Goal: Browse casually: Explore the website without a specific task or goal

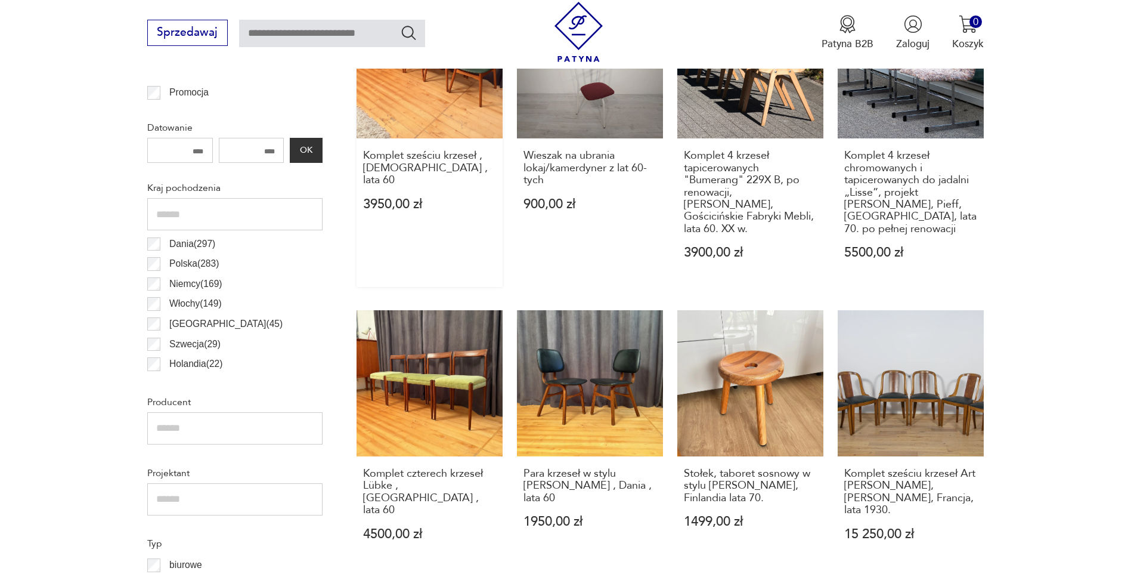
scroll to position [635, 0]
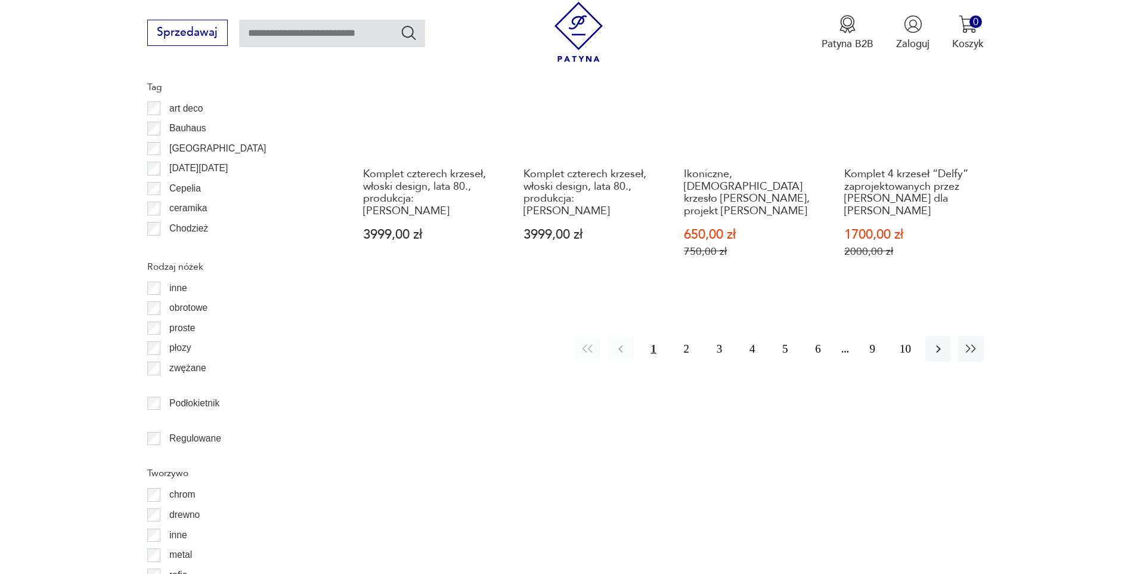
scroll to position [1530, 0]
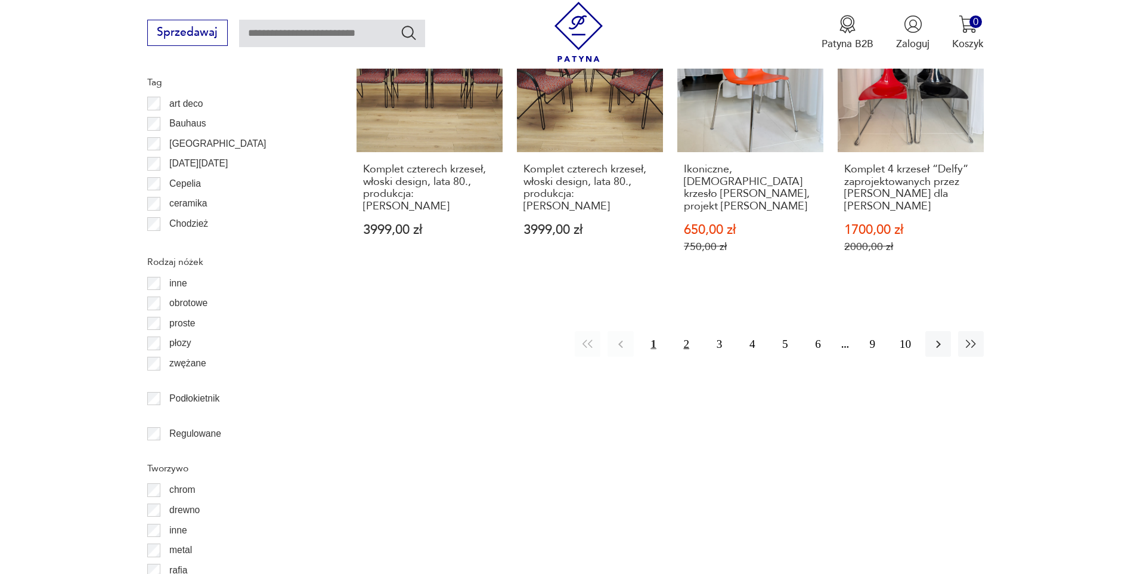
click at [686, 331] on button "2" at bounding box center [687, 344] width 26 height 26
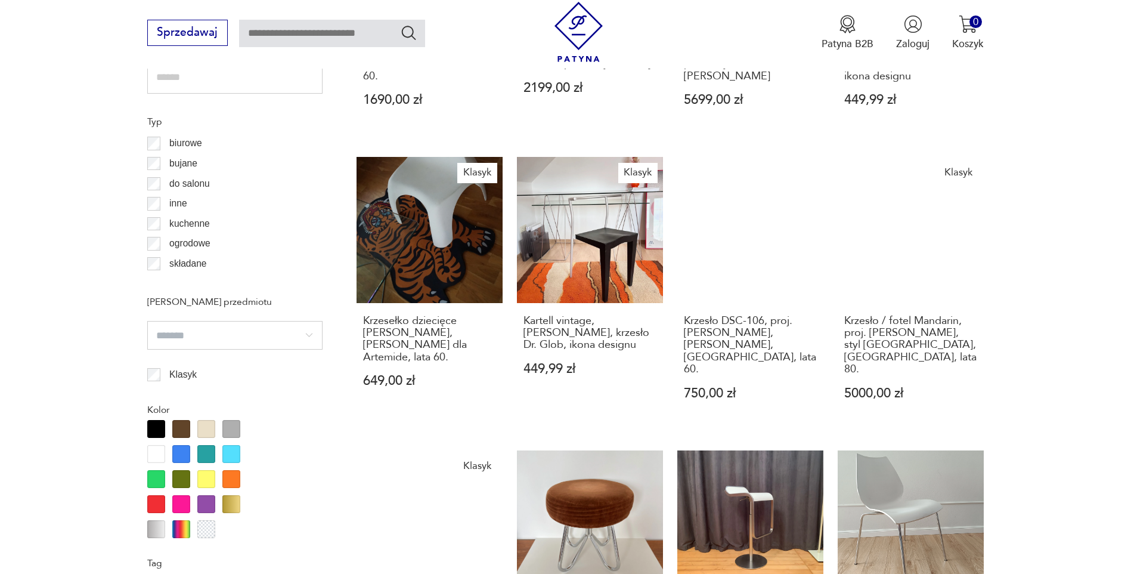
scroll to position [1291, 0]
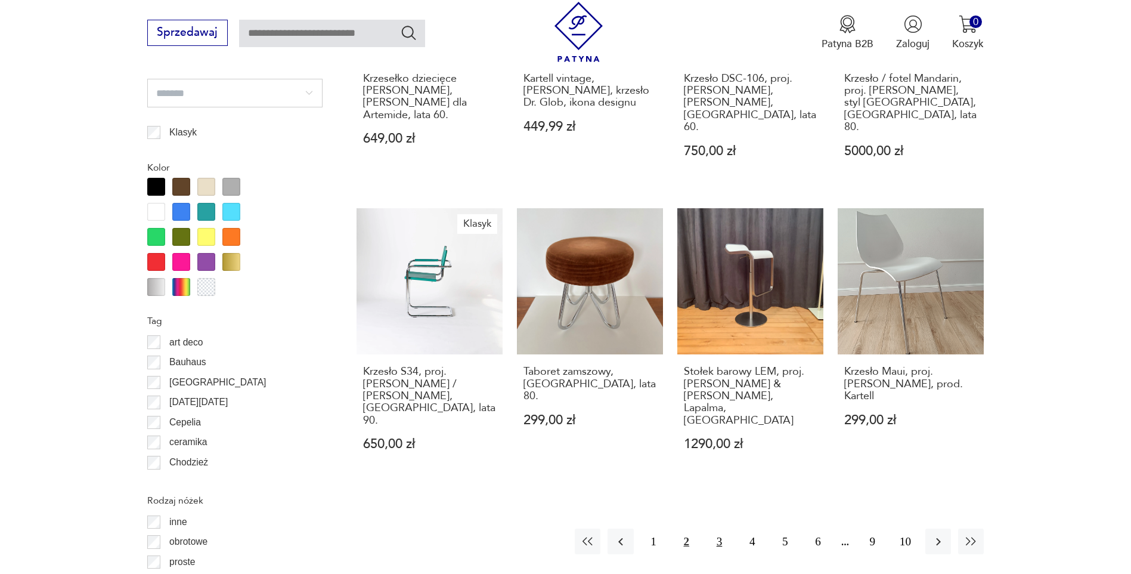
click at [720, 528] on button "3" at bounding box center [719, 541] width 26 height 26
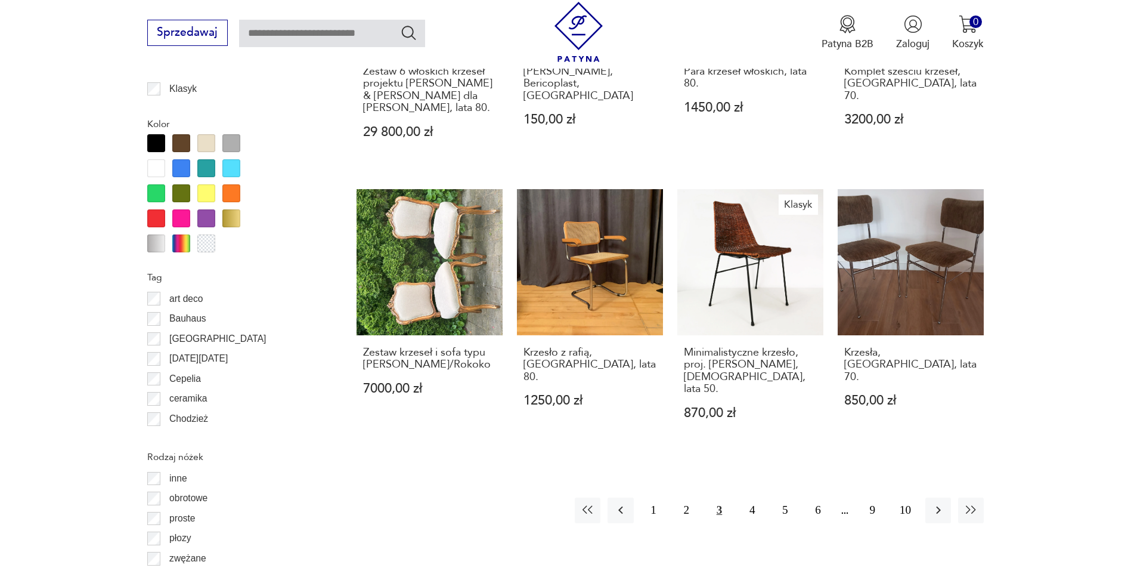
scroll to position [1351, 0]
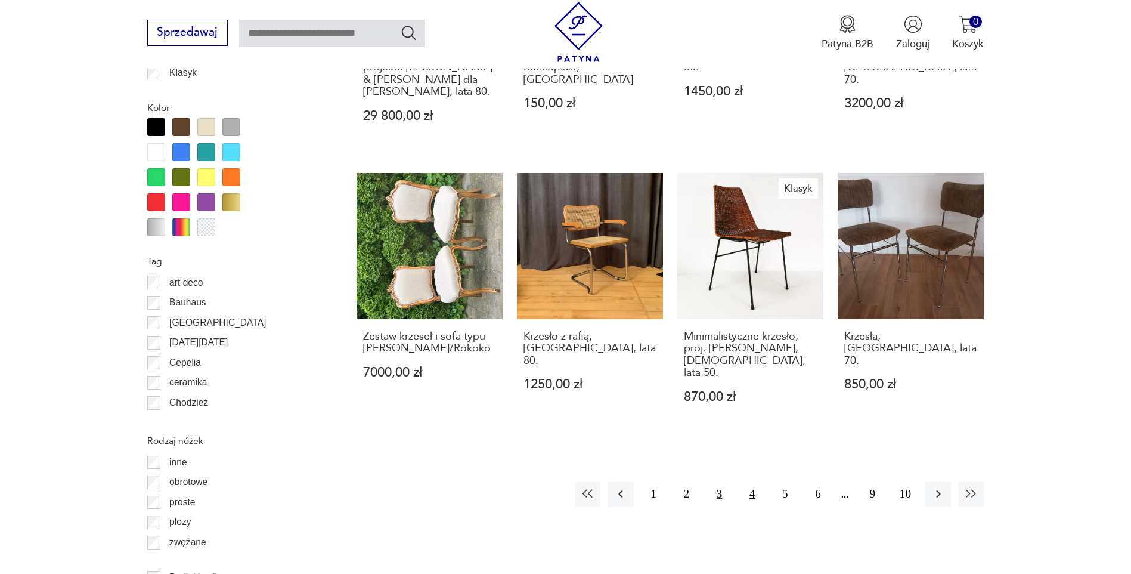
click at [757, 481] on button "4" at bounding box center [752, 494] width 26 height 26
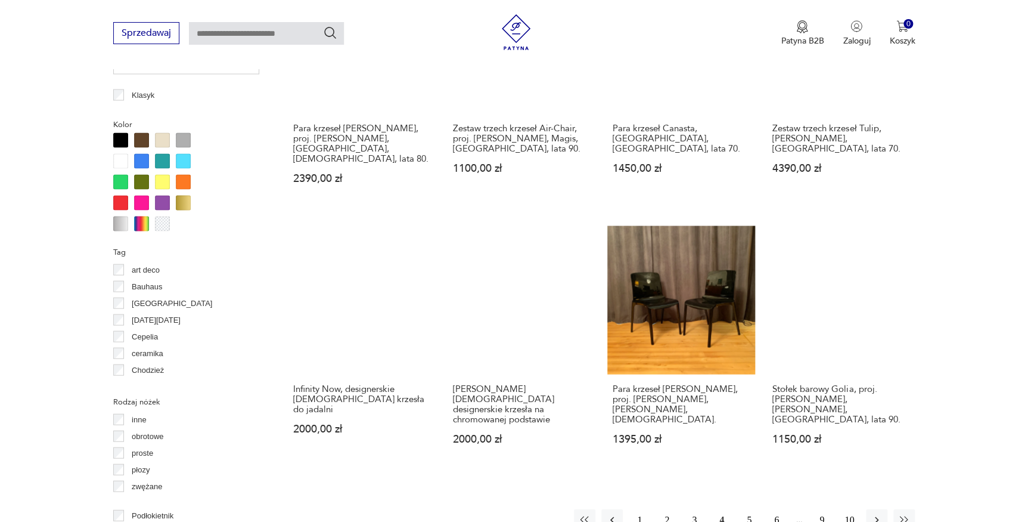
scroll to position [1397, 0]
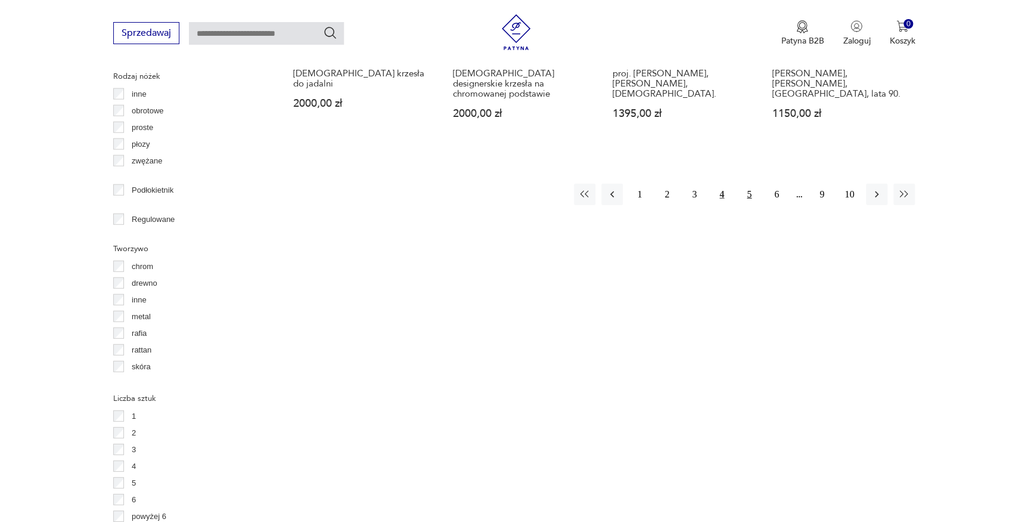
click at [748, 184] on button "5" at bounding box center [749, 194] width 21 height 21
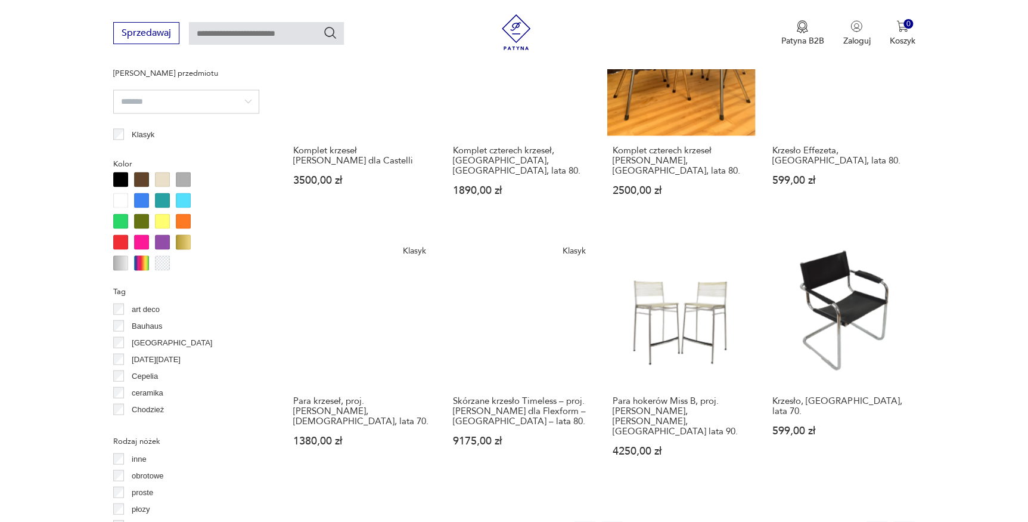
scroll to position [1256, 0]
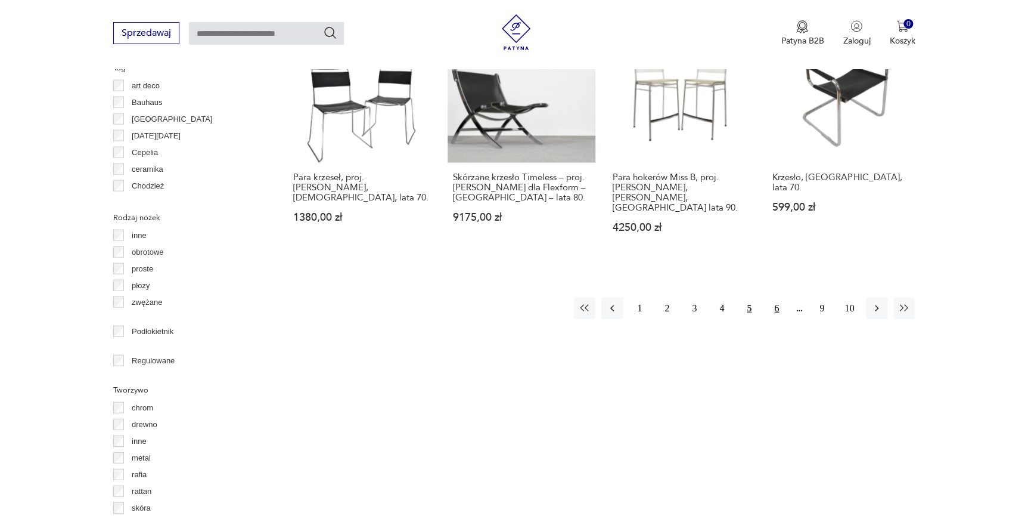
click at [778, 298] on button "6" at bounding box center [776, 308] width 21 height 21
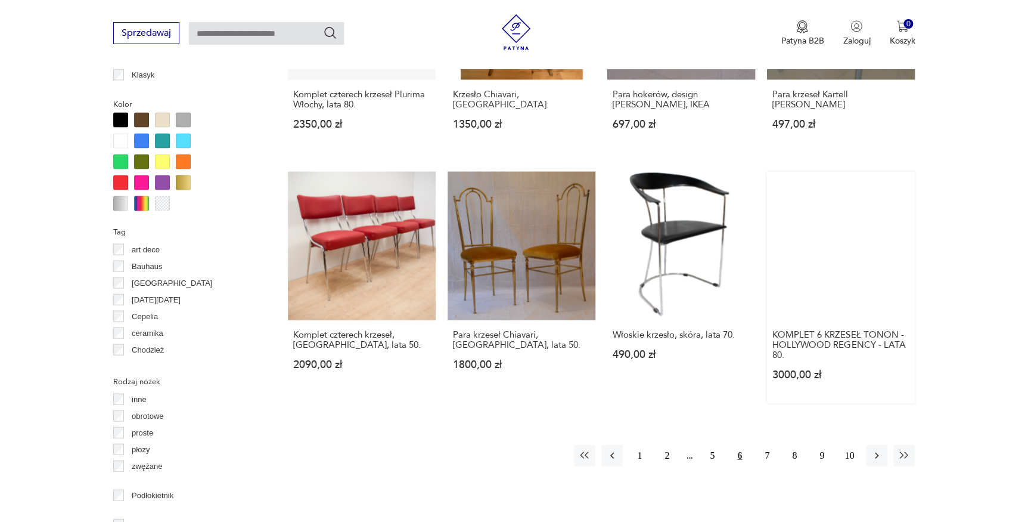
scroll to position [1093, 0]
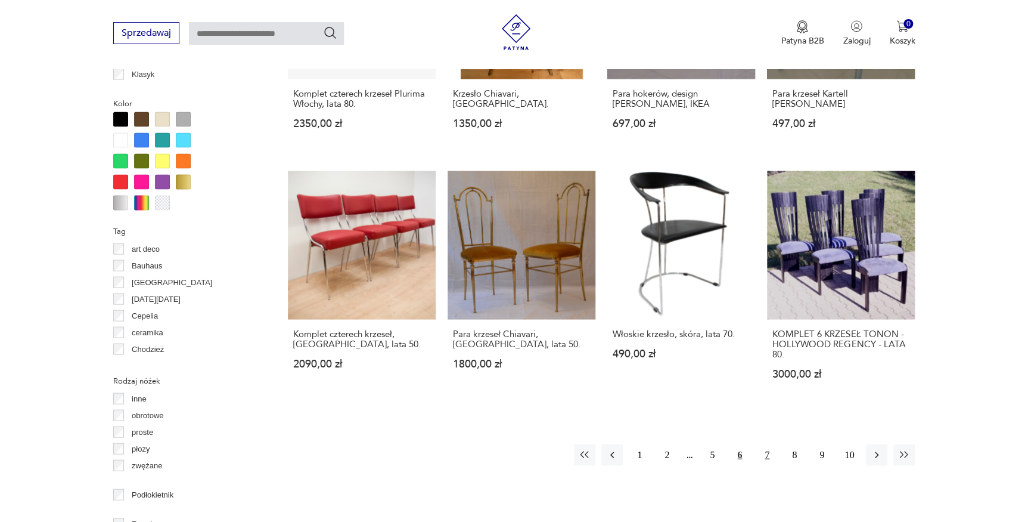
click at [762, 444] on button "7" at bounding box center [767, 454] width 21 height 21
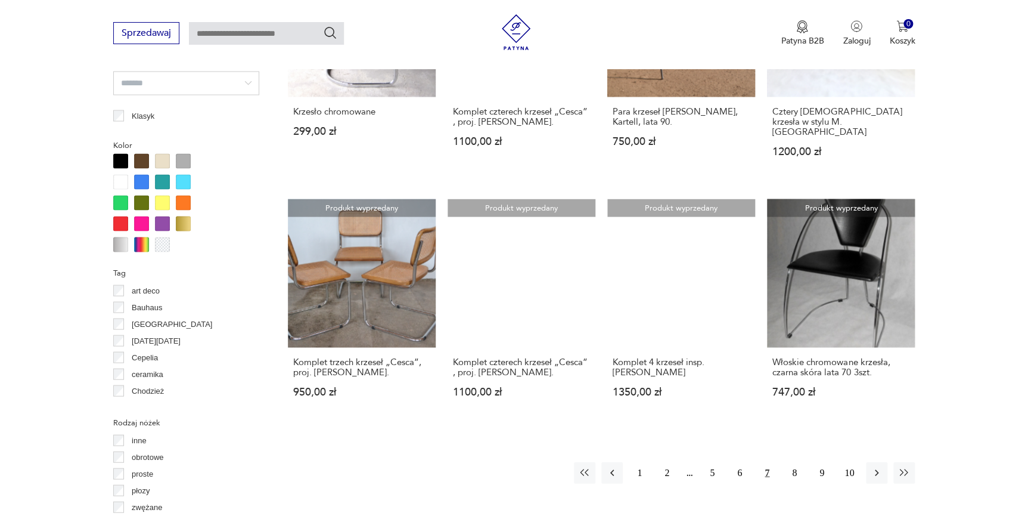
scroll to position [1093, 0]
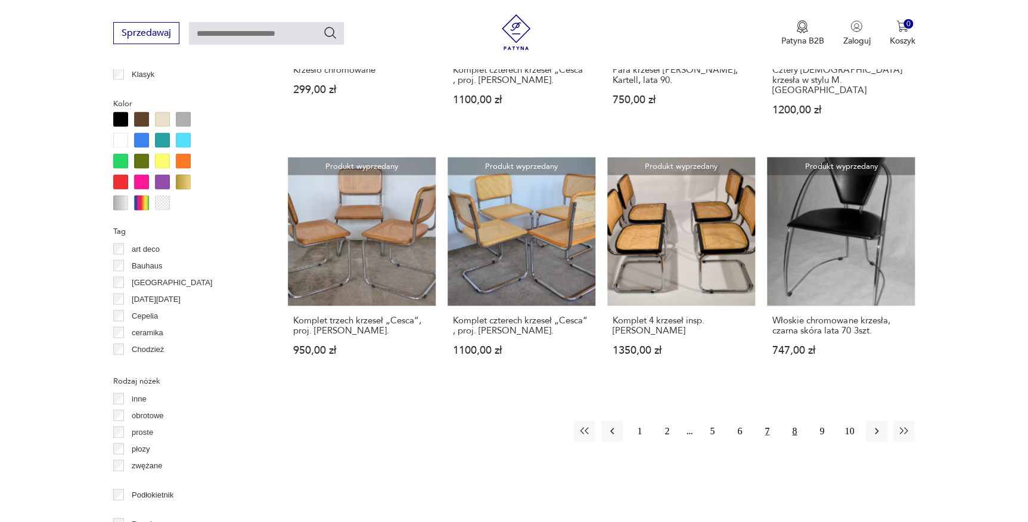
click at [797, 420] on button "8" at bounding box center [794, 430] width 21 height 21
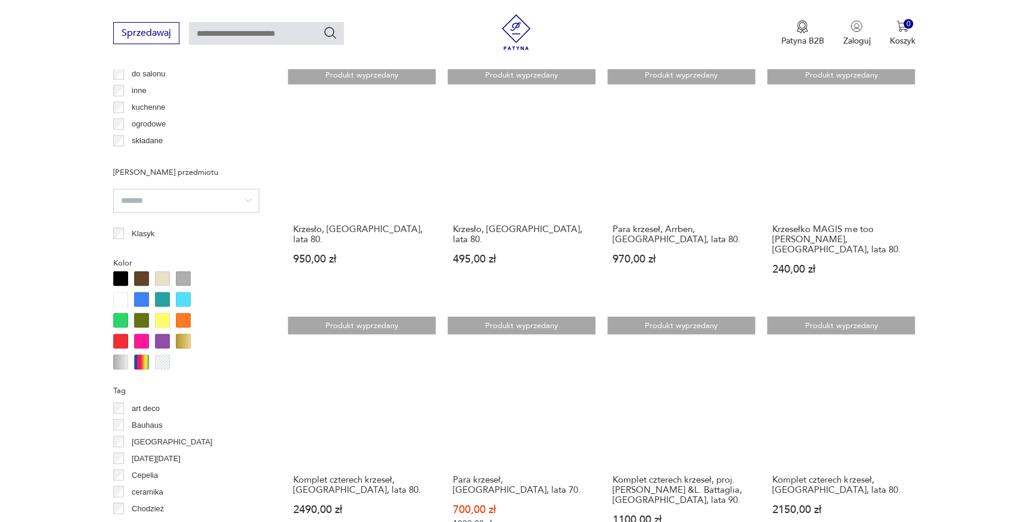
scroll to position [1039, 0]
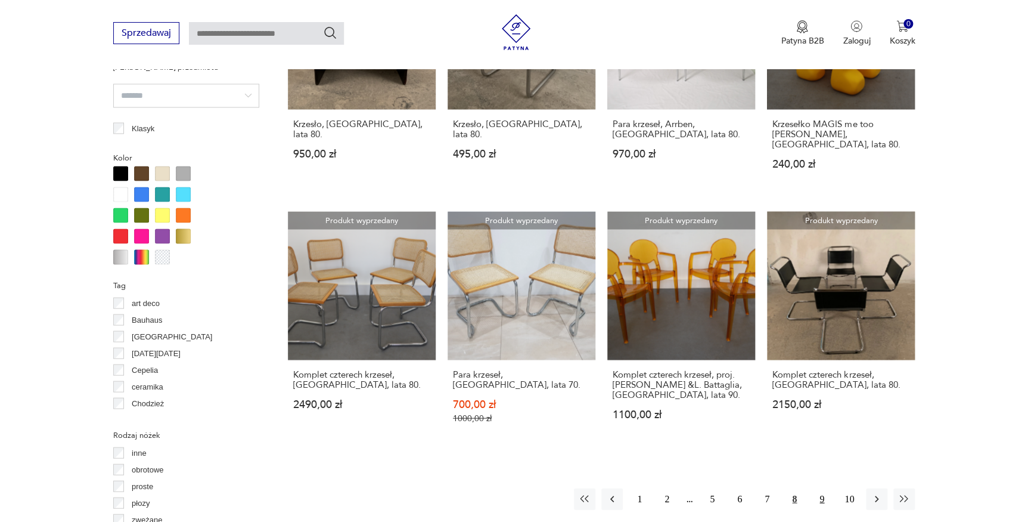
click at [820, 488] on button "9" at bounding box center [821, 498] width 21 height 21
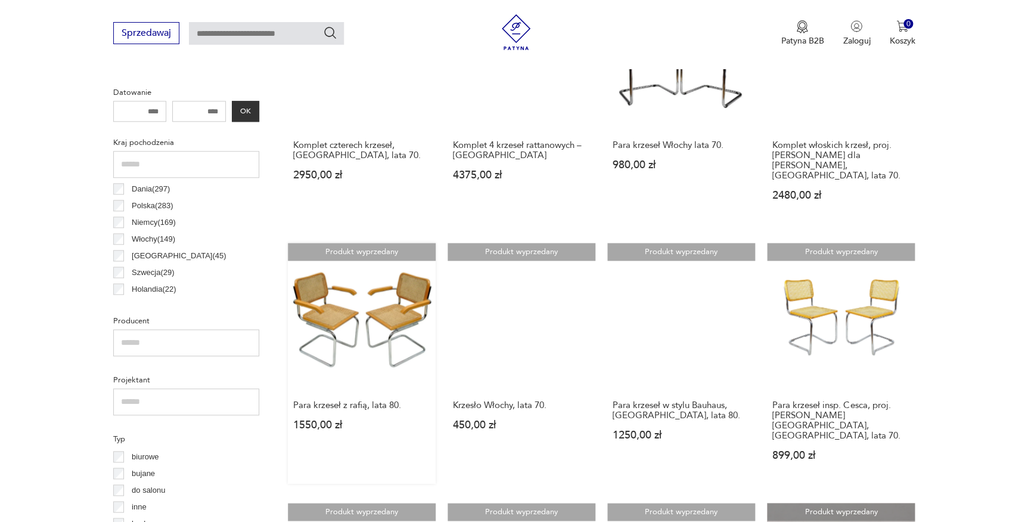
scroll to position [497, 0]
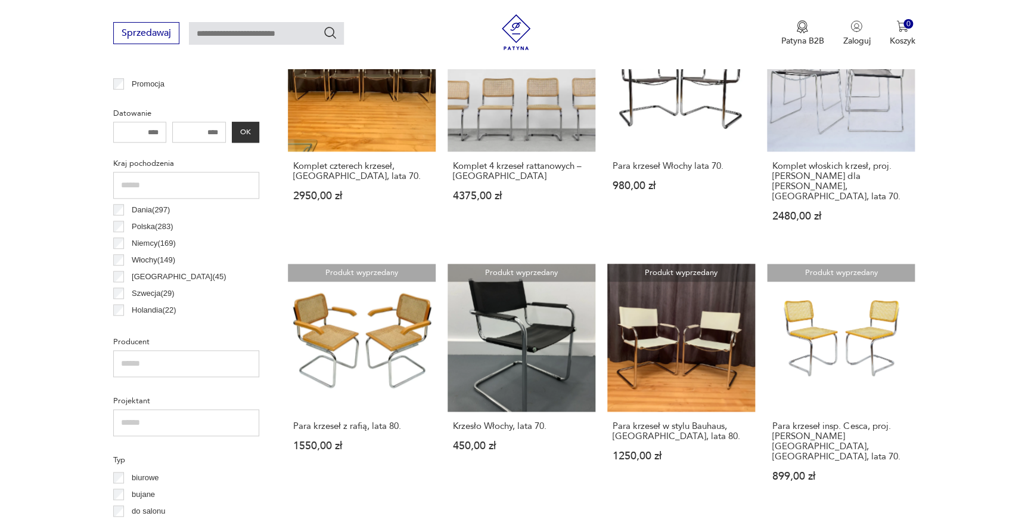
click at [115, 215] on div "Dania ( 297 )" at bounding box center [186, 210] width 146 height 17
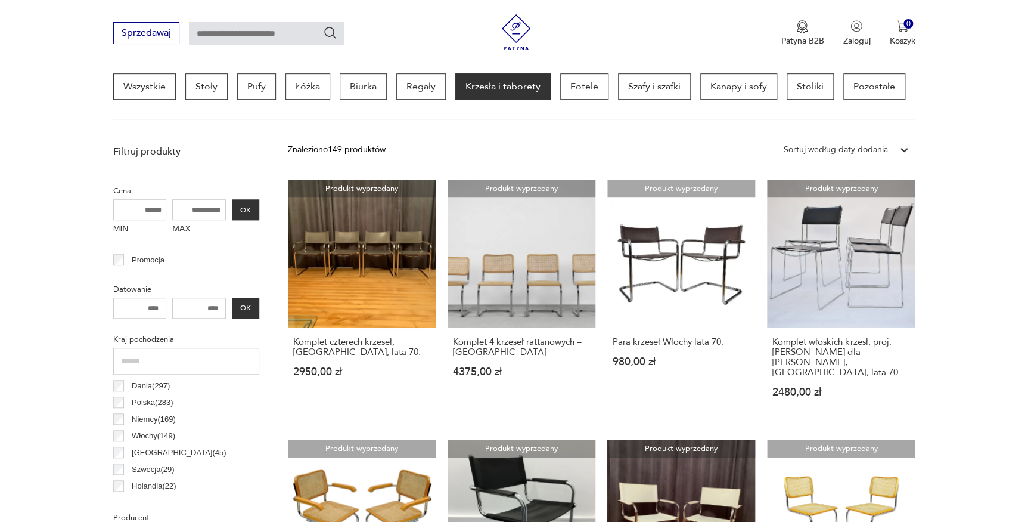
scroll to position [280, 0]
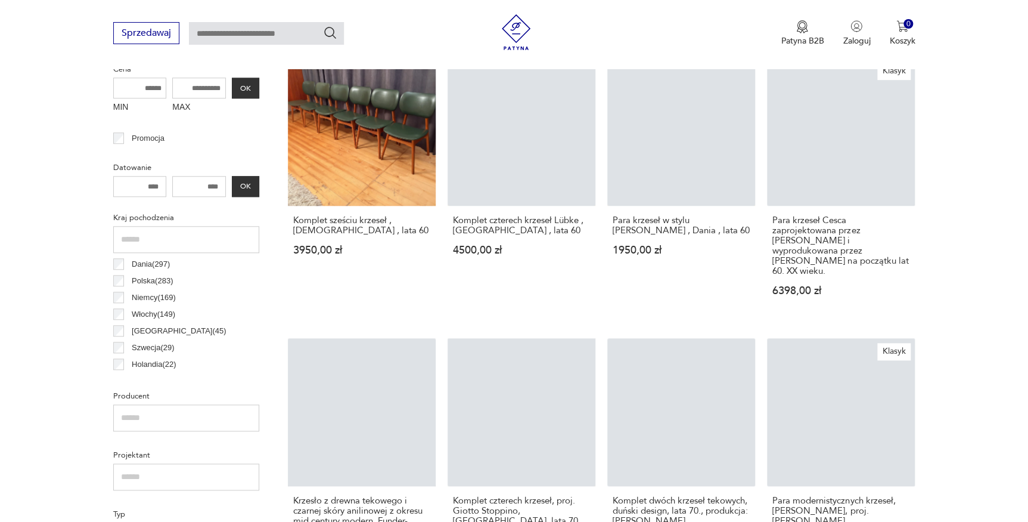
scroll to position [444, 0]
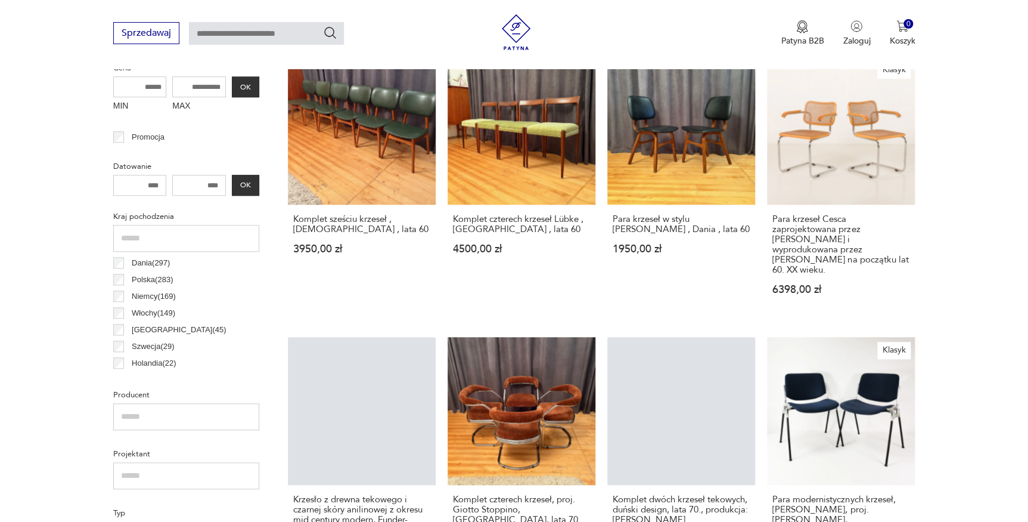
click at [115, 312] on div "Włochy ( 149 )" at bounding box center [186, 313] width 146 height 17
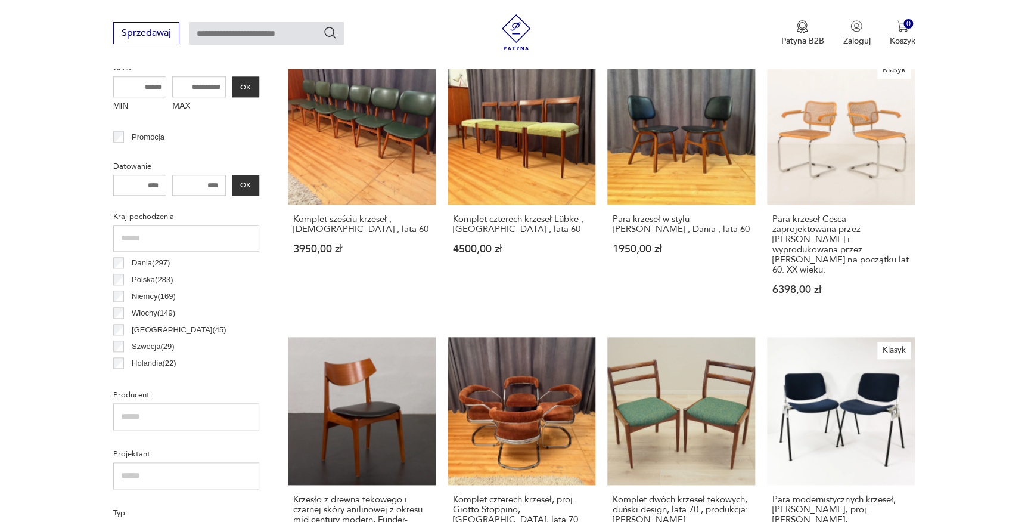
click at [117, 300] on div "Niemcy ( 169 )" at bounding box center [186, 296] width 146 height 17
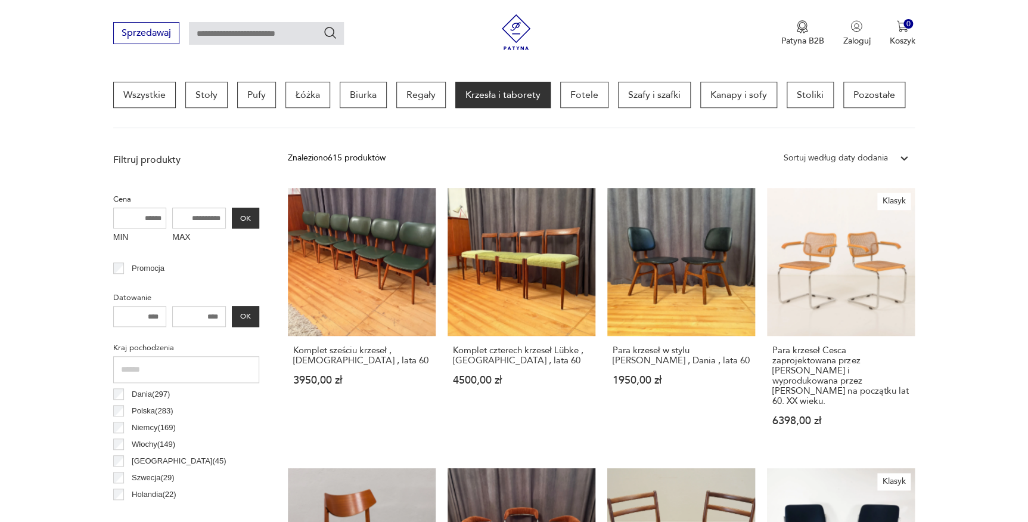
scroll to position [280, 0]
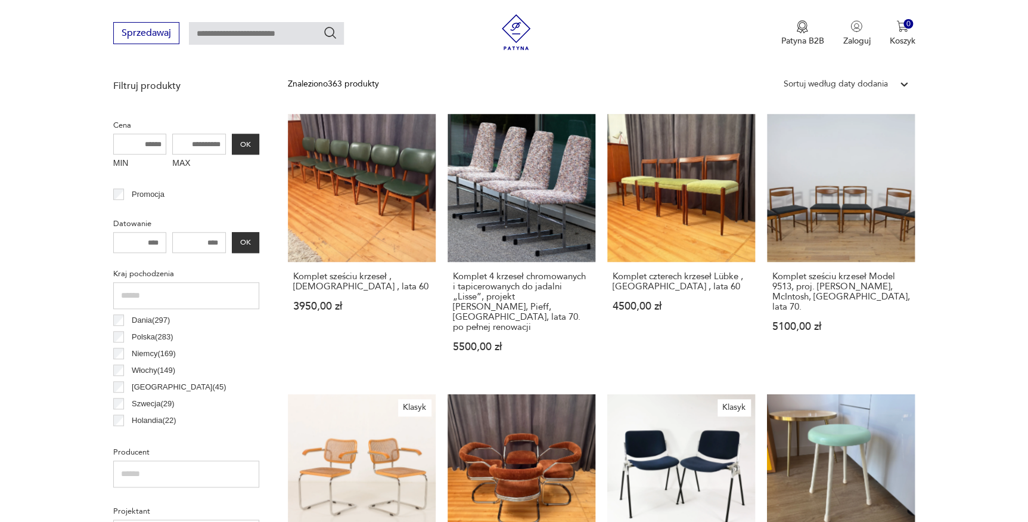
scroll to position [389, 0]
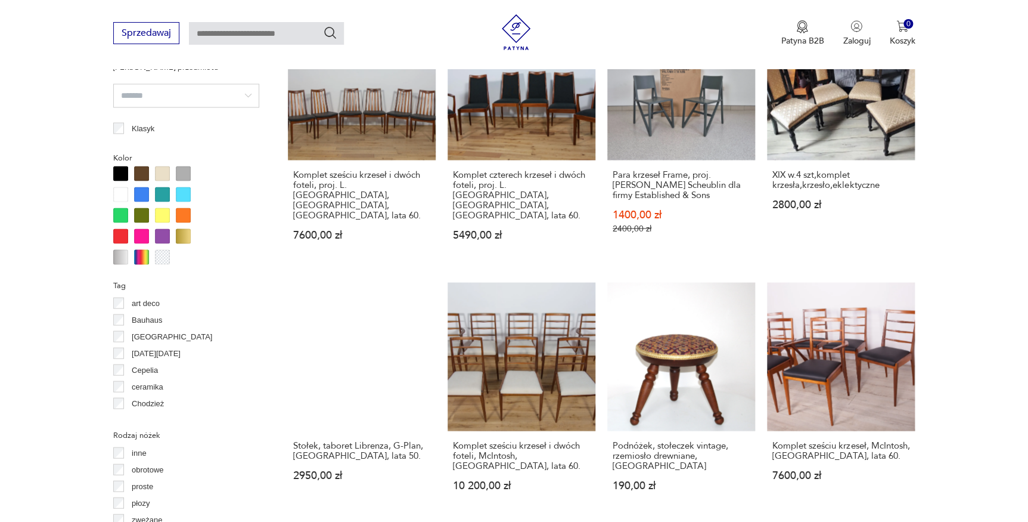
scroll to position [1256, 0]
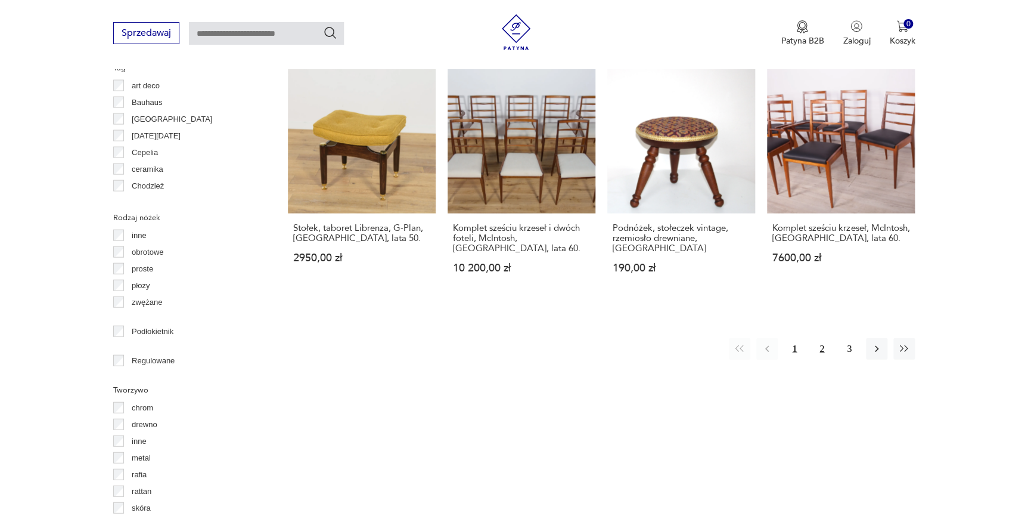
drag, startPoint x: 822, startPoint y: 312, endPoint x: 715, endPoint y: 175, distance: 173.8
click at [822, 338] on button "2" at bounding box center [821, 348] width 21 height 21
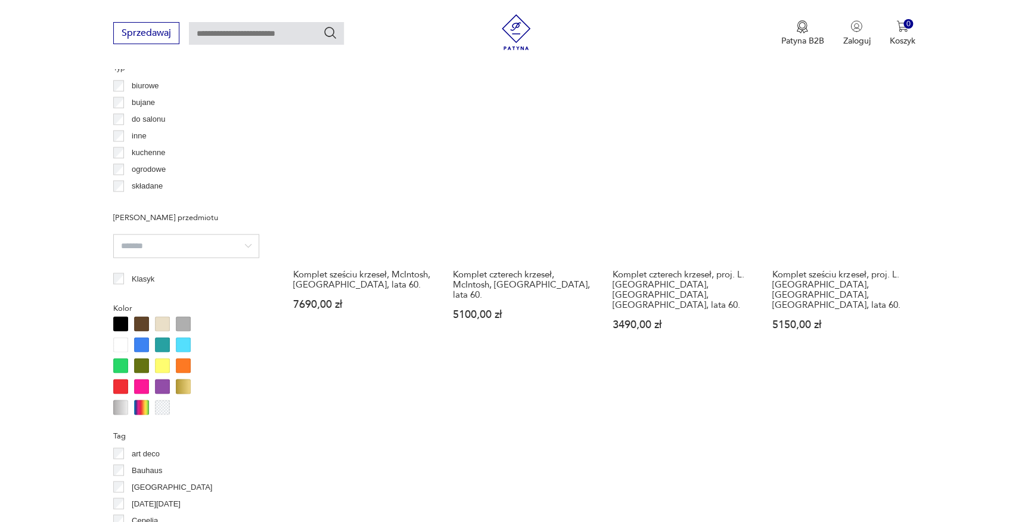
scroll to position [1093, 0]
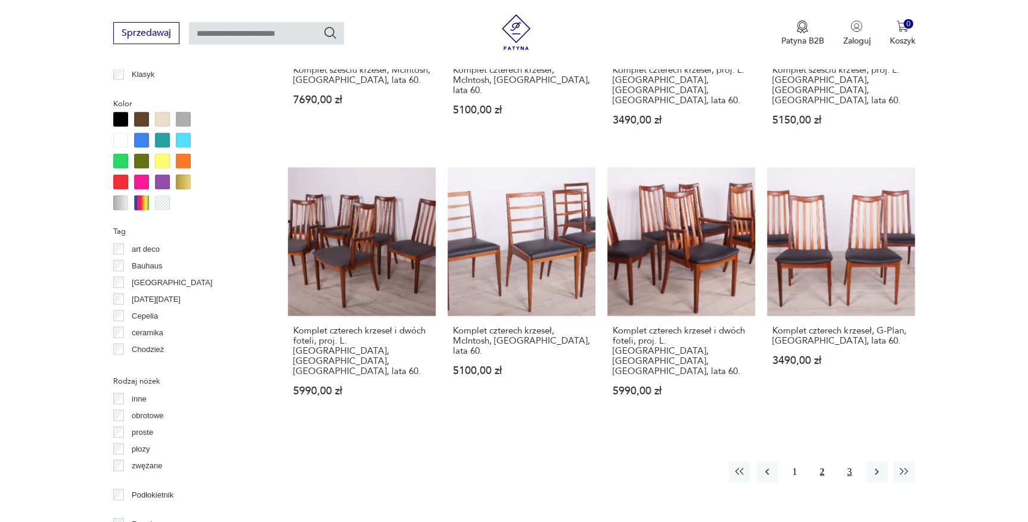
click at [854, 460] on button "3" at bounding box center [849, 470] width 21 height 21
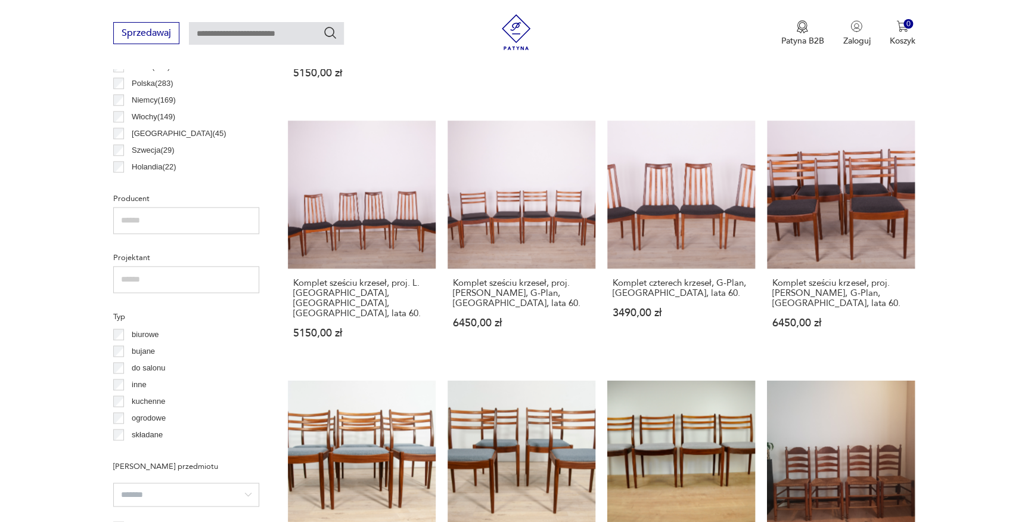
scroll to position [606, 0]
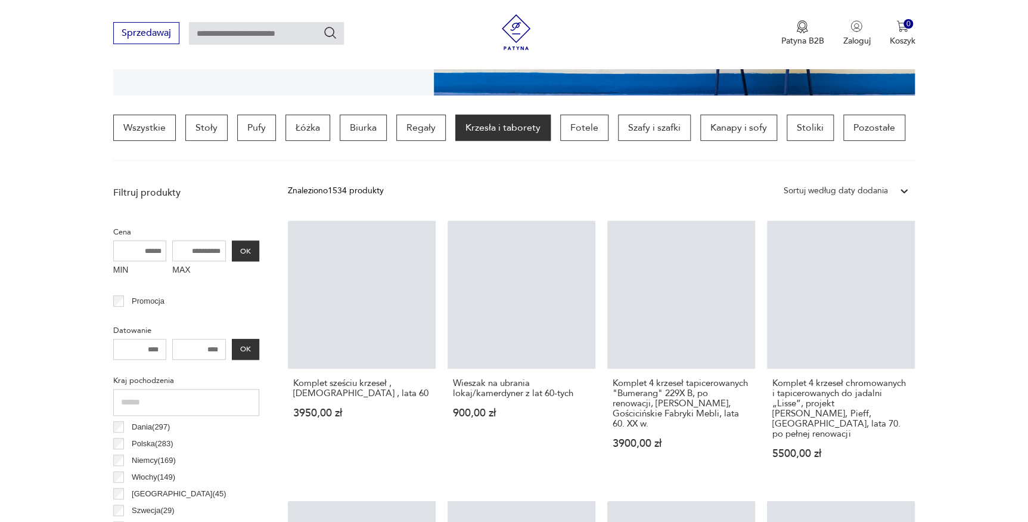
scroll to position [334, 0]
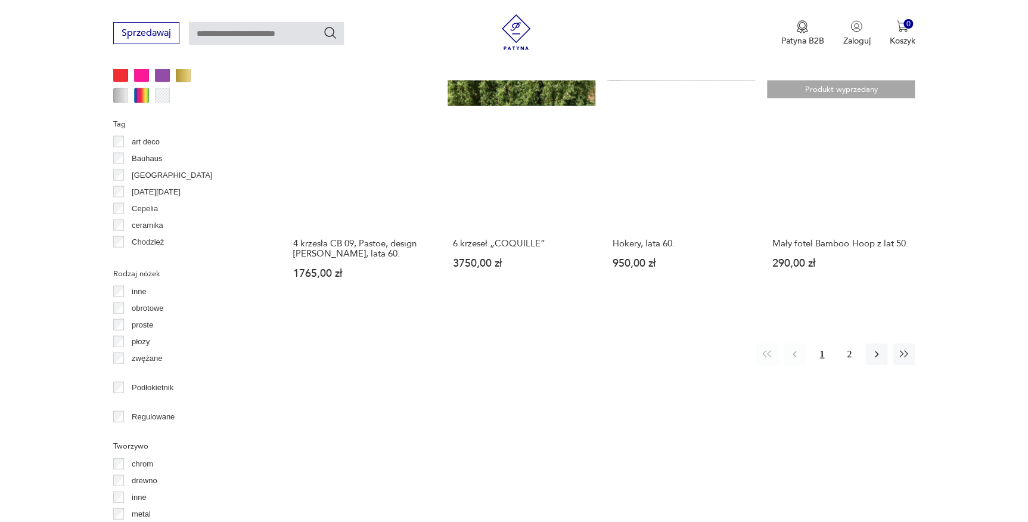
scroll to position [1148, 0]
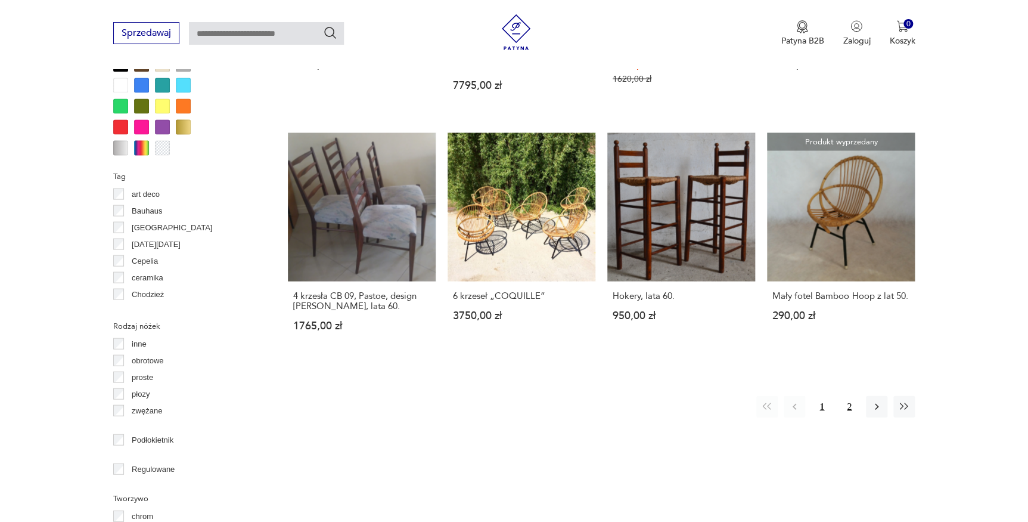
click at [849, 396] on button "2" at bounding box center [849, 406] width 21 height 21
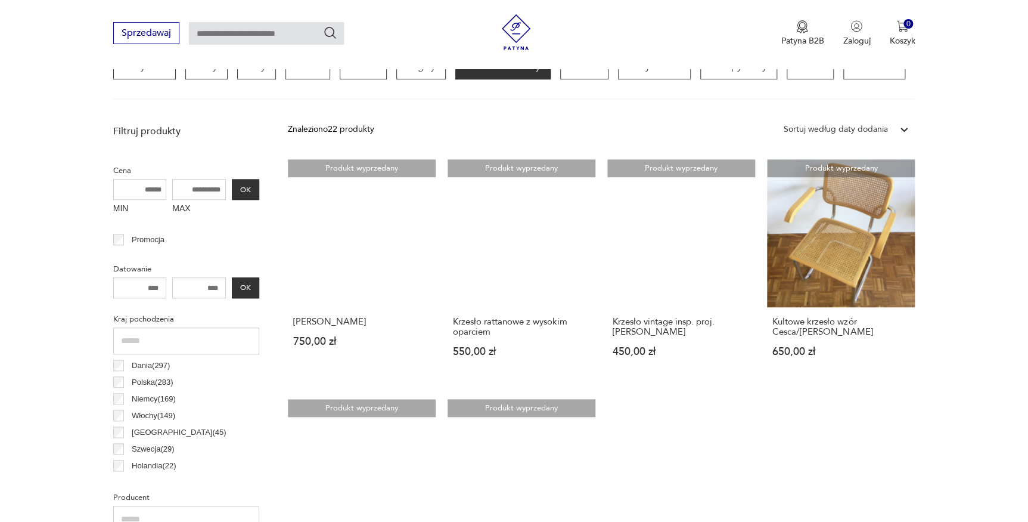
scroll to position [389, 0]
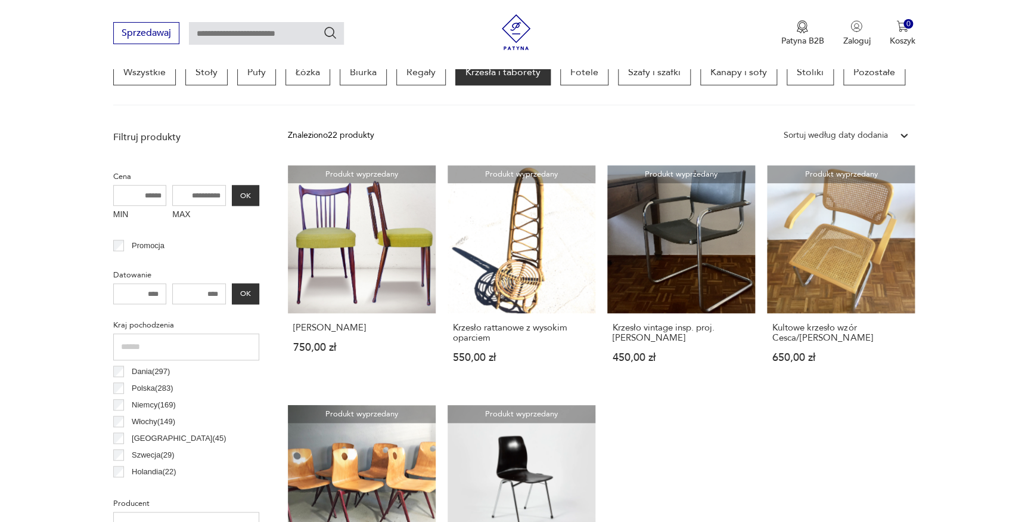
scroll to position [280, 0]
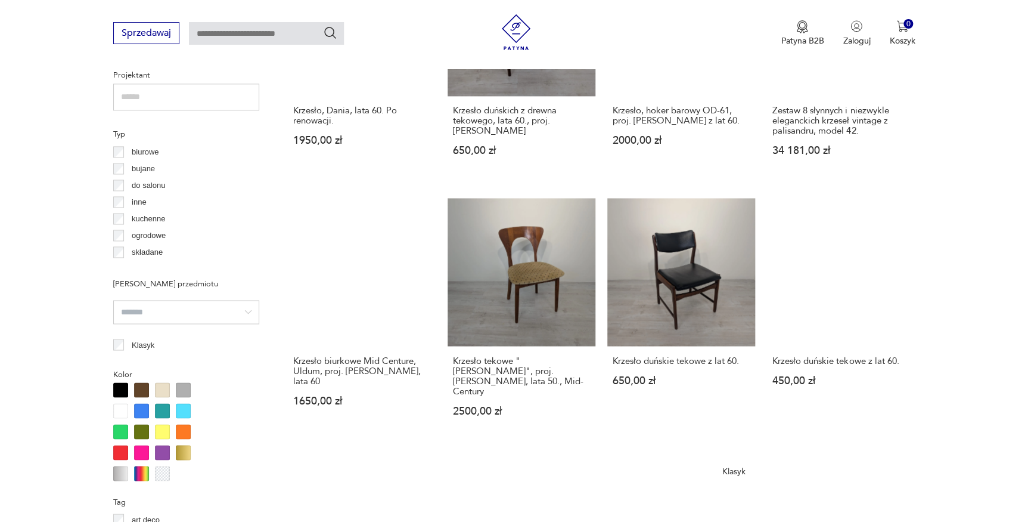
scroll to position [985, 0]
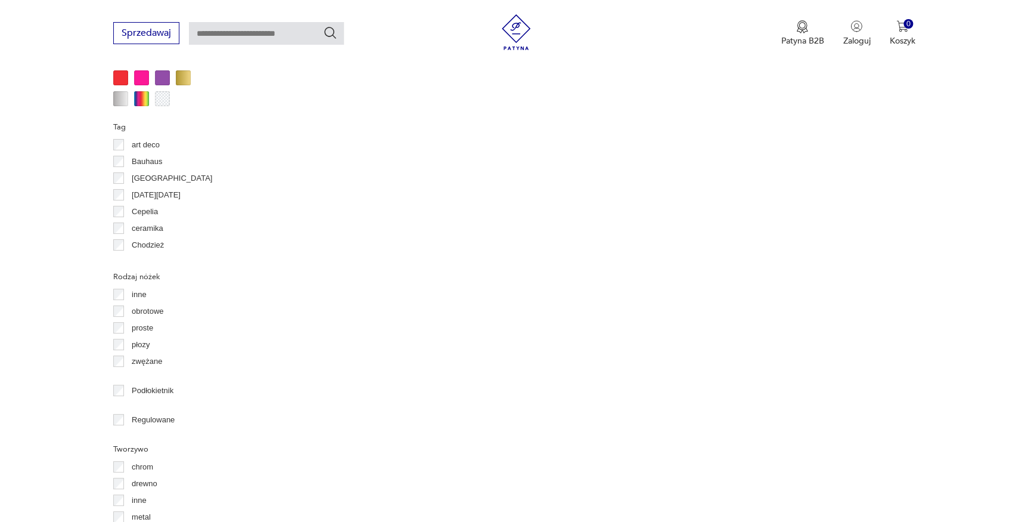
scroll to position [1202, 0]
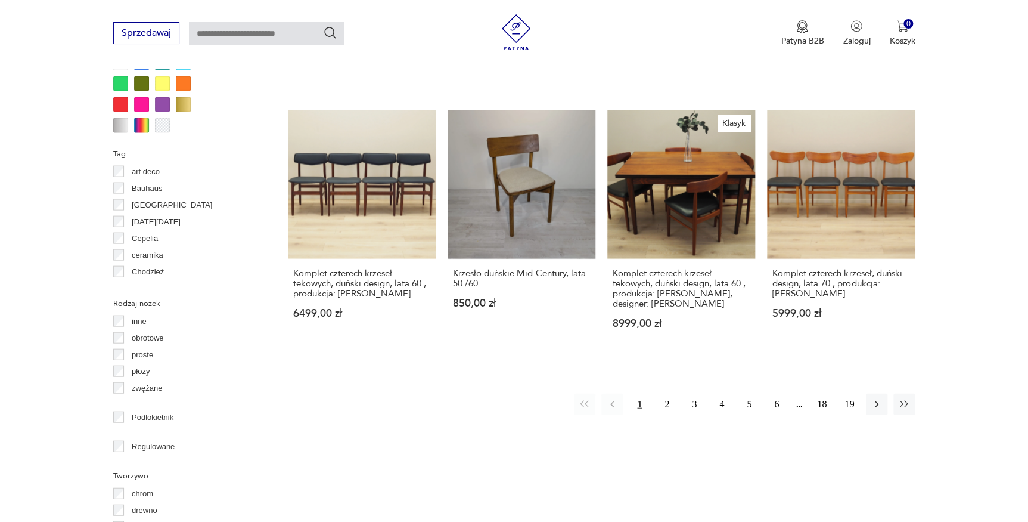
scroll to position [1202, 0]
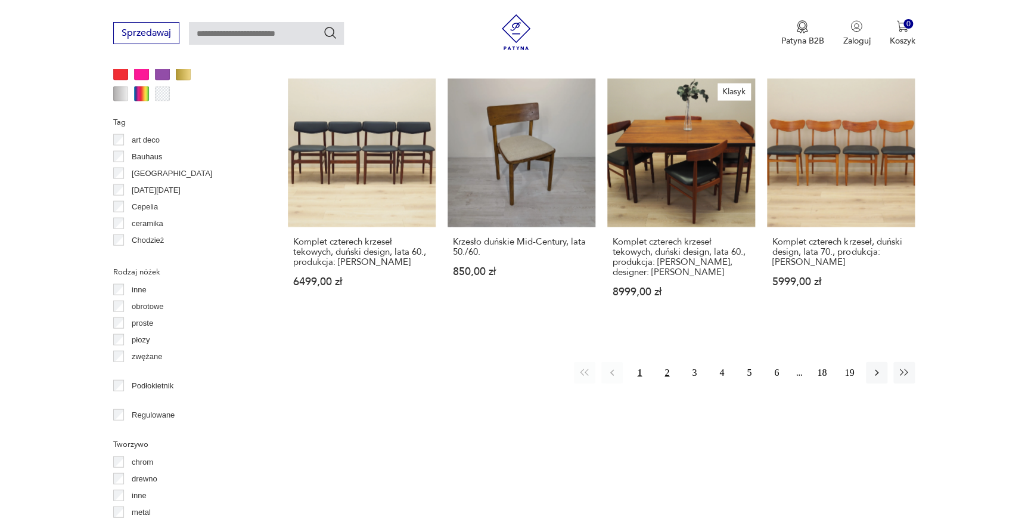
click at [665, 362] on button "2" at bounding box center [666, 372] width 21 height 21
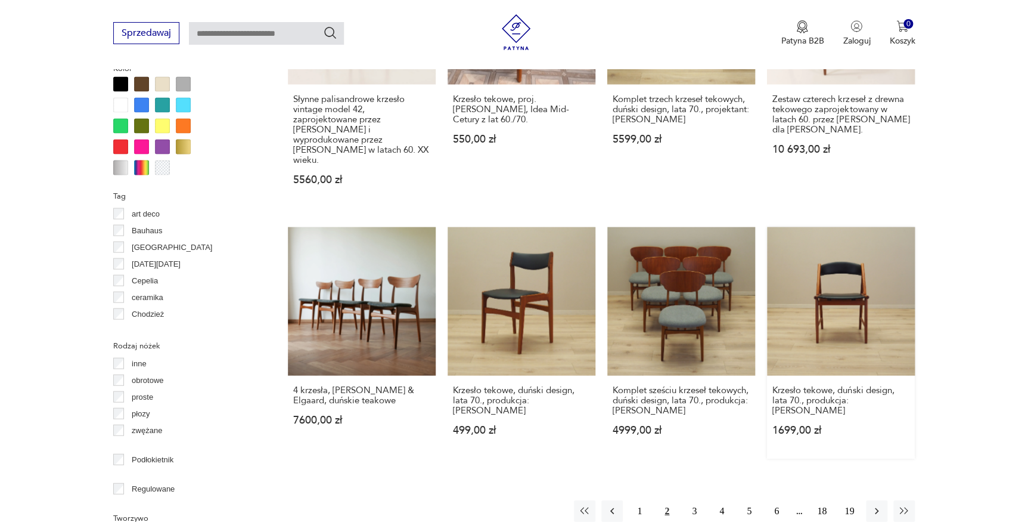
scroll to position [1148, 0]
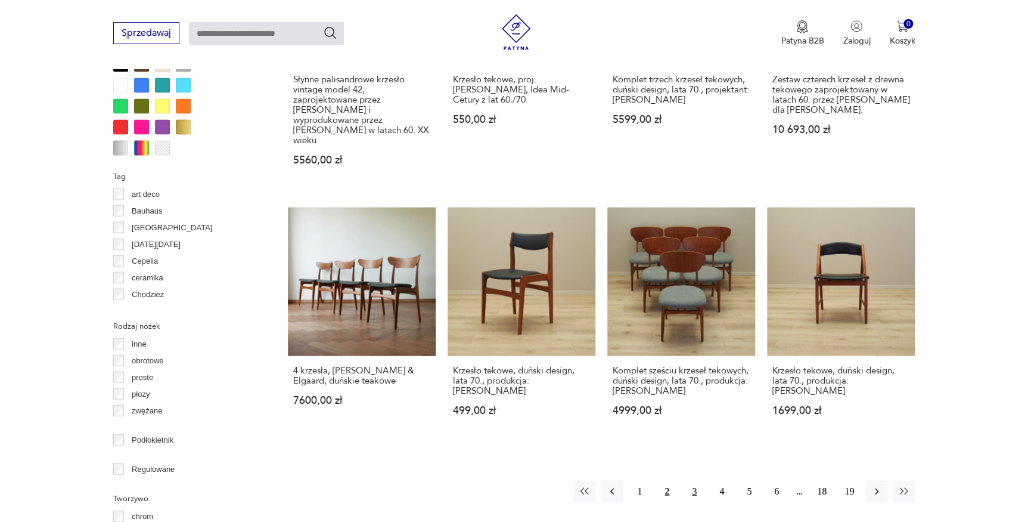
click at [695, 481] on button "3" at bounding box center [694, 491] width 21 height 21
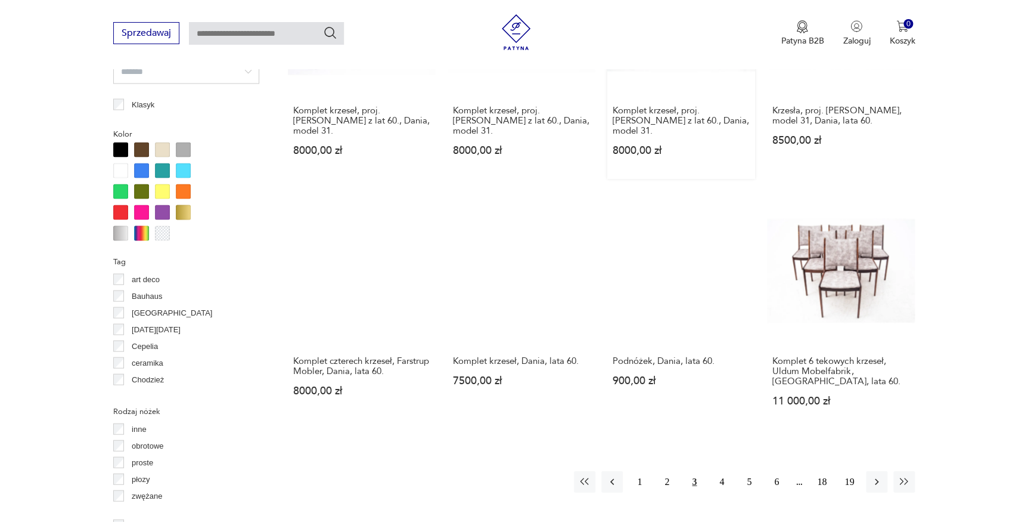
scroll to position [1148, 0]
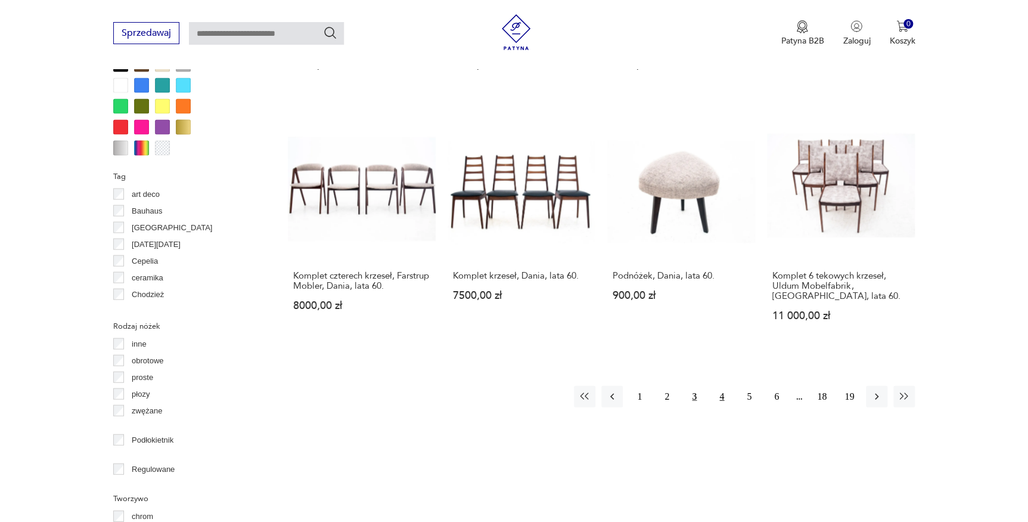
click at [721, 405] on button "4" at bounding box center [721, 396] width 21 height 21
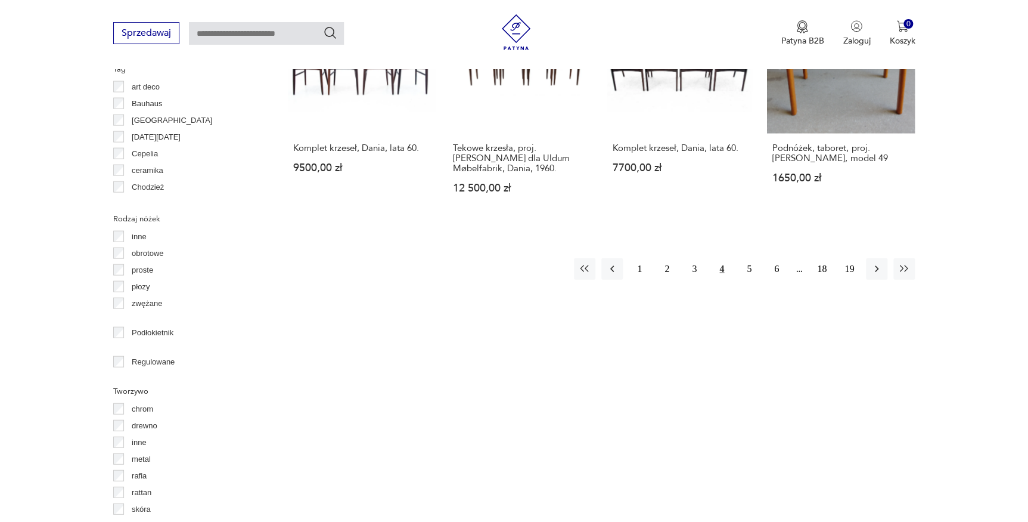
scroll to position [1256, 0]
click at [751, 259] on button "5" at bounding box center [749, 267] width 21 height 21
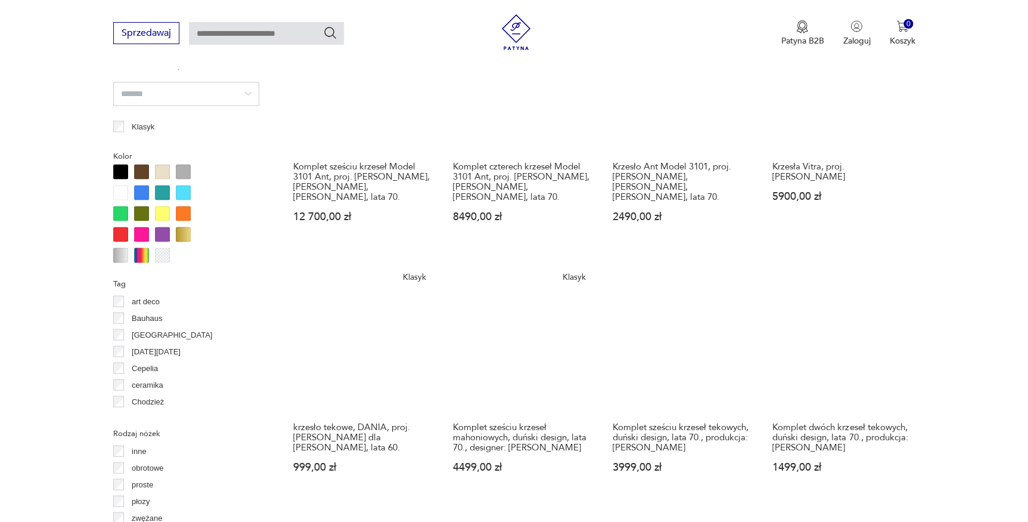
scroll to position [1093, 0]
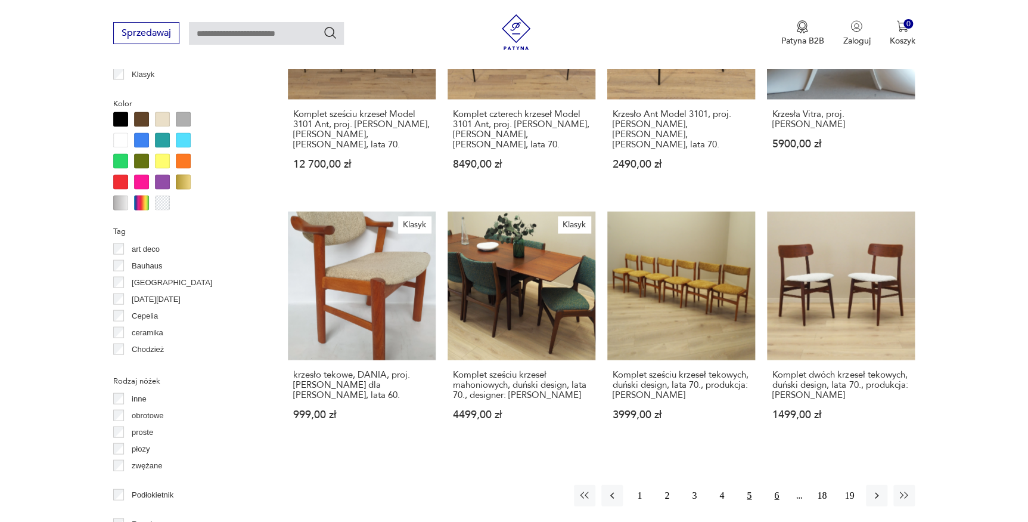
click at [776, 484] on button "6" at bounding box center [776, 494] width 21 height 21
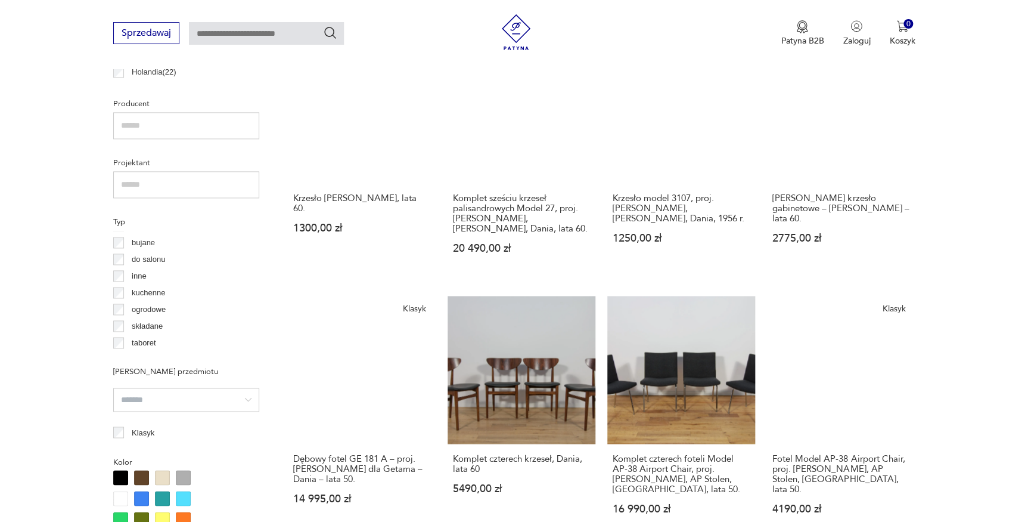
scroll to position [876, 0]
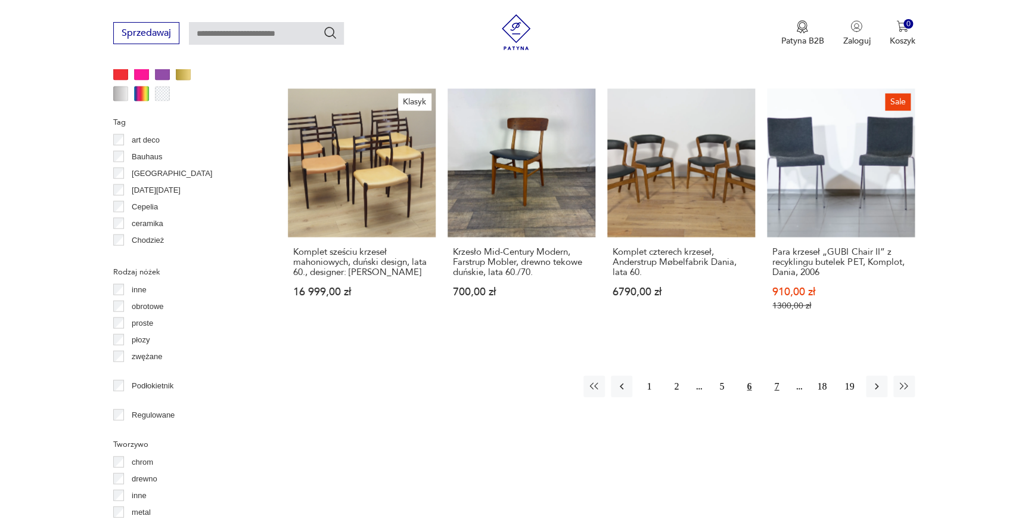
click at [777, 376] on button "7" at bounding box center [776, 386] width 21 height 21
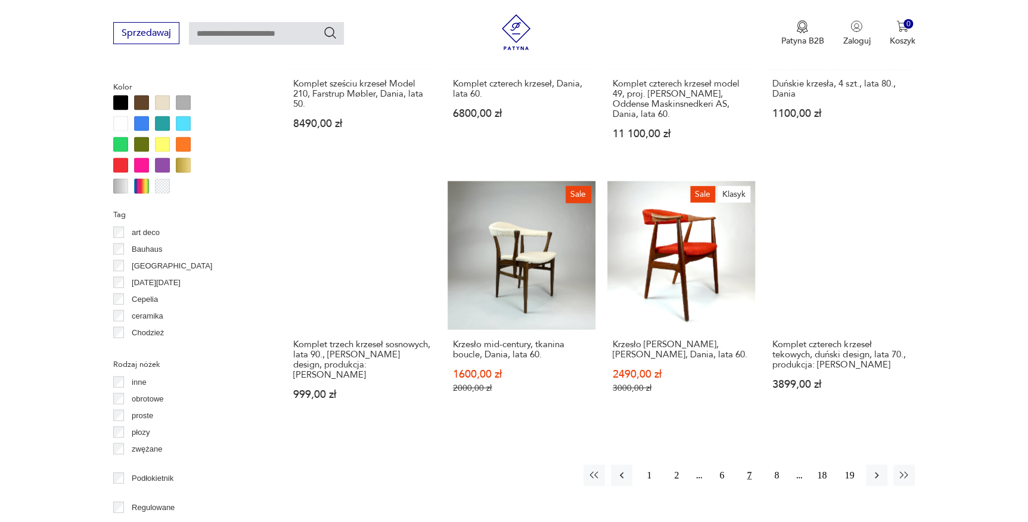
scroll to position [1256, 0]
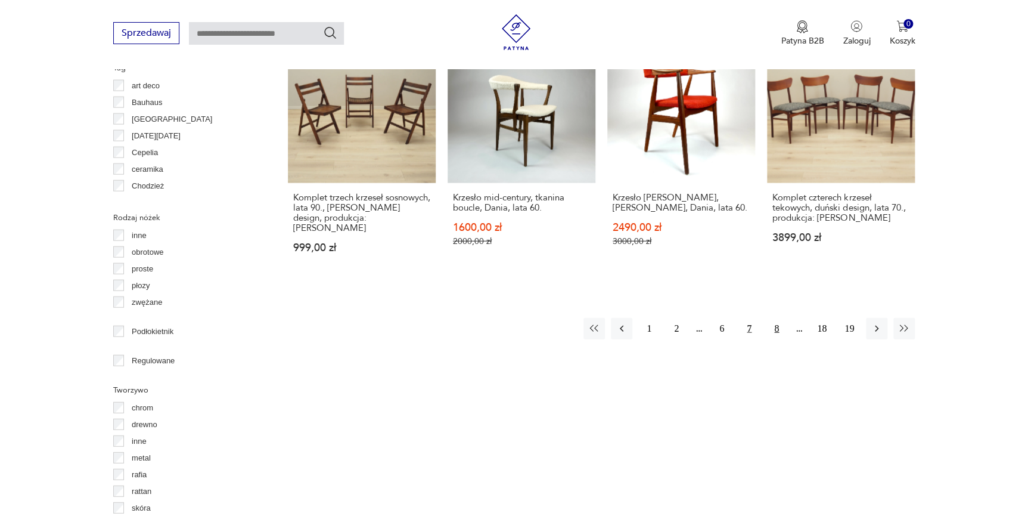
click at [775, 318] on button "8" at bounding box center [776, 328] width 21 height 21
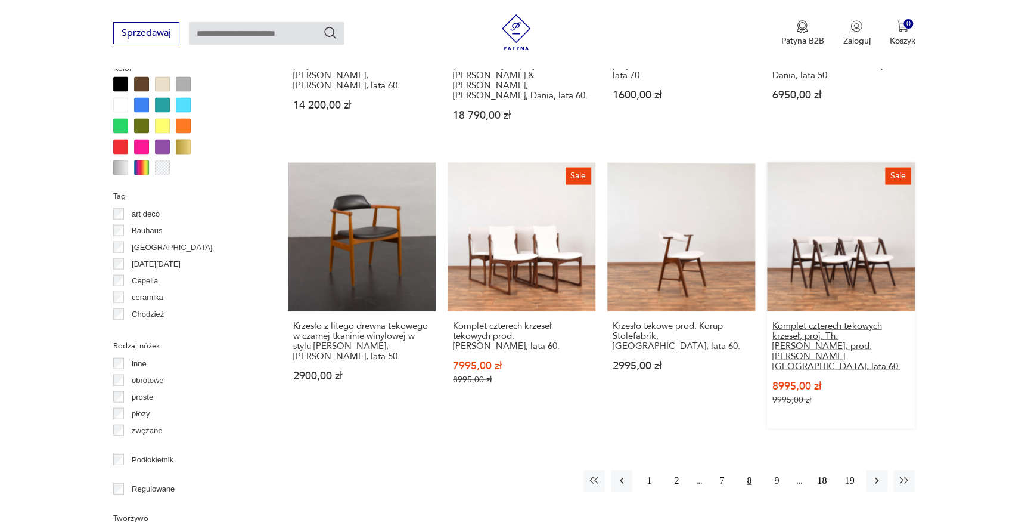
scroll to position [1256, 0]
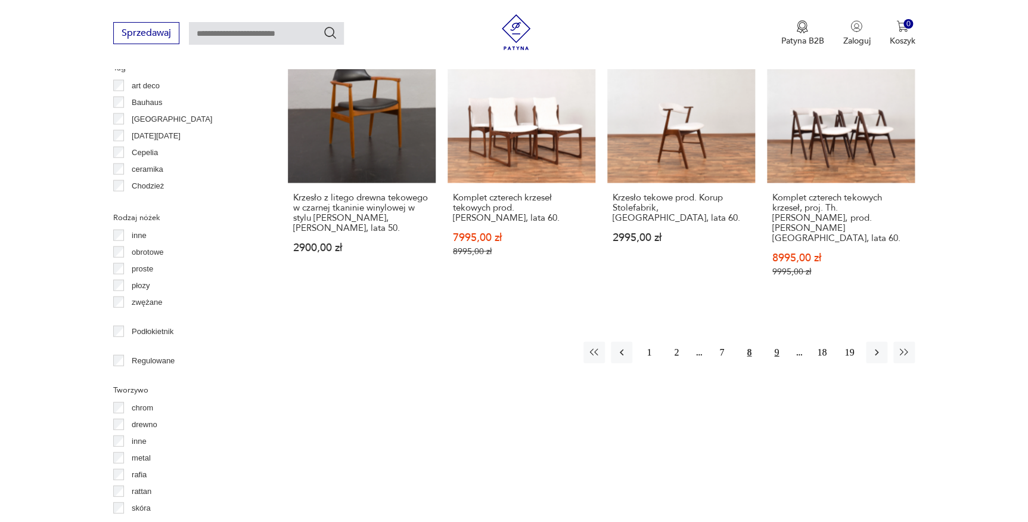
click at [777, 342] on button "9" at bounding box center [776, 352] width 21 height 21
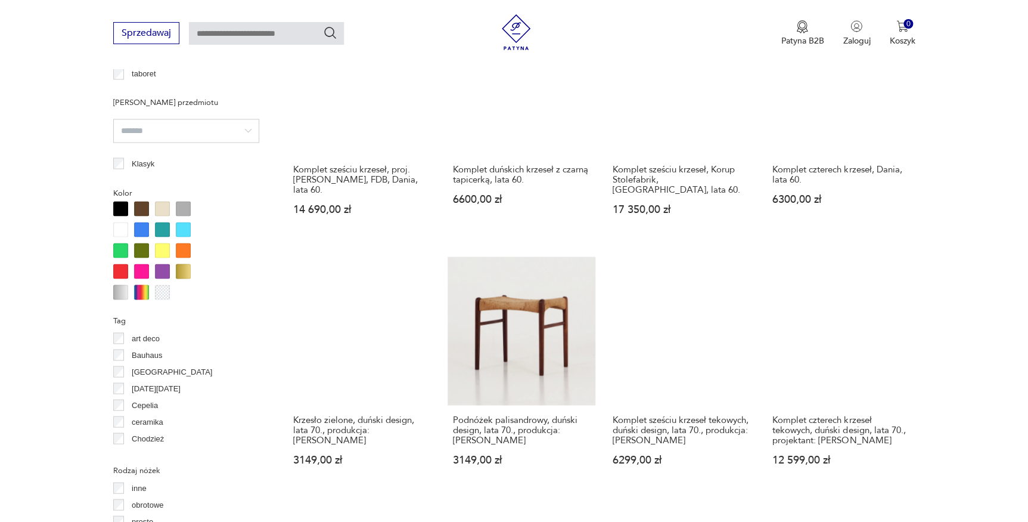
scroll to position [1093, 0]
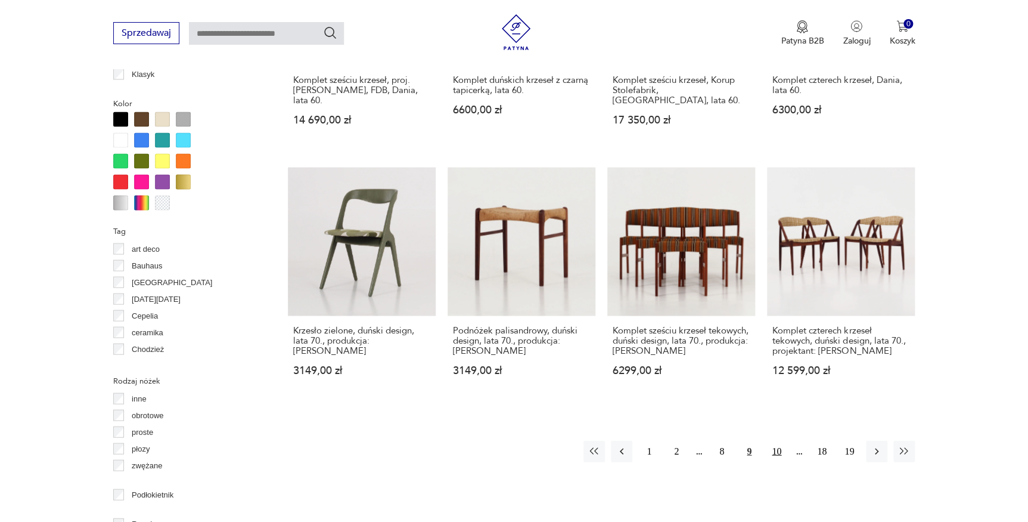
click at [780, 442] on button "10" at bounding box center [776, 450] width 21 height 21
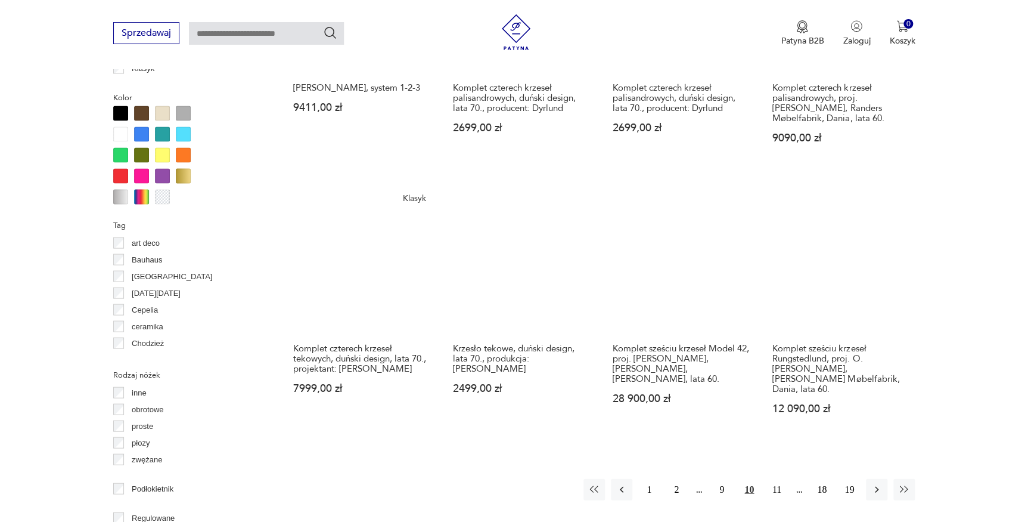
scroll to position [1202, 0]
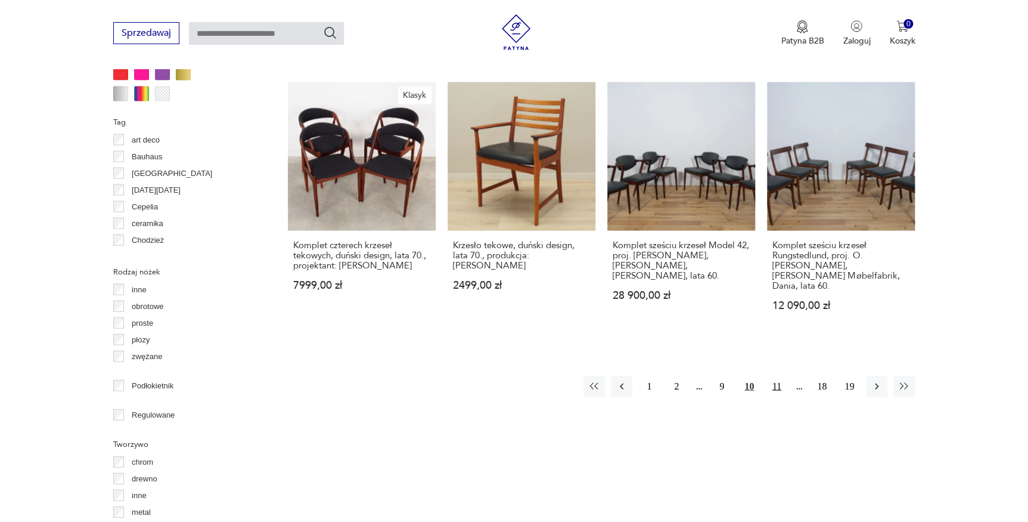
click at [781, 376] on button "11" at bounding box center [776, 386] width 21 height 21
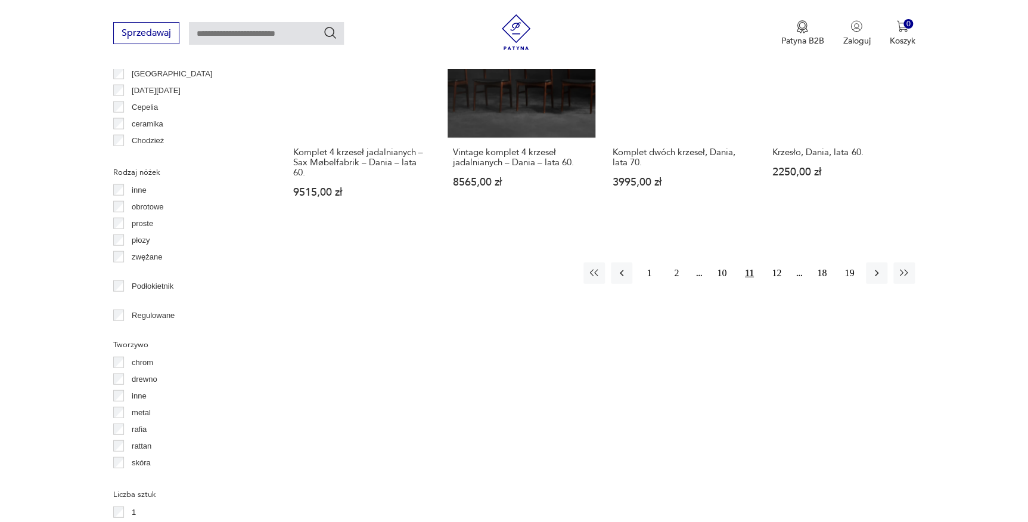
scroll to position [1310, 0]
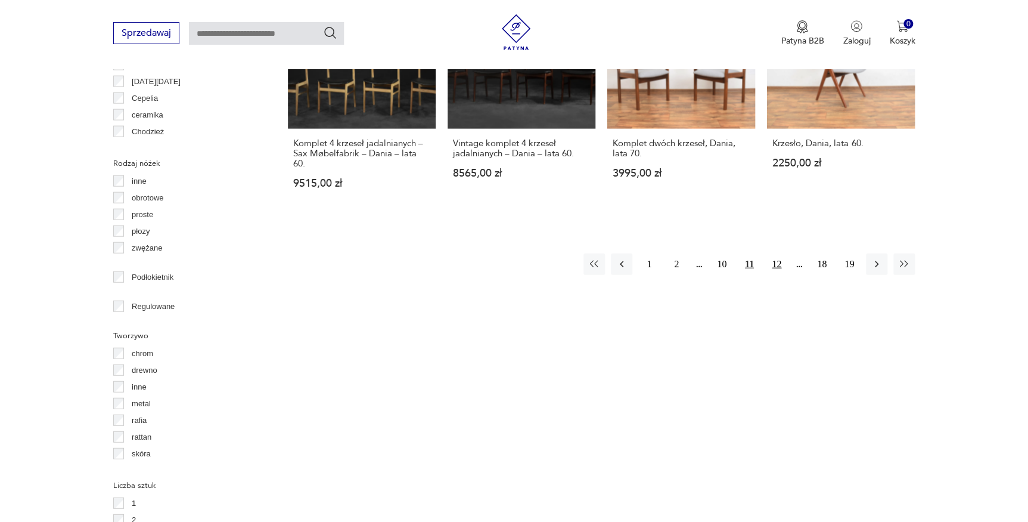
click at [773, 253] on button "12" at bounding box center [776, 263] width 21 height 21
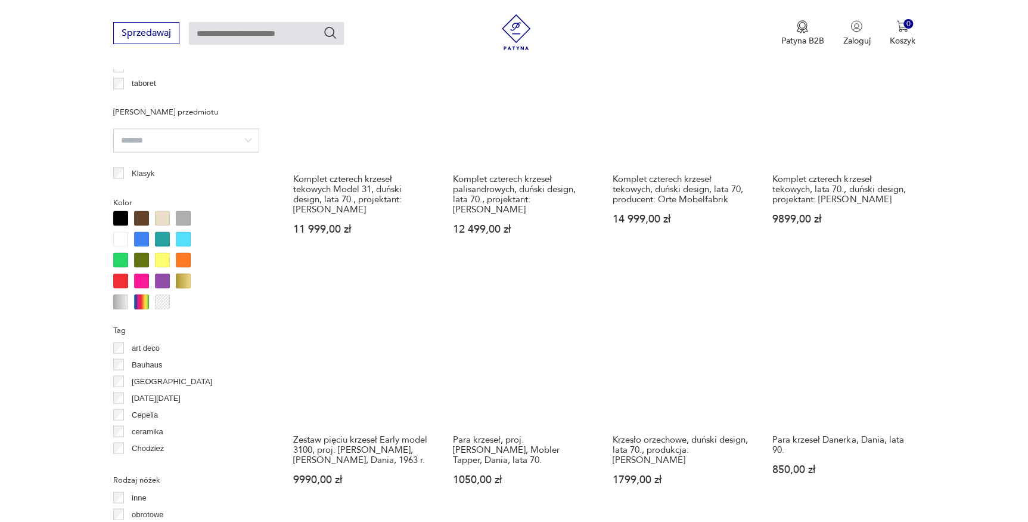
scroll to position [1148, 0]
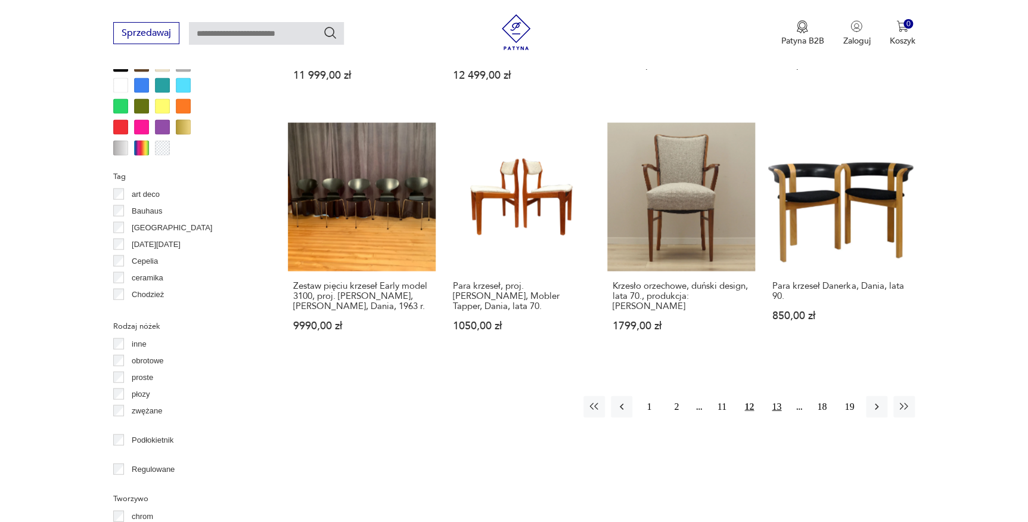
click at [776, 405] on button "13" at bounding box center [776, 406] width 21 height 21
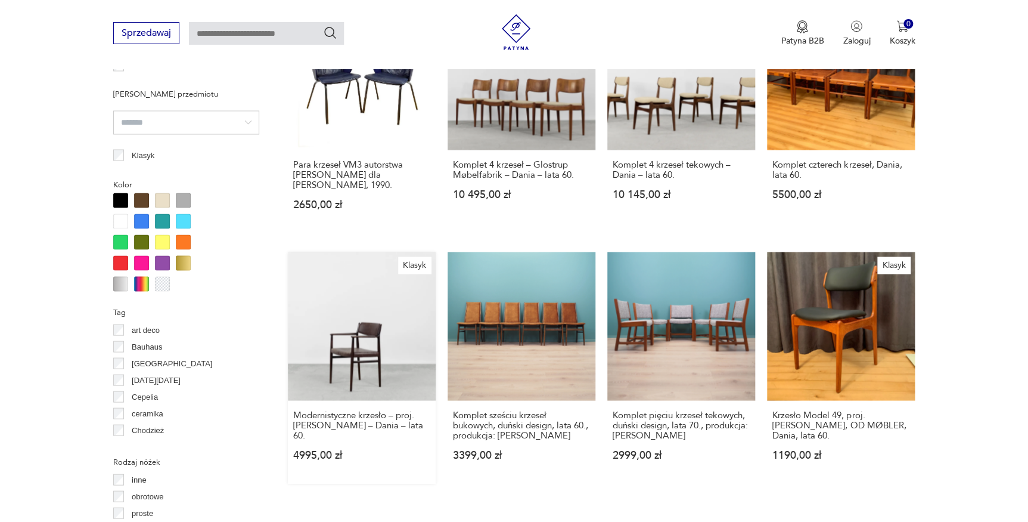
scroll to position [1093, 0]
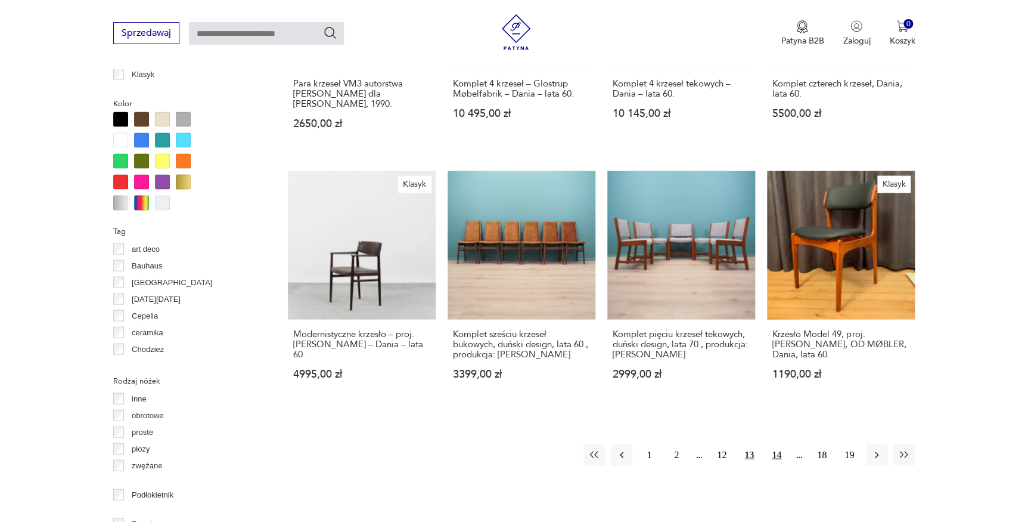
click at [774, 451] on button "14" at bounding box center [776, 454] width 21 height 21
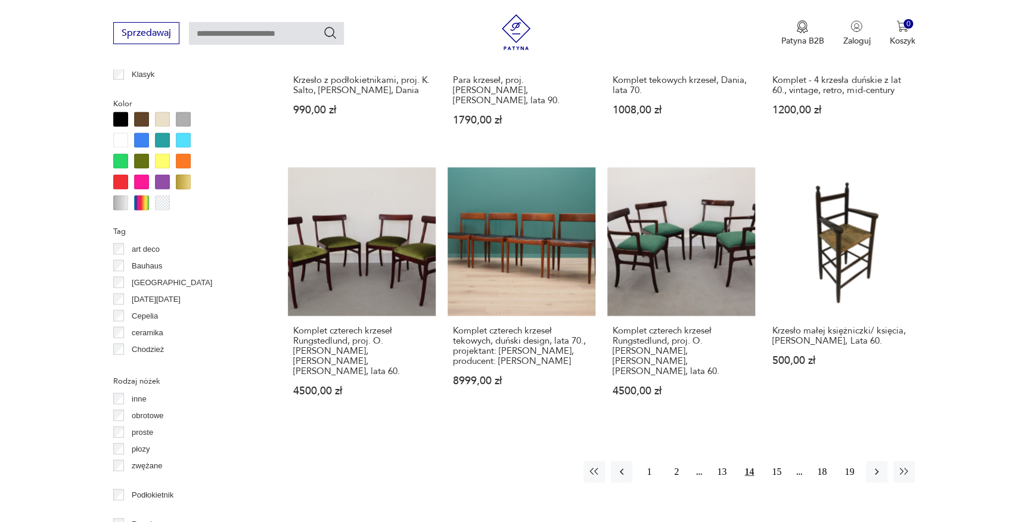
scroll to position [1148, 0]
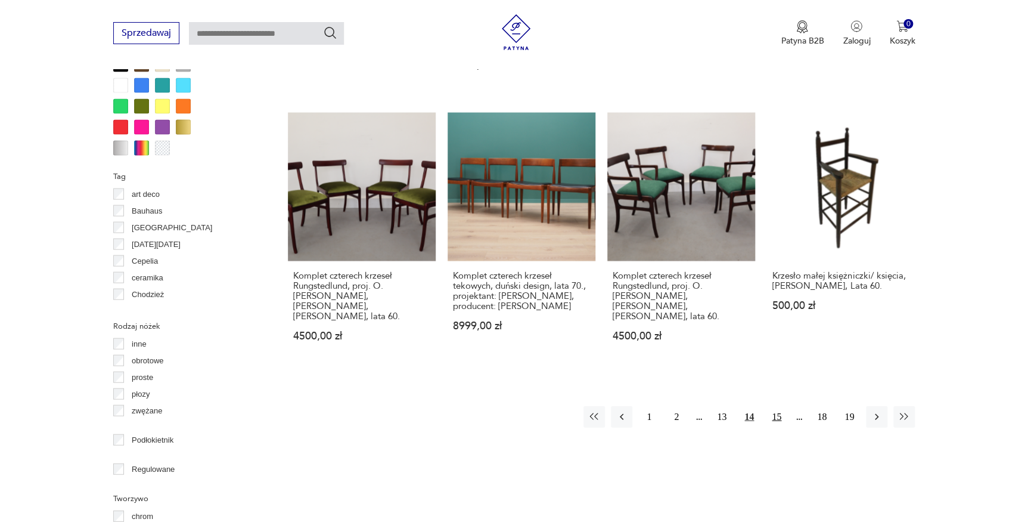
click at [777, 406] on button "15" at bounding box center [776, 416] width 21 height 21
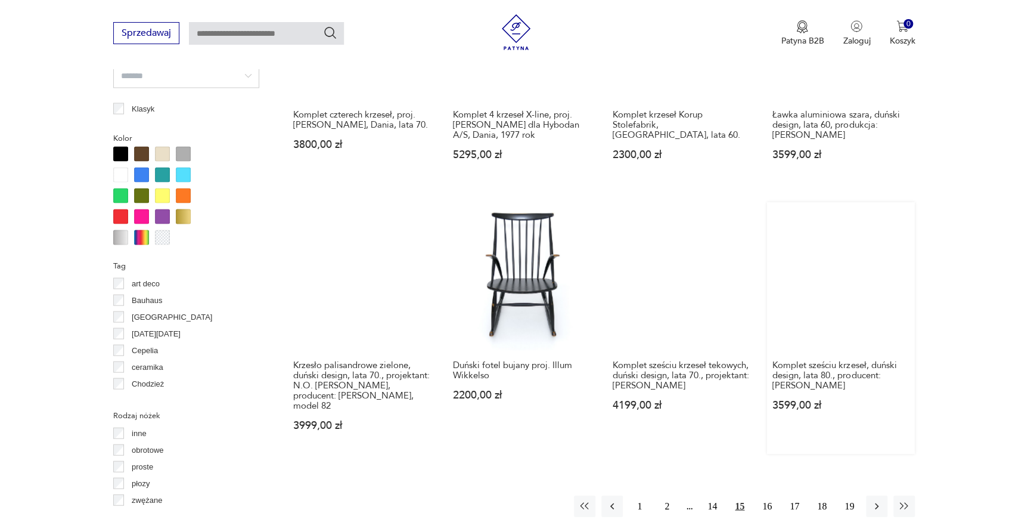
scroll to position [1093, 0]
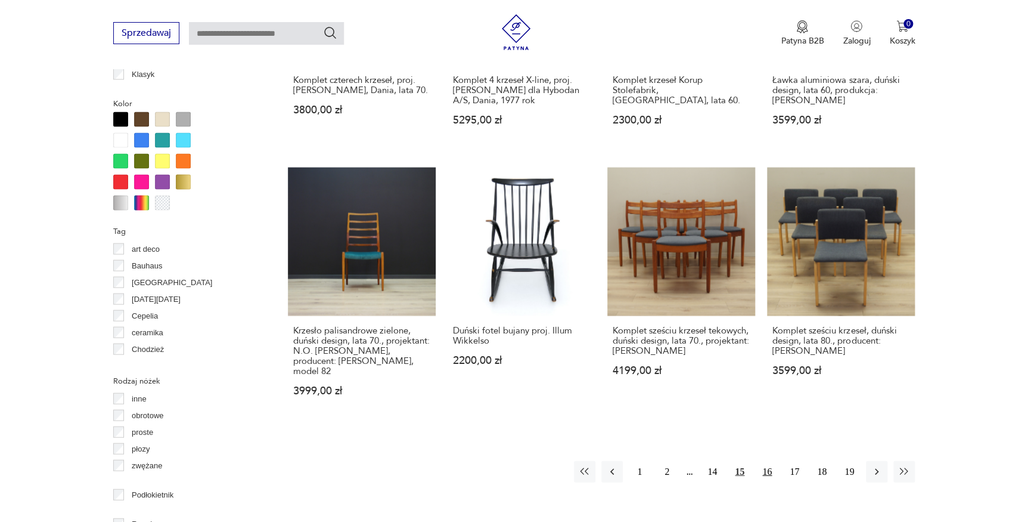
click at [768, 460] on button "16" at bounding box center [767, 470] width 21 height 21
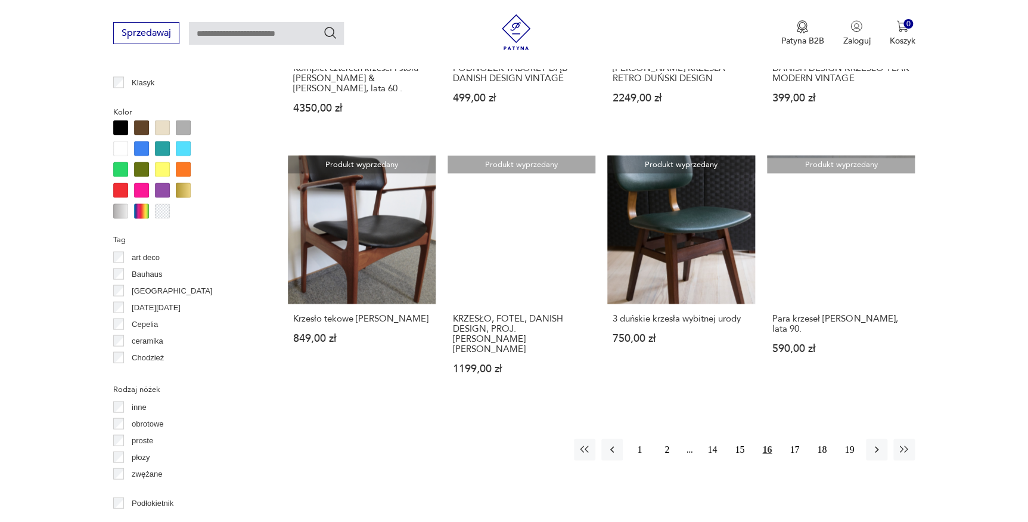
scroll to position [1148, 0]
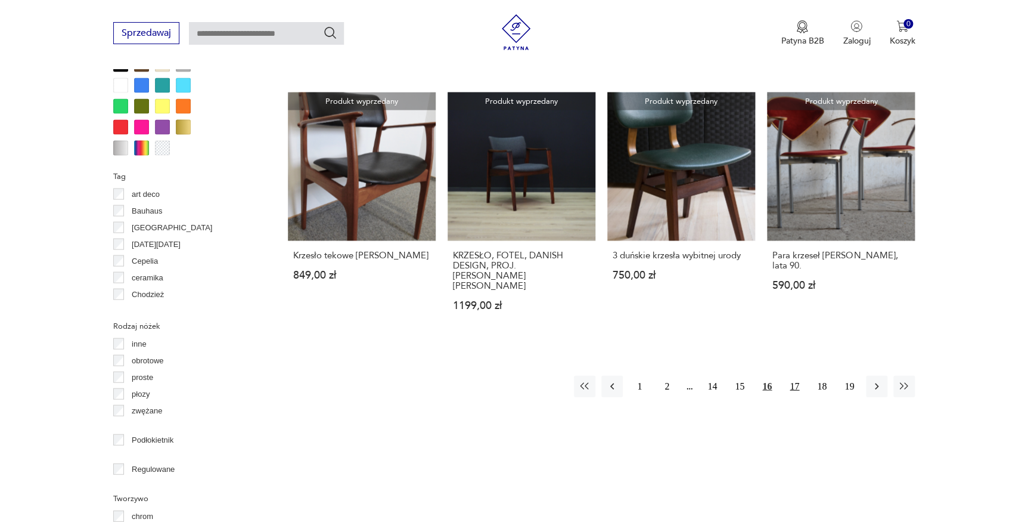
click at [795, 382] on button "17" at bounding box center [794, 386] width 21 height 21
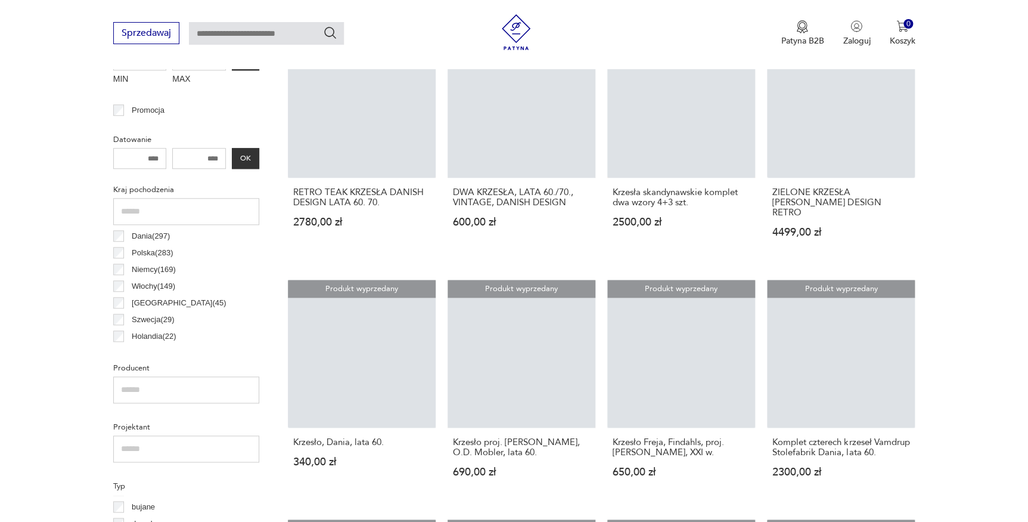
scroll to position [280, 0]
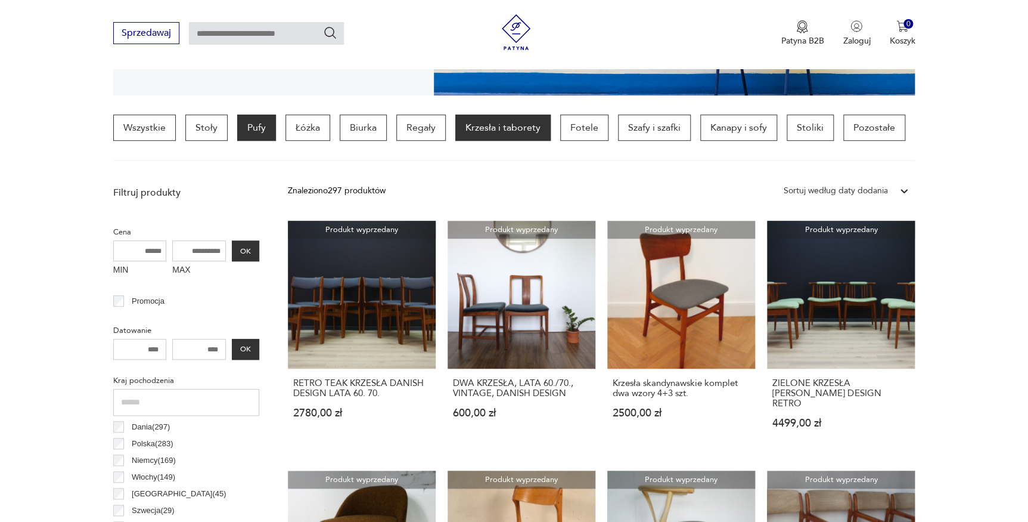
click at [250, 135] on p "Pufy" at bounding box center [256, 127] width 39 height 26
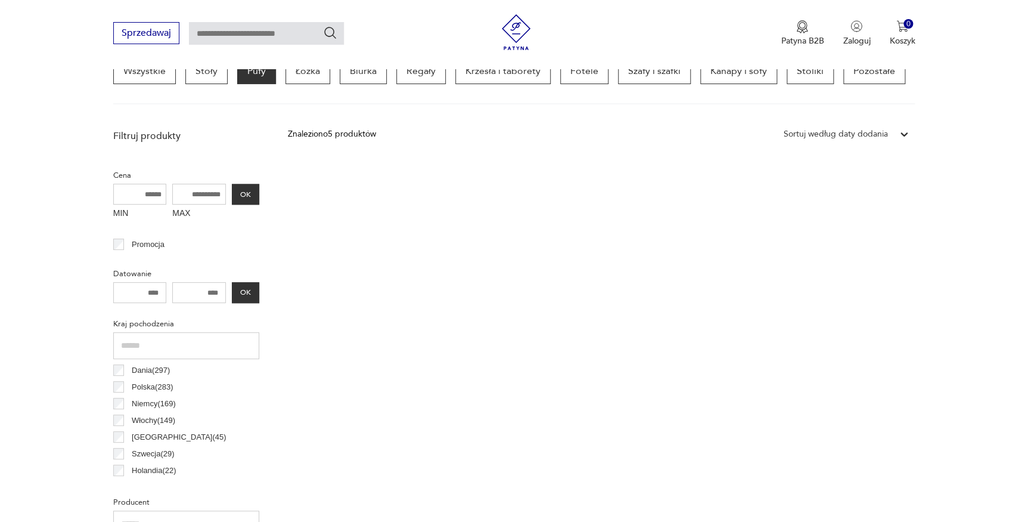
scroll to position [334, 0]
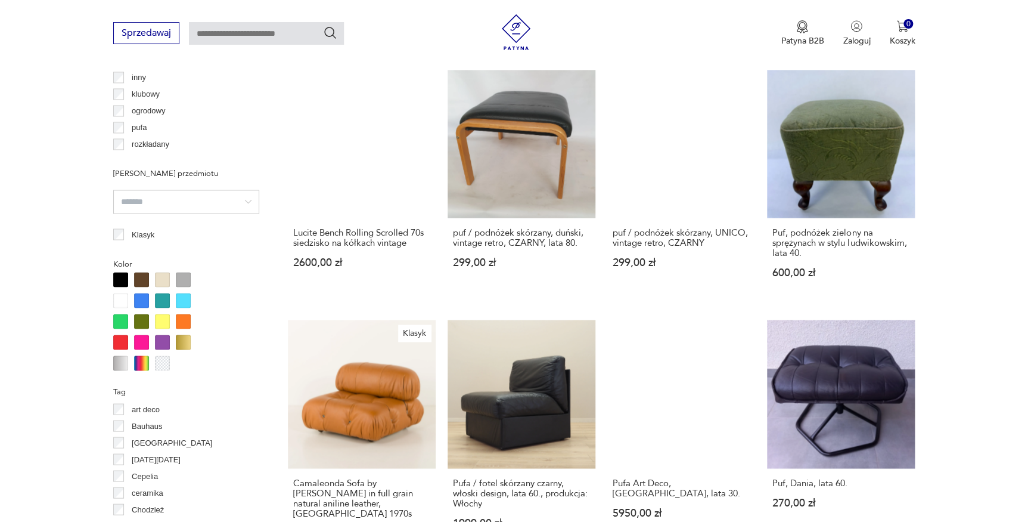
scroll to position [1202, 0]
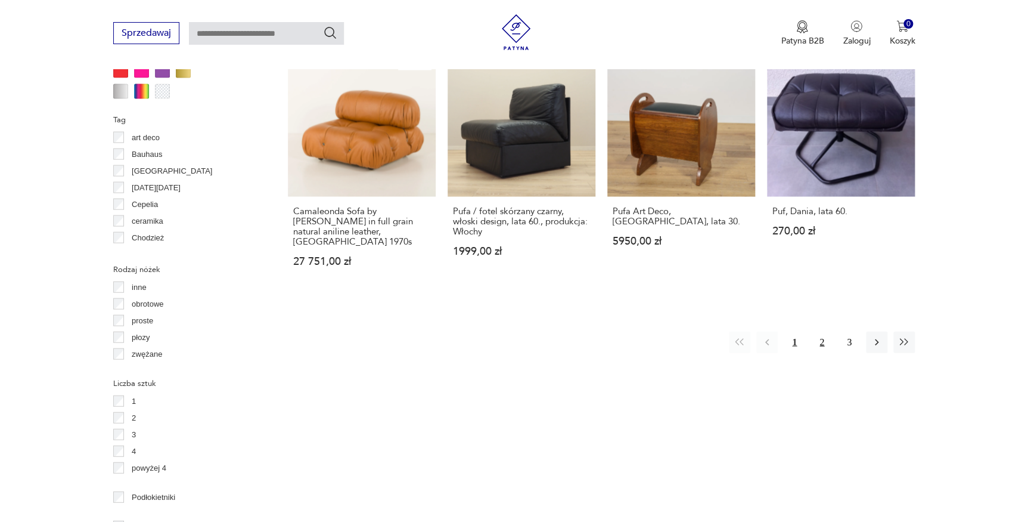
click at [821, 331] on button "2" at bounding box center [821, 341] width 21 height 21
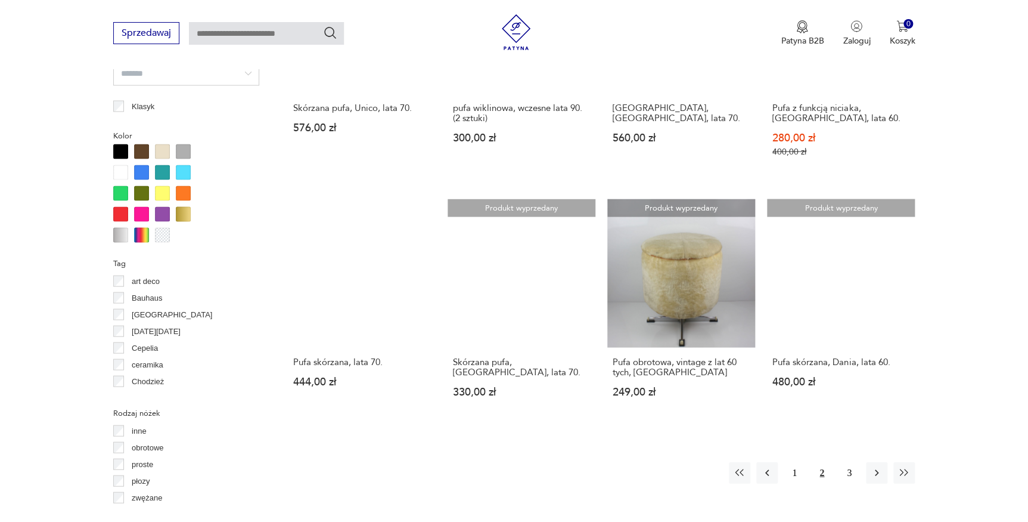
scroll to position [1093, 0]
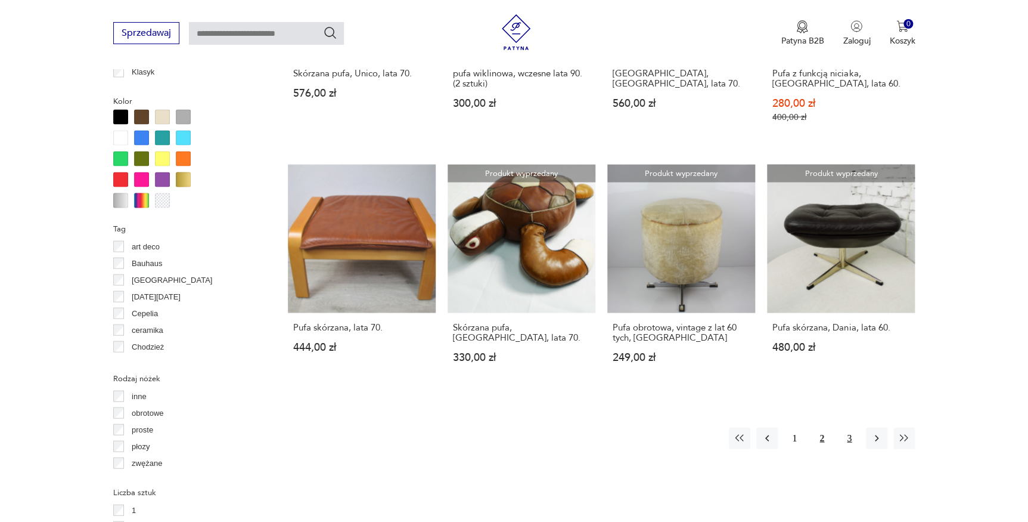
click at [853, 427] on button "3" at bounding box center [849, 437] width 21 height 21
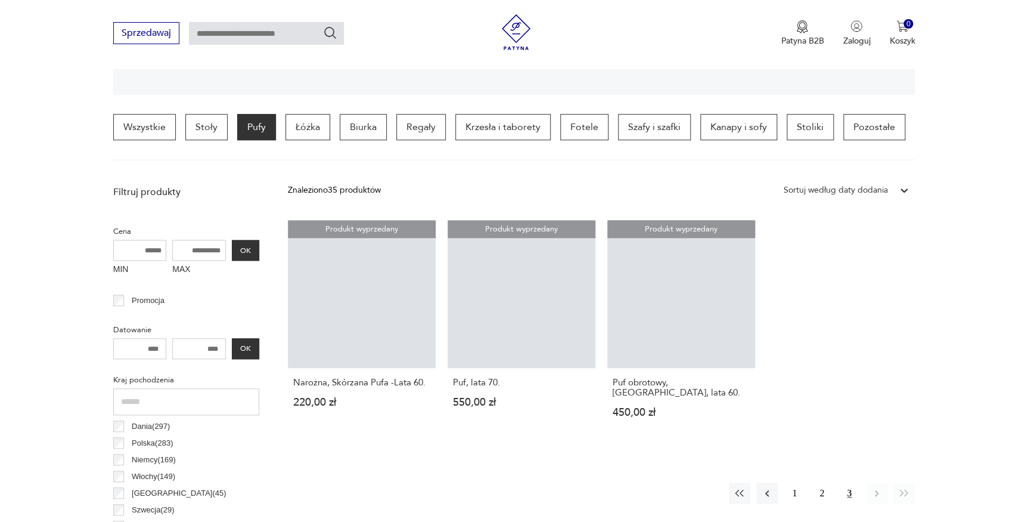
scroll to position [280, 0]
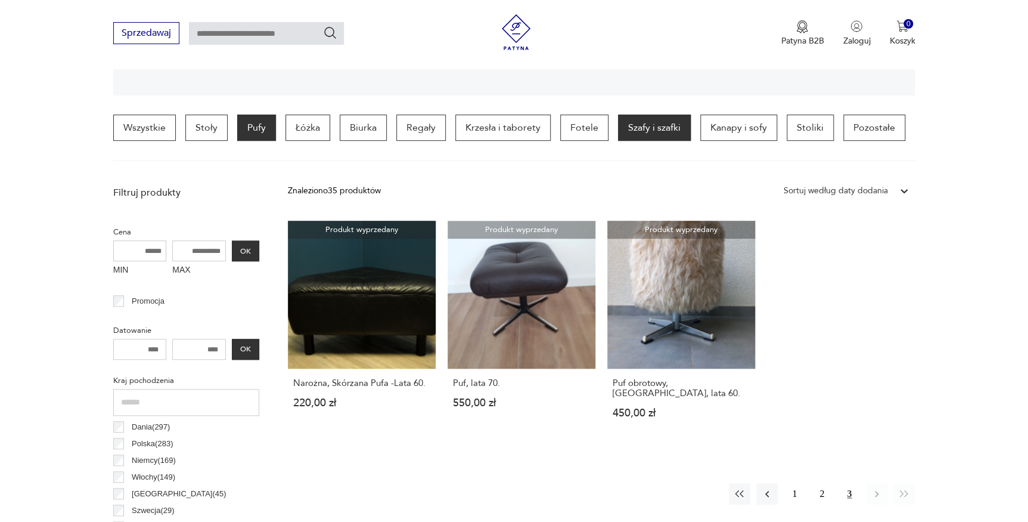
click at [633, 134] on p "Szafy i szafki" at bounding box center [654, 127] width 73 height 26
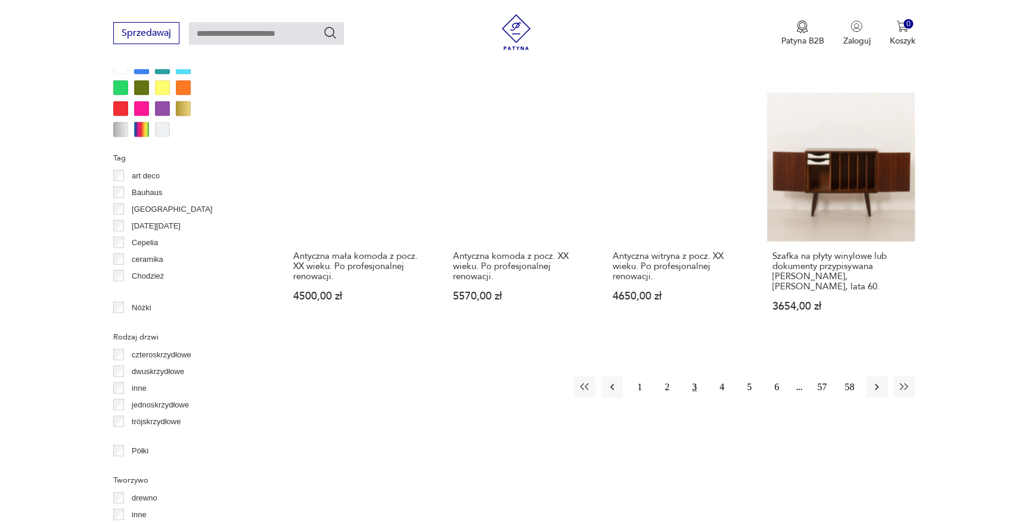
scroll to position [1148, 0]
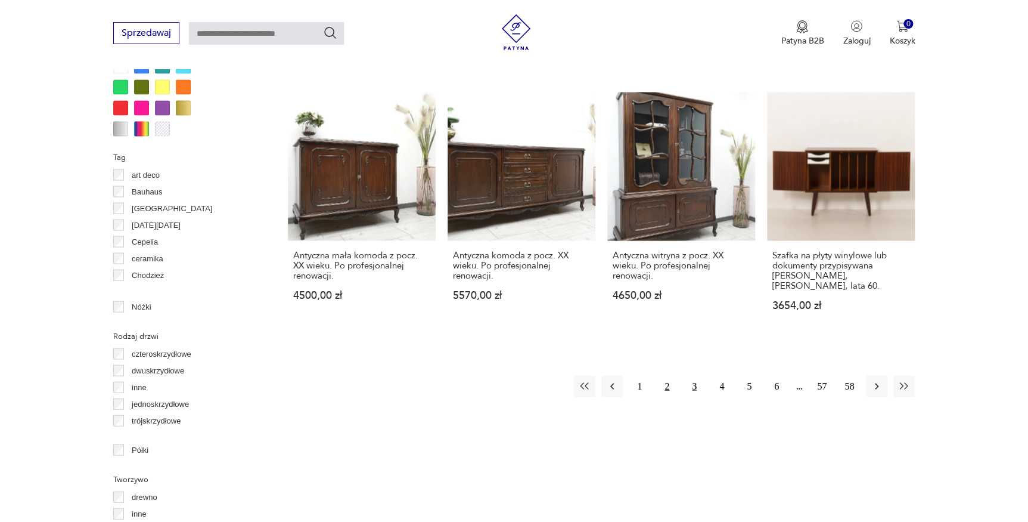
click at [667, 376] on button "2" at bounding box center [666, 386] width 21 height 21
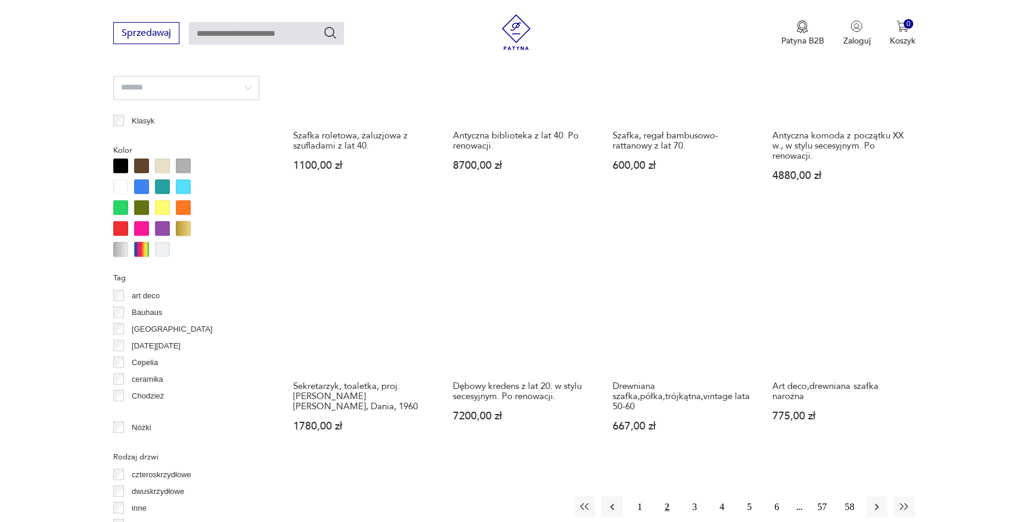
scroll to position [1148, 0]
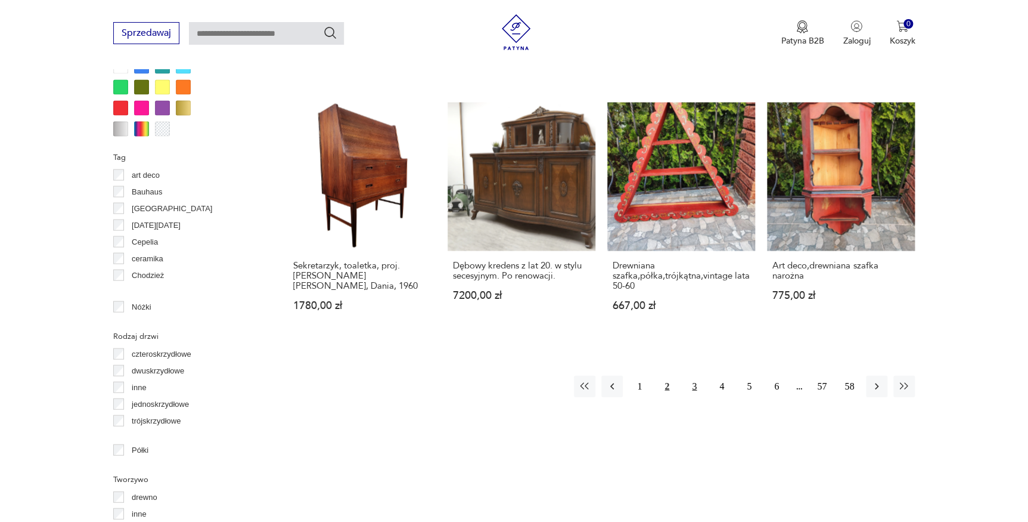
click at [696, 377] on button "3" at bounding box center [694, 386] width 21 height 21
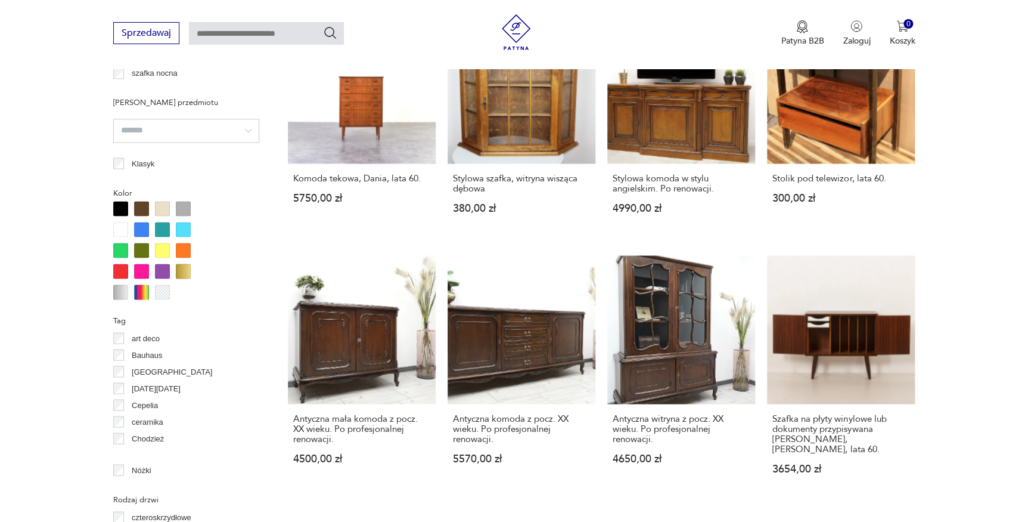
scroll to position [1256, 0]
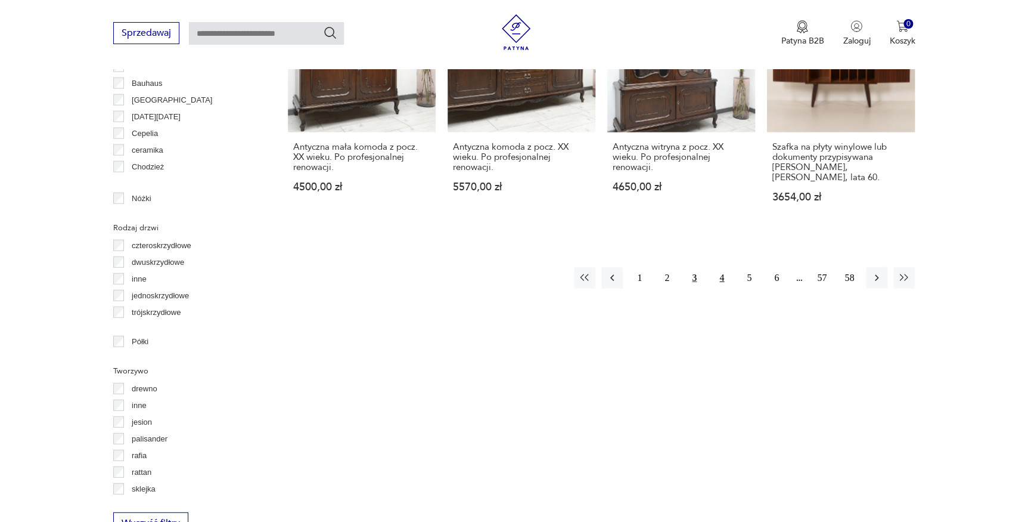
click at [723, 267] on button "4" at bounding box center [721, 277] width 21 height 21
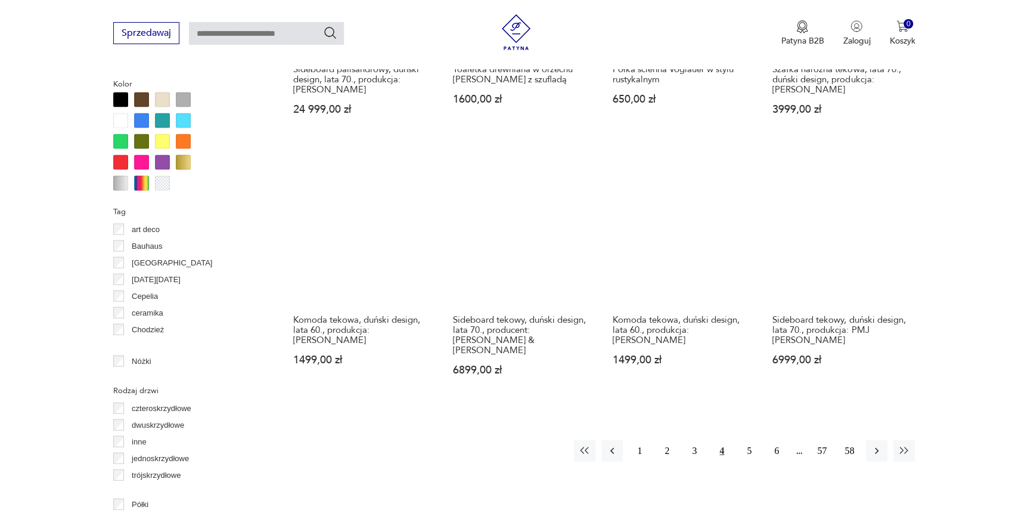
scroll to position [1256, 0]
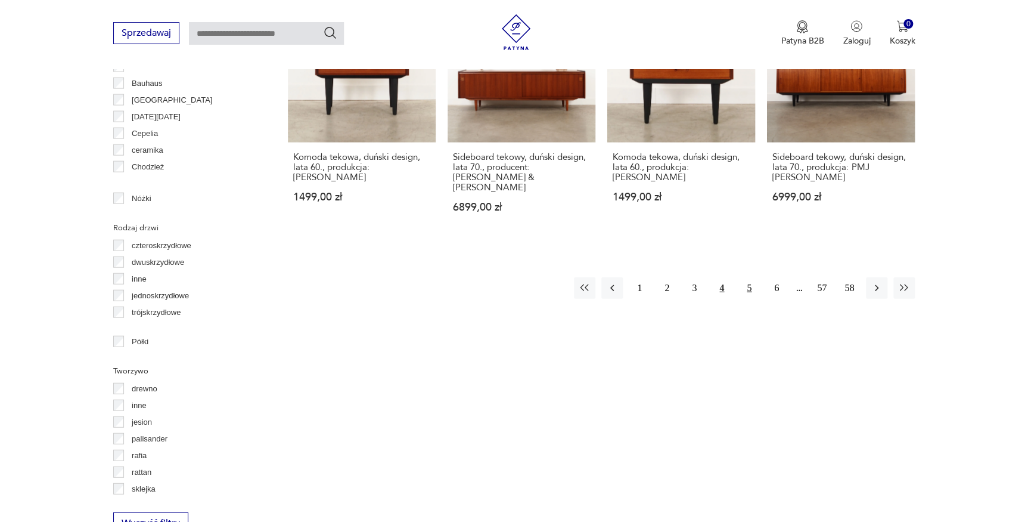
click at [755, 277] on button "5" at bounding box center [749, 287] width 21 height 21
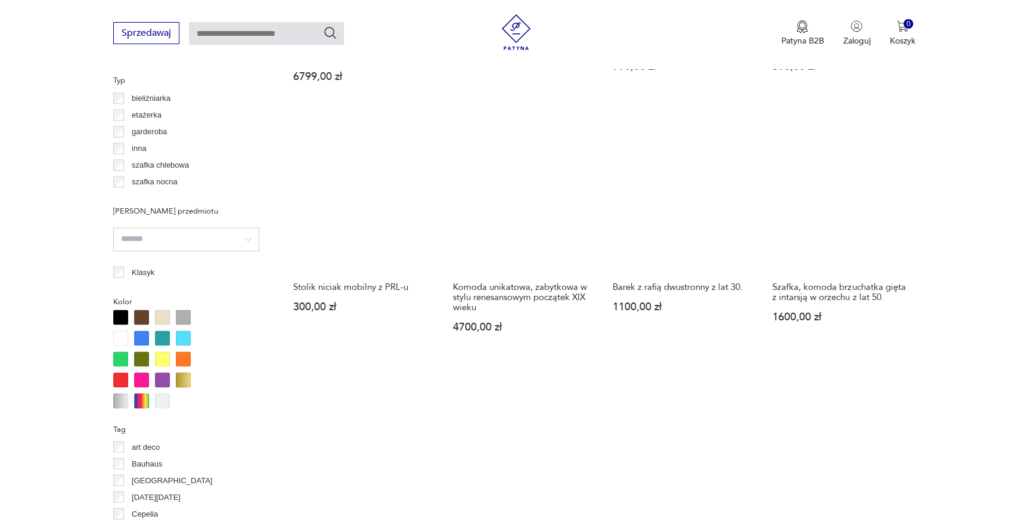
scroll to position [1093, 0]
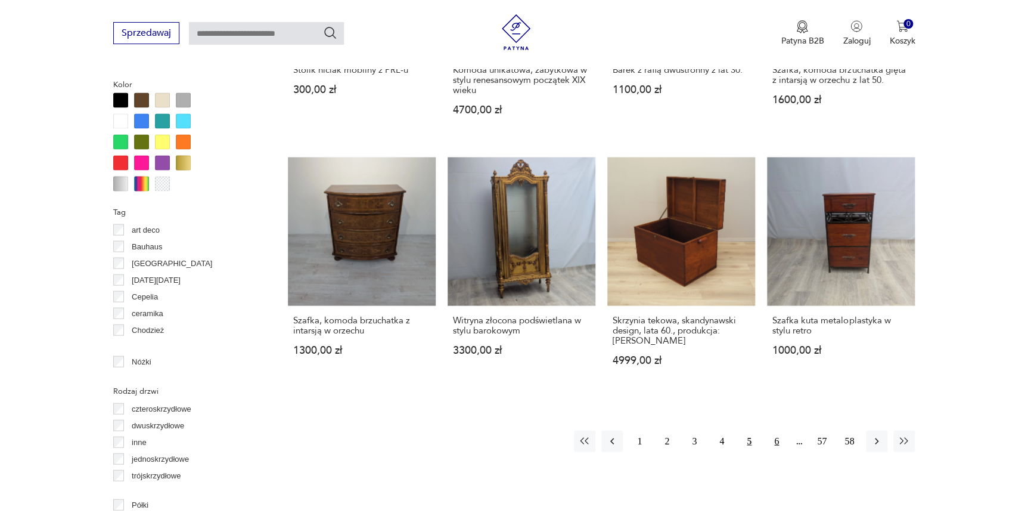
click at [776, 430] on button "6" at bounding box center [776, 440] width 21 height 21
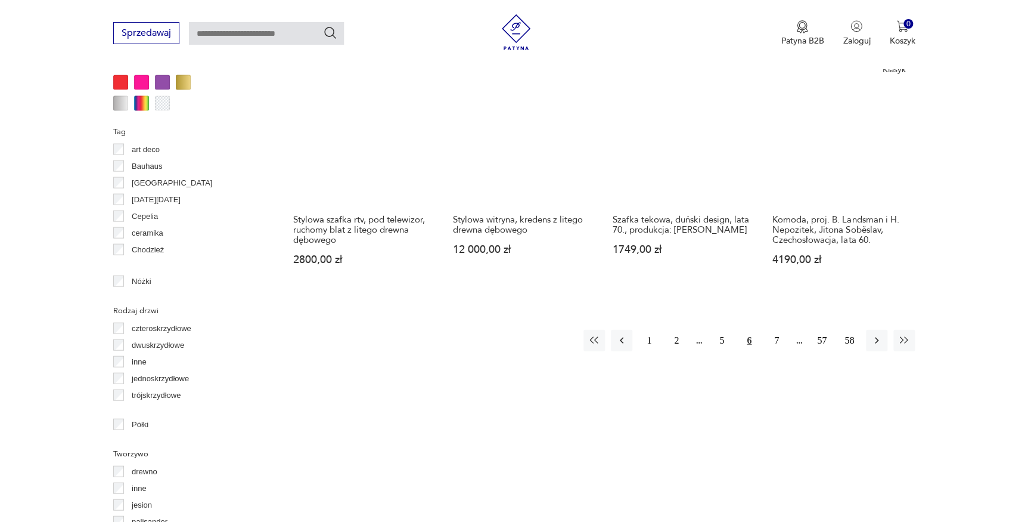
scroll to position [1202, 0]
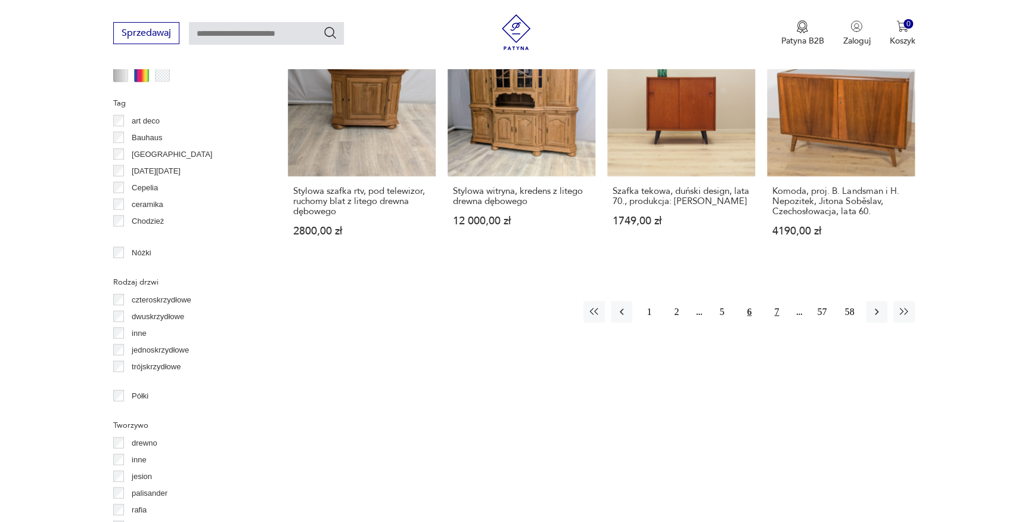
click at [780, 316] on button "7" at bounding box center [776, 311] width 21 height 21
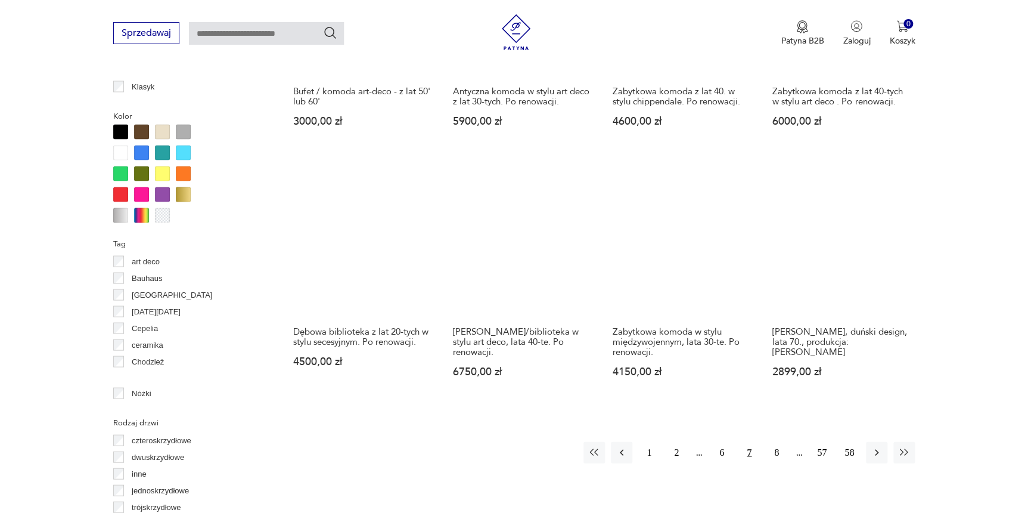
scroll to position [1148, 0]
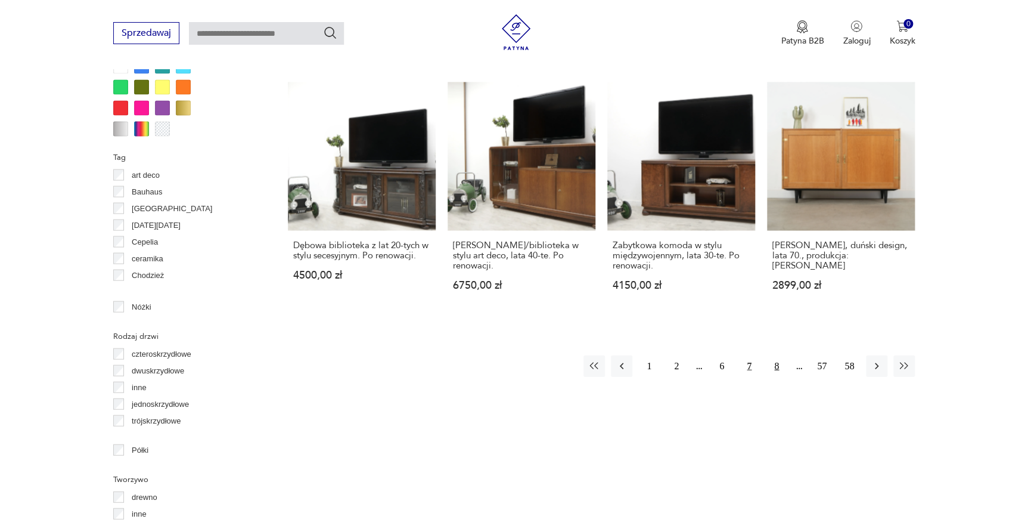
click at [775, 365] on button "8" at bounding box center [776, 365] width 21 height 21
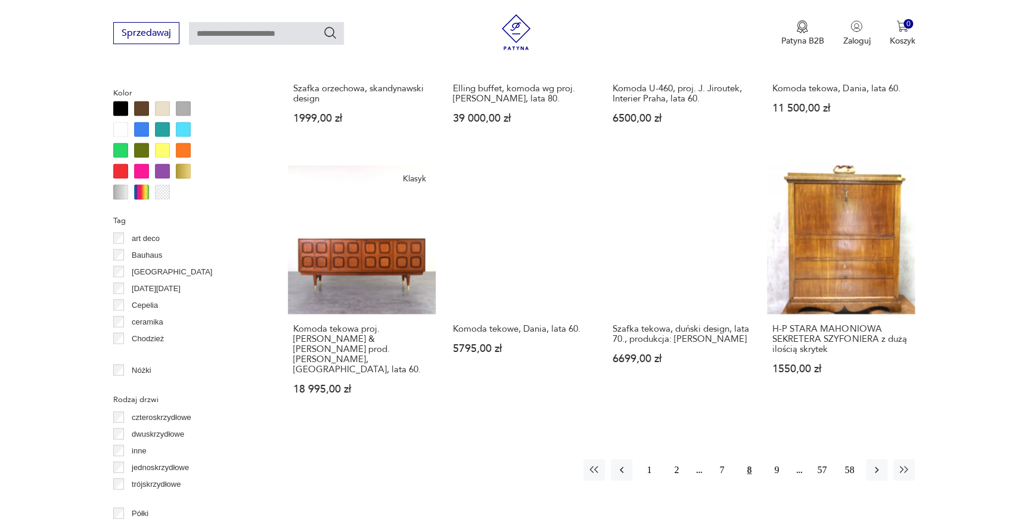
scroll to position [1148, 0]
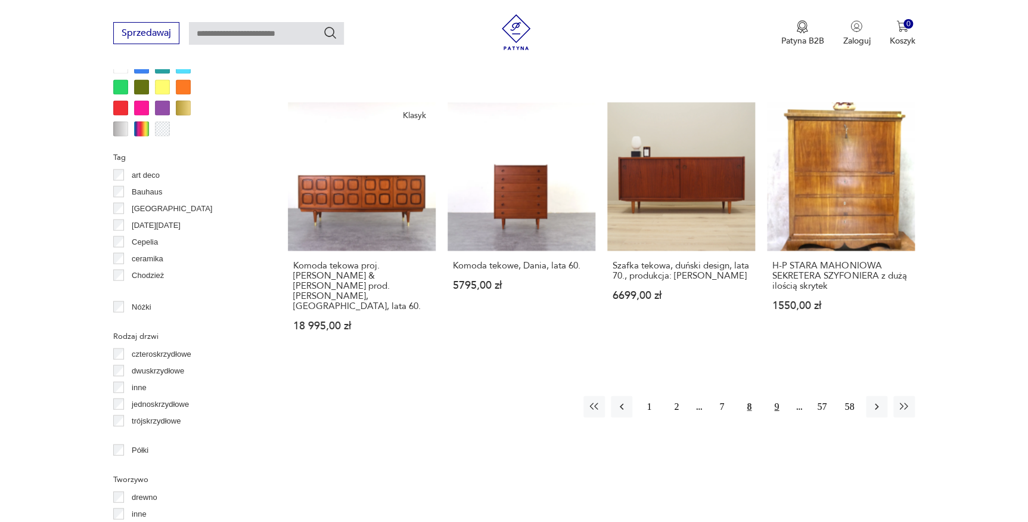
click at [777, 396] on button "9" at bounding box center [776, 406] width 21 height 21
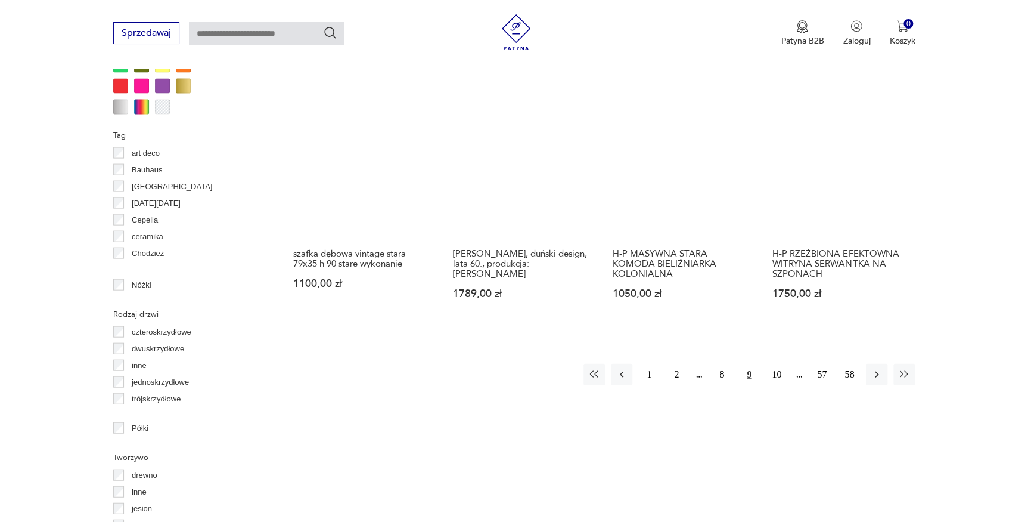
scroll to position [1202, 0]
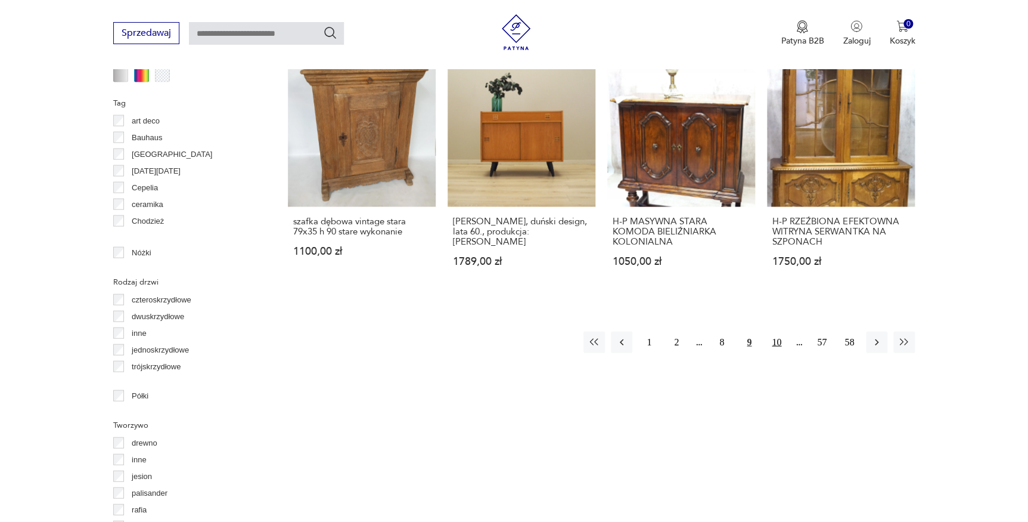
click at [782, 332] on button "10" at bounding box center [776, 341] width 21 height 21
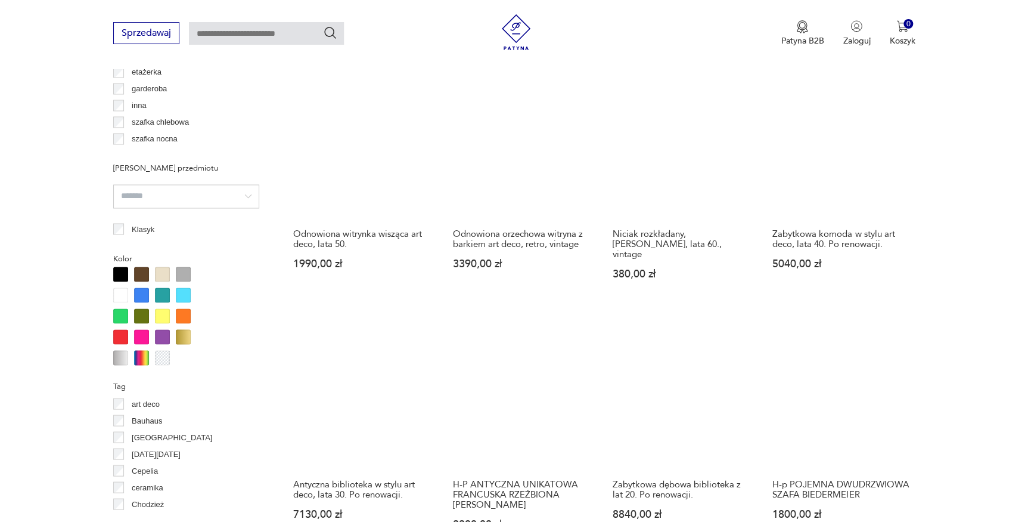
scroll to position [1148, 0]
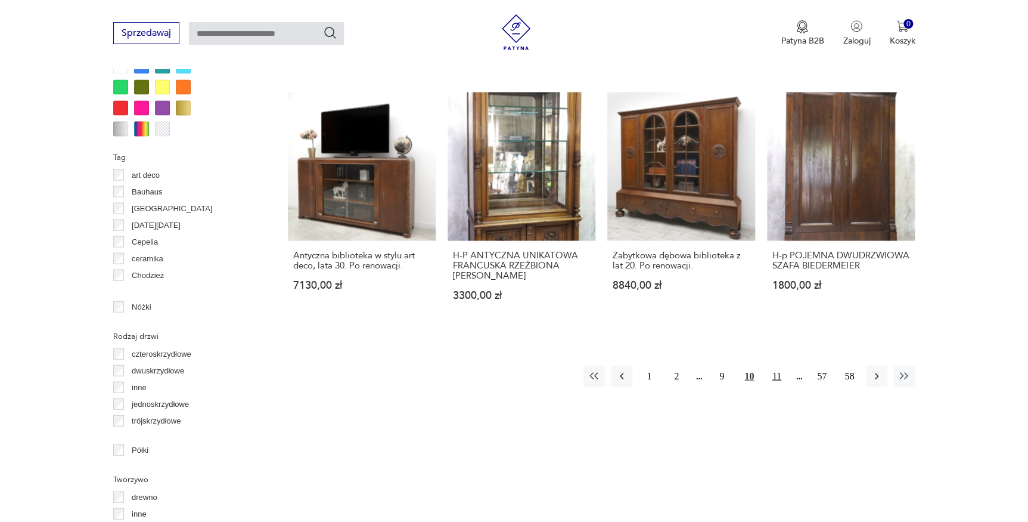
click at [782, 365] on button "11" at bounding box center [776, 375] width 21 height 21
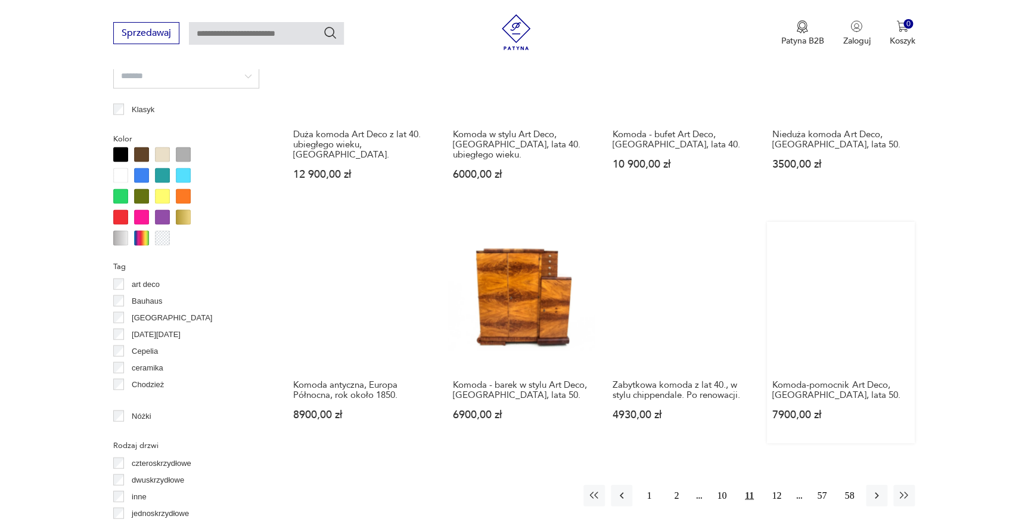
scroll to position [1148, 0]
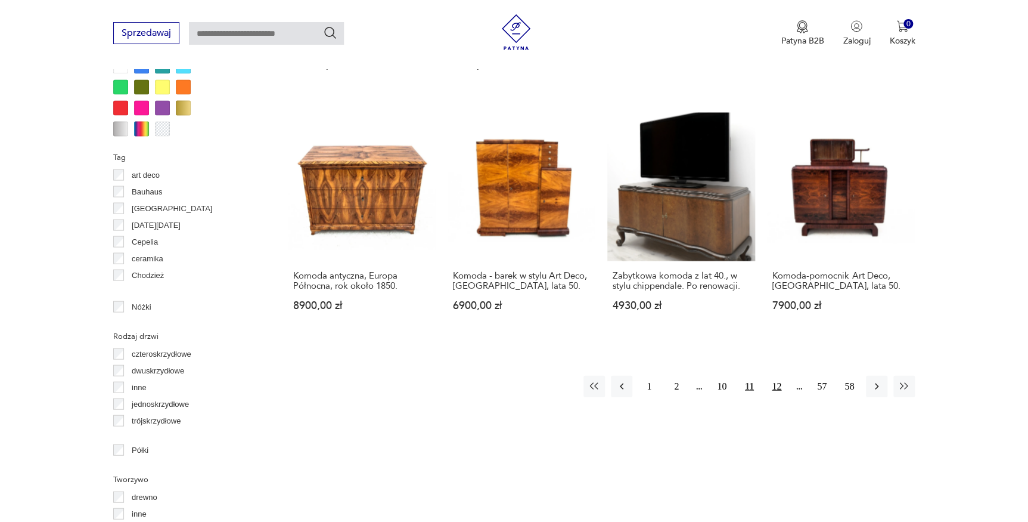
click at [779, 376] on button "12" at bounding box center [776, 386] width 21 height 21
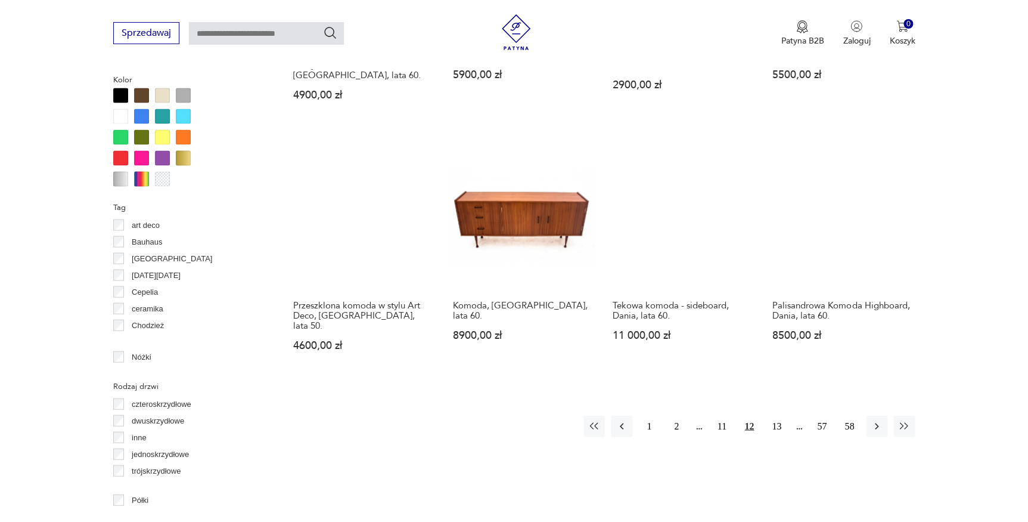
scroll to position [1202, 0]
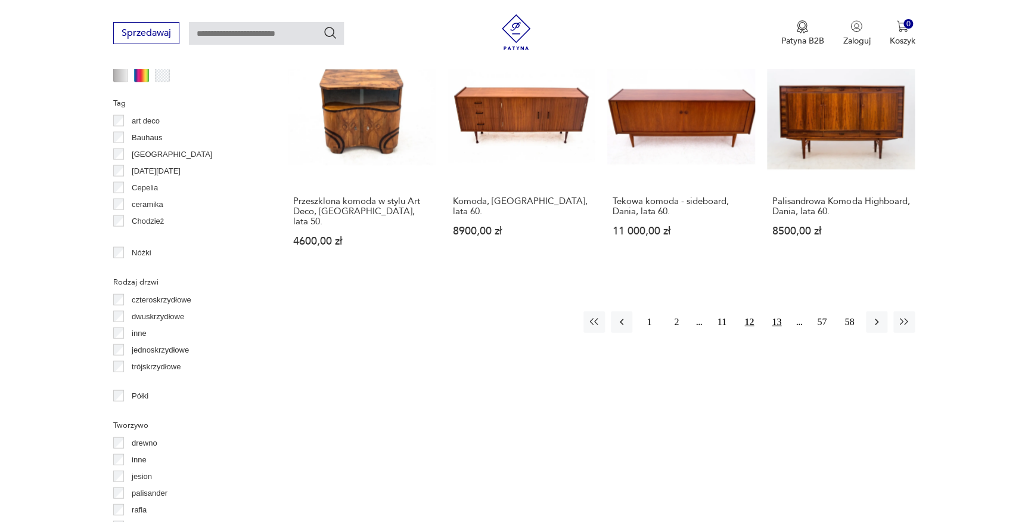
click at [773, 311] on button "13" at bounding box center [776, 321] width 21 height 21
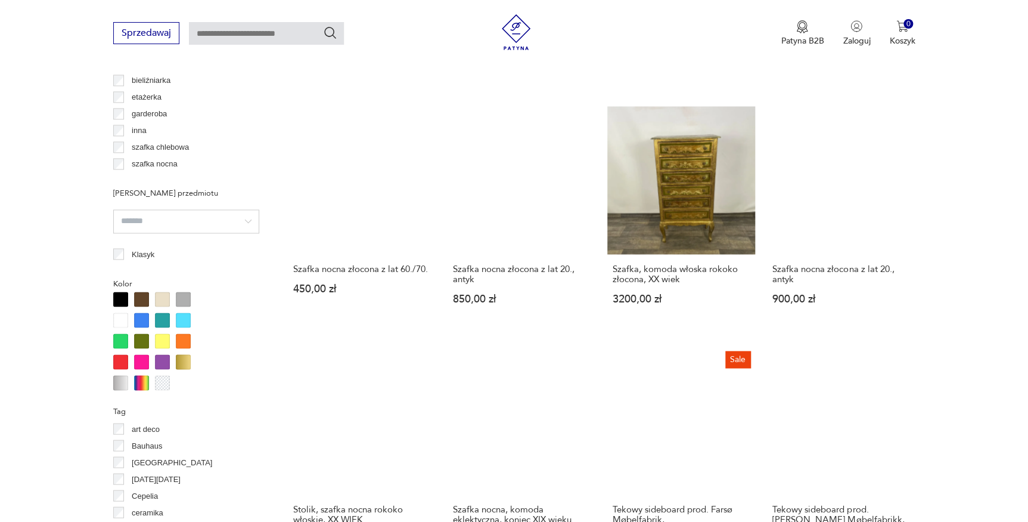
scroll to position [931, 0]
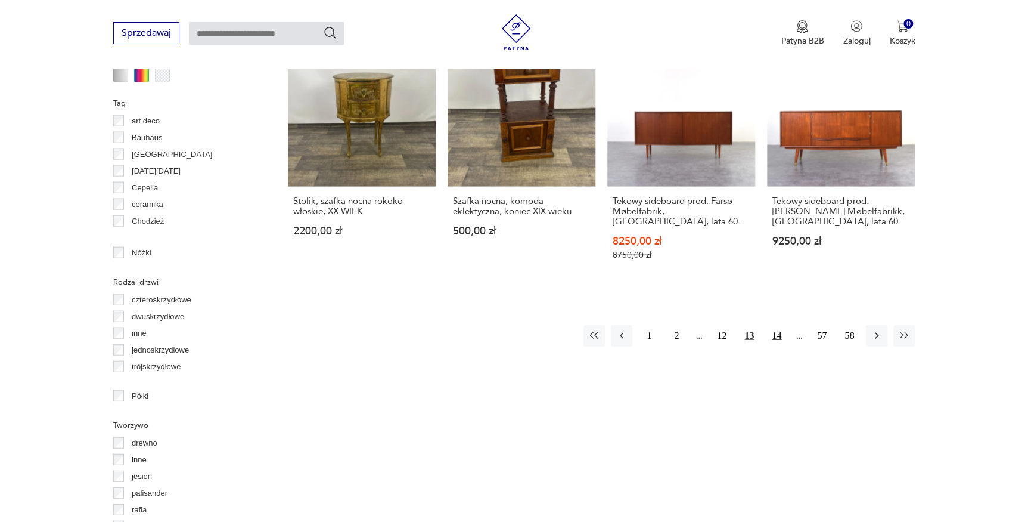
click at [781, 327] on button "14" at bounding box center [776, 335] width 21 height 21
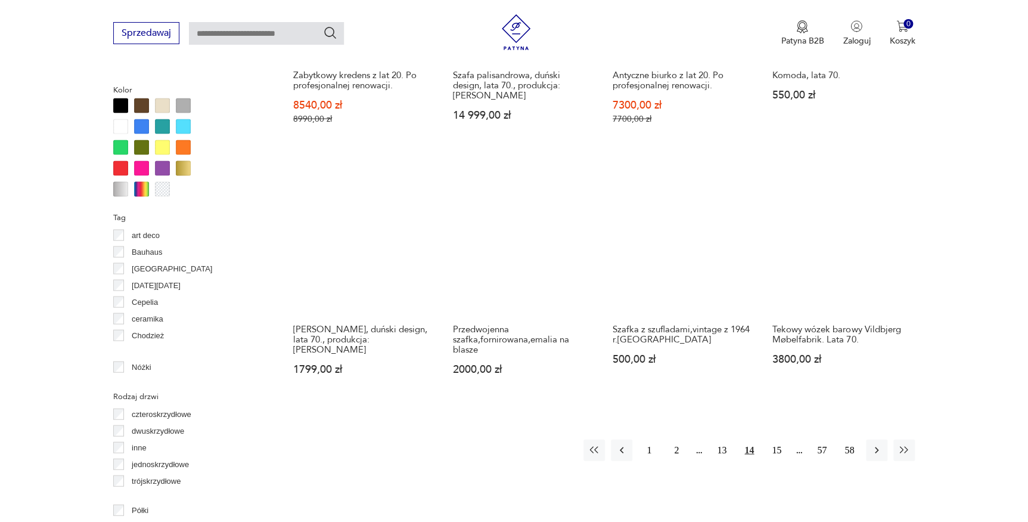
scroll to position [1202, 0]
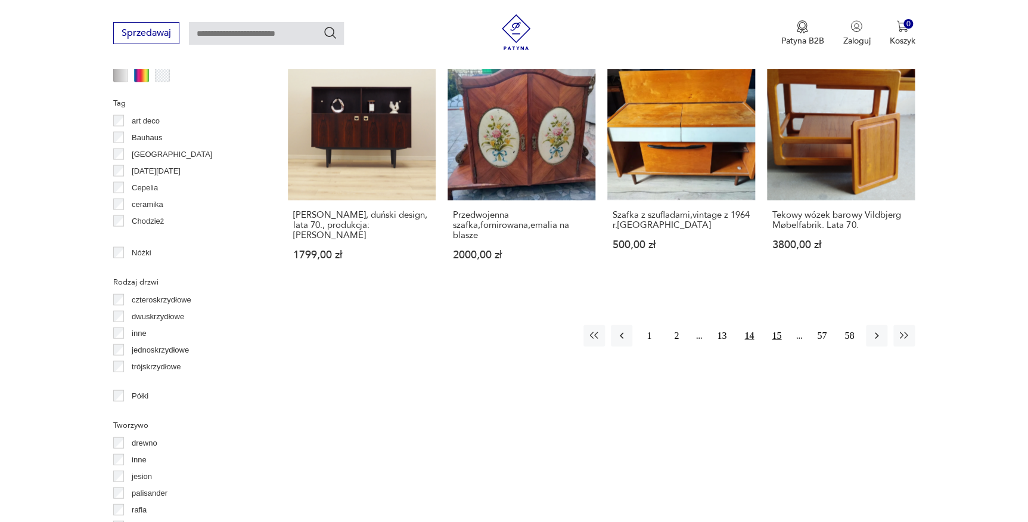
click at [780, 328] on button "15" at bounding box center [776, 335] width 21 height 21
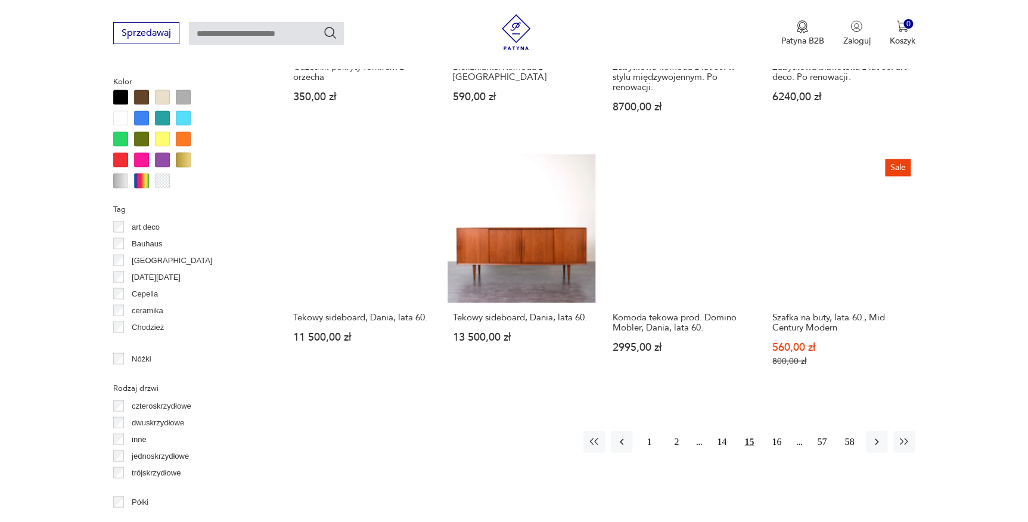
scroll to position [1202, 0]
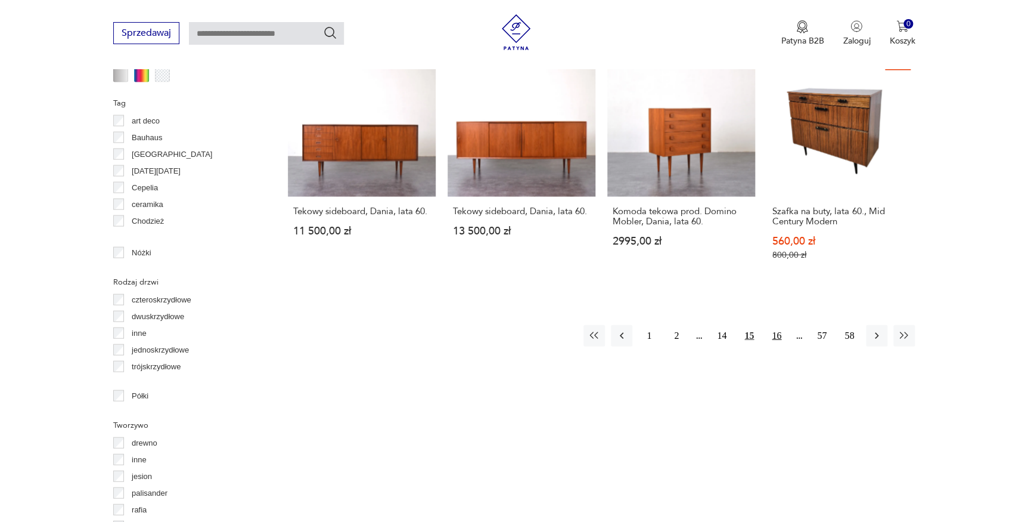
click at [777, 325] on button "16" at bounding box center [776, 335] width 21 height 21
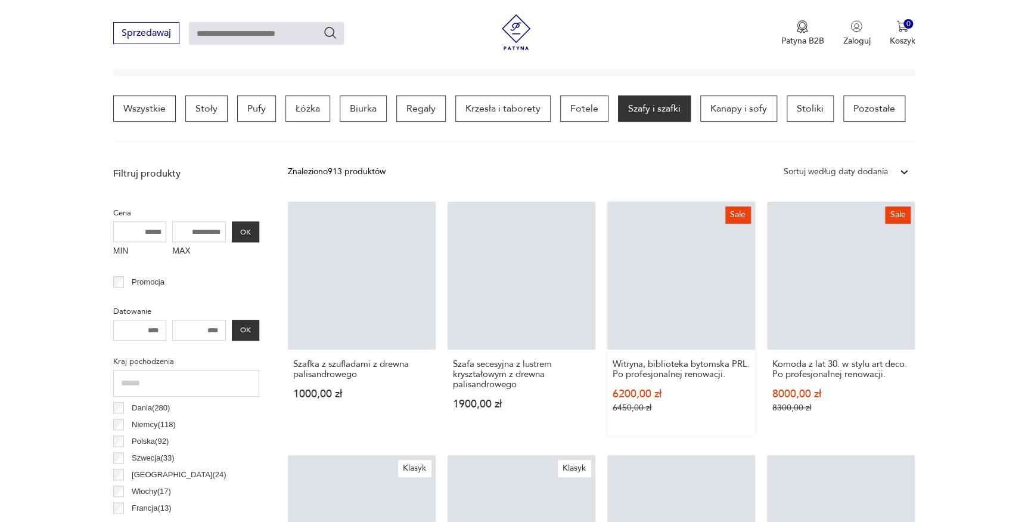
scroll to position [280, 0]
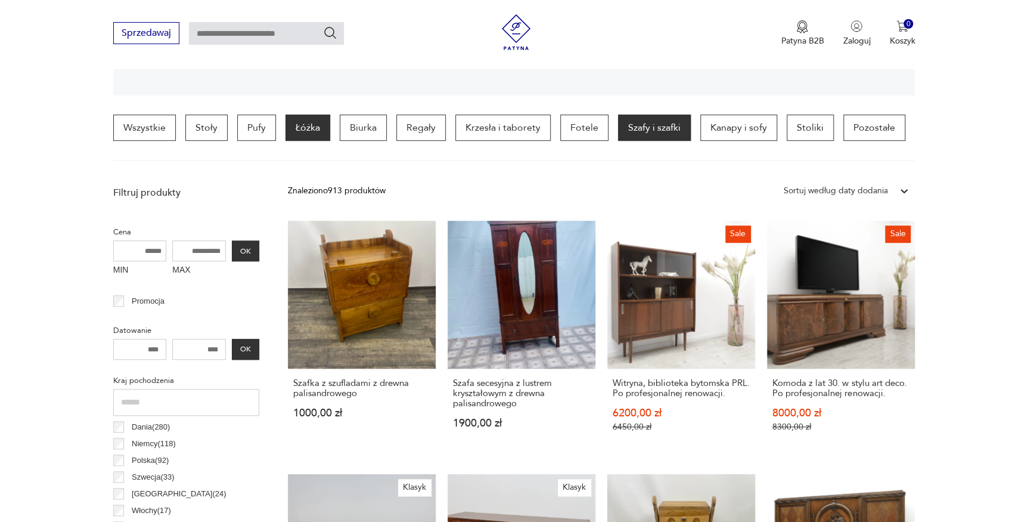
click at [296, 131] on p "Łóżka" at bounding box center [308, 127] width 45 height 26
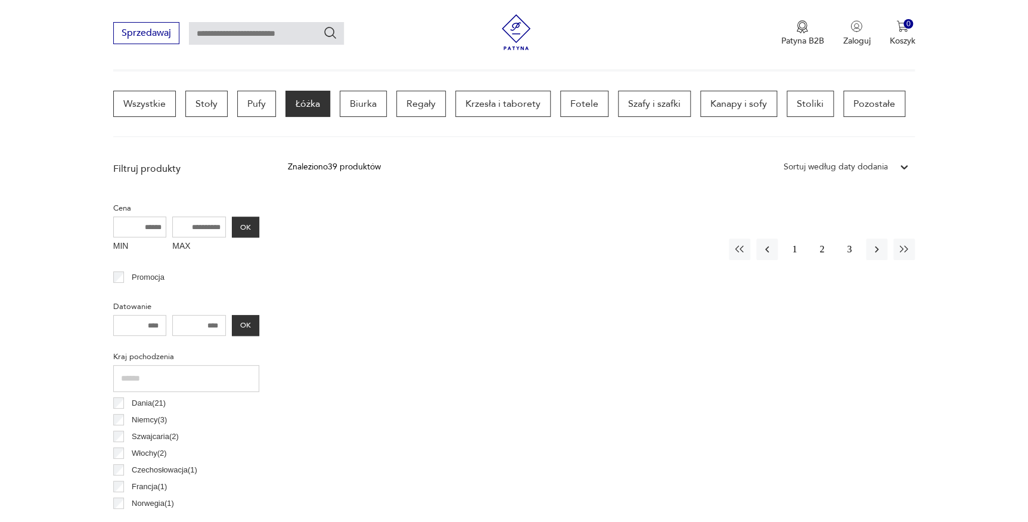
scroll to position [389, 0]
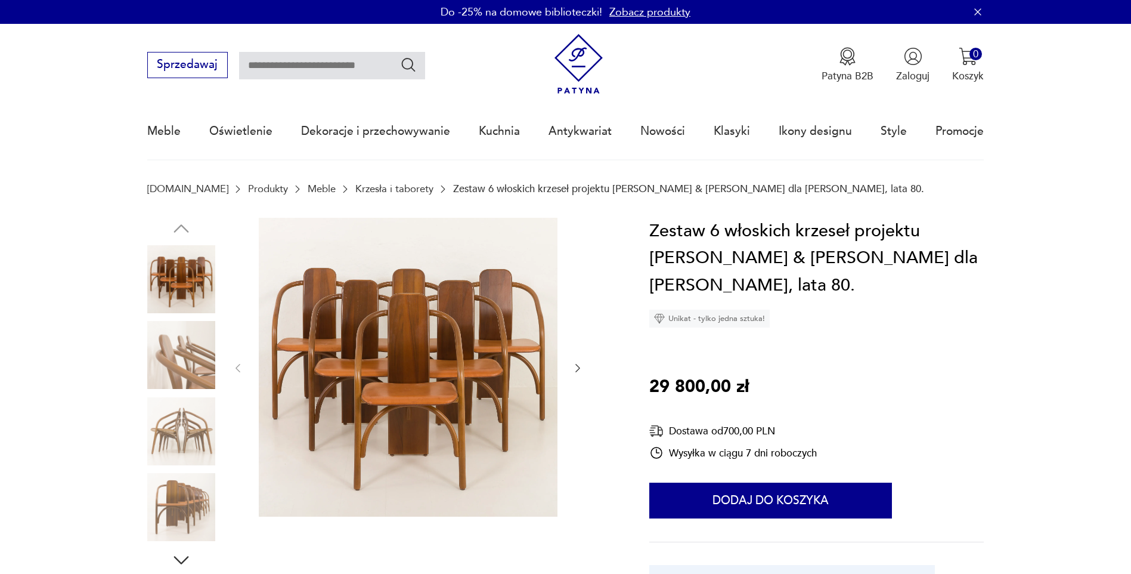
click at [198, 361] on img at bounding box center [181, 355] width 68 height 68
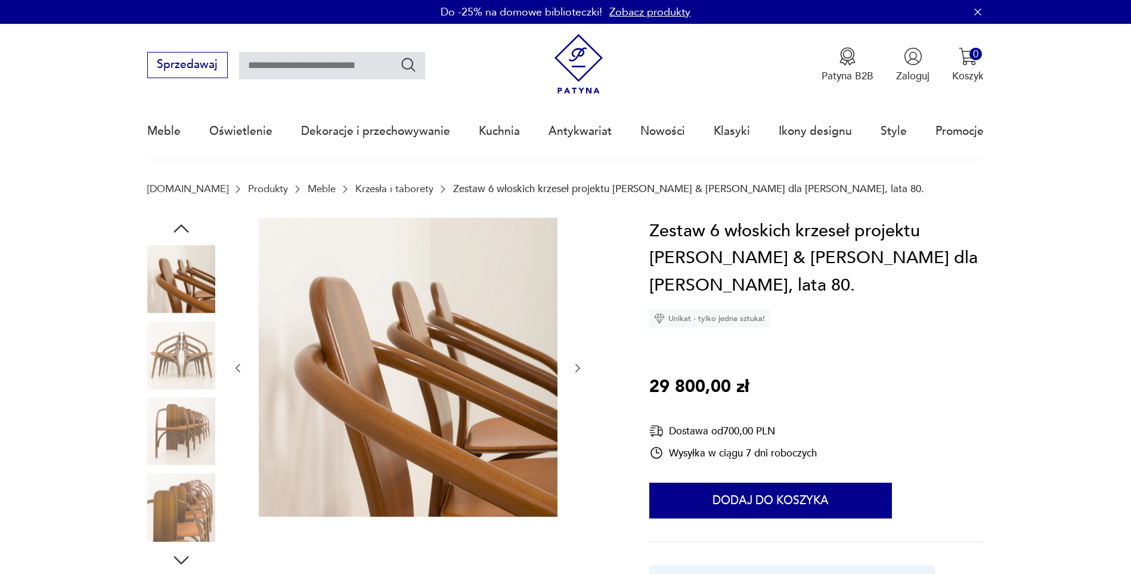
scroll to position [60, 0]
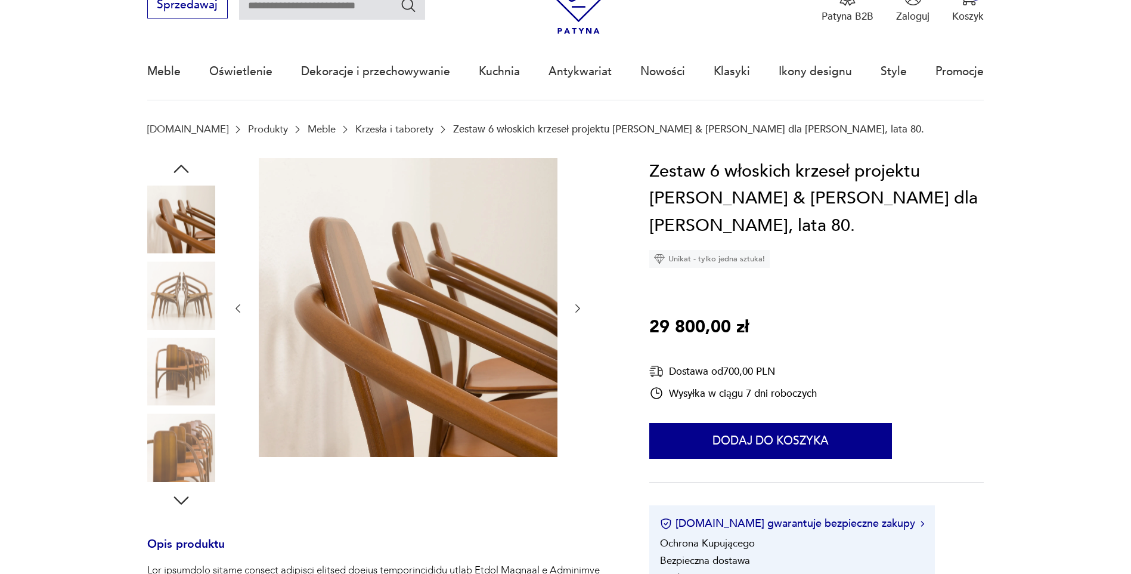
click at [197, 360] on img at bounding box center [181, 371] width 68 height 68
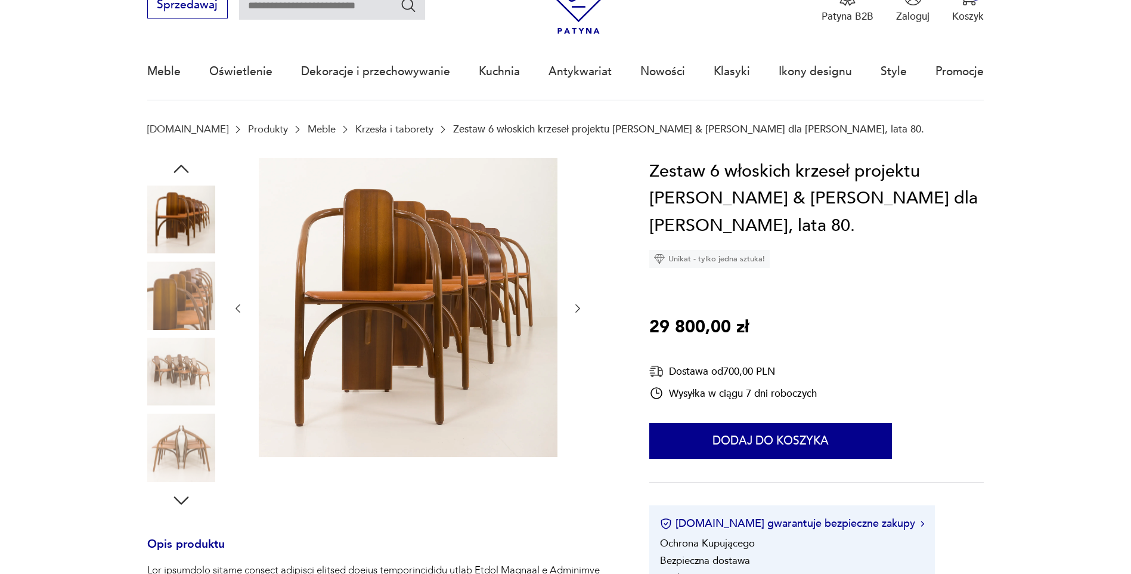
click at [187, 417] on img at bounding box center [181, 447] width 68 height 68
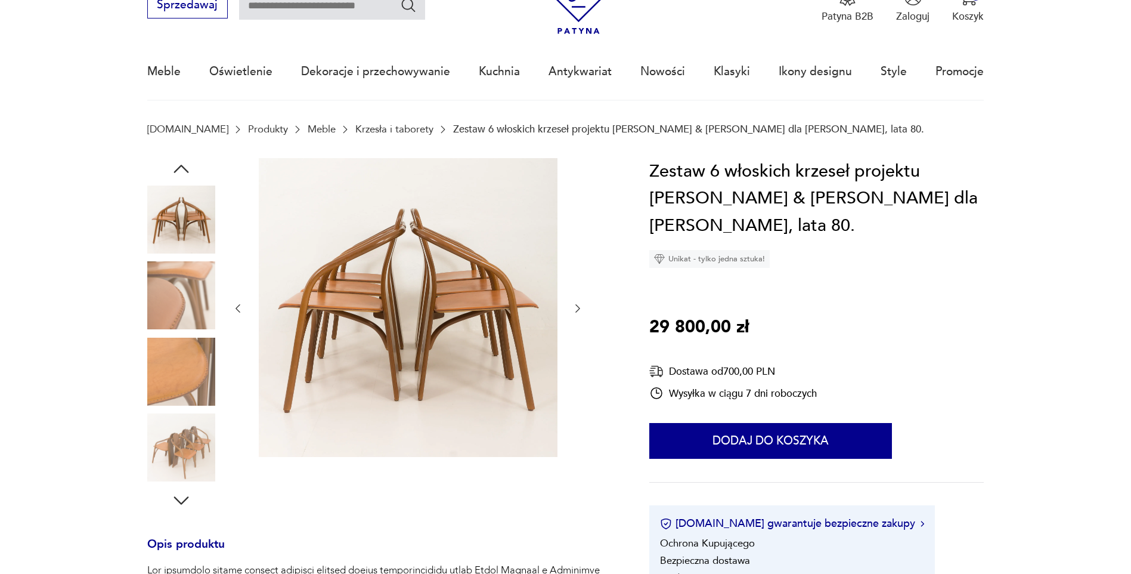
click at [186, 447] on img at bounding box center [181, 447] width 68 height 68
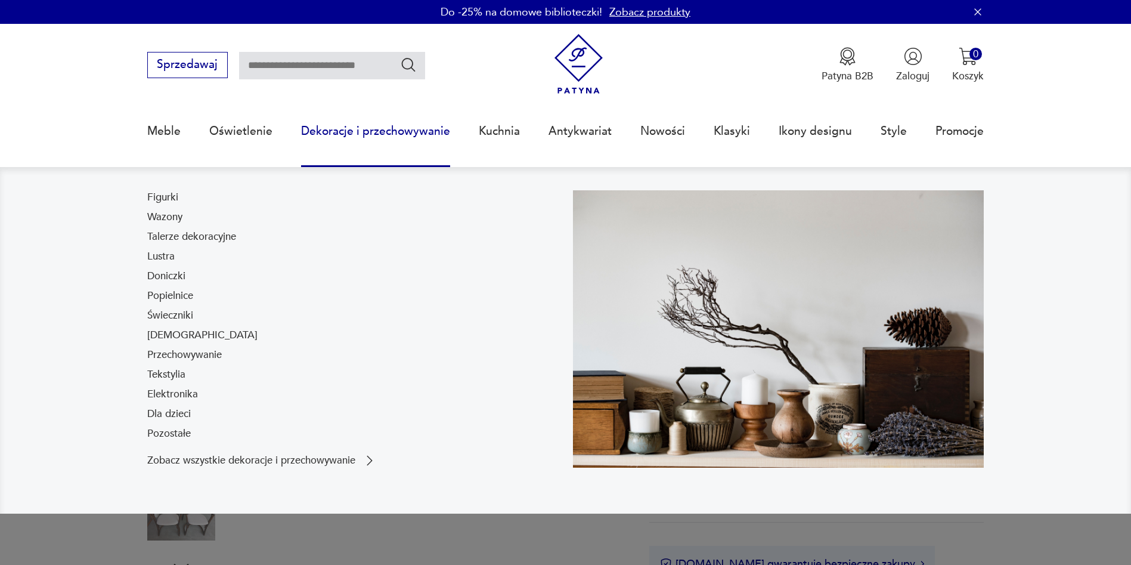
click at [1043, 253] on nav "Figurki Wazony Talerze dekoracyjne Lustra Doniczki Popielnice Świeczniki [DEMOG…" at bounding box center [565, 340] width 1131 height 346
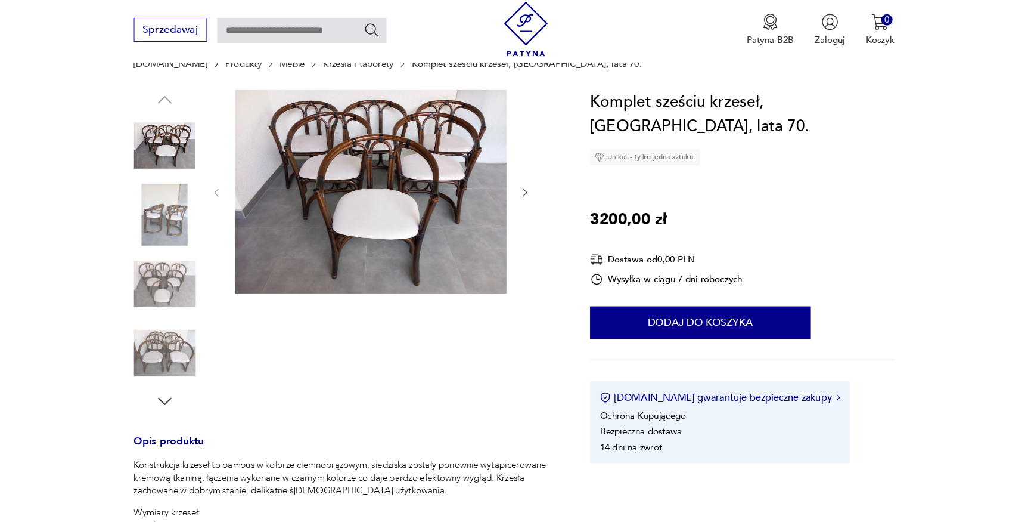
scroll to position [119, 0]
click at [182, 234] on img at bounding box center [181, 236] width 68 height 68
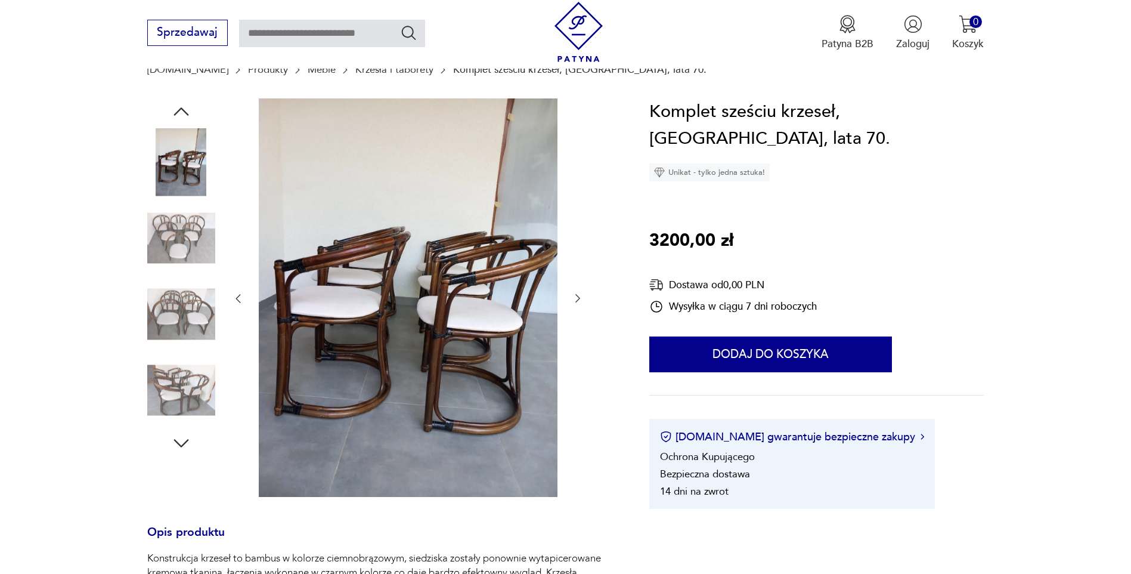
click at [189, 306] on img at bounding box center [181, 314] width 68 height 68
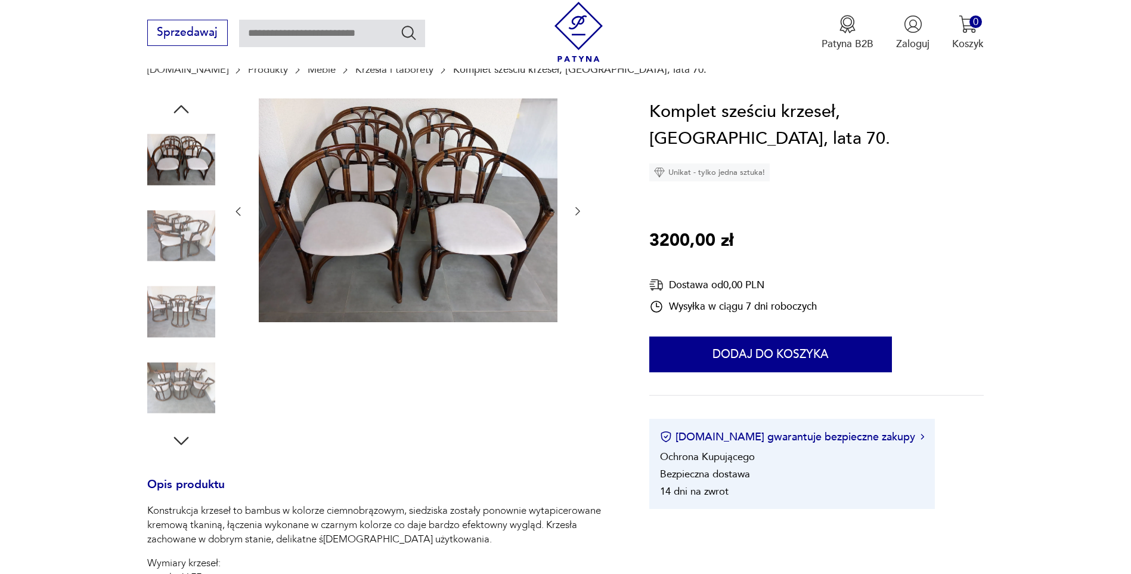
click at [197, 393] on img at bounding box center [181, 388] width 68 height 68
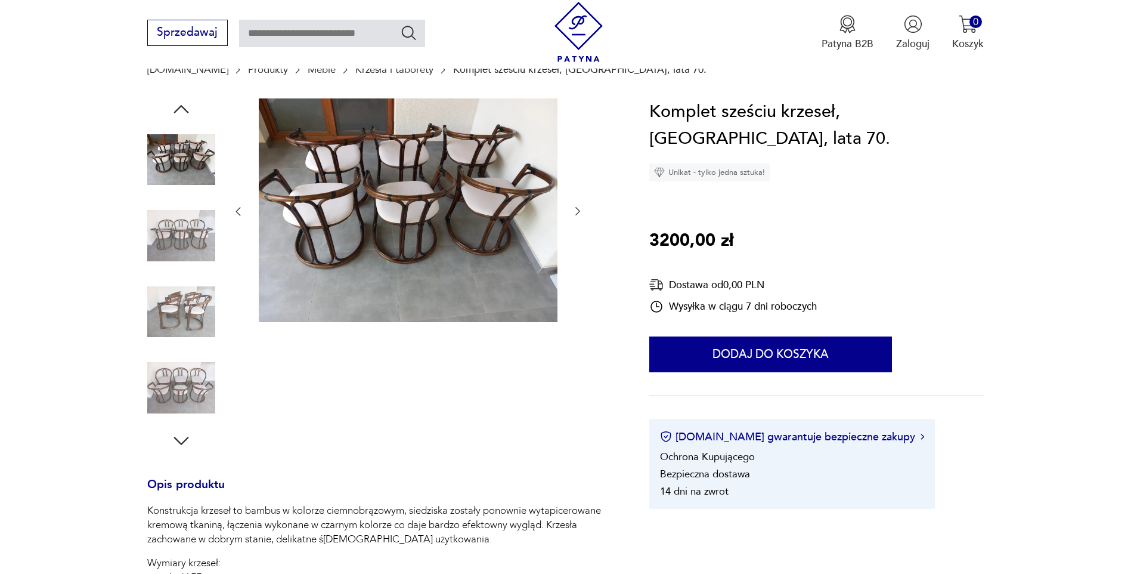
click at [576, 212] on icon "button" at bounding box center [578, 211] width 12 height 12
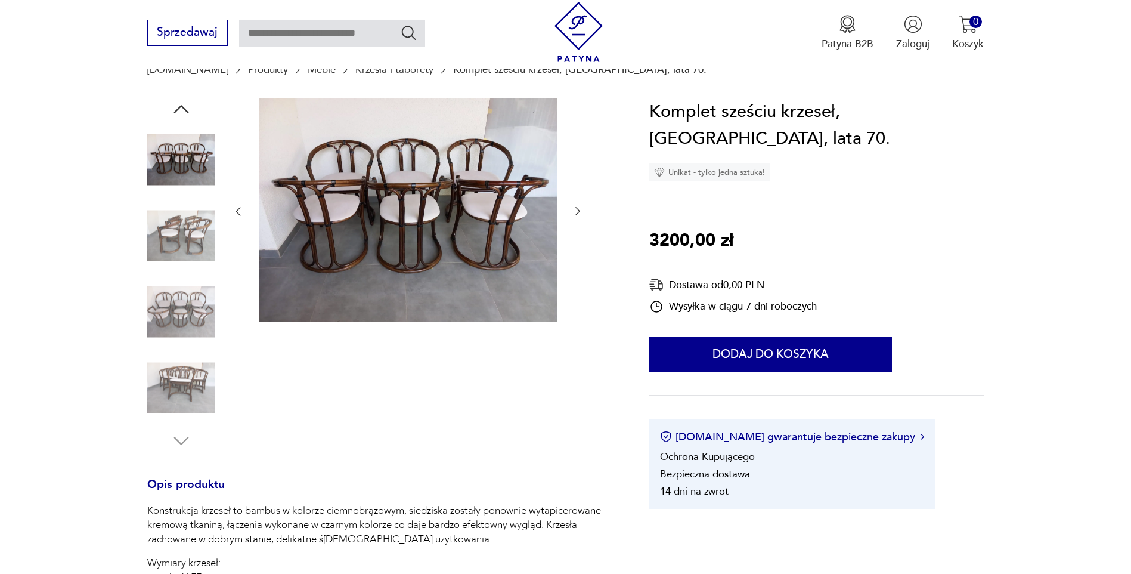
click at [576, 212] on icon "button" at bounding box center [578, 211] width 12 height 12
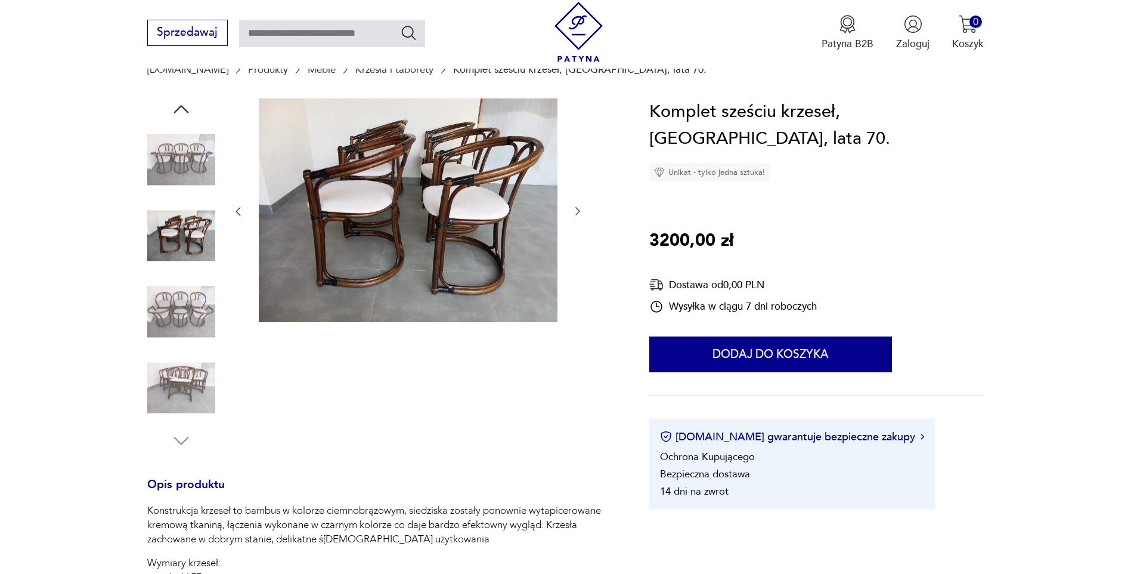
click at [576, 212] on icon "button" at bounding box center [578, 211] width 12 height 12
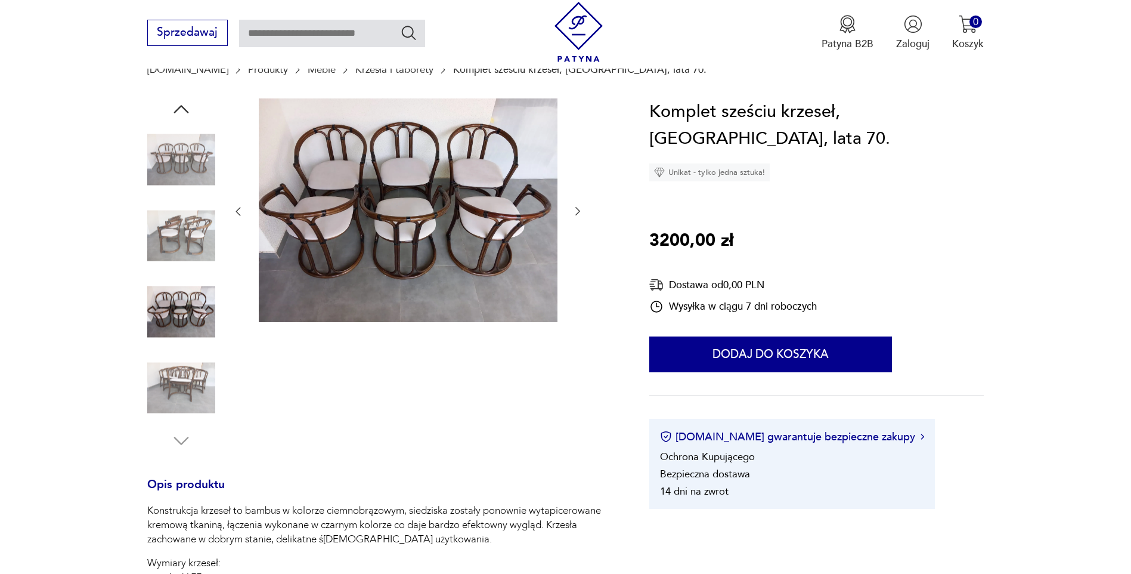
click at [576, 212] on icon "button" at bounding box center [578, 211] width 12 height 12
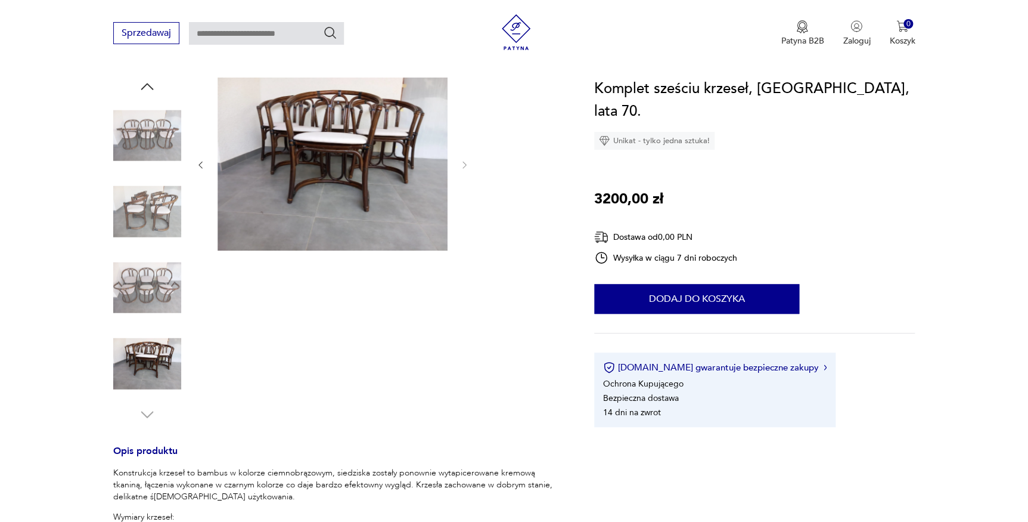
click at [369, 144] on img at bounding box center [333, 164] width 230 height 173
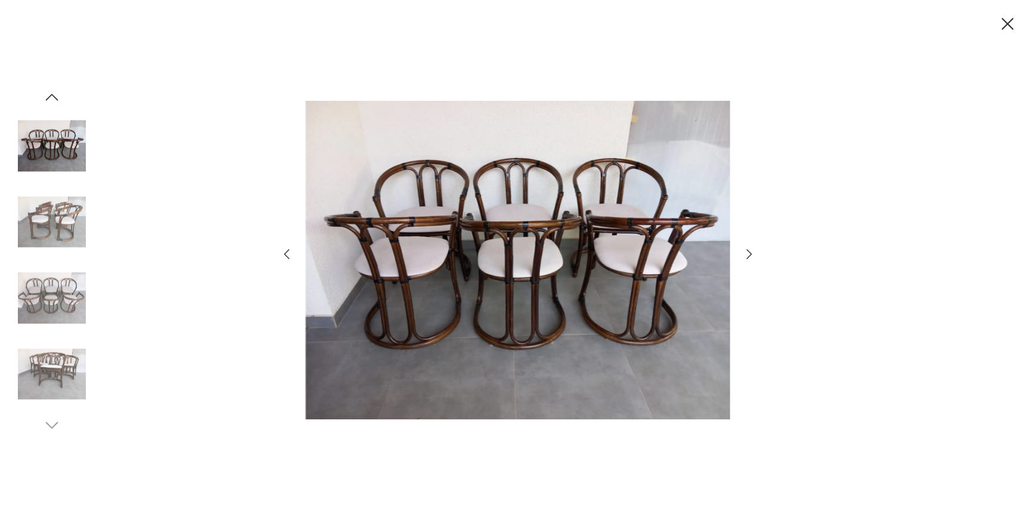
click at [749, 255] on icon "button" at bounding box center [749, 254] width 14 height 14
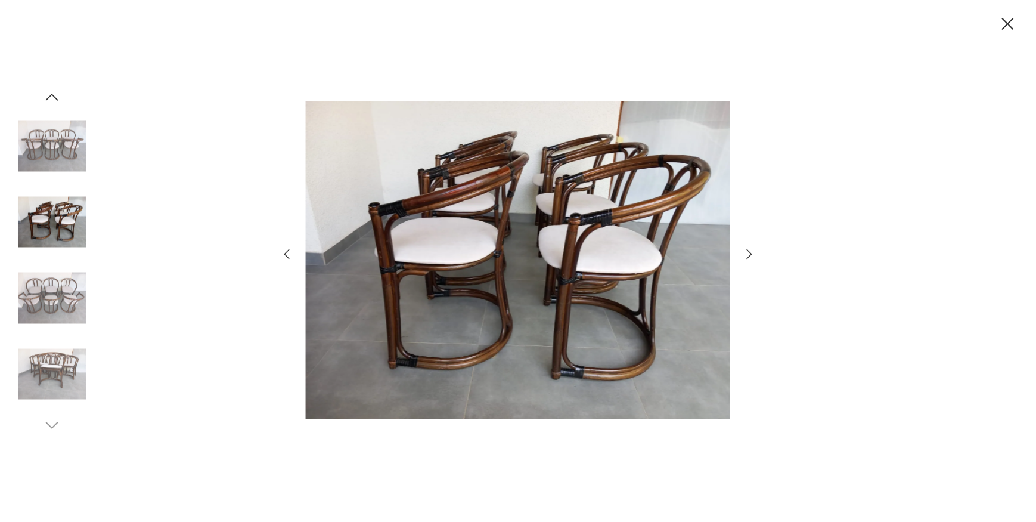
click at [749, 255] on icon "button" at bounding box center [749, 254] width 14 height 14
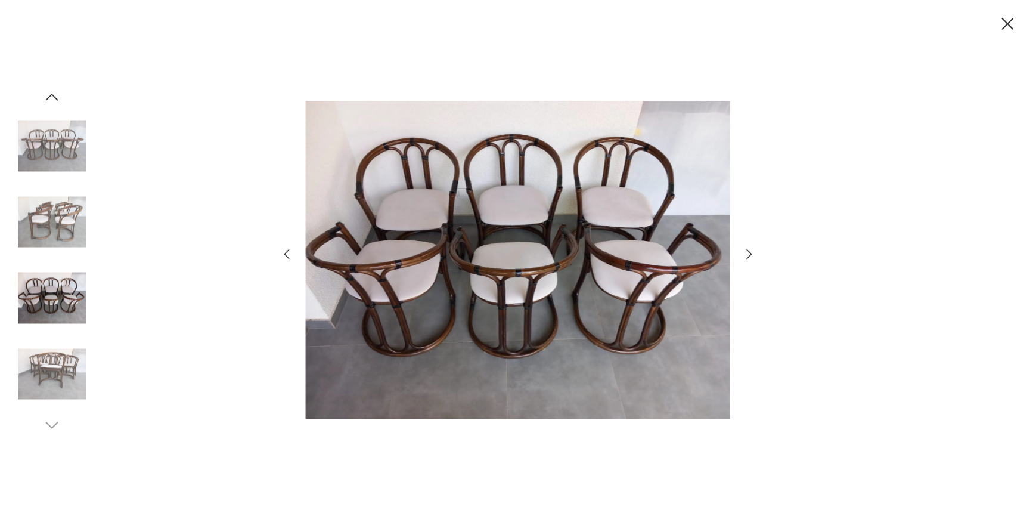
click at [749, 255] on icon "button" at bounding box center [749, 254] width 14 height 14
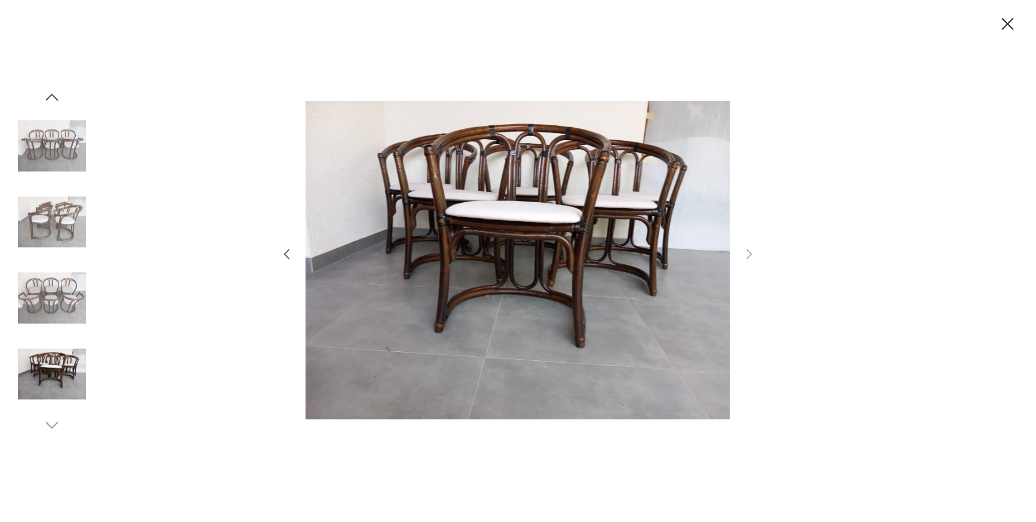
click at [1000, 21] on icon "button" at bounding box center [1007, 24] width 21 height 21
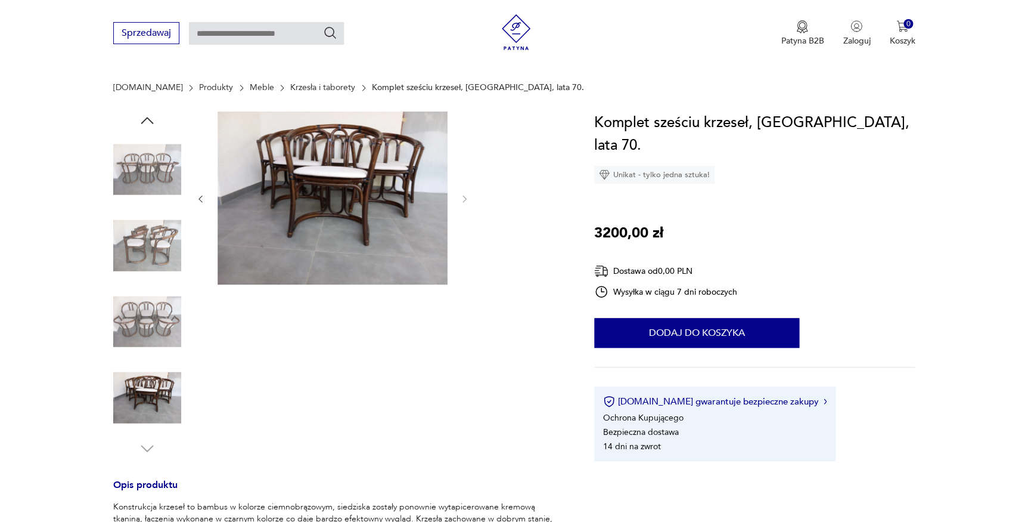
scroll to position [0, 0]
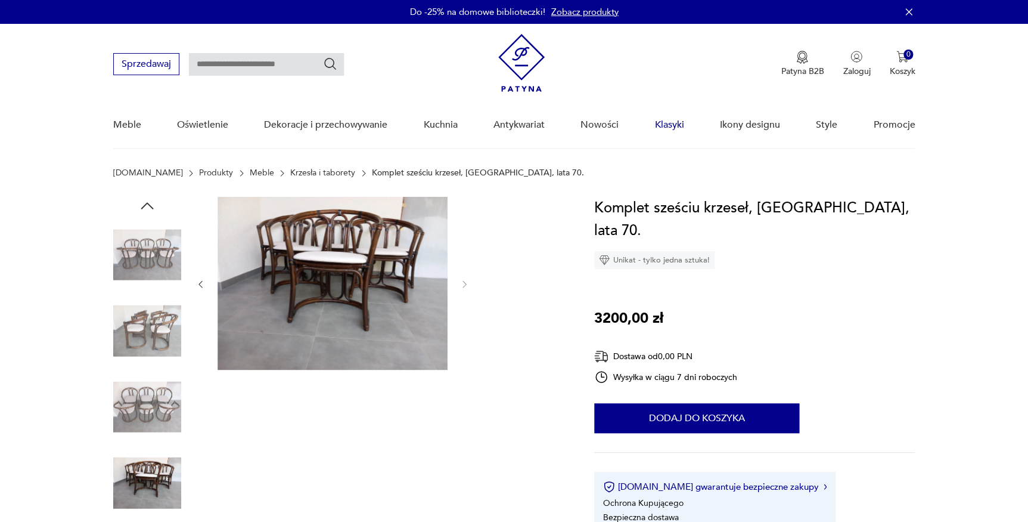
click at [670, 125] on link "Klasyki" at bounding box center [669, 125] width 29 height 46
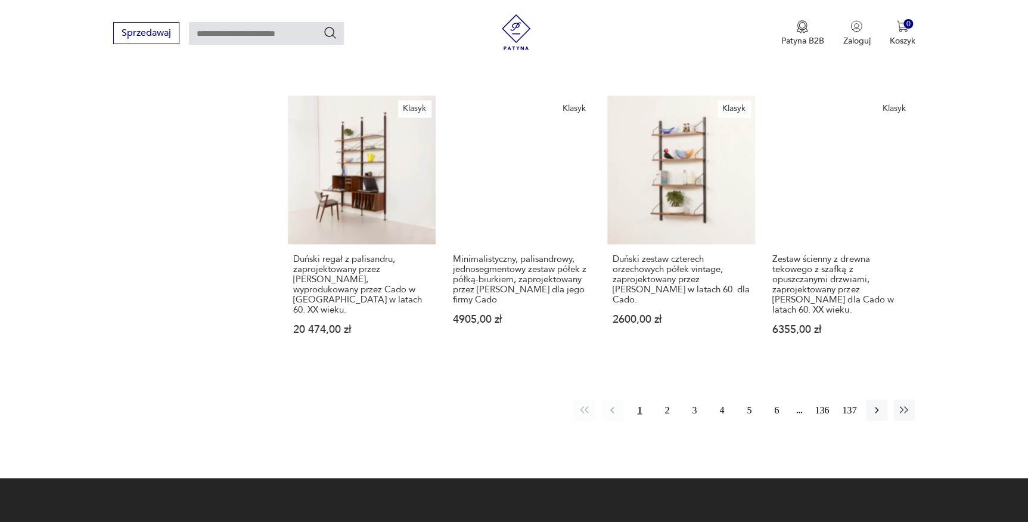
scroll to position [974, 0]
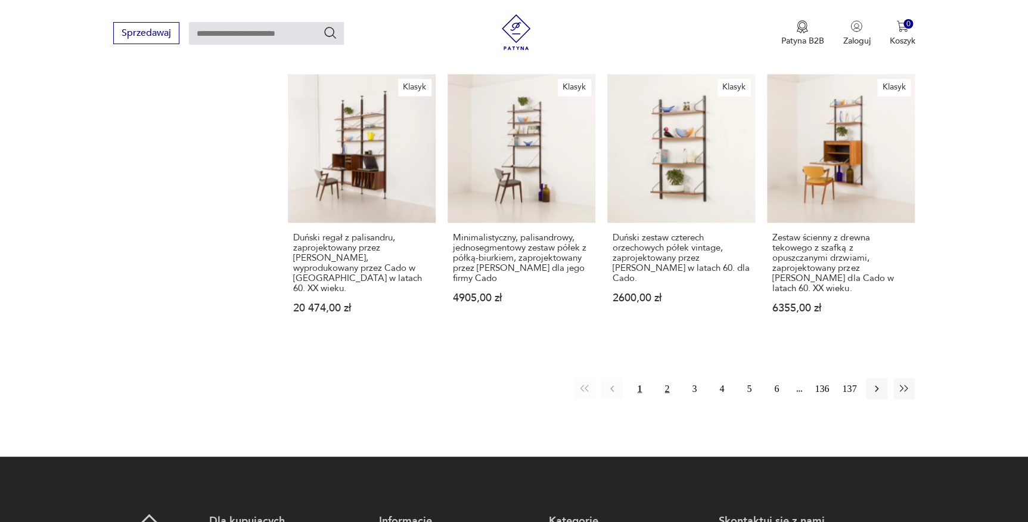
click at [668, 377] on button "2" at bounding box center [666, 387] width 21 height 21
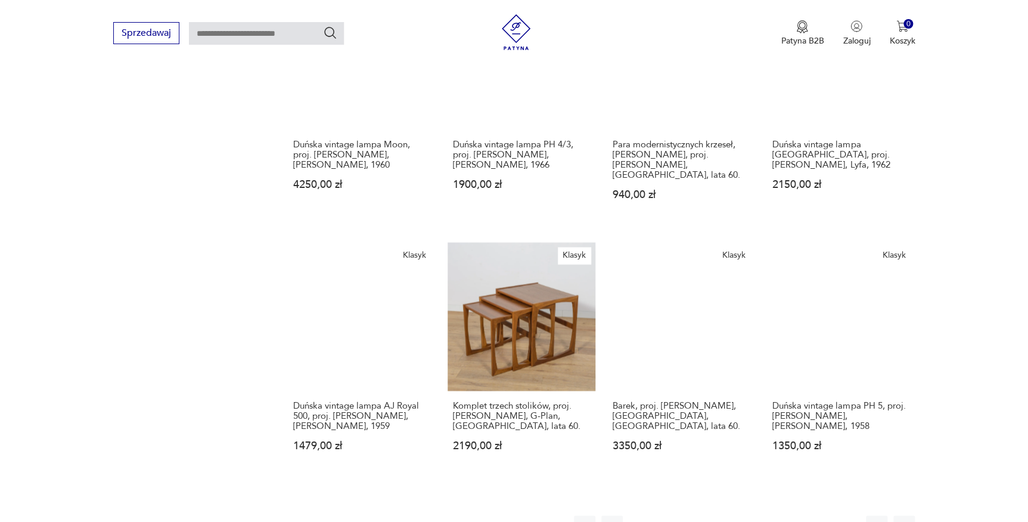
scroll to position [966, 0]
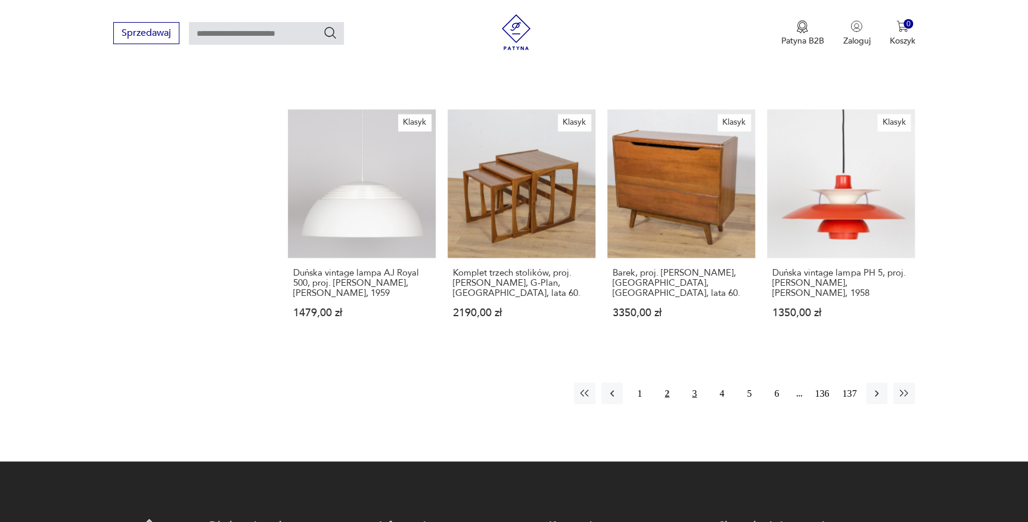
click at [697, 382] on button "3" at bounding box center [694, 392] width 21 height 21
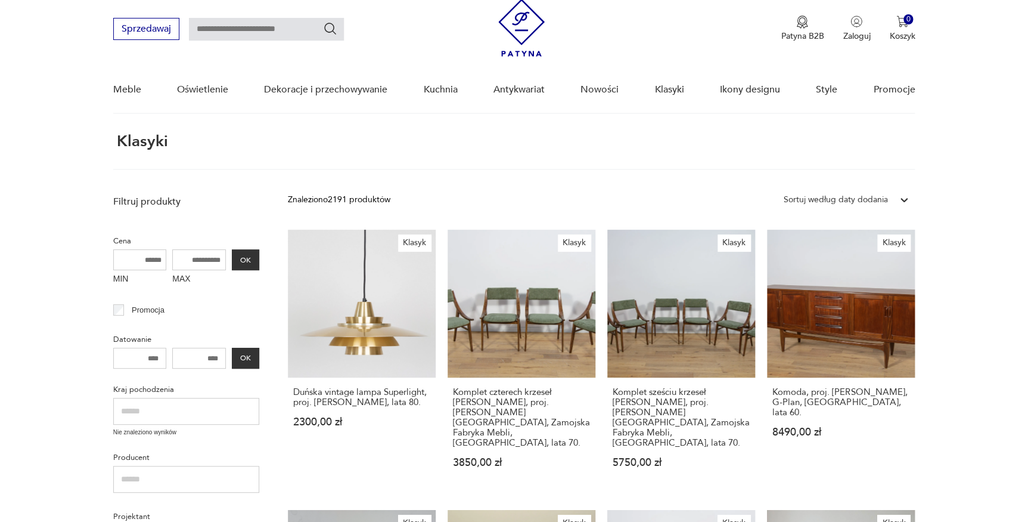
scroll to position [54, 0]
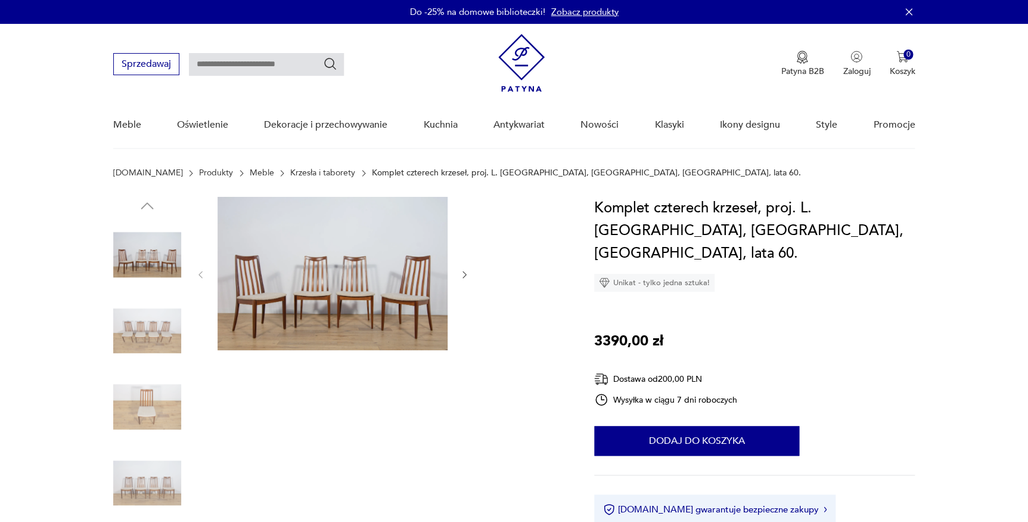
click at [165, 272] on img at bounding box center [147, 255] width 68 height 68
click at [466, 278] on icon "button" at bounding box center [465, 274] width 10 height 10
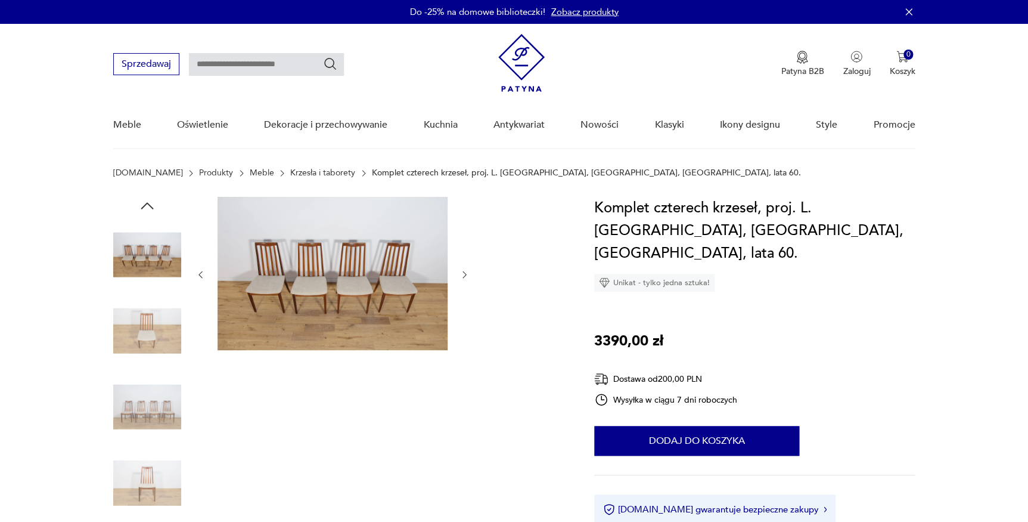
click at [368, 275] on img at bounding box center [333, 273] width 230 height 153
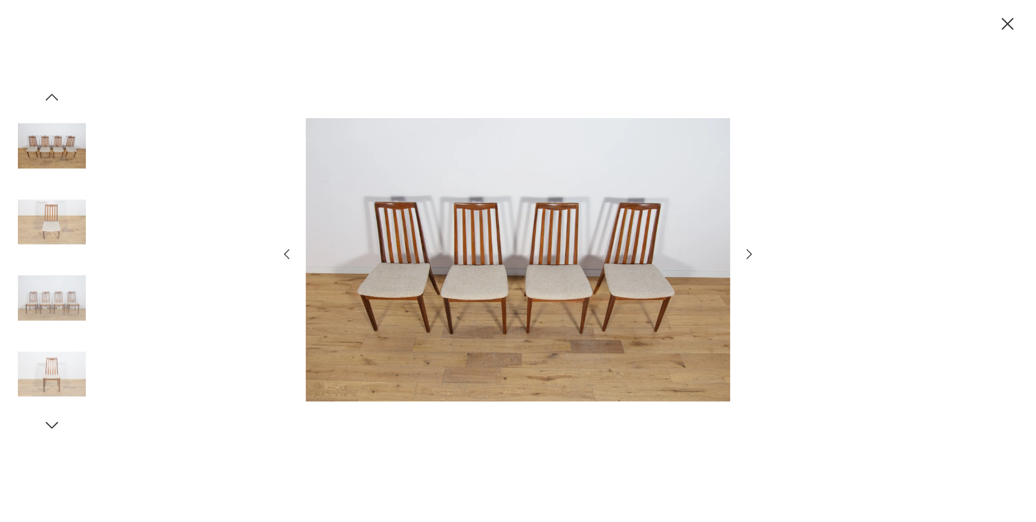
click at [750, 258] on icon "button" at bounding box center [749, 254] width 14 height 14
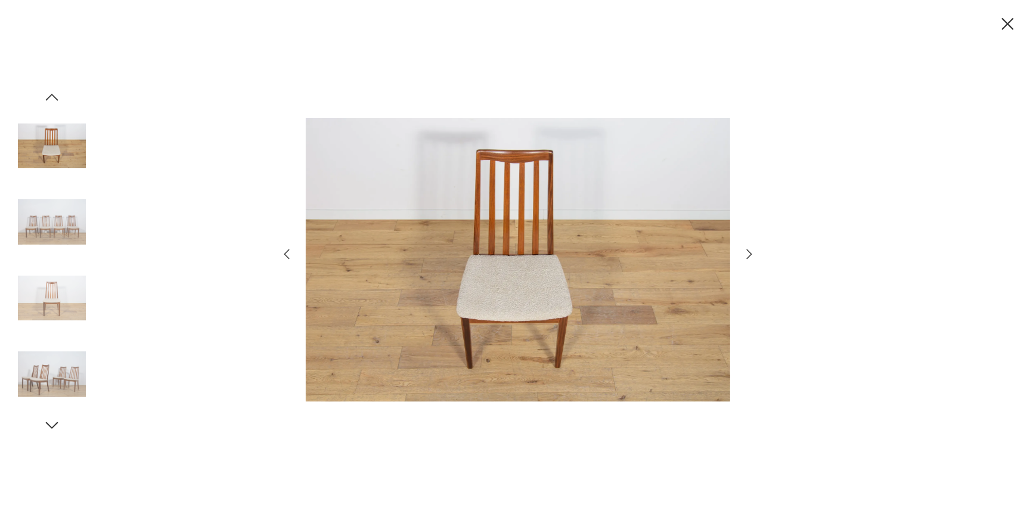
click at [750, 258] on icon "button" at bounding box center [749, 254] width 14 height 14
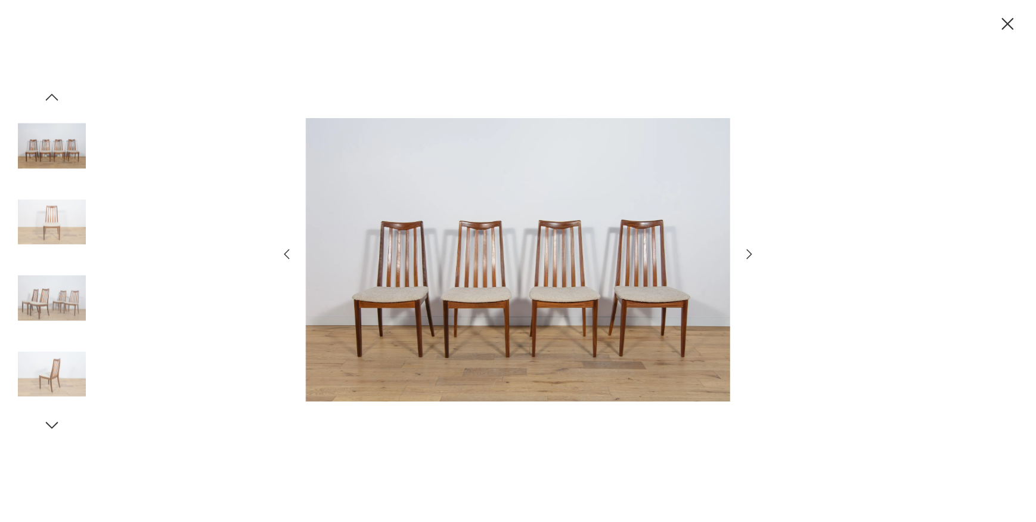
click at [749, 258] on icon "button" at bounding box center [749, 254] width 14 height 14
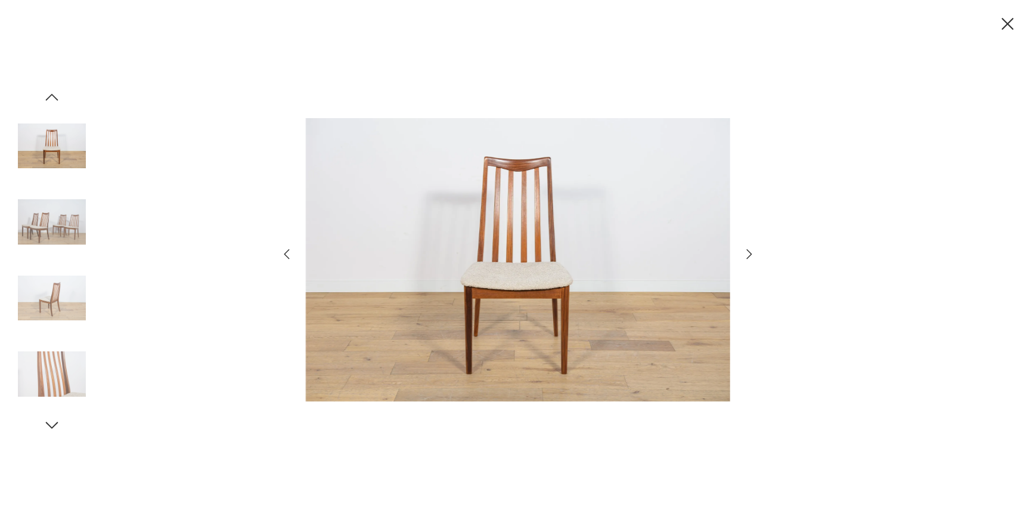
click at [1006, 23] on icon "button" at bounding box center [1008, 24] width 12 height 12
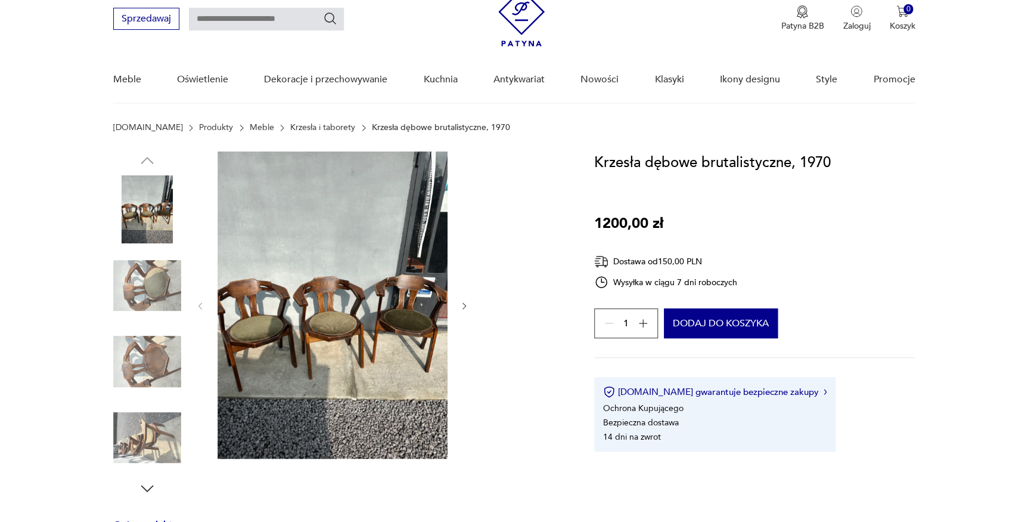
scroll to position [108, 0]
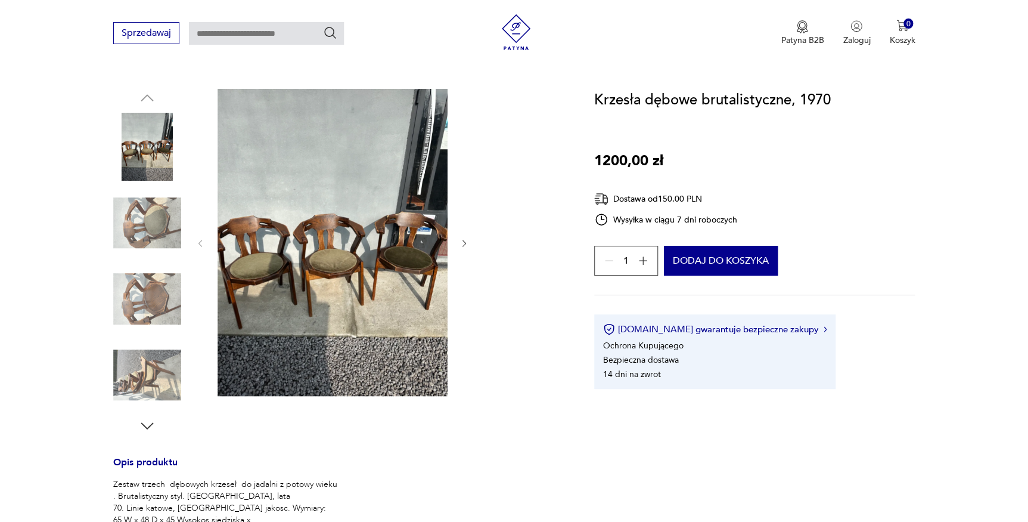
click at [158, 144] on img at bounding box center [147, 147] width 68 height 68
click at [361, 267] on img at bounding box center [333, 242] width 230 height 307
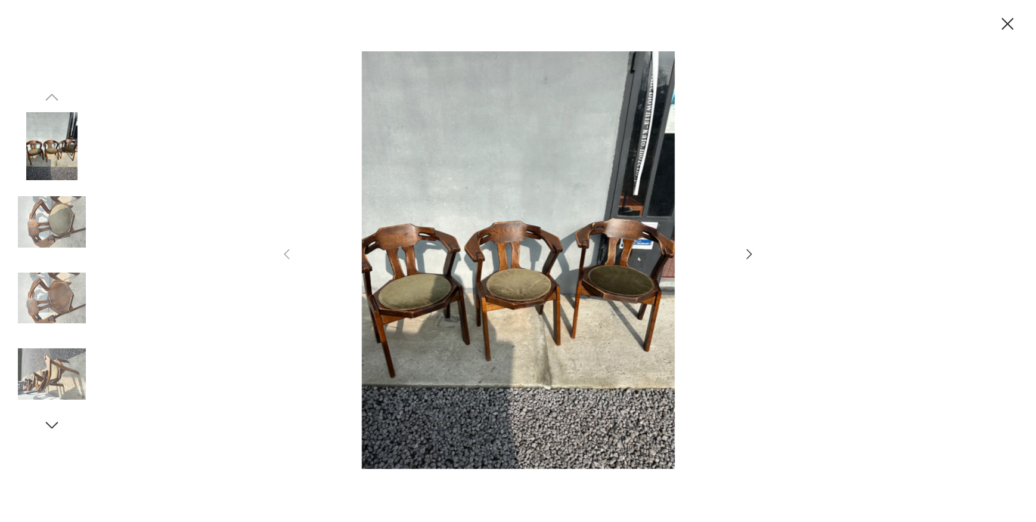
click at [65, 303] on img at bounding box center [52, 298] width 68 height 68
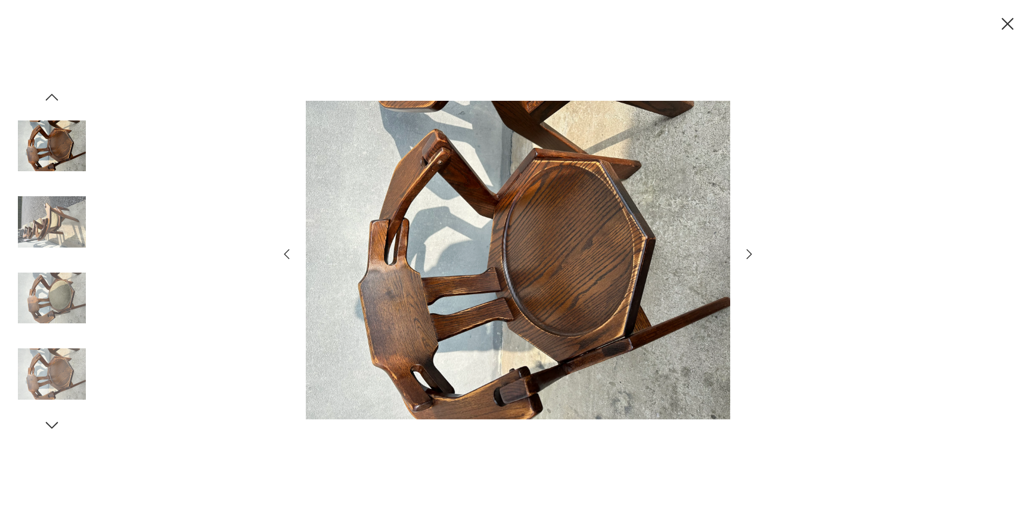
click at [65, 360] on img at bounding box center [52, 374] width 68 height 68
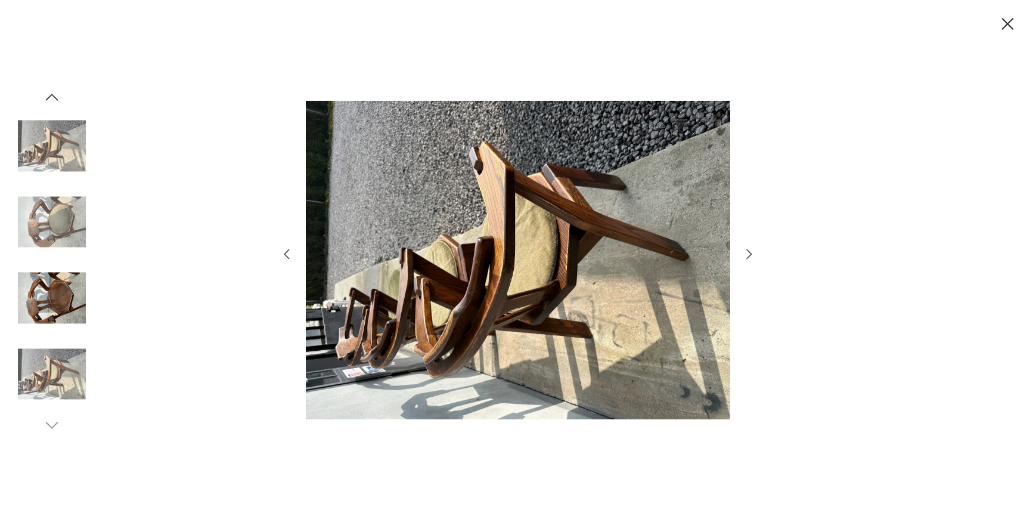
click at [749, 264] on div at bounding box center [518, 261] width 477 height 420
click at [69, 148] on img at bounding box center [52, 146] width 68 height 68
click at [51, 87] on div at bounding box center [518, 261] width 1036 height 522
click at [51, 95] on icon "button" at bounding box center [52, 97] width 13 height 7
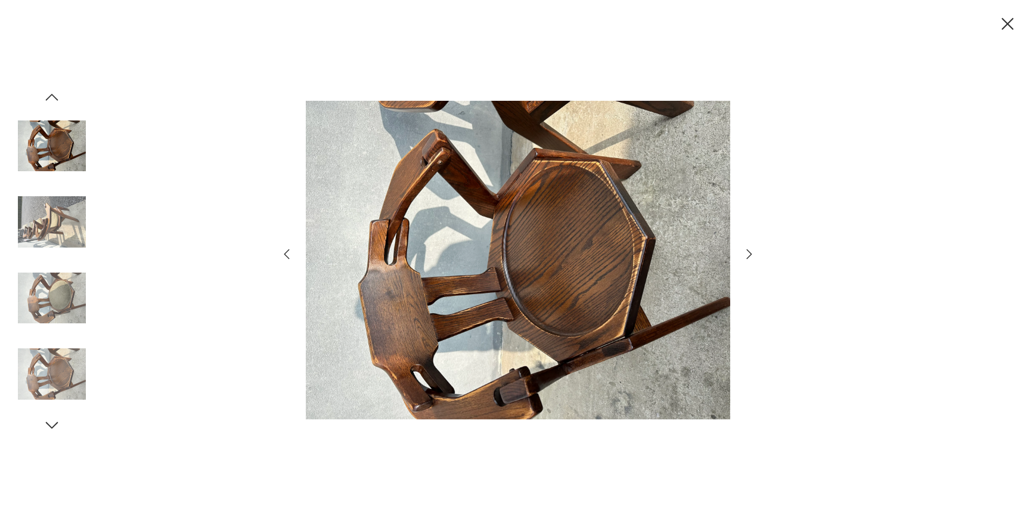
click at [51, 95] on icon "button" at bounding box center [52, 97] width 13 height 7
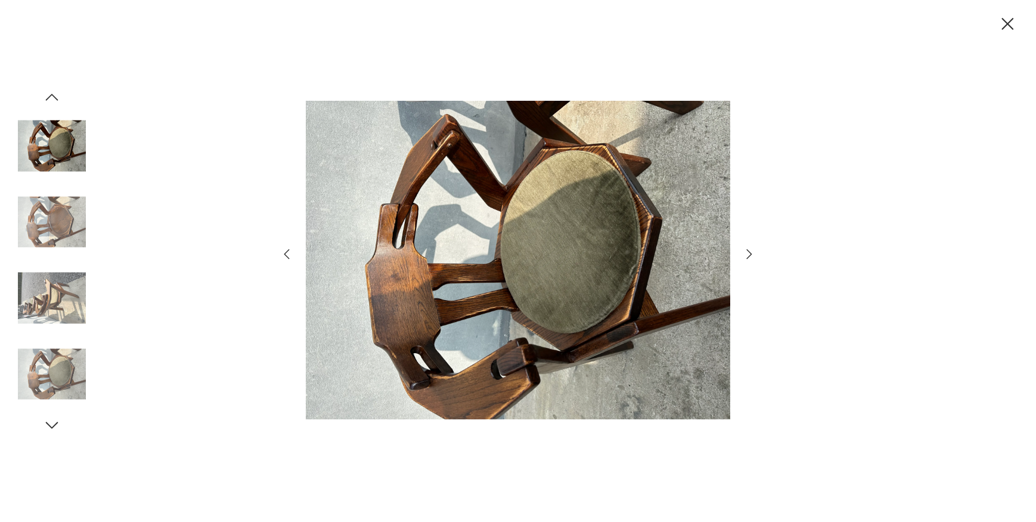
click at [52, 101] on icon "button" at bounding box center [52, 97] width 18 height 18
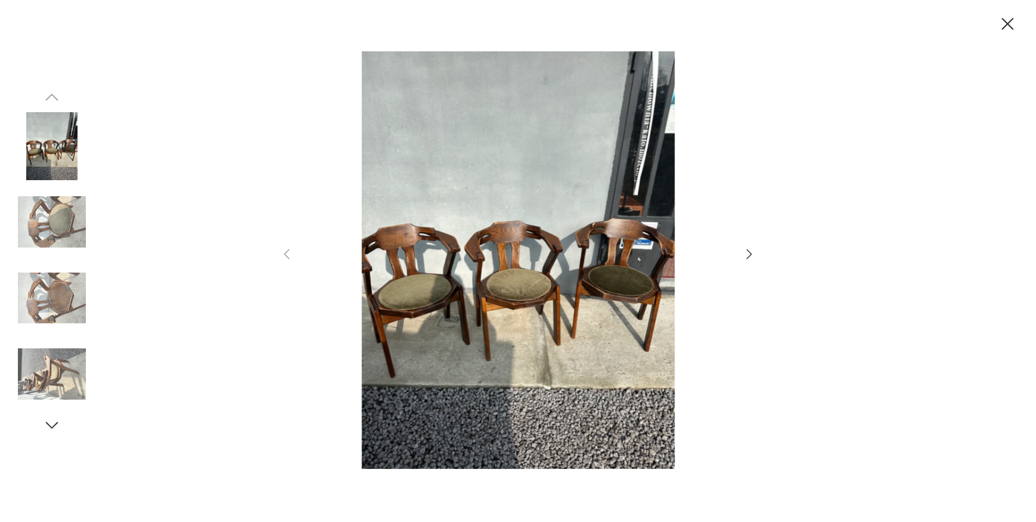
click at [56, 138] on img at bounding box center [52, 146] width 68 height 68
click at [1014, 21] on icon "button" at bounding box center [1007, 24] width 21 height 21
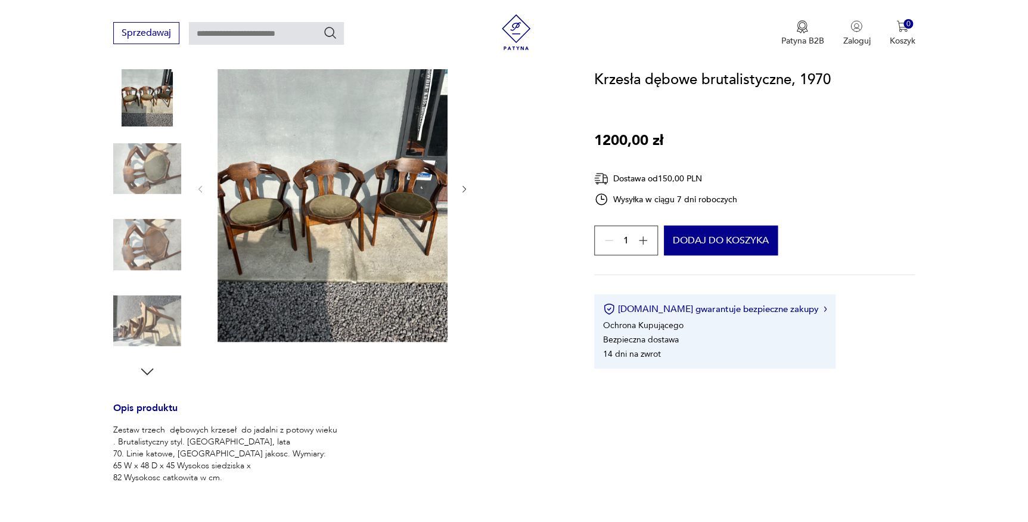
scroll to position [54, 0]
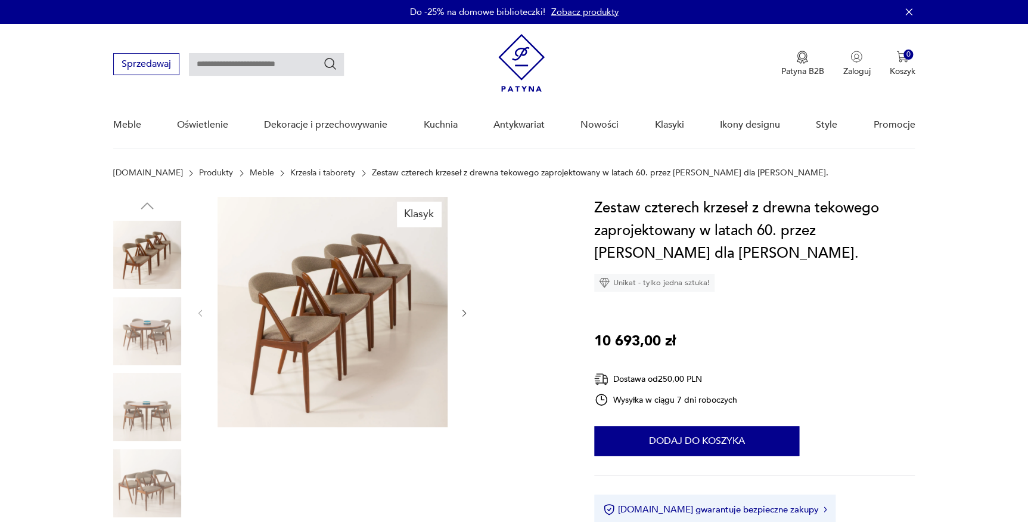
click at [159, 258] on img at bounding box center [147, 255] width 68 height 68
click at [460, 315] on icon "button" at bounding box center [465, 313] width 10 height 10
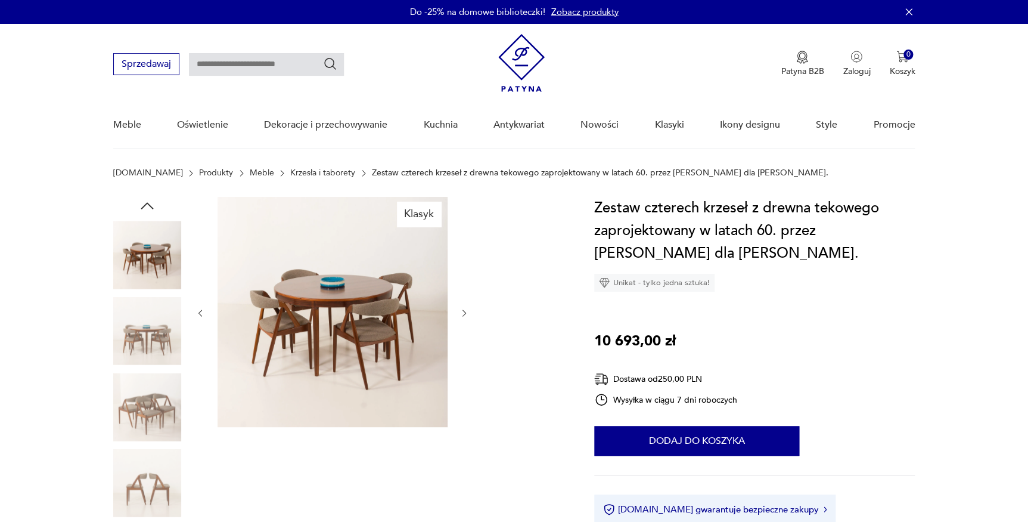
click at [460, 315] on icon "button" at bounding box center [465, 313] width 10 height 10
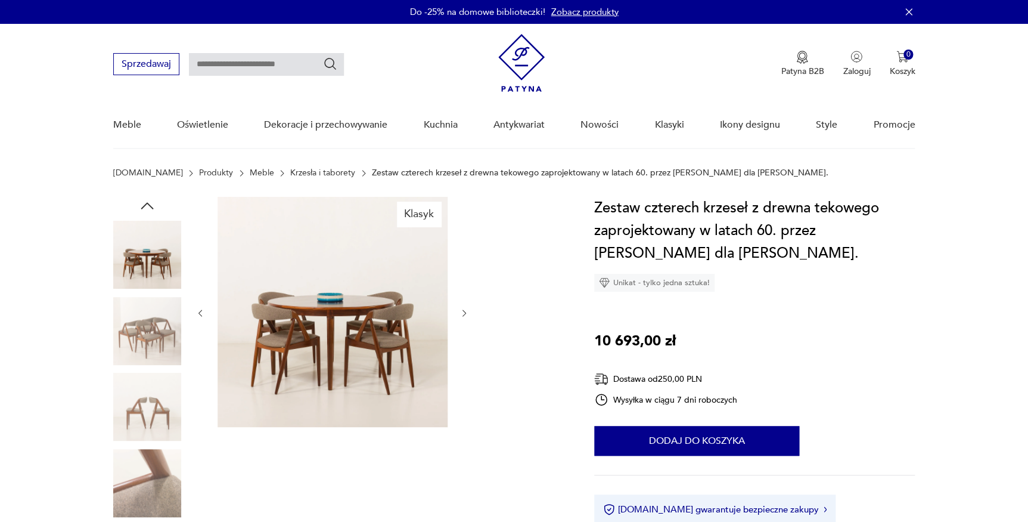
click at [460, 315] on icon "button" at bounding box center [465, 313] width 10 height 10
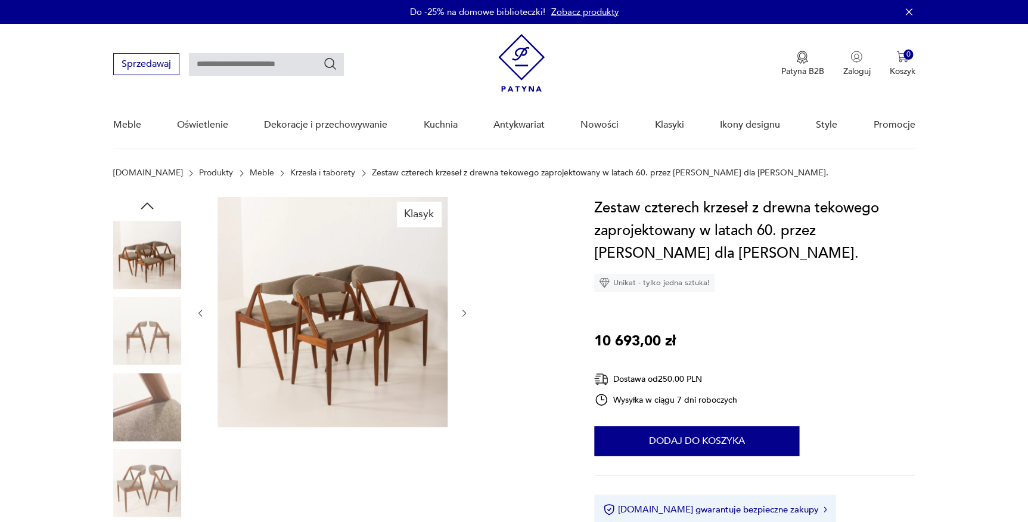
click at [316, 313] on img at bounding box center [333, 312] width 230 height 230
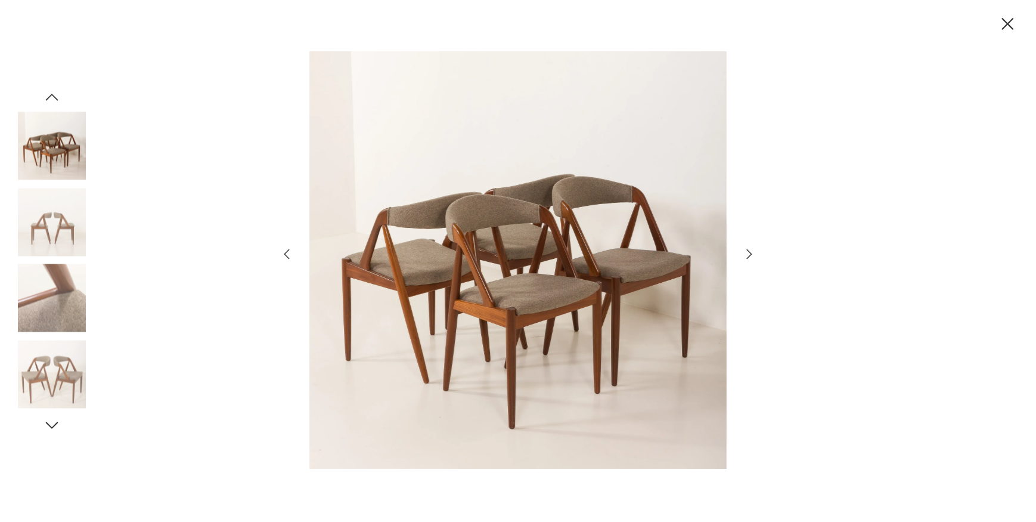
click at [739, 251] on div at bounding box center [518, 261] width 477 height 420
click at [748, 256] on icon "button" at bounding box center [749, 254] width 14 height 14
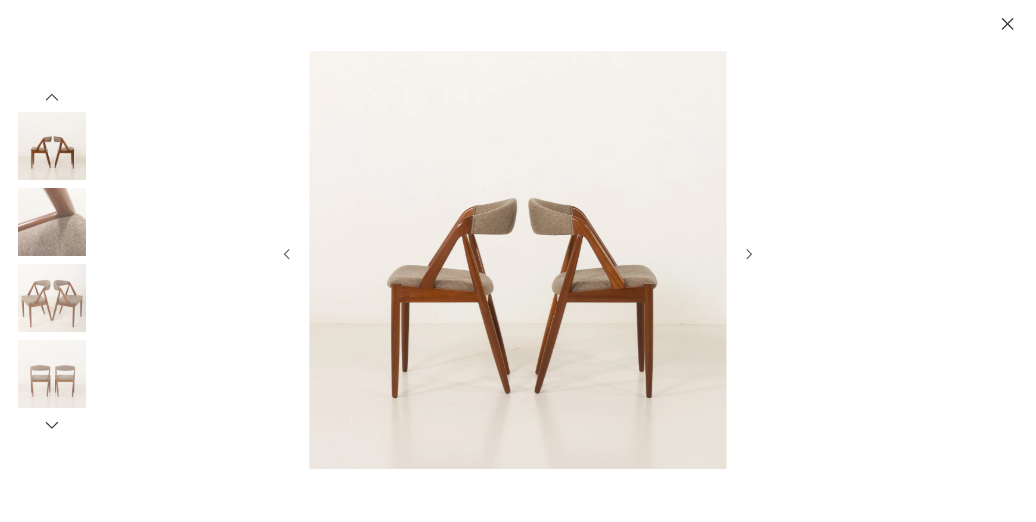
click at [748, 256] on icon "button" at bounding box center [749, 254] width 14 height 14
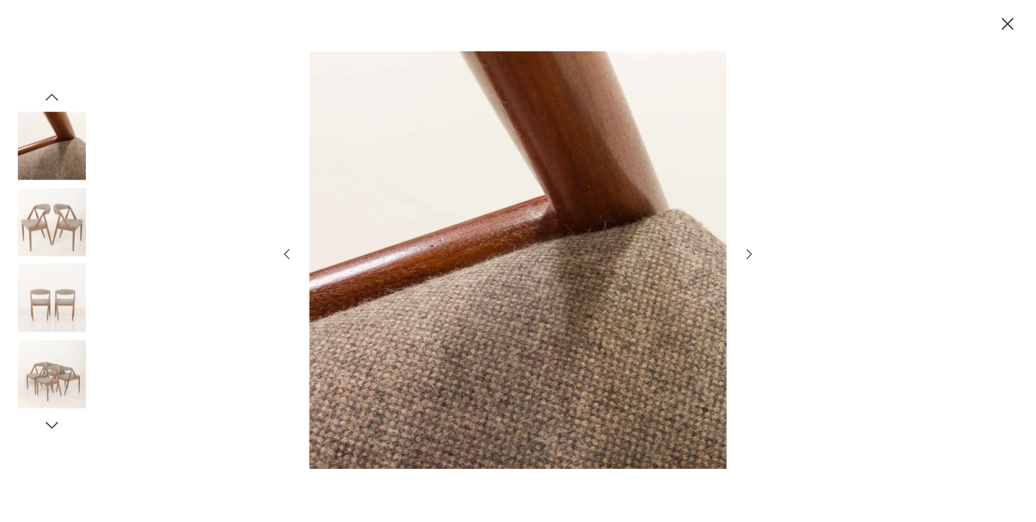
click at [748, 256] on icon "button" at bounding box center [749, 254] width 14 height 14
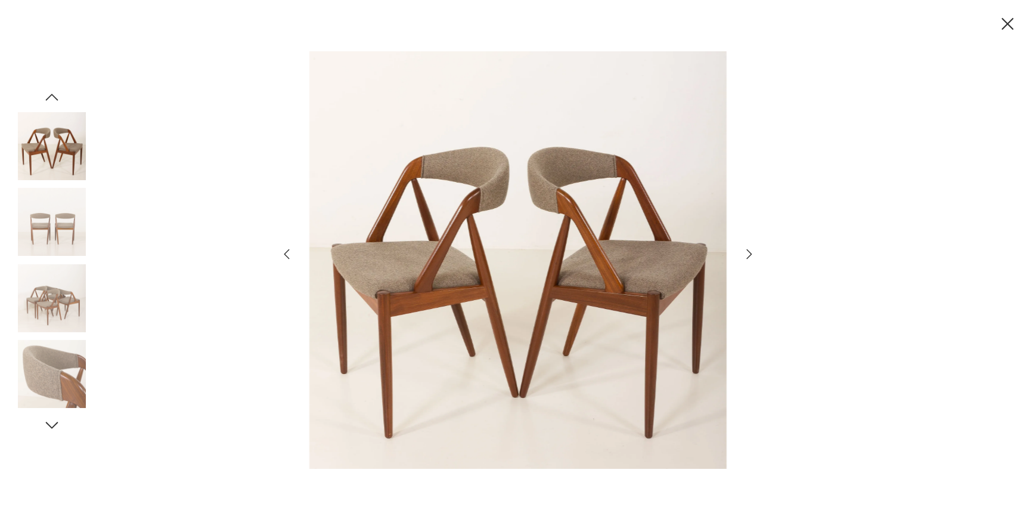
click at [747, 256] on icon "button" at bounding box center [749, 254] width 14 height 14
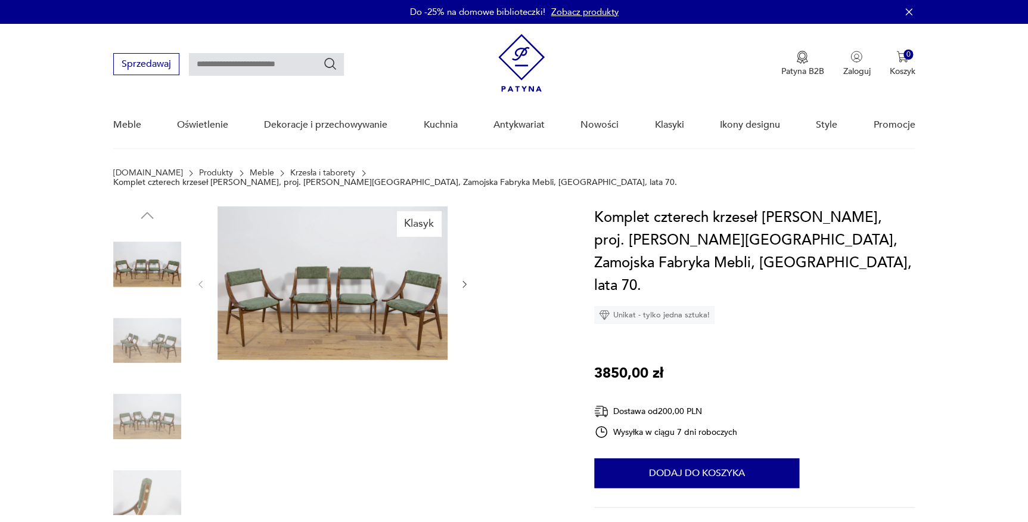
click at [406, 281] on img at bounding box center [333, 282] width 230 height 153
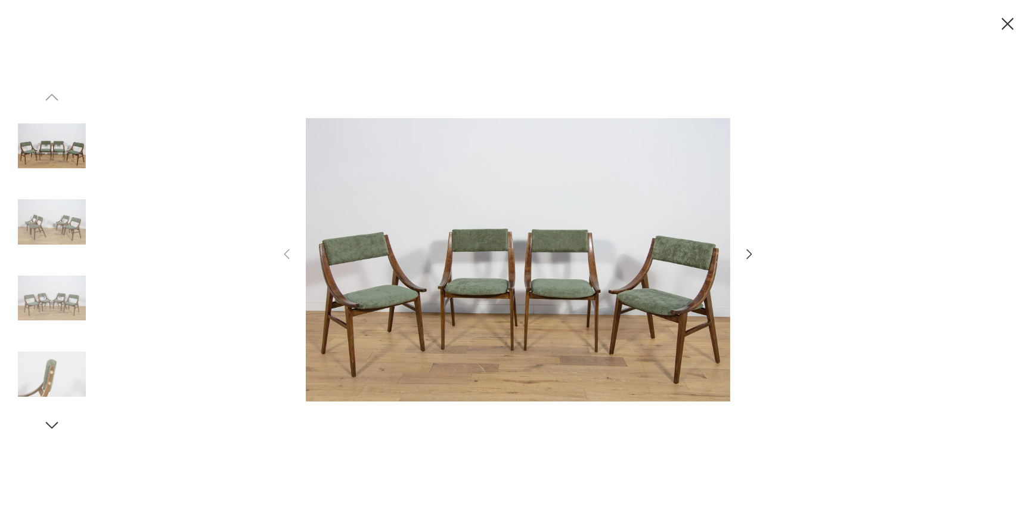
click at [752, 249] on icon "button" at bounding box center [749, 254] width 14 height 14
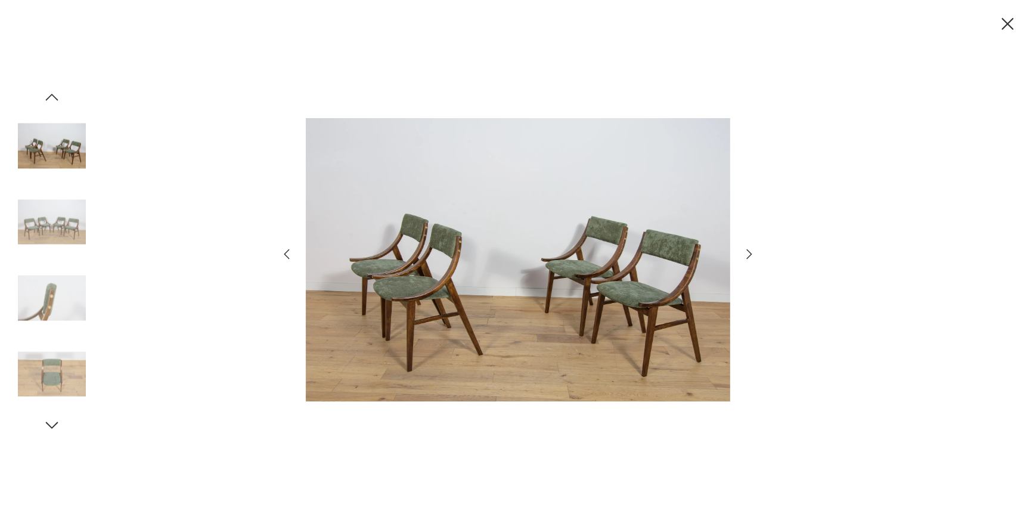
click at [751, 252] on icon "button" at bounding box center [749, 254] width 14 height 14
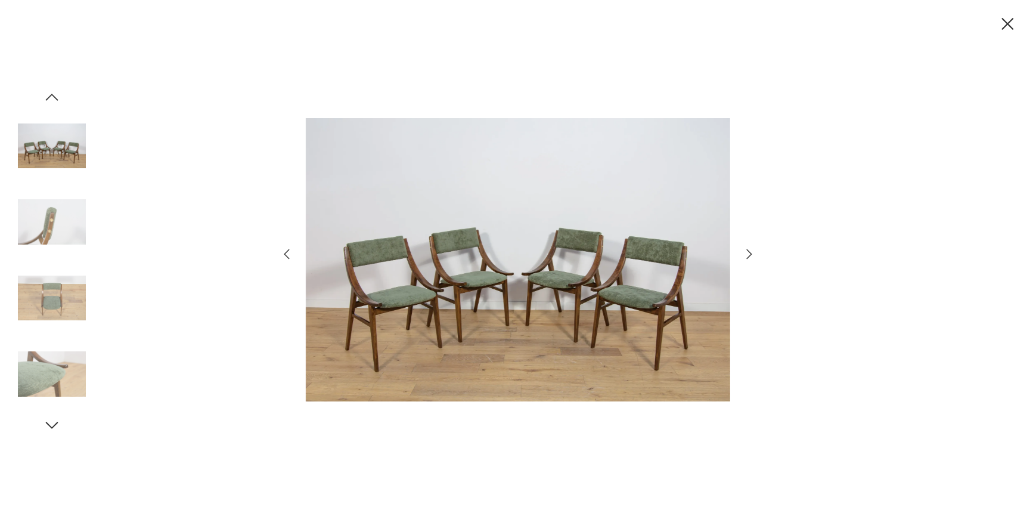
click at [751, 252] on icon "button" at bounding box center [749, 254] width 5 height 10
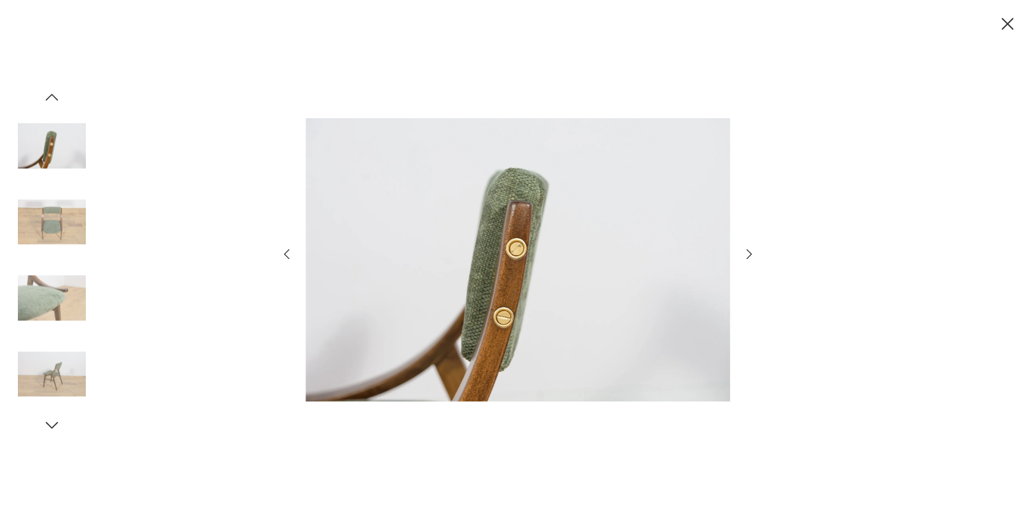
click at [751, 252] on icon "button" at bounding box center [749, 254] width 5 height 10
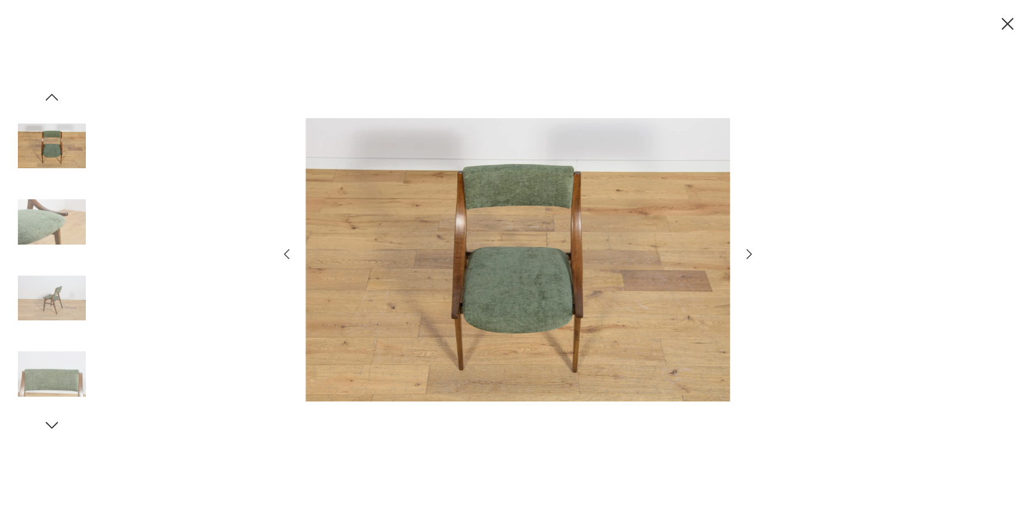
click at [751, 252] on icon "button" at bounding box center [749, 254] width 5 height 10
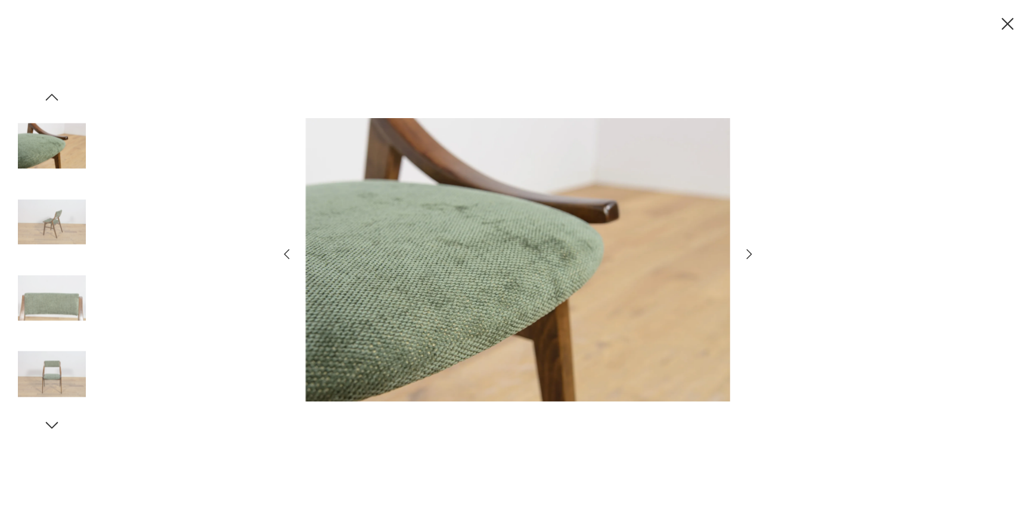
click at [751, 252] on icon "button" at bounding box center [749, 254] width 5 height 10
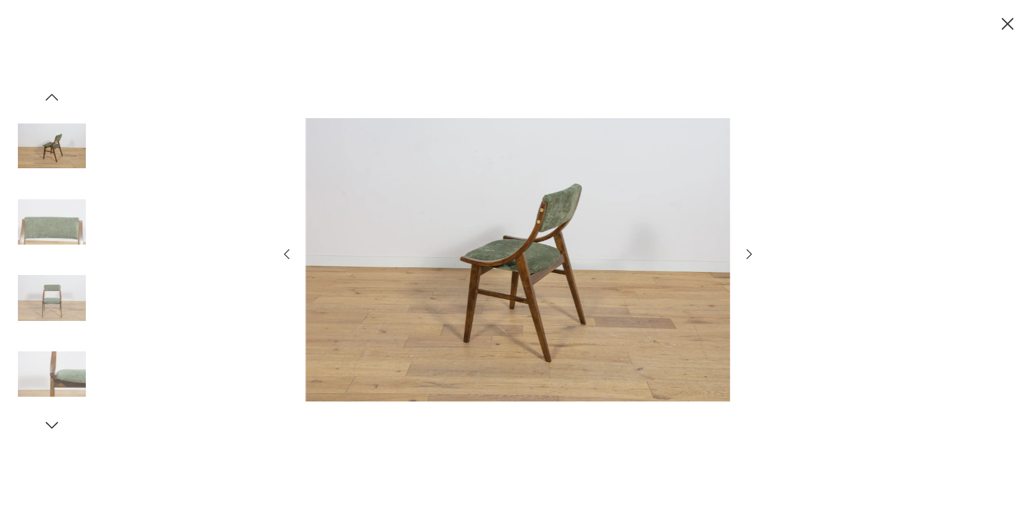
click at [751, 252] on icon "button" at bounding box center [749, 254] width 5 height 10
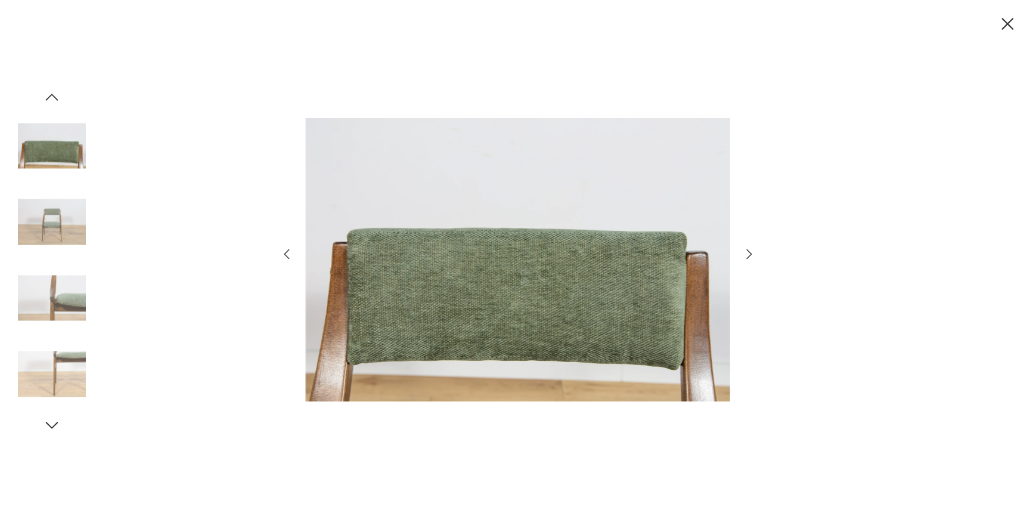
click at [751, 252] on icon "button" at bounding box center [749, 254] width 5 height 10
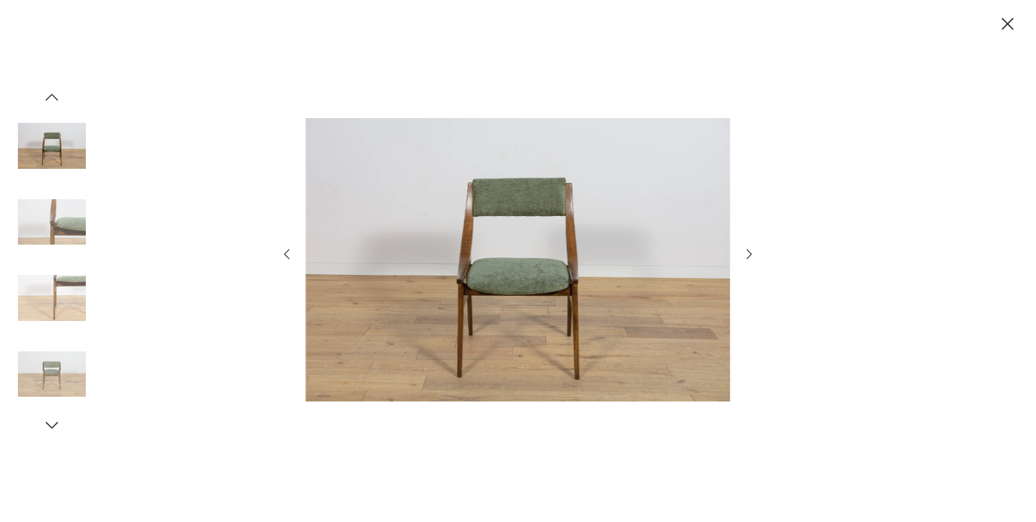
click at [745, 252] on icon "button" at bounding box center [749, 254] width 14 height 14
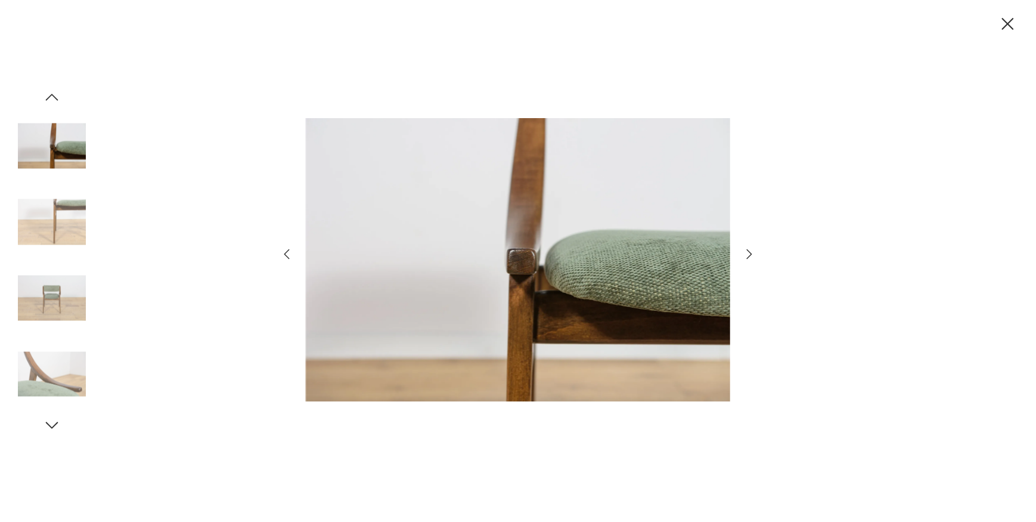
click at [745, 252] on icon "button" at bounding box center [749, 254] width 14 height 14
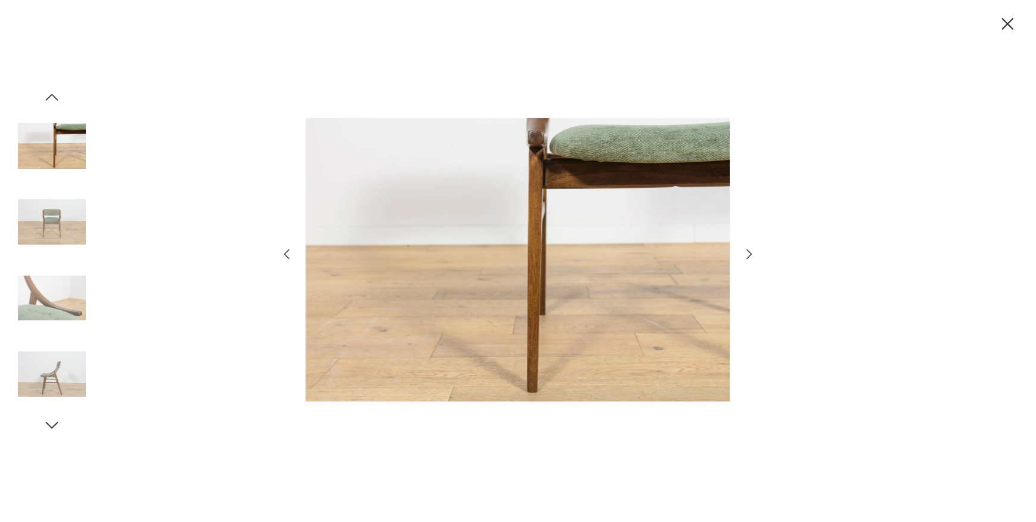
click at [745, 252] on icon "button" at bounding box center [749, 254] width 14 height 14
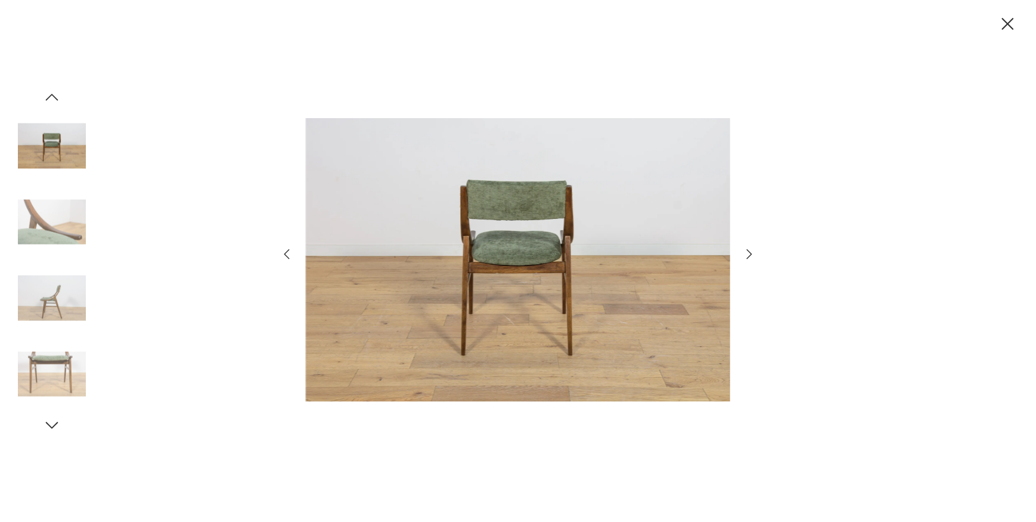
click at [745, 252] on icon "button" at bounding box center [749, 254] width 14 height 14
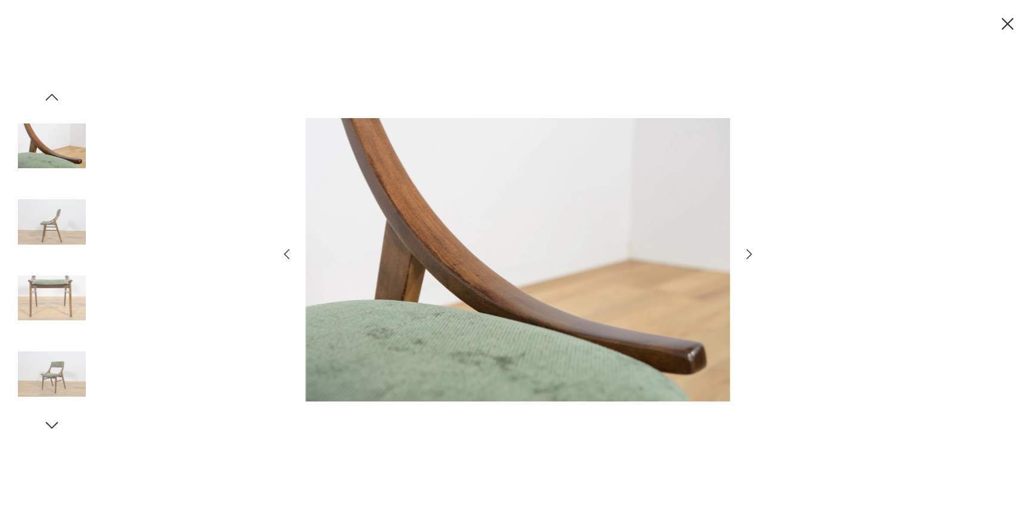
click at [745, 252] on icon "button" at bounding box center [749, 254] width 14 height 14
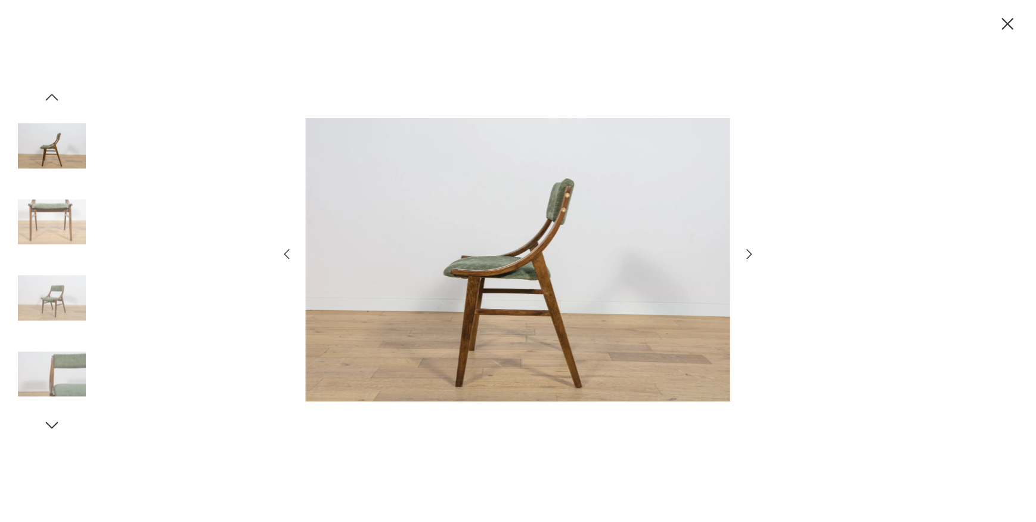
click at [745, 252] on icon "button" at bounding box center [749, 254] width 14 height 14
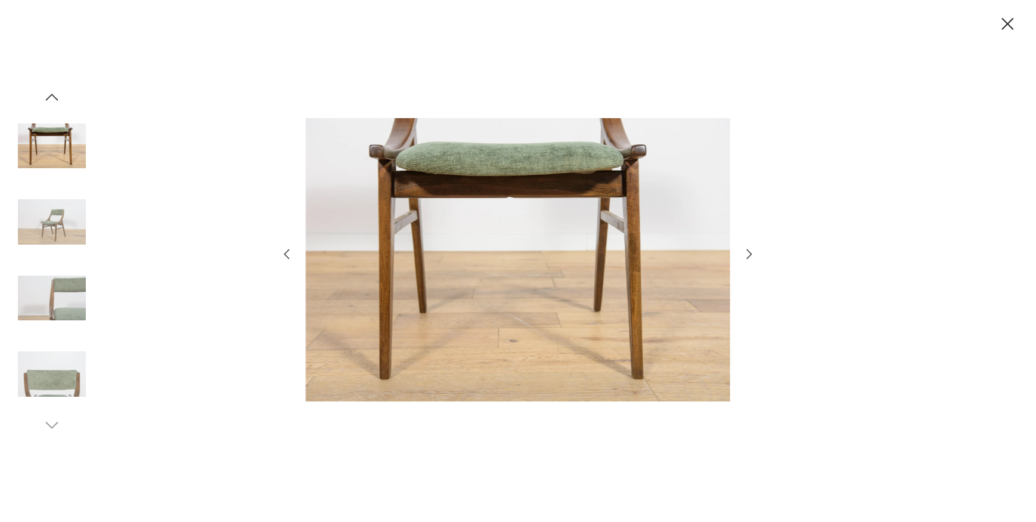
click at [745, 252] on icon "button" at bounding box center [749, 254] width 14 height 14
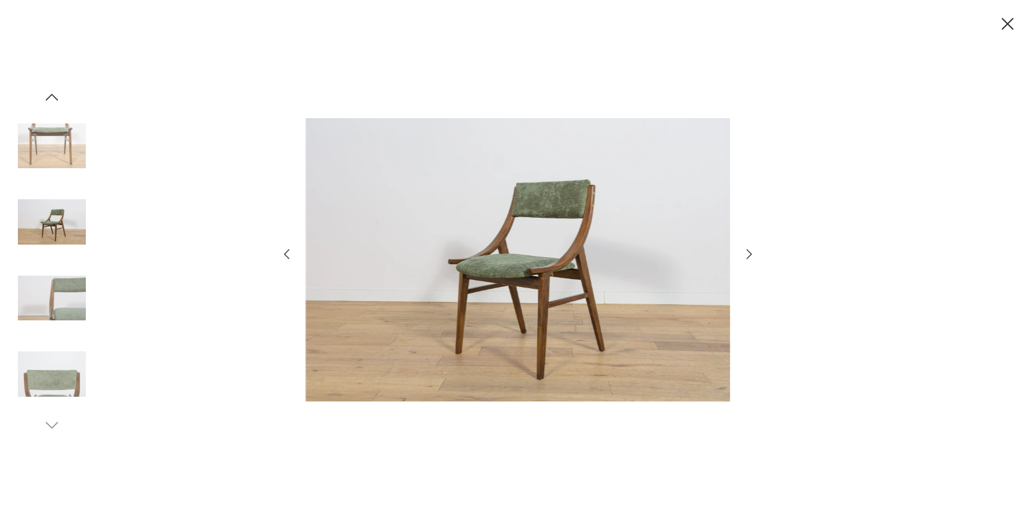
click at [745, 252] on icon "button" at bounding box center [749, 254] width 14 height 14
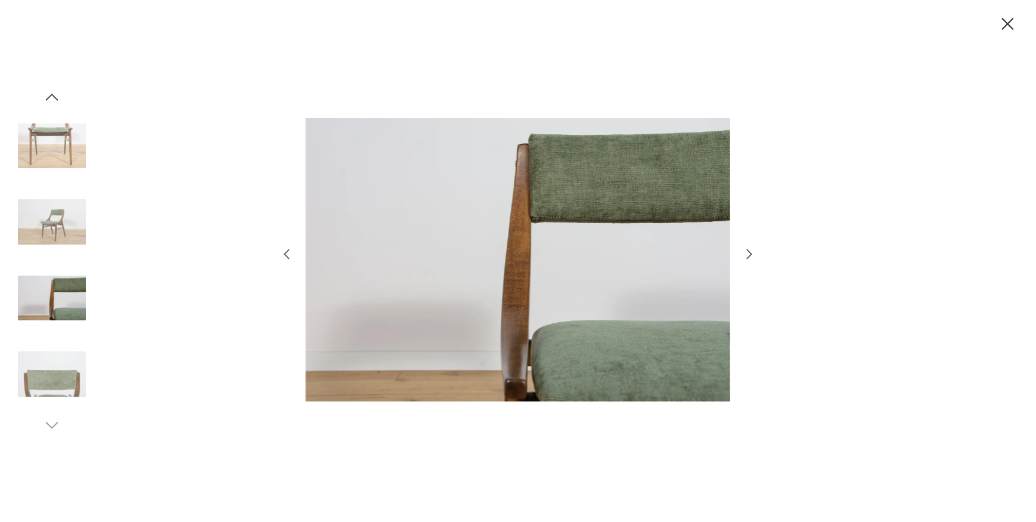
click at [745, 252] on icon "button" at bounding box center [749, 254] width 14 height 14
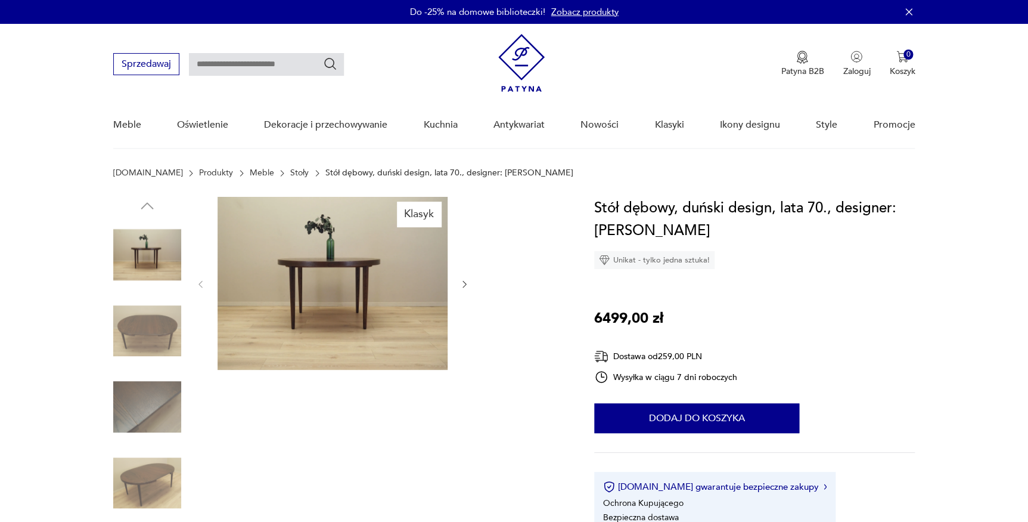
click at [435, 258] on img at bounding box center [333, 283] width 230 height 173
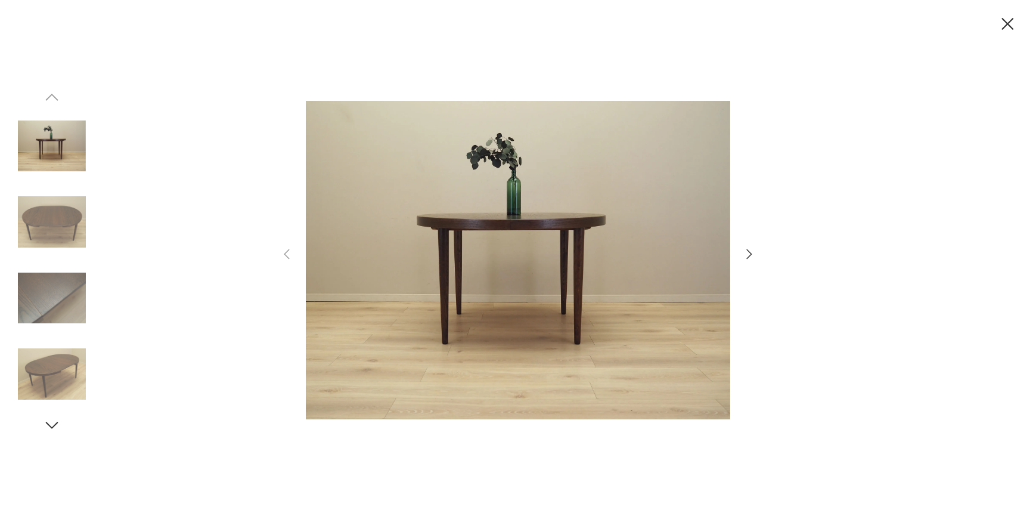
click at [743, 256] on icon "button" at bounding box center [749, 254] width 14 height 14
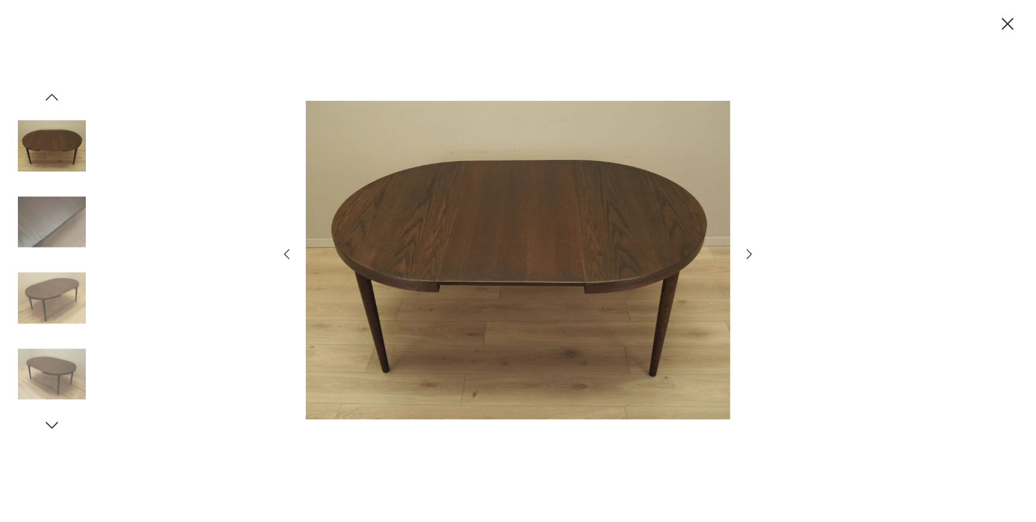
click at [749, 255] on icon "button" at bounding box center [749, 254] width 5 height 10
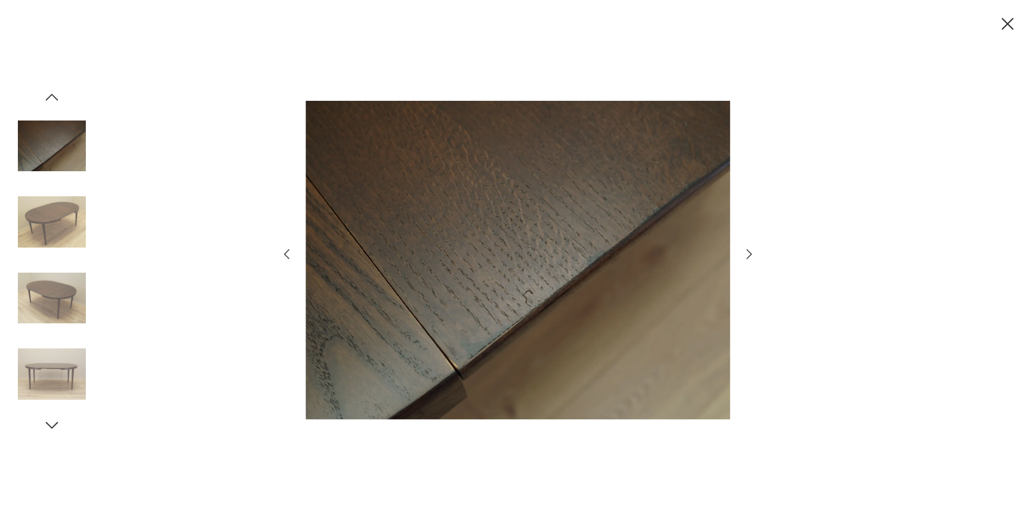
click at [749, 255] on icon "button" at bounding box center [749, 254] width 5 height 10
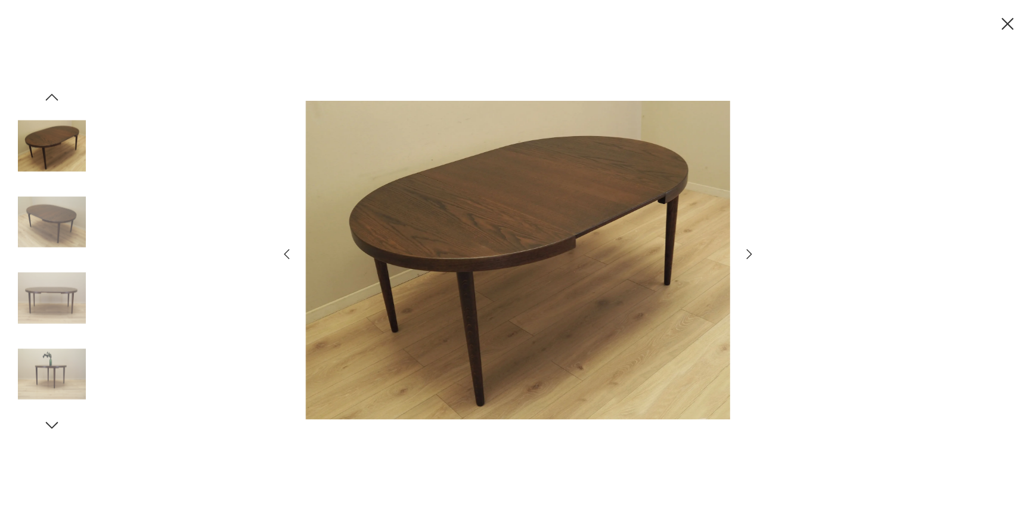
click at [749, 255] on icon "button" at bounding box center [749, 254] width 5 height 10
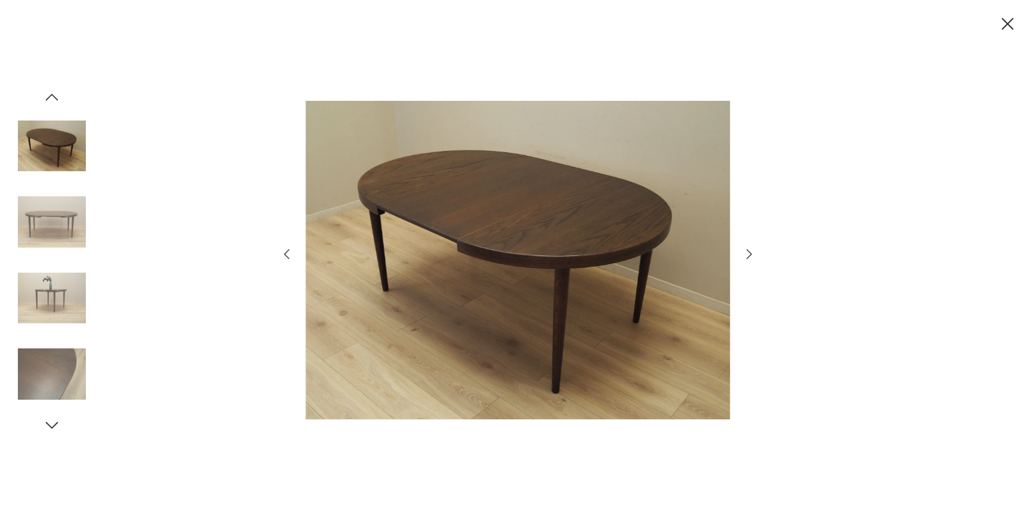
click at [749, 255] on icon "button" at bounding box center [749, 254] width 5 height 10
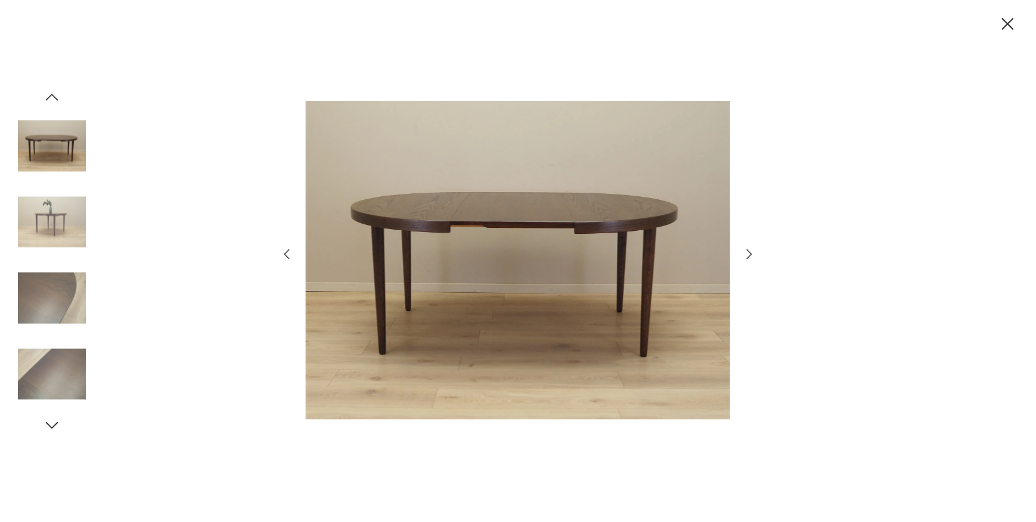
click at [749, 255] on icon "button" at bounding box center [749, 254] width 5 height 10
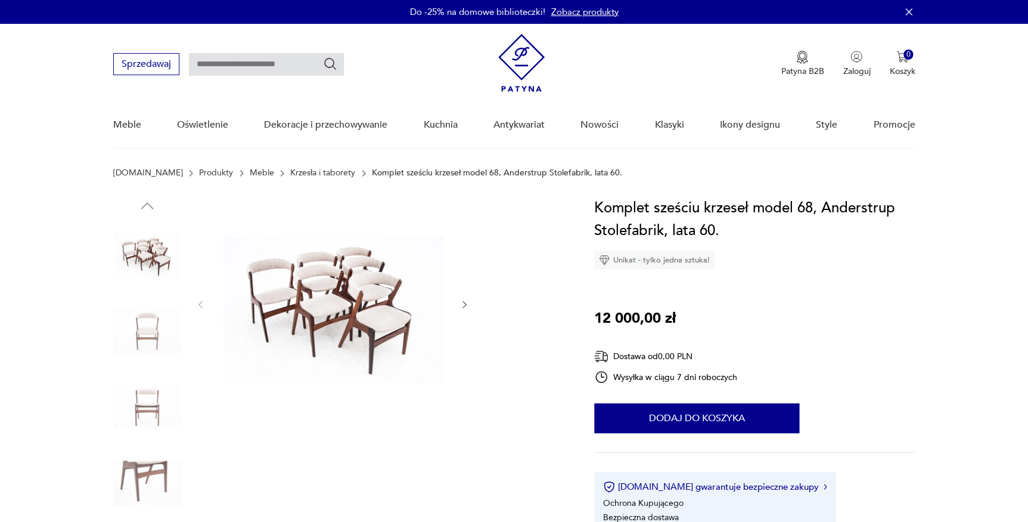
click at [370, 288] on img at bounding box center [333, 303] width 230 height 213
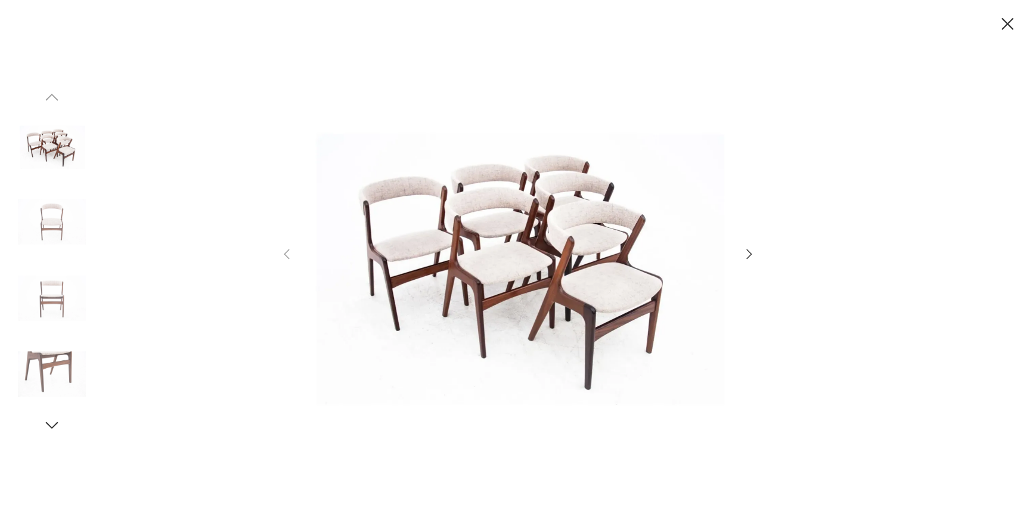
click at [748, 253] on icon "button" at bounding box center [749, 254] width 14 height 14
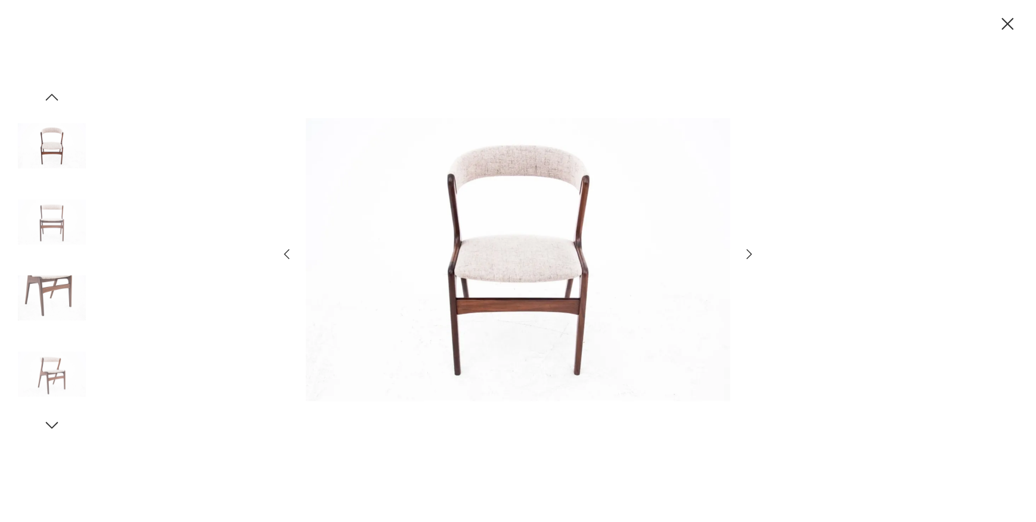
click at [748, 253] on icon "button" at bounding box center [749, 254] width 14 height 14
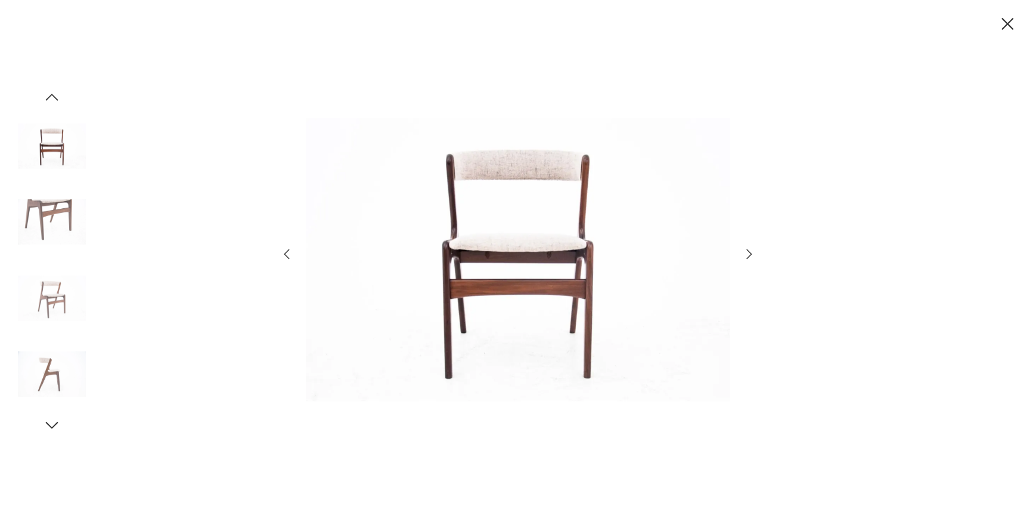
click at [748, 253] on icon "button" at bounding box center [749, 254] width 14 height 14
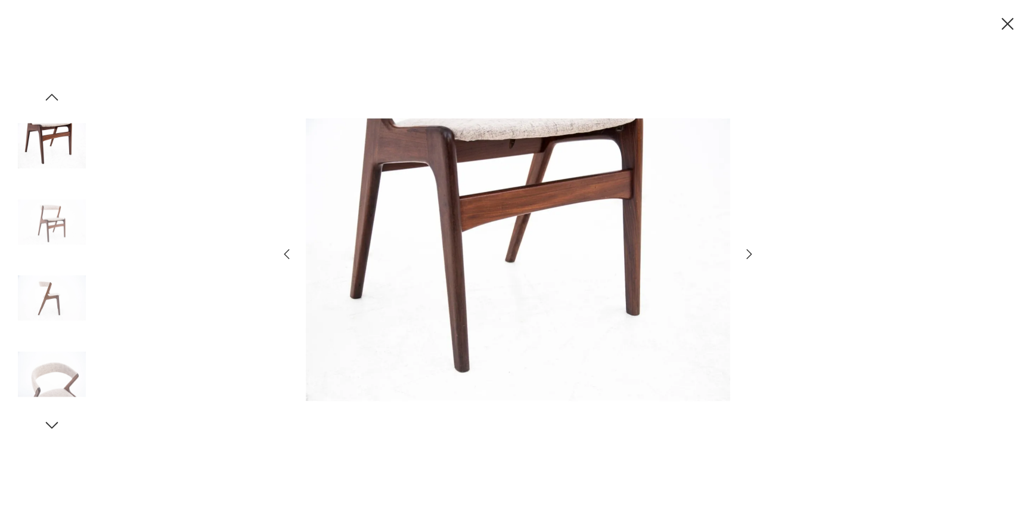
click at [748, 253] on icon "button" at bounding box center [749, 254] width 14 height 14
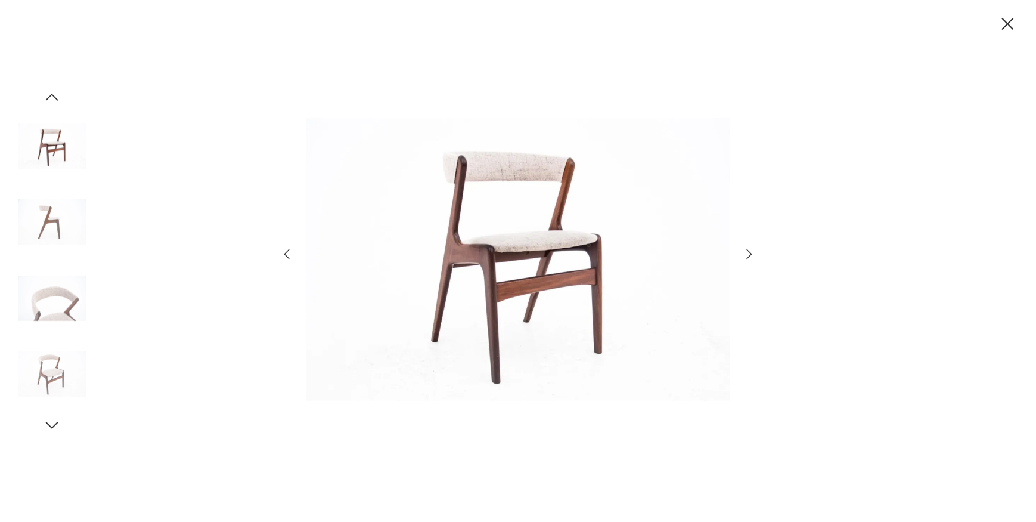
click at [748, 253] on icon "button" at bounding box center [749, 254] width 14 height 14
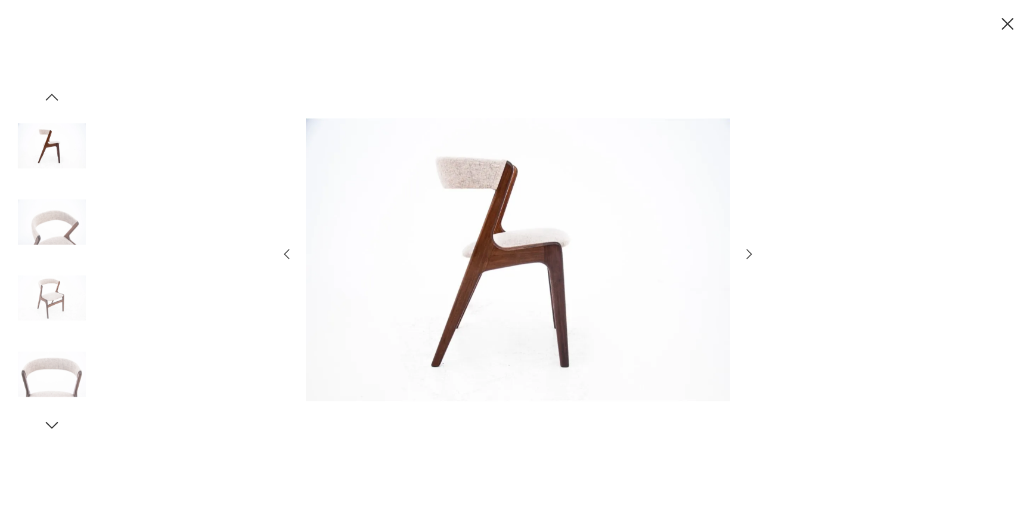
click at [748, 253] on icon "button" at bounding box center [749, 254] width 14 height 14
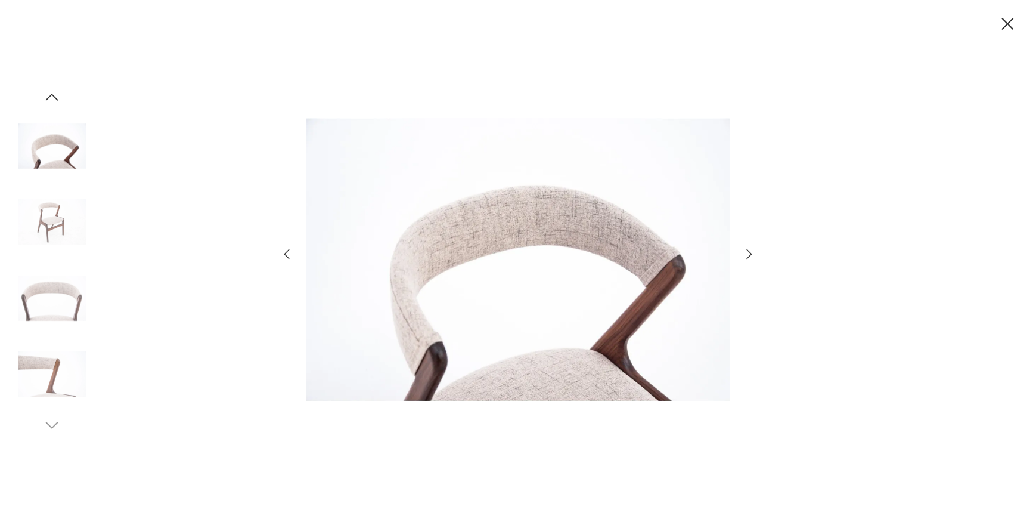
click at [748, 253] on icon "button" at bounding box center [749, 254] width 14 height 14
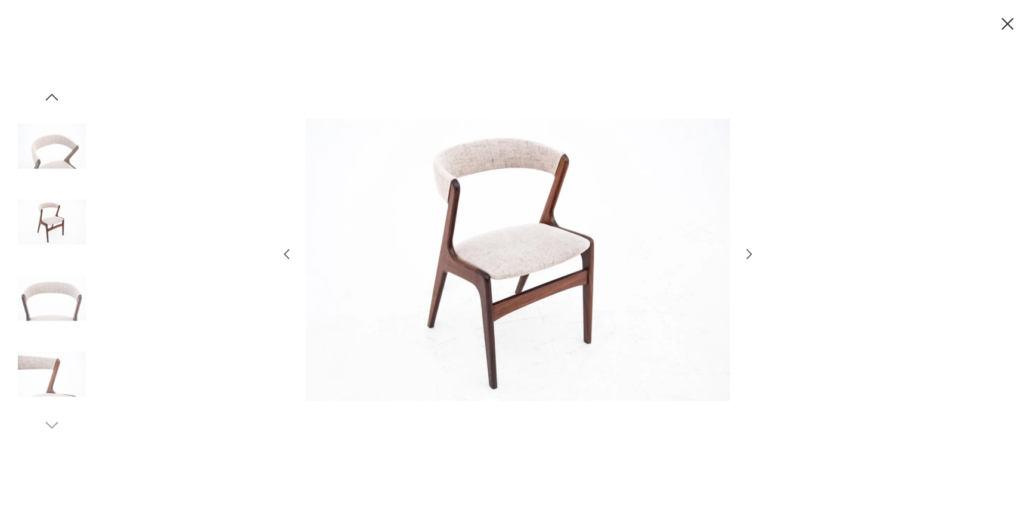
click at [748, 253] on icon "button" at bounding box center [749, 254] width 14 height 14
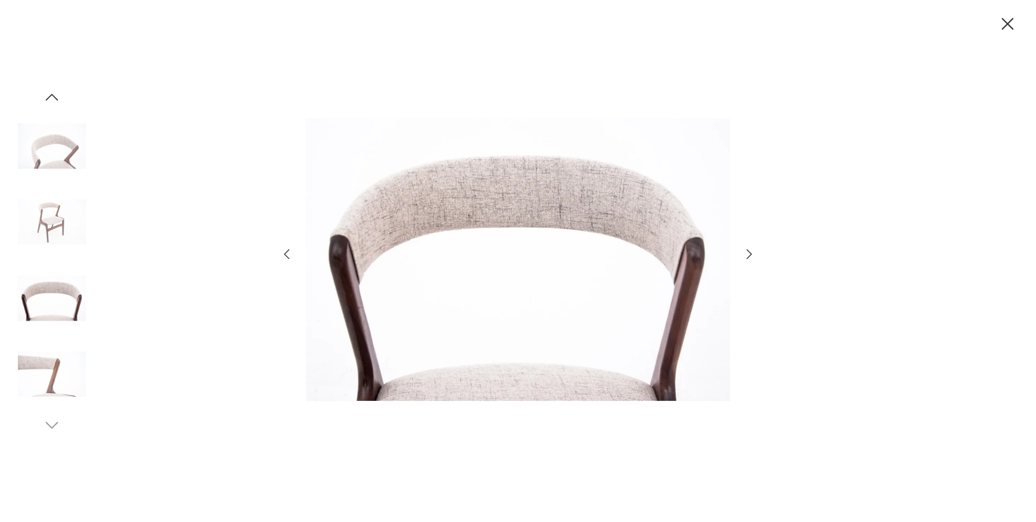
click at [748, 253] on icon "button" at bounding box center [749, 254] width 14 height 14
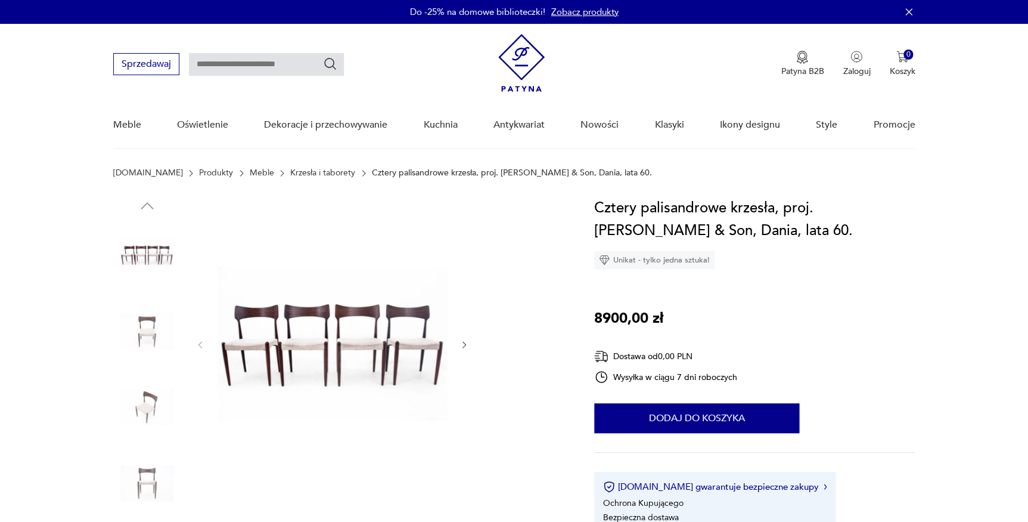
click at [424, 331] on img at bounding box center [333, 343] width 230 height 293
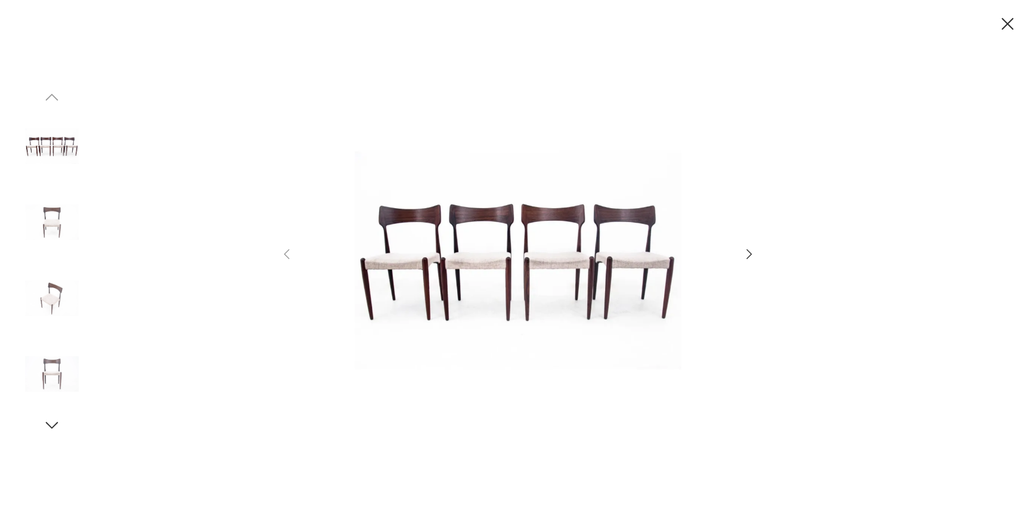
click at [746, 250] on icon "button" at bounding box center [749, 254] width 14 height 14
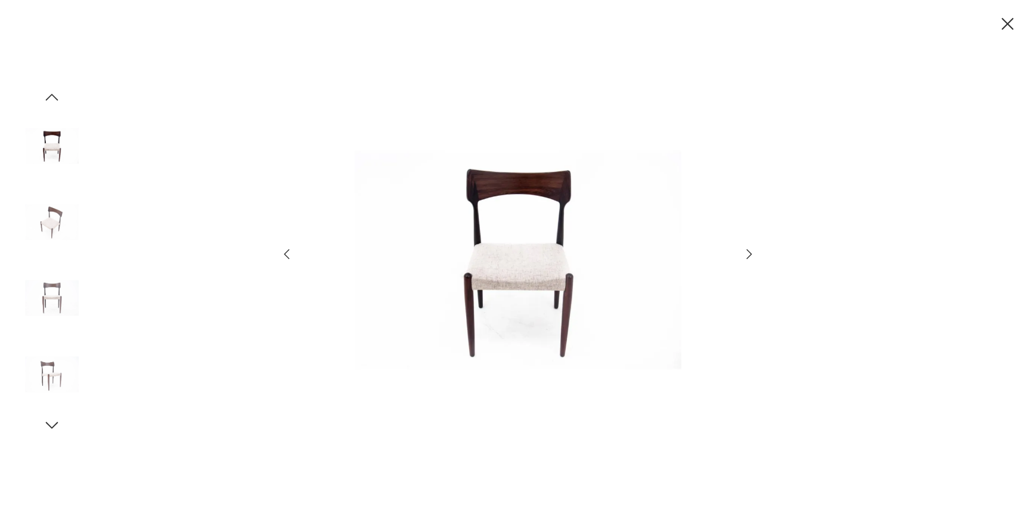
click at [746, 250] on icon "button" at bounding box center [749, 254] width 14 height 14
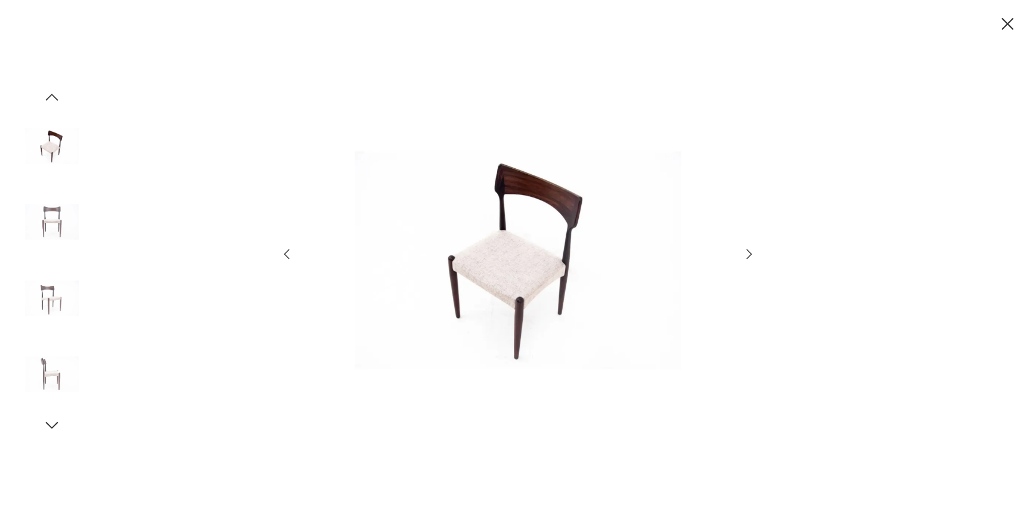
click at [746, 250] on icon "button" at bounding box center [749, 254] width 14 height 14
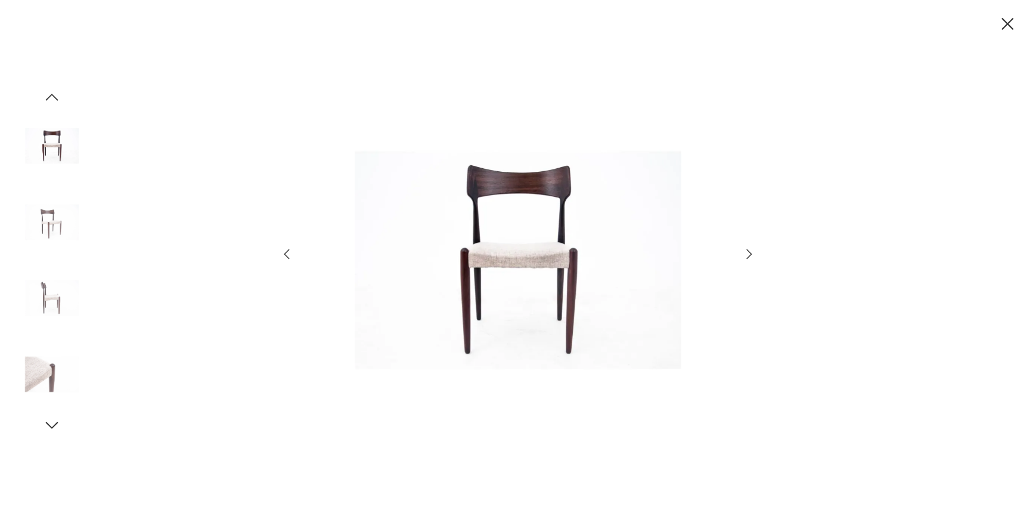
click at [746, 250] on icon "button" at bounding box center [749, 254] width 14 height 14
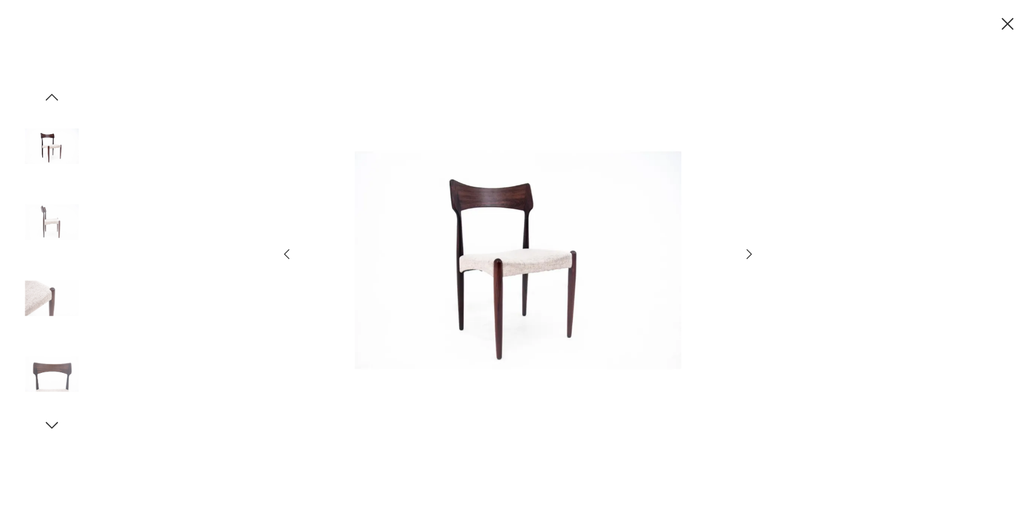
click at [746, 250] on icon "button" at bounding box center [749, 254] width 14 height 14
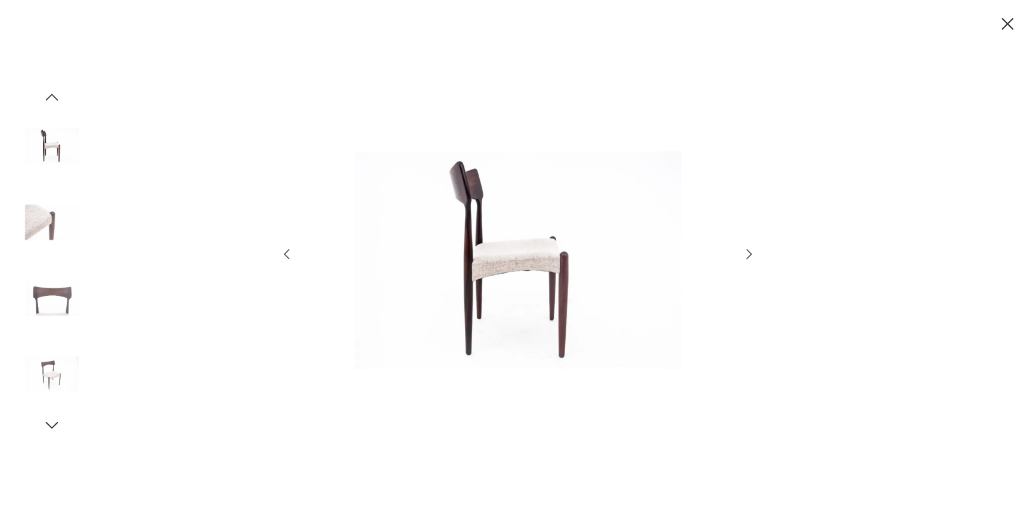
click at [746, 250] on icon "button" at bounding box center [749, 254] width 14 height 14
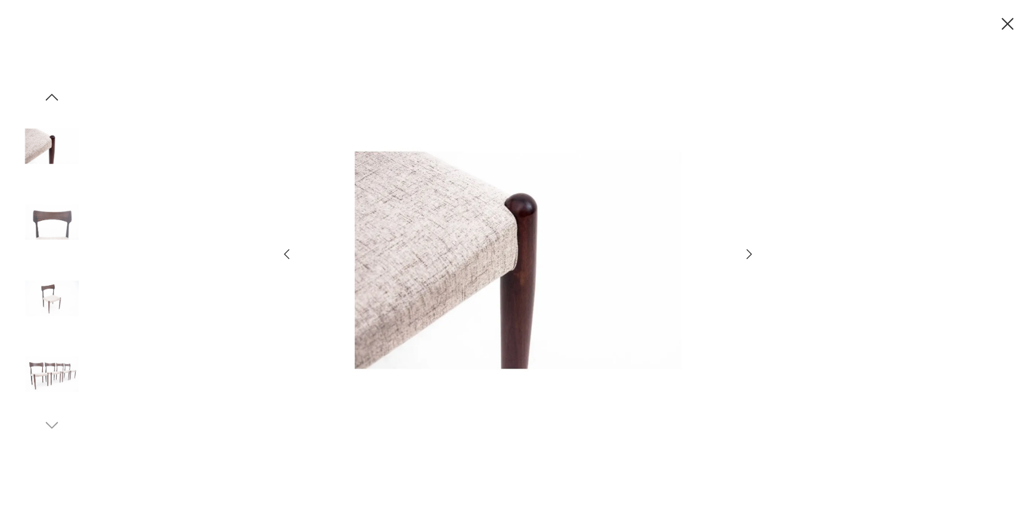
click at [746, 250] on icon "button" at bounding box center [749, 254] width 14 height 14
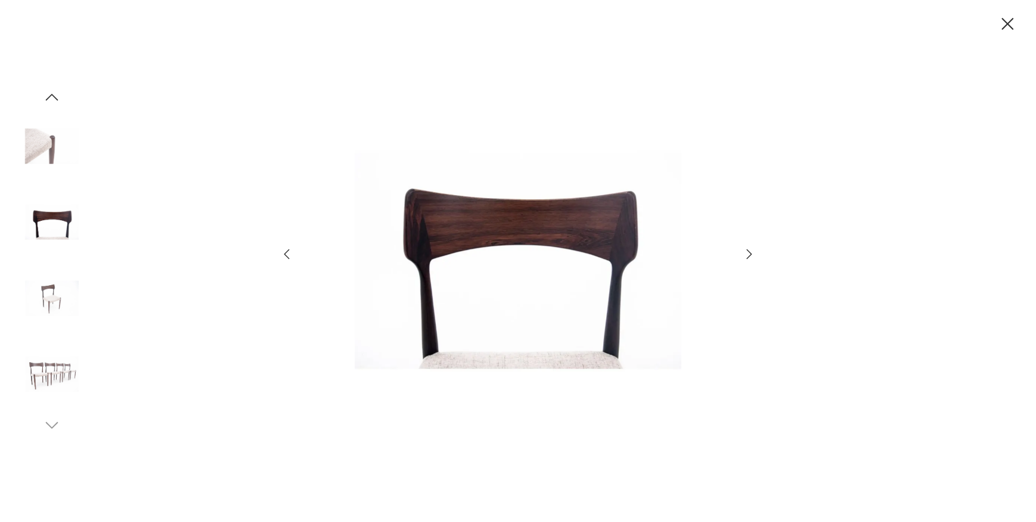
click at [746, 250] on icon "button" at bounding box center [749, 254] width 14 height 14
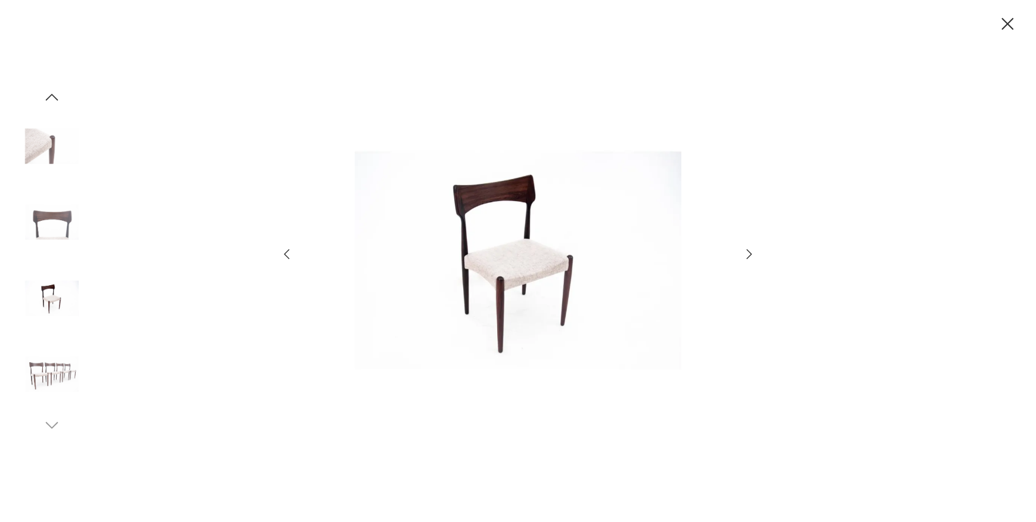
click at [746, 250] on icon "button" at bounding box center [749, 254] width 14 height 14
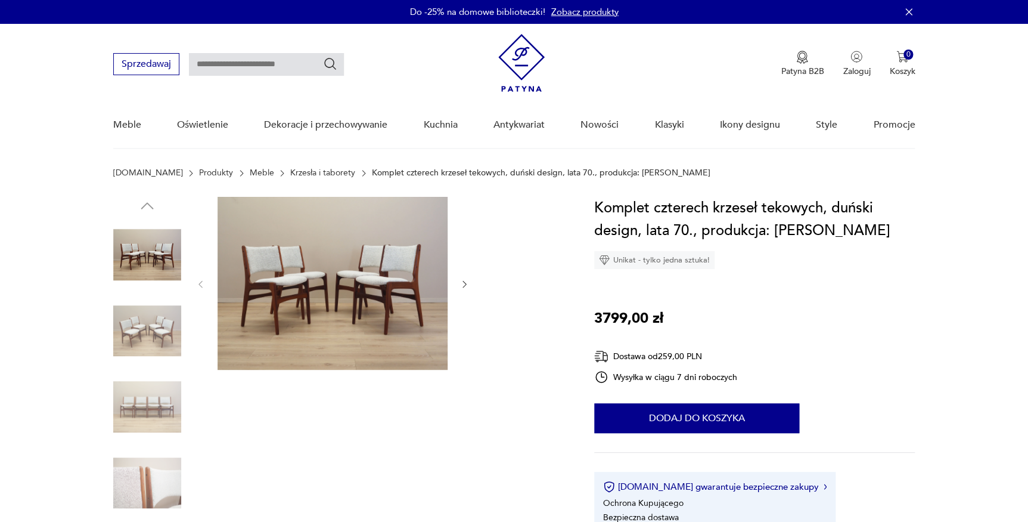
click at [389, 246] on img at bounding box center [333, 283] width 230 height 173
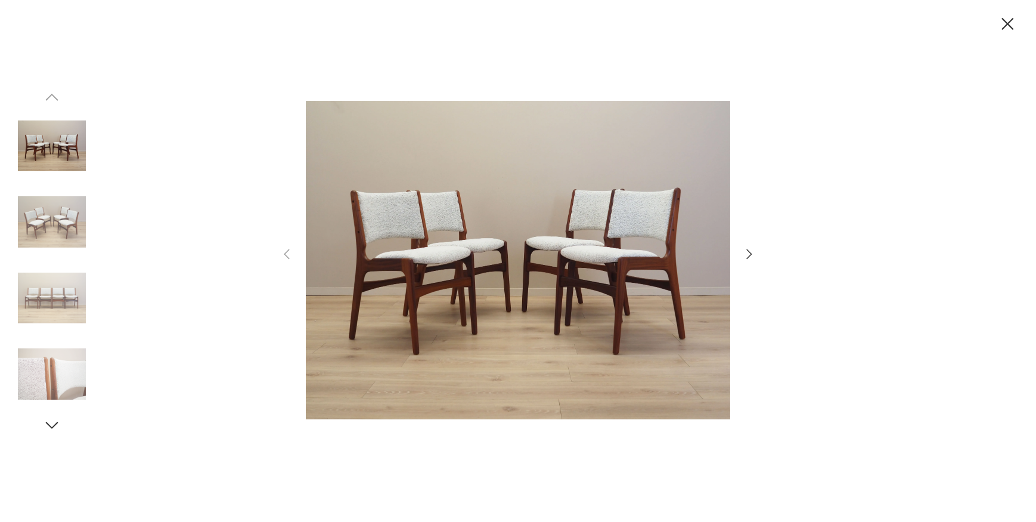
click at [748, 251] on icon "button" at bounding box center [749, 254] width 14 height 14
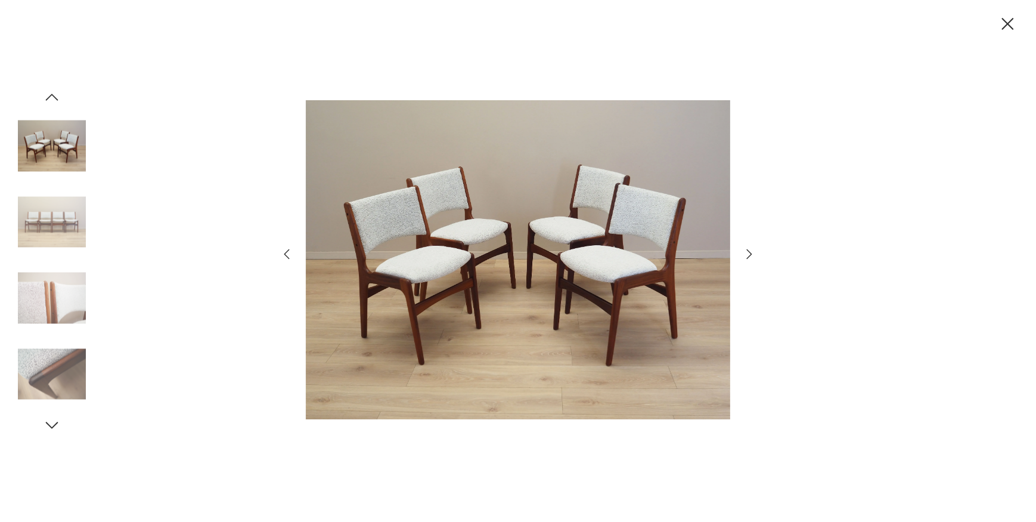
drag, startPoint x: 746, startPoint y: 251, endPoint x: 739, endPoint y: 264, distance: 14.4
click at [739, 264] on div at bounding box center [518, 261] width 477 height 420
click at [749, 259] on icon "button" at bounding box center [749, 254] width 14 height 14
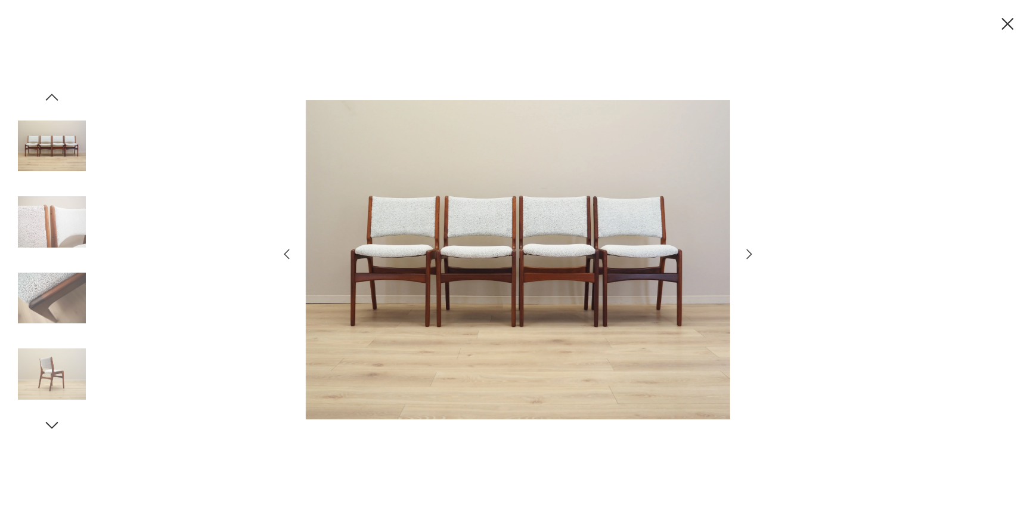
click at [749, 259] on icon "button" at bounding box center [749, 254] width 14 height 14
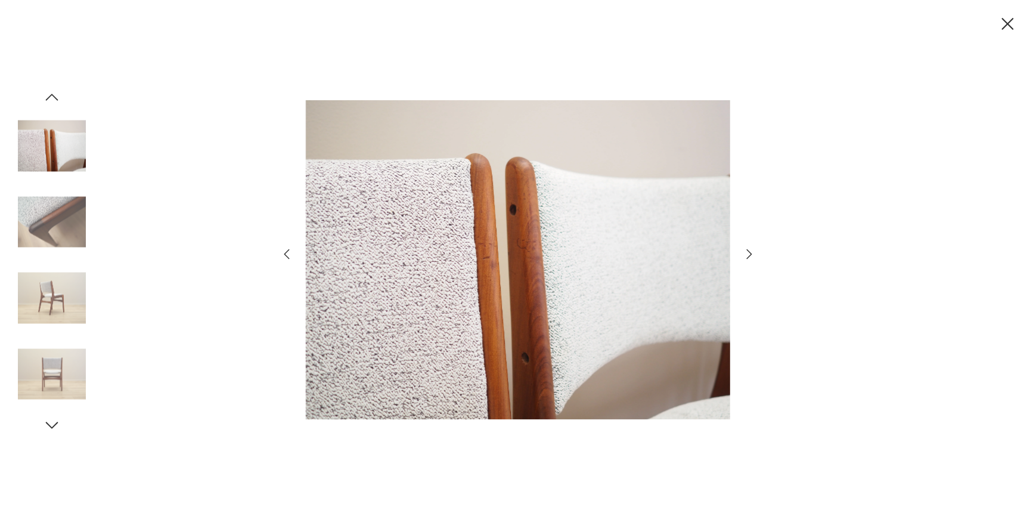
click at [747, 258] on icon "button" at bounding box center [749, 254] width 5 height 10
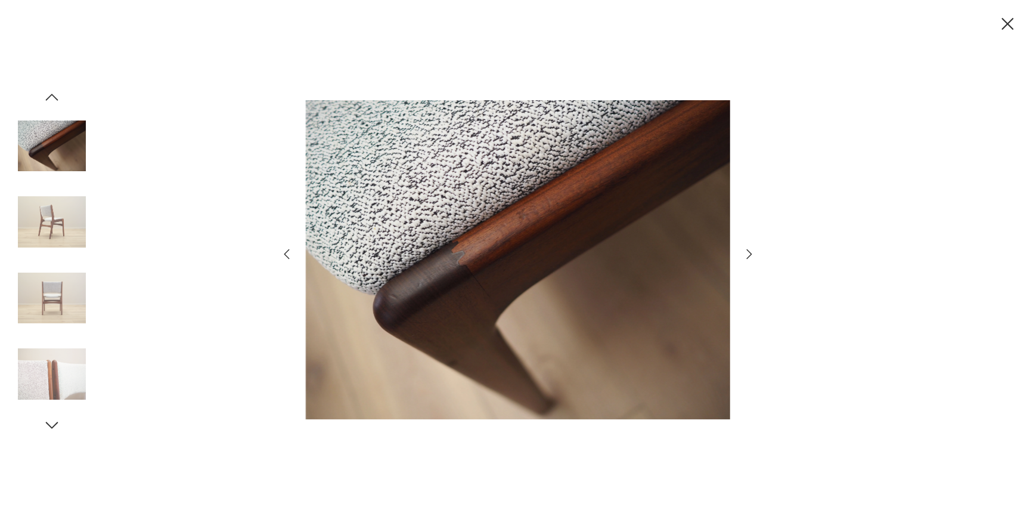
click at [747, 258] on icon "button" at bounding box center [749, 254] width 5 height 10
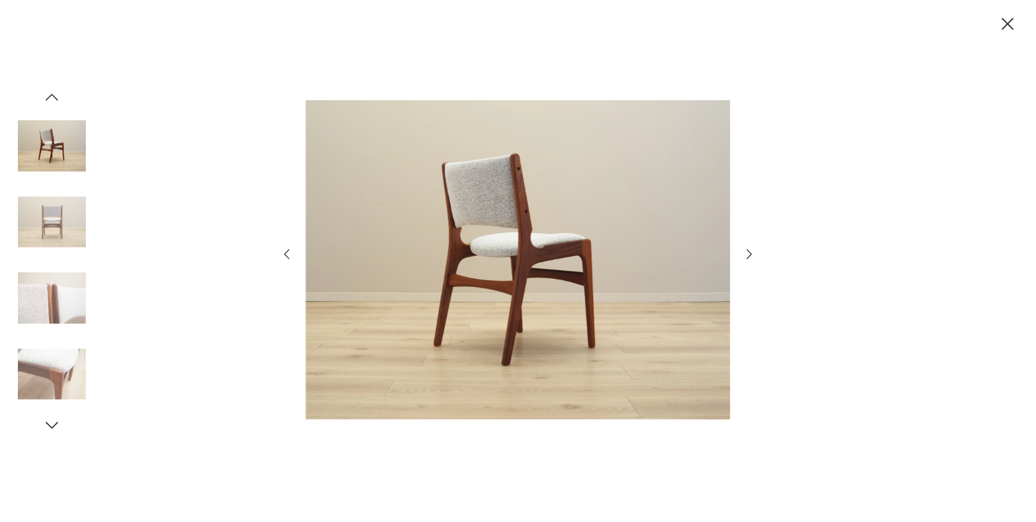
click at [747, 258] on icon "button" at bounding box center [749, 254] width 5 height 10
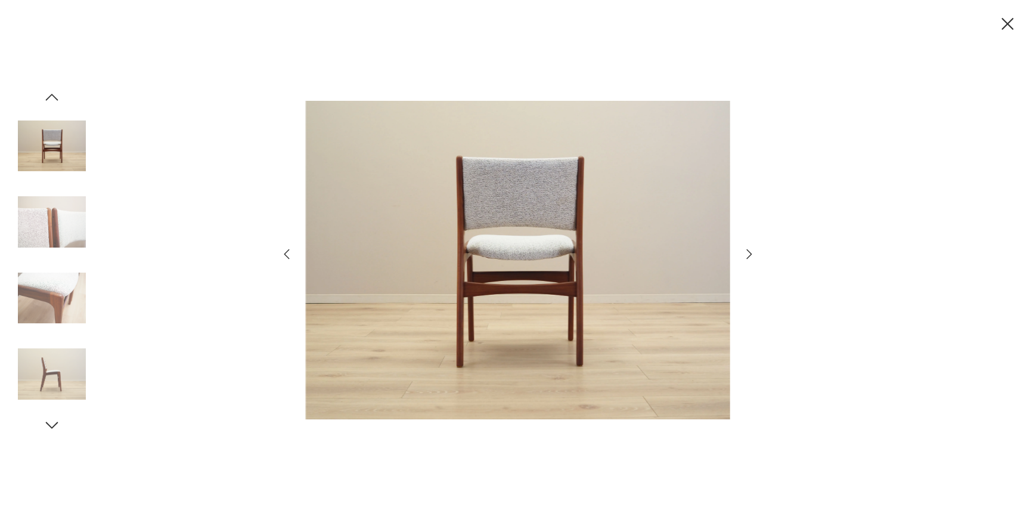
click at [746, 257] on icon "button" at bounding box center [749, 254] width 14 height 14
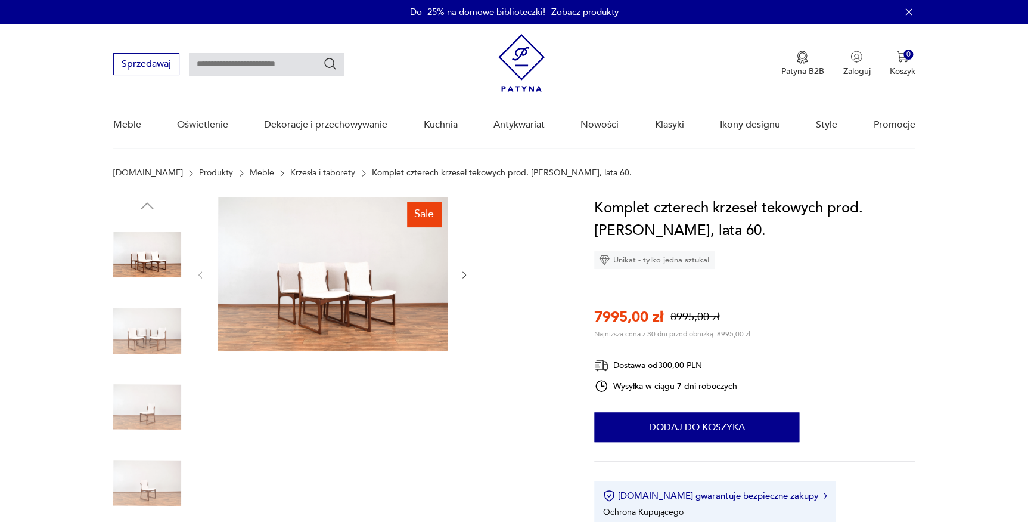
click at [374, 316] on img at bounding box center [333, 274] width 230 height 154
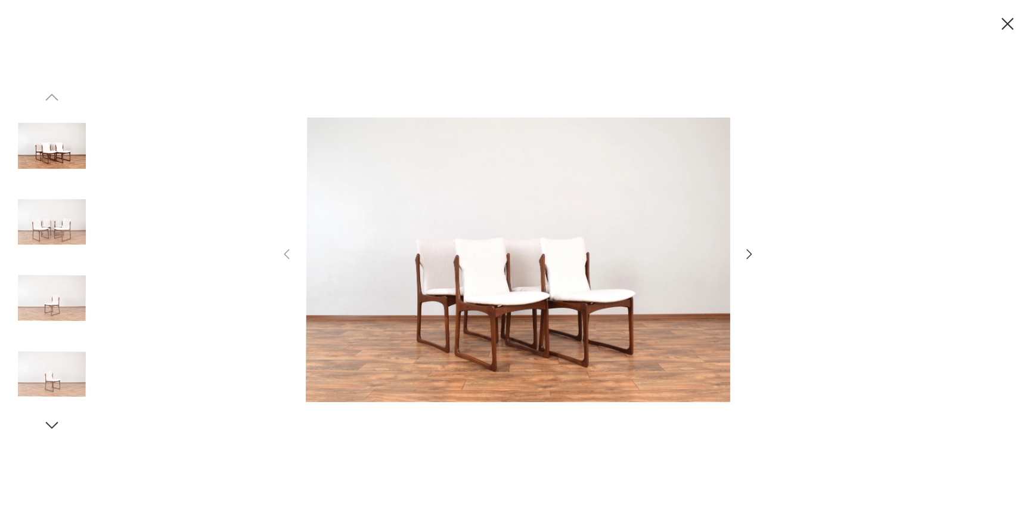
click at [751, 251] on icon "button" at bounding box center [749, 254] width 14 height 14
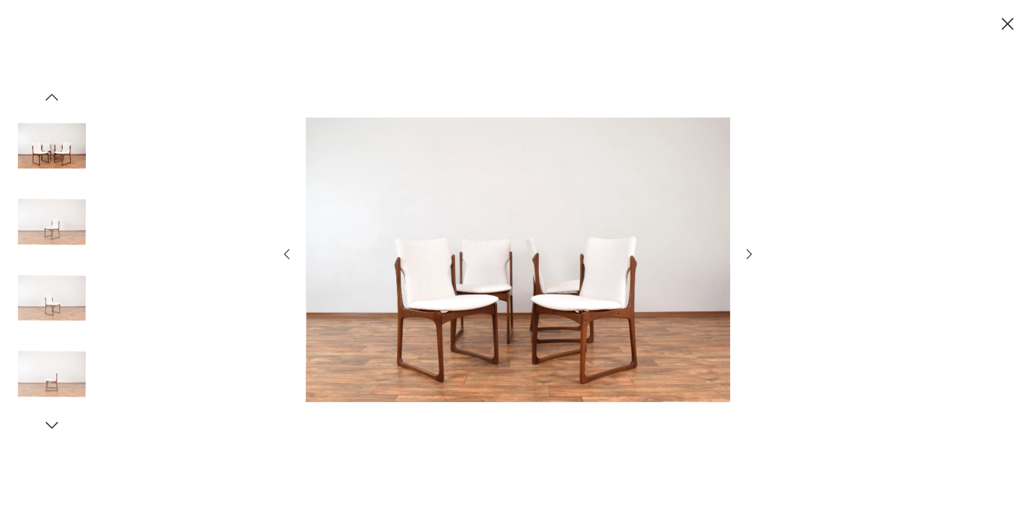
click at [751, 251] on icon "button" at bounding box center [749, 254] width 14 height 14
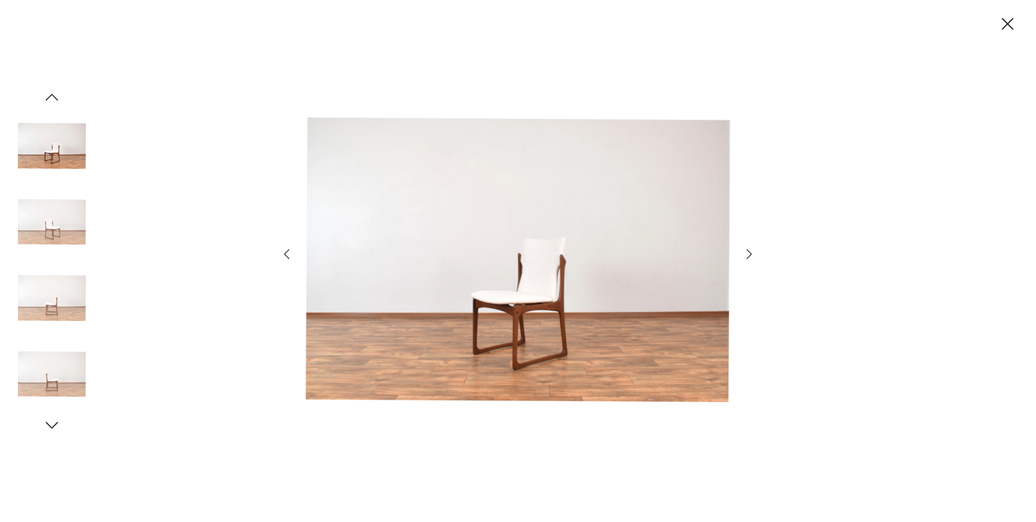
click at [749, 255] on icon "button" at bounding box center [749, 254] width 14 height 14
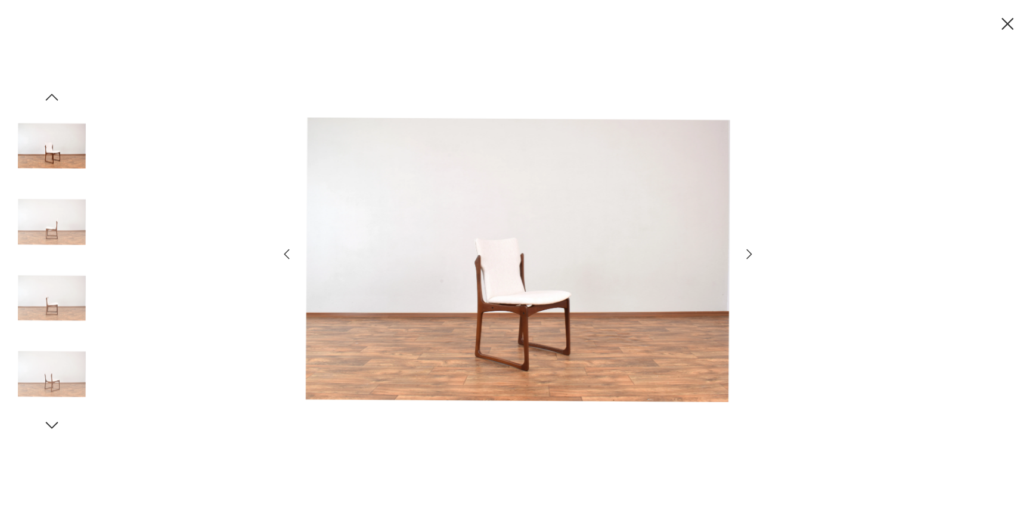
click at [749, 255] on icon "button" at bounding box center [749, 254] width 14 height 14
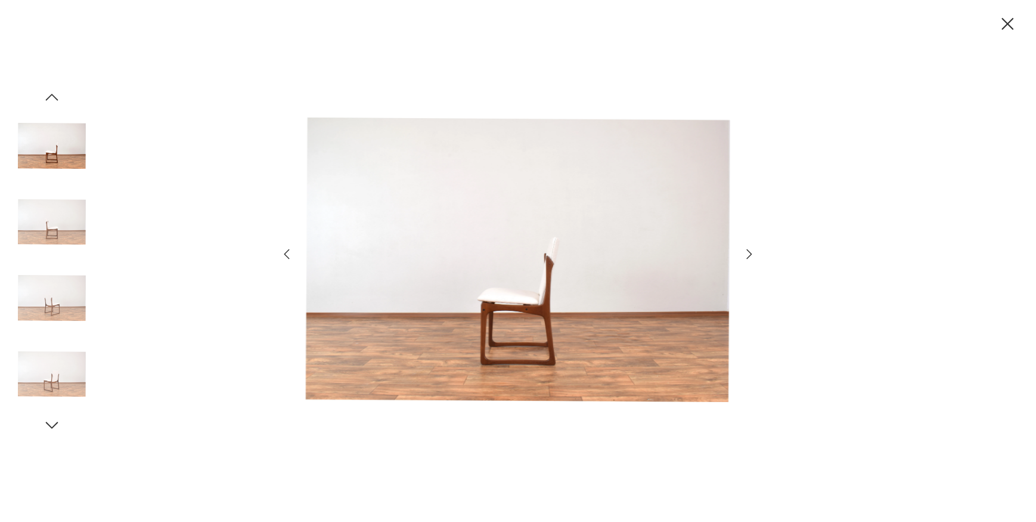
click at [749, 255] on icon "button" at bounding box center [749, 254] width 14 height 14
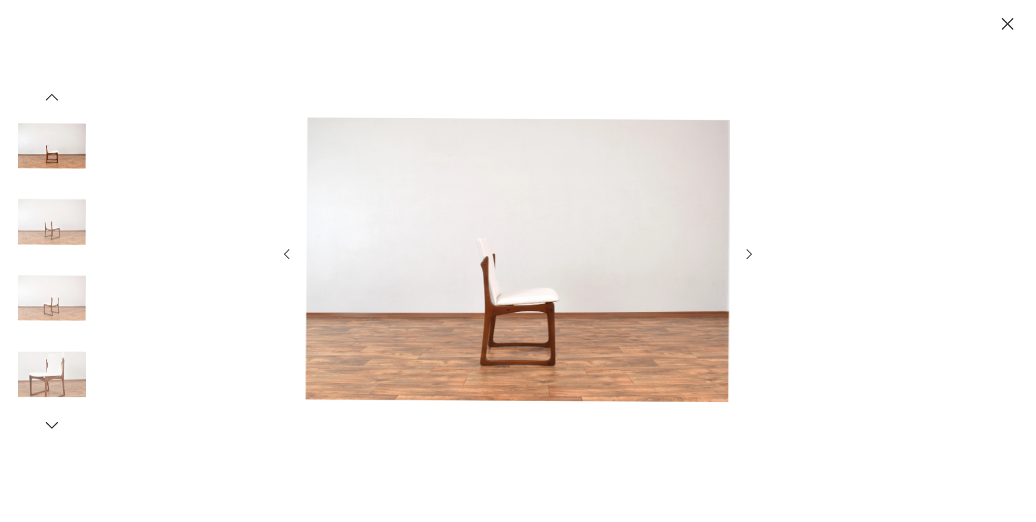
click at [749, 255] on icon "button" at bounding box center [749, 254] width 14 height 14
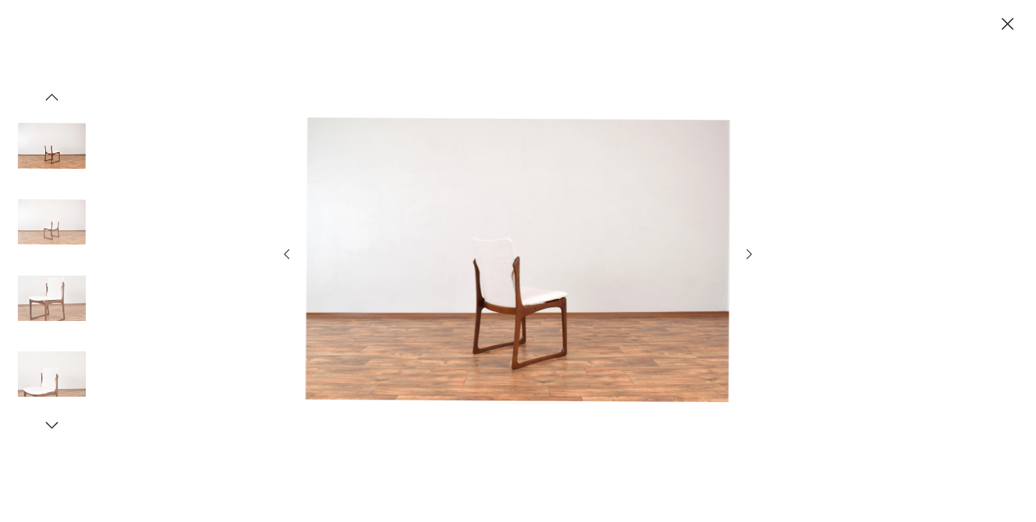
click at [749, 255] on icon "button" at bounding box center [749, 254] width 14 height 14
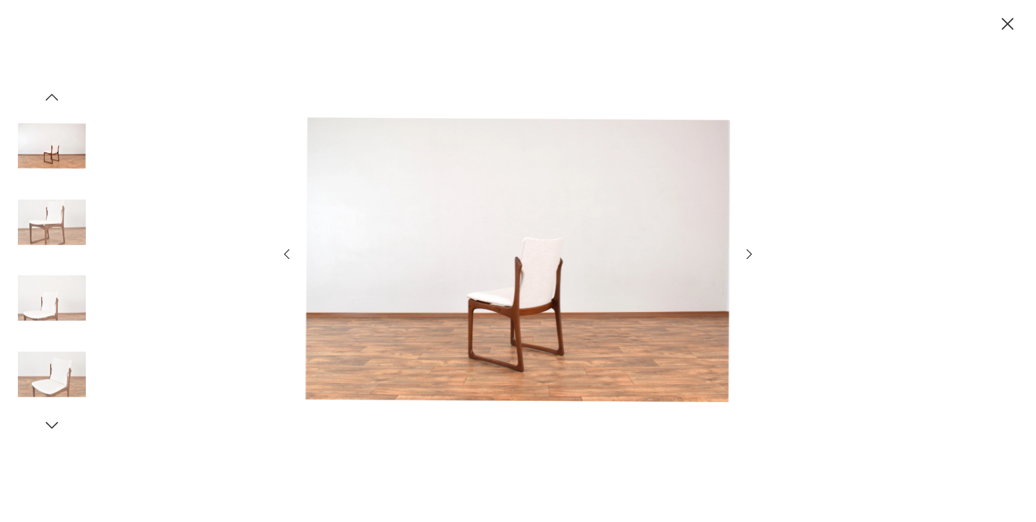
click at [749, 255] on icon "button" at bounding box center [749, 254] width 14 height 14
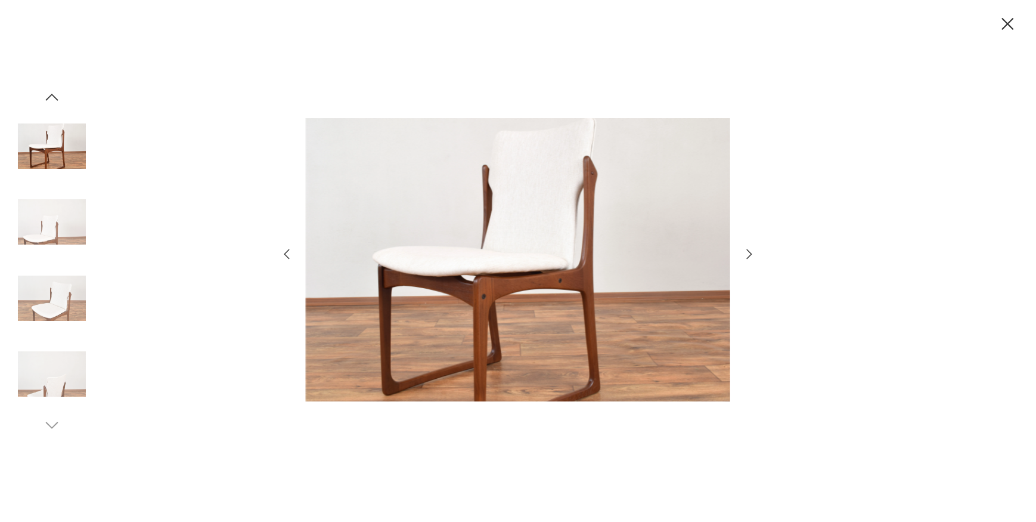
click at [749, 255] on icon "button" at bounding box center [749, 254] width 14 height 14
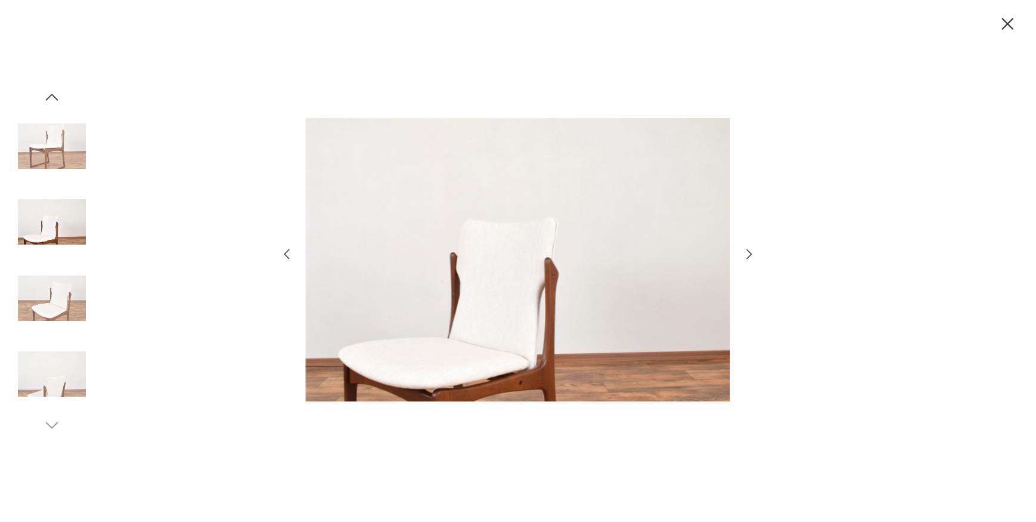
click at [749, 255] on icon "button" at bounding box center [749, 254] width 14 height 14
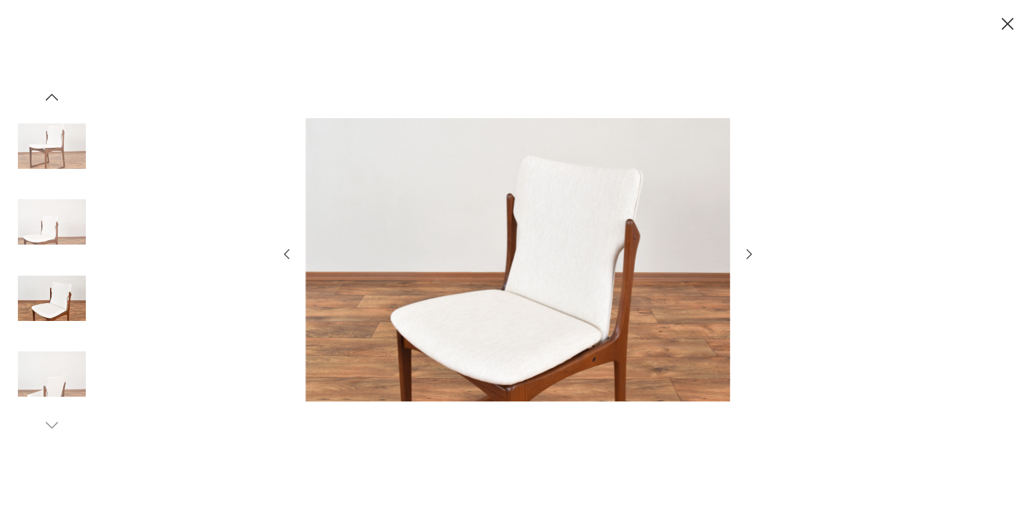
click at [749, 255] on icon "button" at bounding box center [749, 254] width 14 height 14
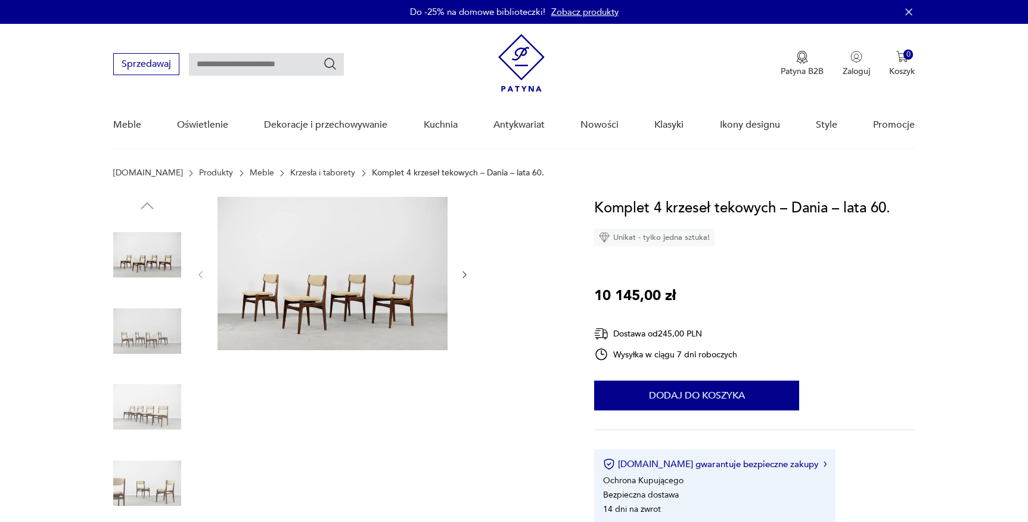
click at [347, 316] on img at bounding box center [333, 273] width 230 height 153
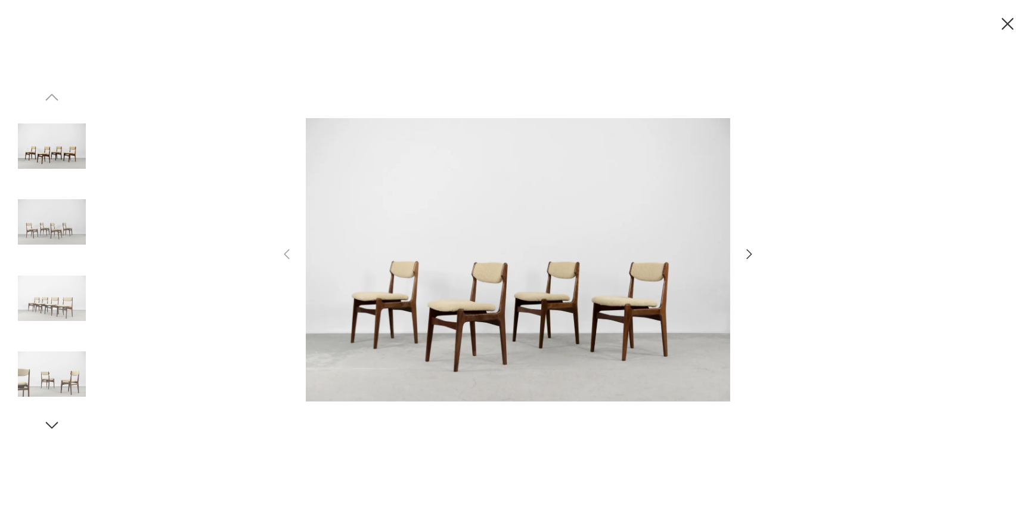
click at [747, 256] on icon "button" at bounding box center [749, 254] width 14 height 14
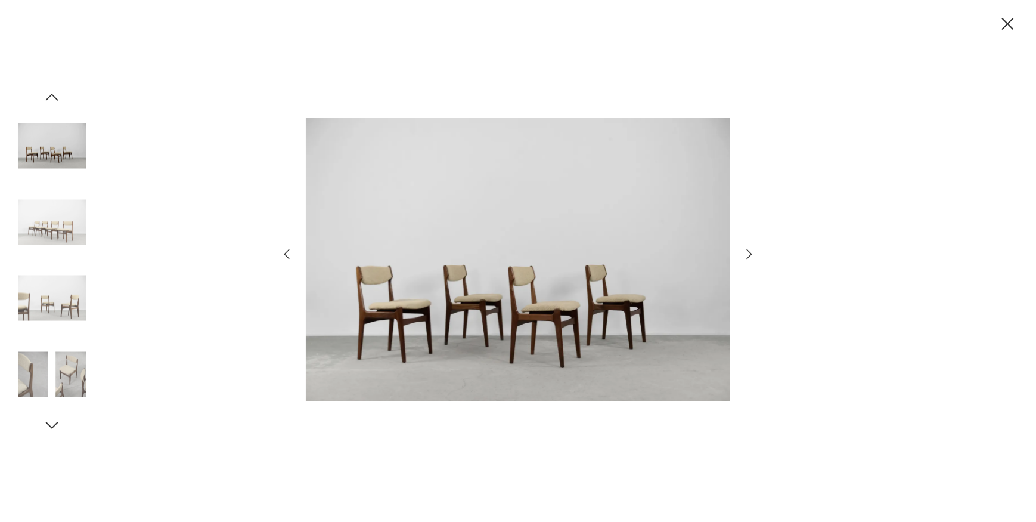
click at [748, 256] on icon "button" at bounding box center [749, 254] width 5 height 10
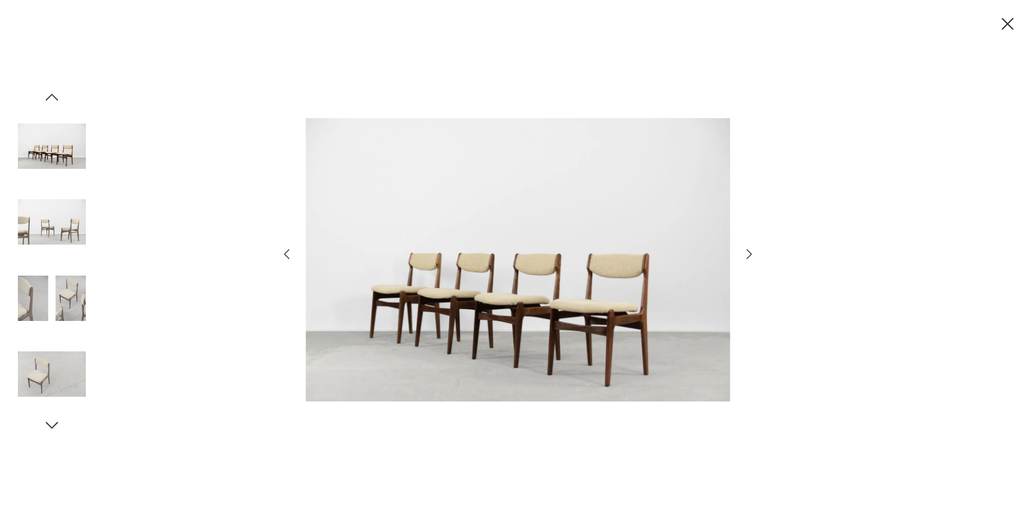
click at [748, 256] on icon "button" at bounding box center [749, 254] width 5 height 10
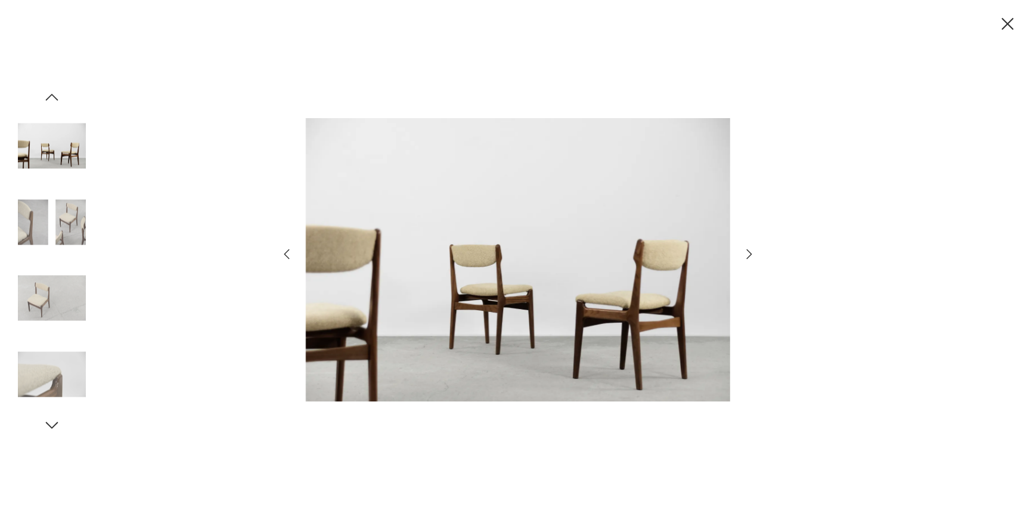
click at [748, 256] on icon "button" at bounding box center [749, 254] width 5 height 10
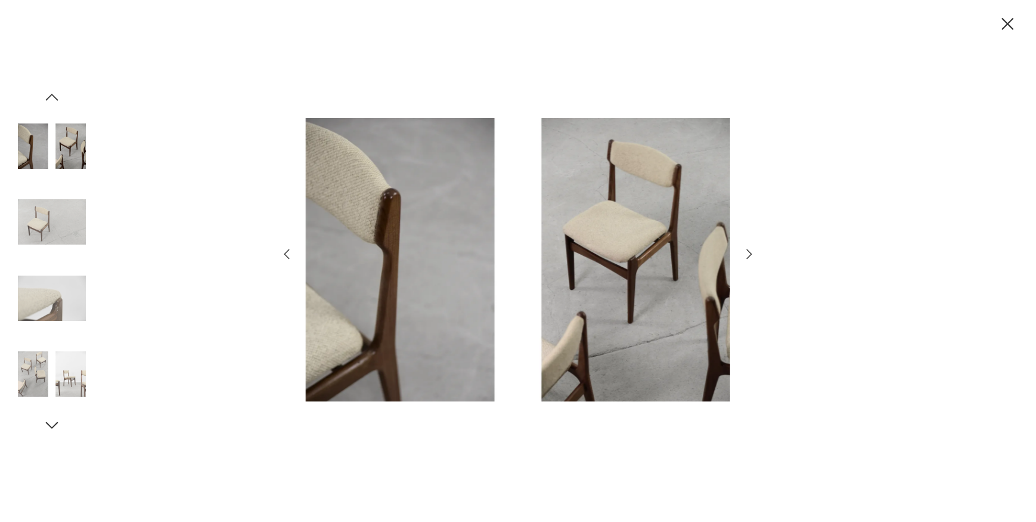
click at [748, 256] on icon "button" at bounding box center [749, 254] width 5 height 10
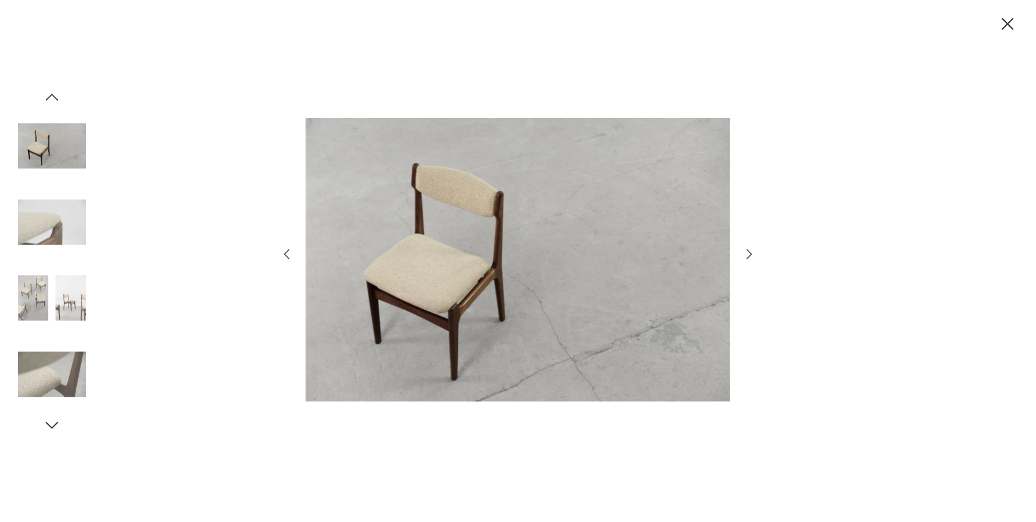
click at [748, 256] on icon "button" at bounding box center [749, 254] width 5 height 10
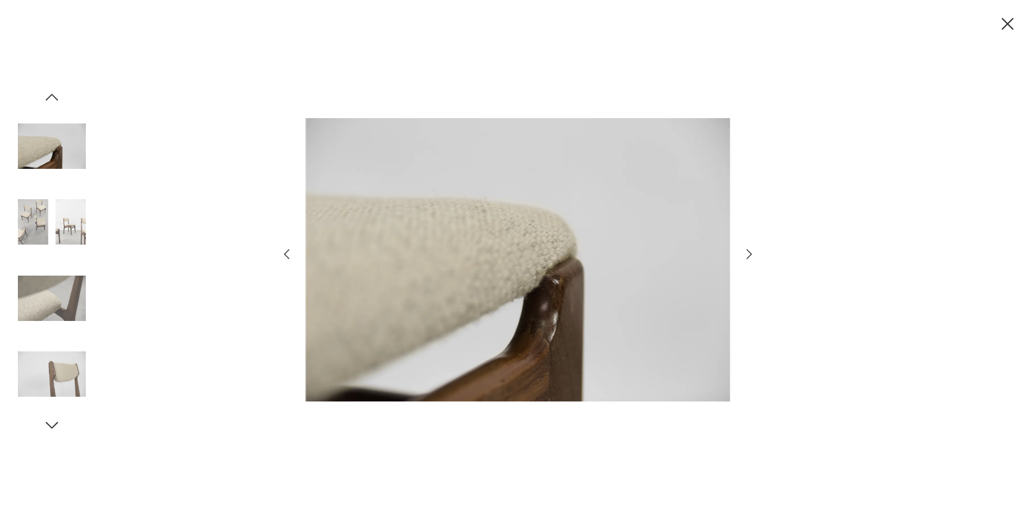
click at [748, 256] on icon "button" at bounding box center [749, 254] width 5 height 10
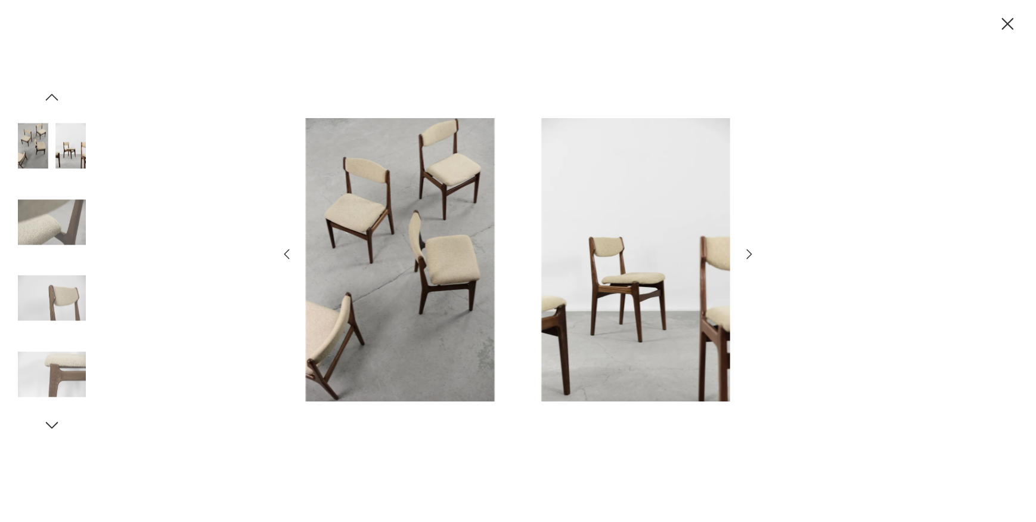
click at [748, 256] on icon "button" at bounding box center [749, 254] width 5 height 10
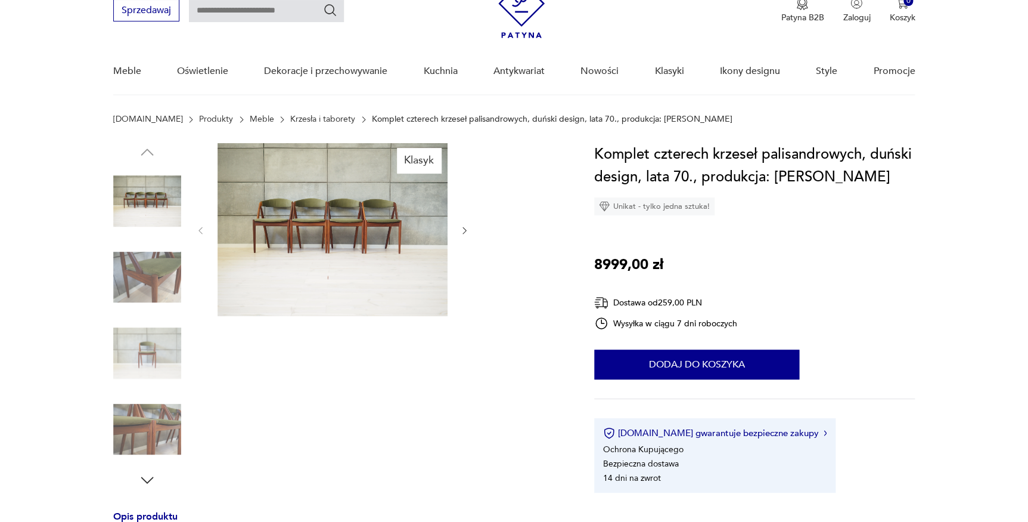
click at [311, 212] on img at bounding box center [333, 229] width 230 height 173
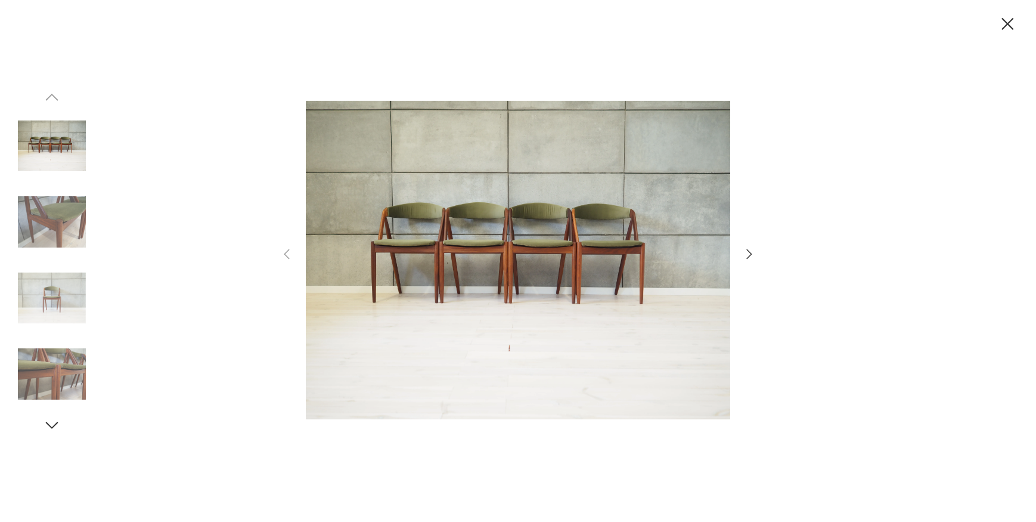
click at [755, 252] on icon "button" at bounding box center [749, 254] width 14 height 14
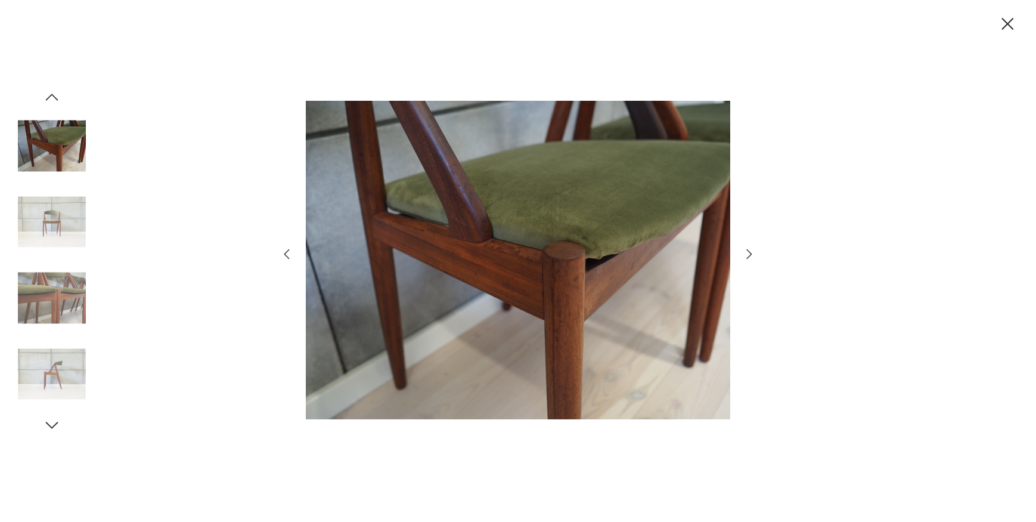
click at [755, 252] on icon "button" at bounding box center [749, 254] width 14 height 14
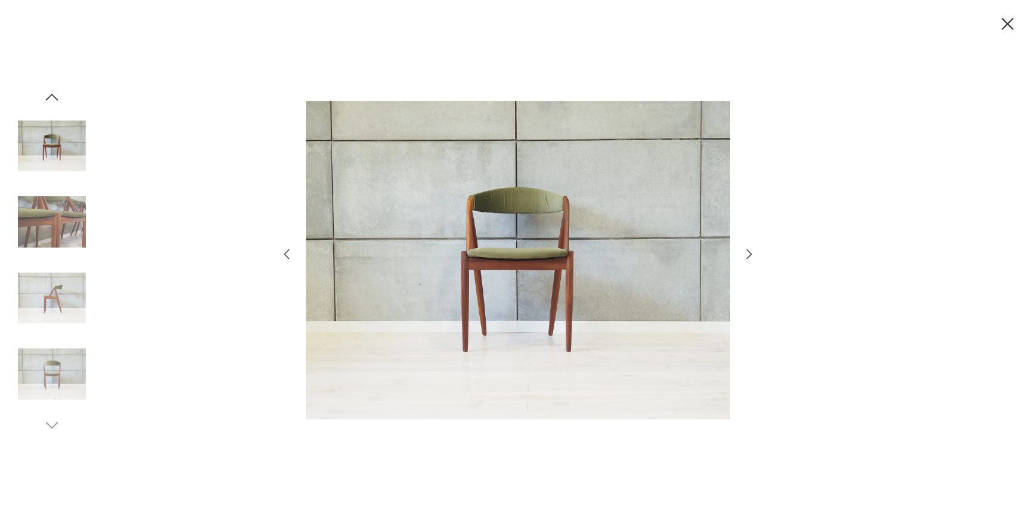
click at [755, 252] on icon "button" at bounding box center [749, 254] width 14 height 14
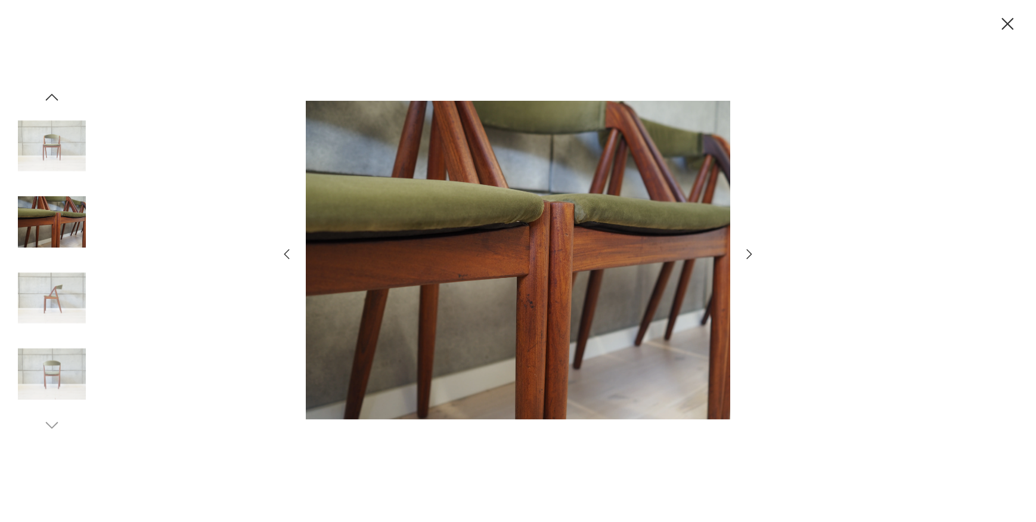
click at [750, 254] on icon "button" at bounding box center [749, 254] width 14 height 14
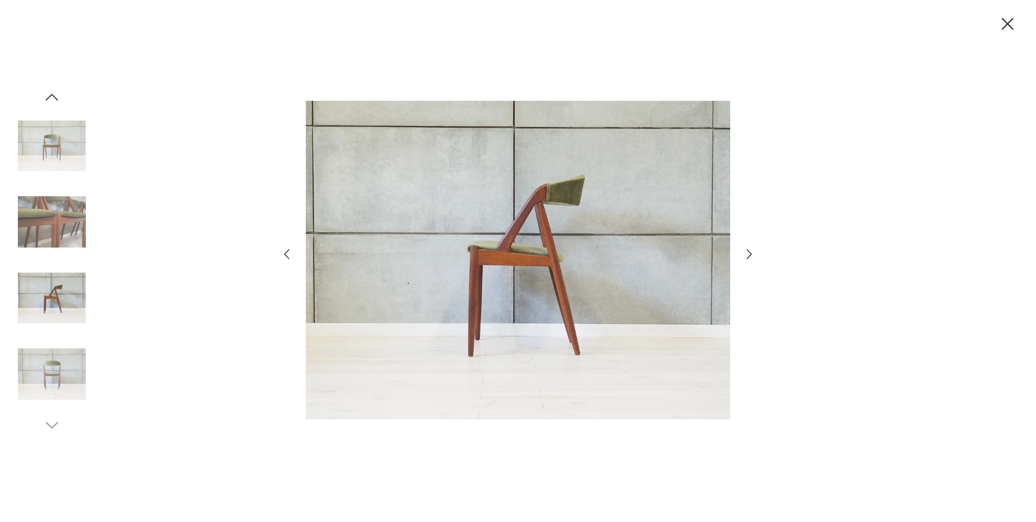
click at [750, 254] on icon "button" at bounding box center [749, 254] width 14 height 14
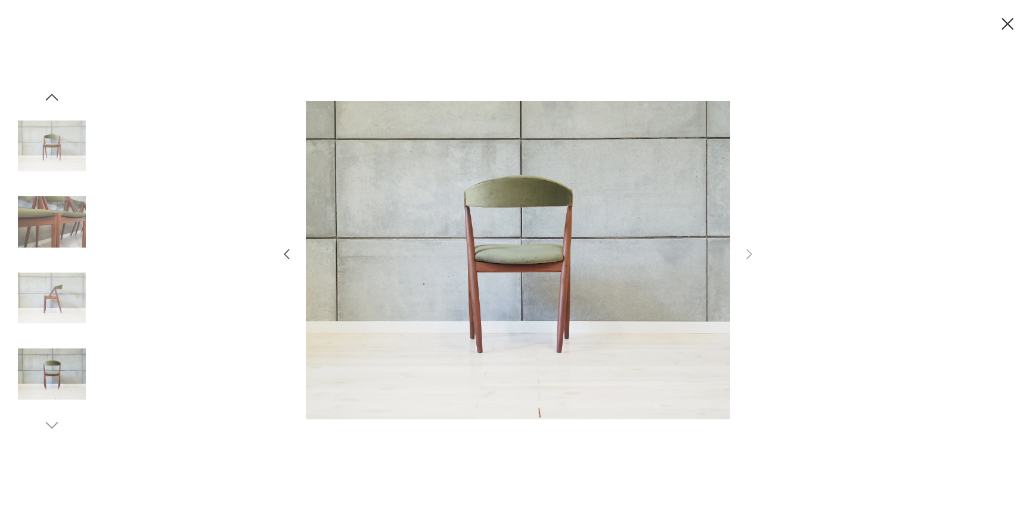
click at [1005, 30] on icon "button" at bounding box center [1007, 24] width 21 height 21
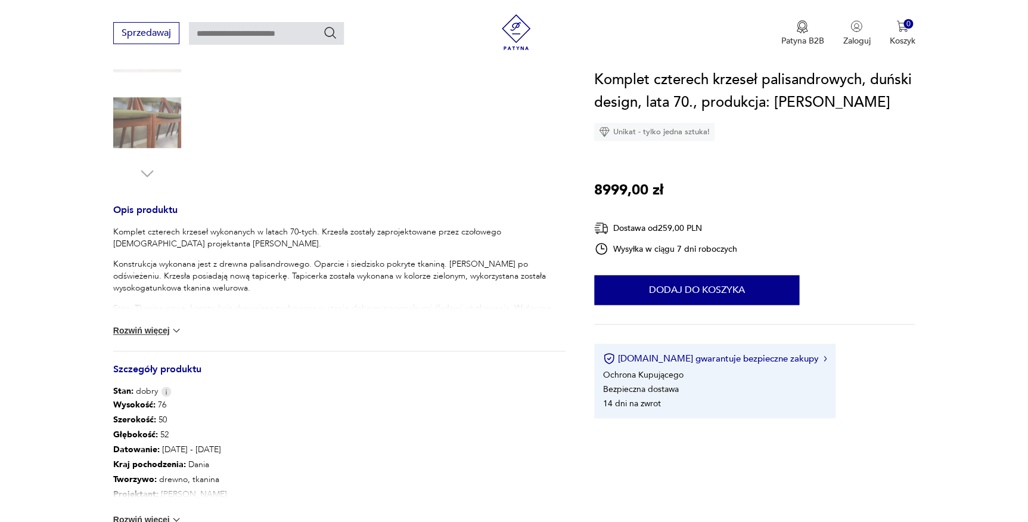
scroll to position [379, 0]
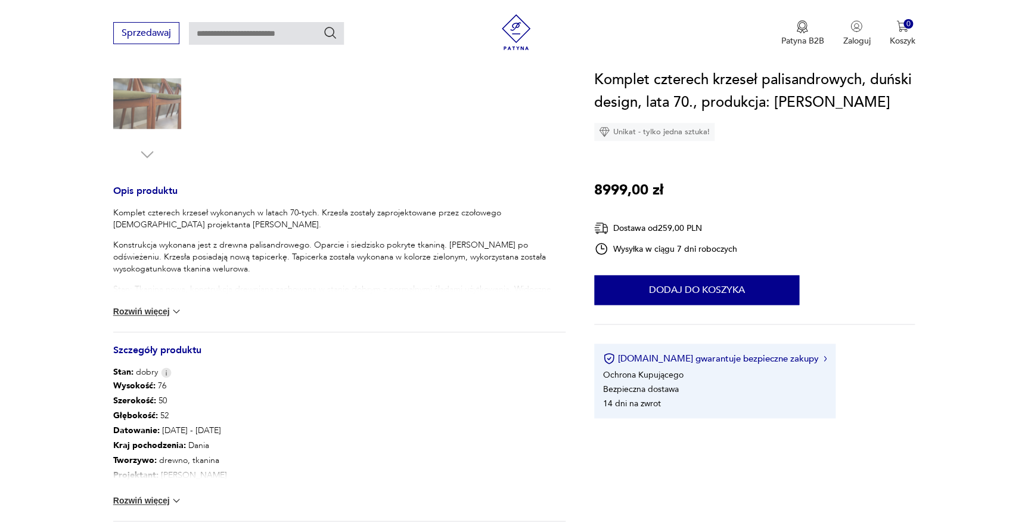
click at [168, 310] on button "Rozwiń więcej" at bounding box center [147, 311] width 69 height 12
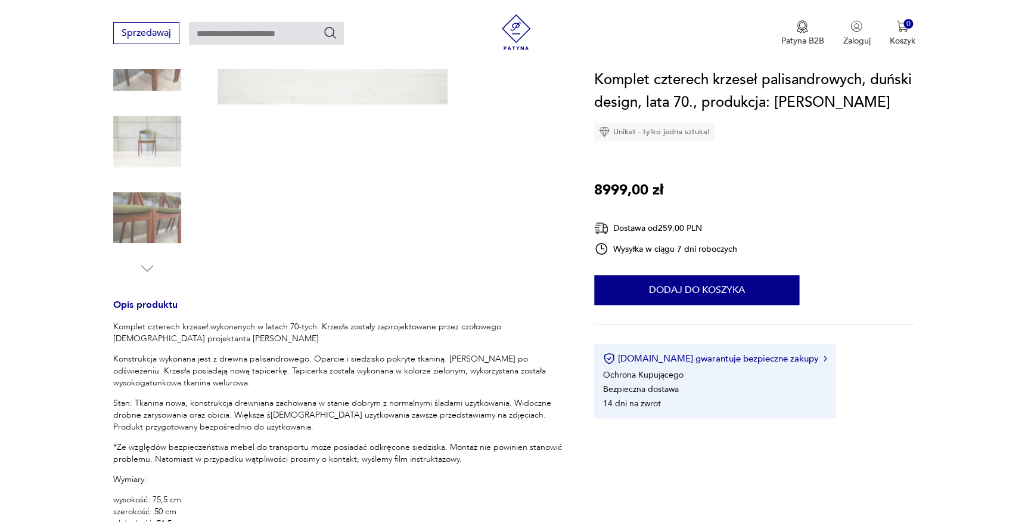
scroll to position [216, 0]
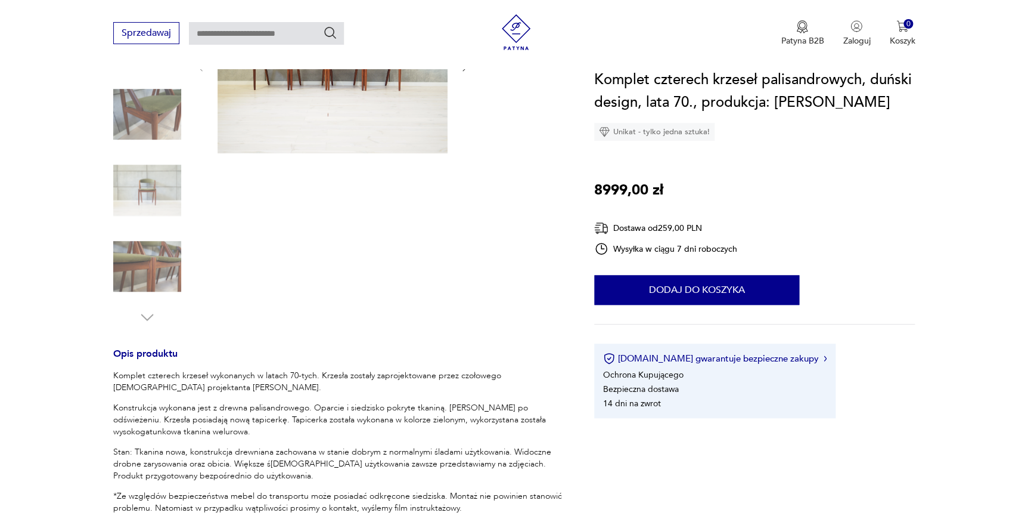
drag, startPoint x: 406, startPoint y: 1, endPoint x: 306, endPoint y: 196, distance: 218.7
click at [306, 196] on div "Klasyk" at bounding box center [333, 153] width 274 height 346
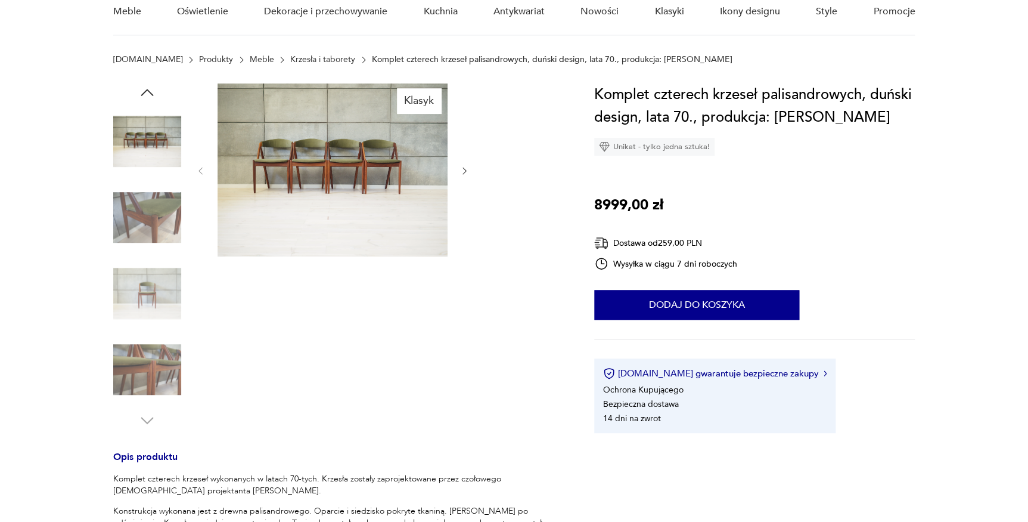
scroll to position [0, 0]
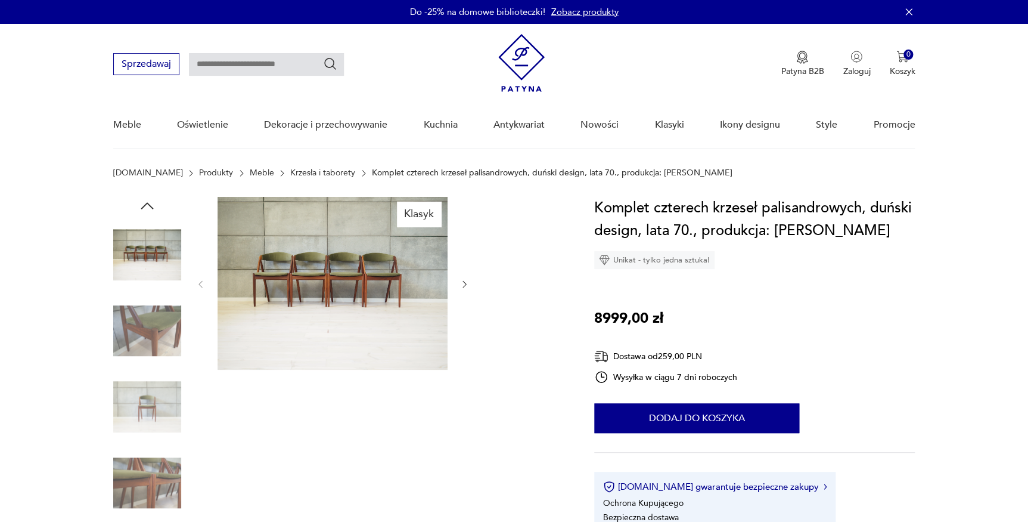
click at [405, 261] on img at bounding box center [333, 283] width 230 height 173
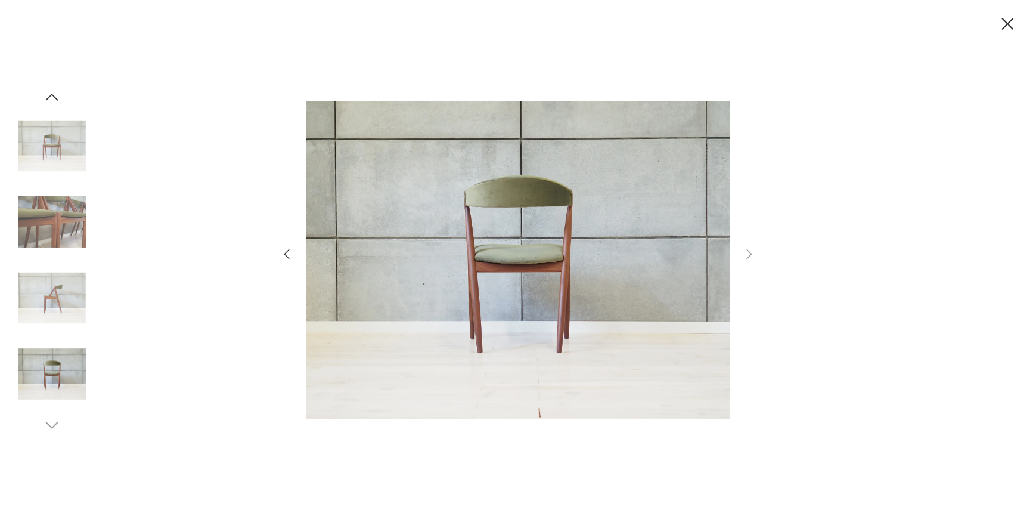
click at [759, 256] on div at bounding box center [518, 261] width 1036 height 522
click at [82, 221] on img at bounding box center [52, 222] width 68 height 68
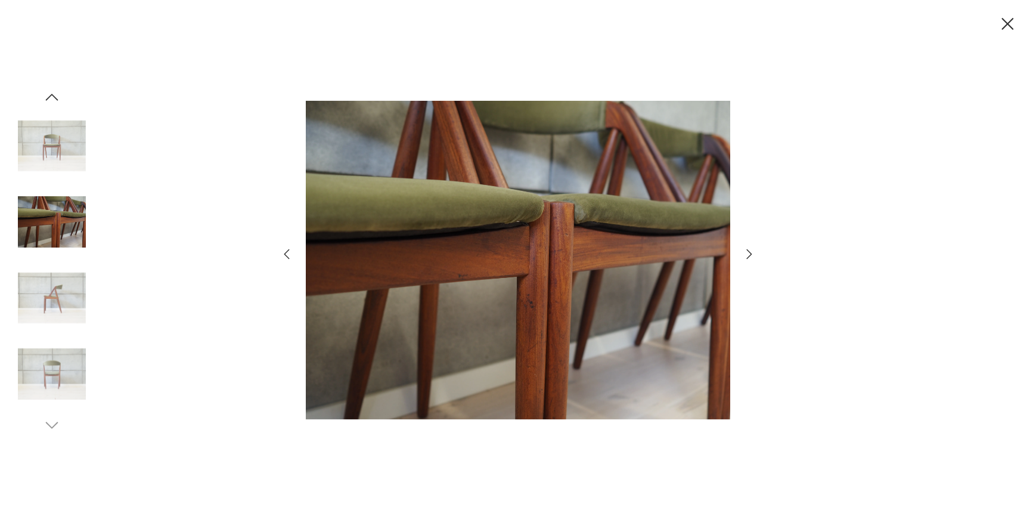
click at [60, 368] on img at bounding box center [52, 374] width 68 height 68
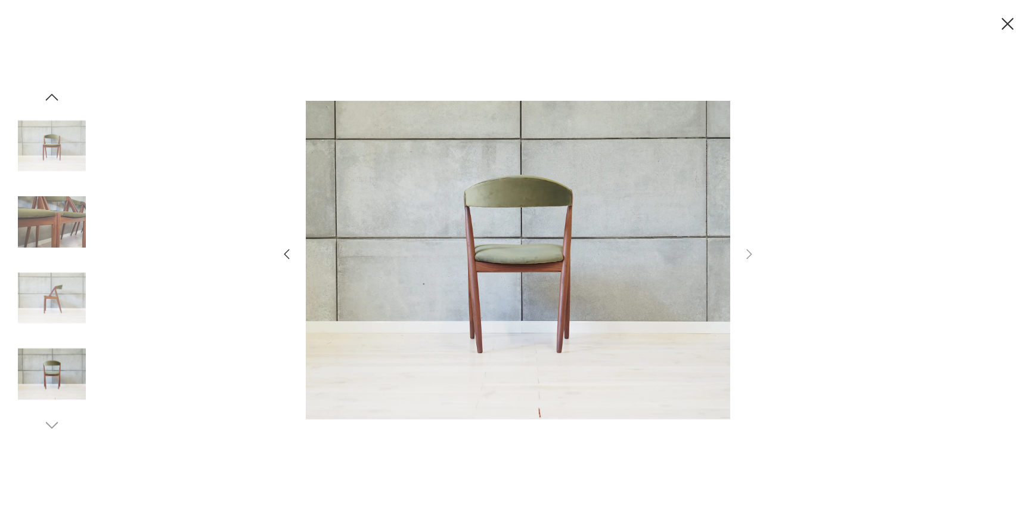
click at [54, 95] on icon "button" at bounding box center [52, 97] width 13 height 7
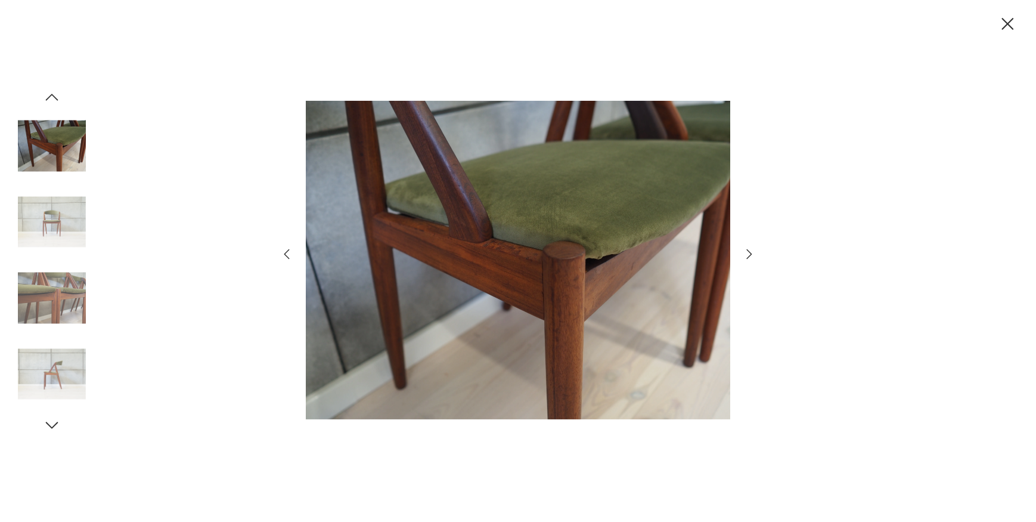
click at [54, 95] on icon "button" at bounding box center [52, 97] width 13 height 7
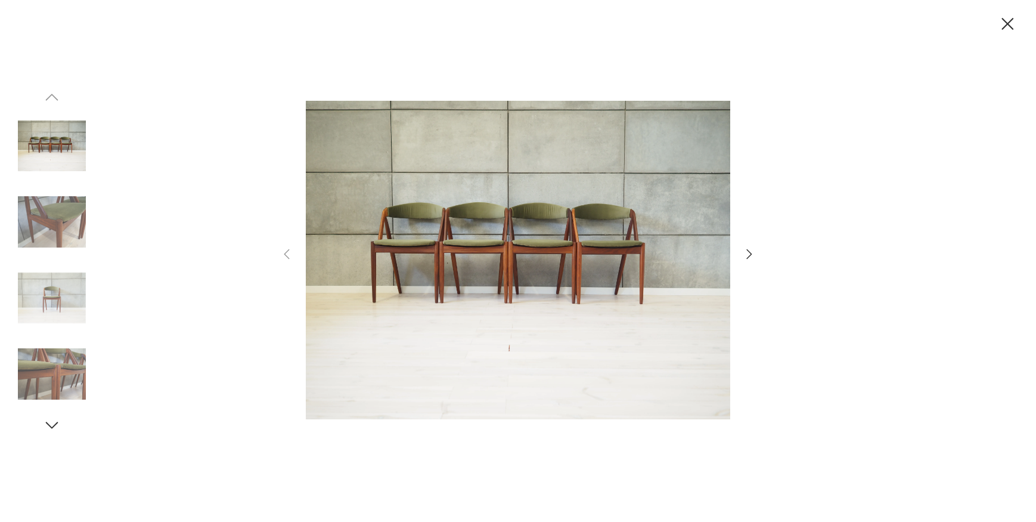
click at [742, 253] on icon "button" at bounding box center [749, 254] width 14 height 14
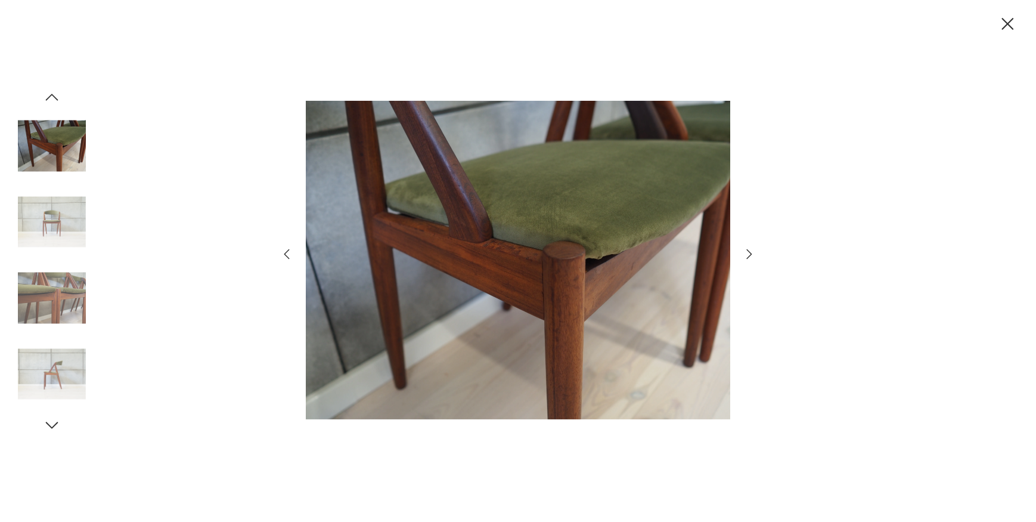
click at [748, 255] on icon "button" at bounding box center [749, 254] width 14 height 14
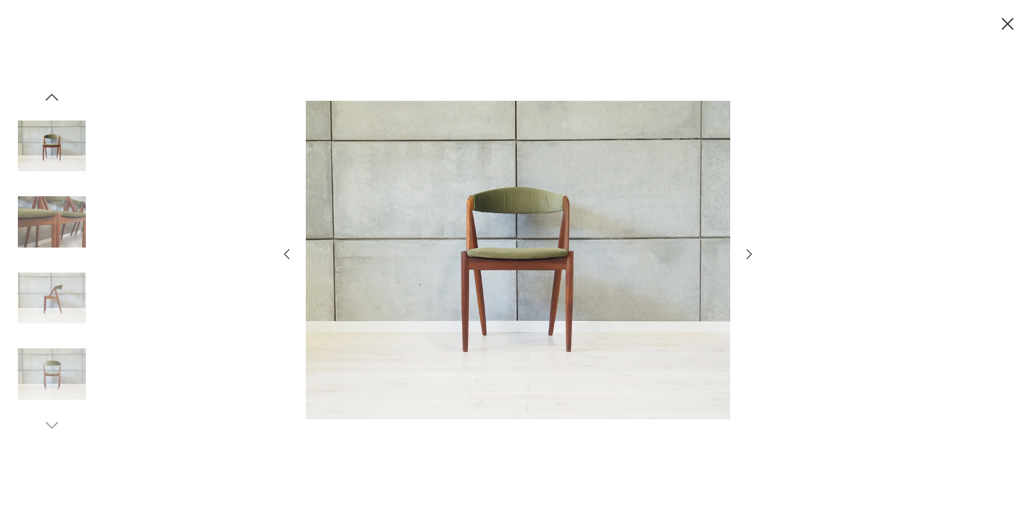
click at [748, 255] on icon "button" at bounding box center [749, 254] width 14 height 14
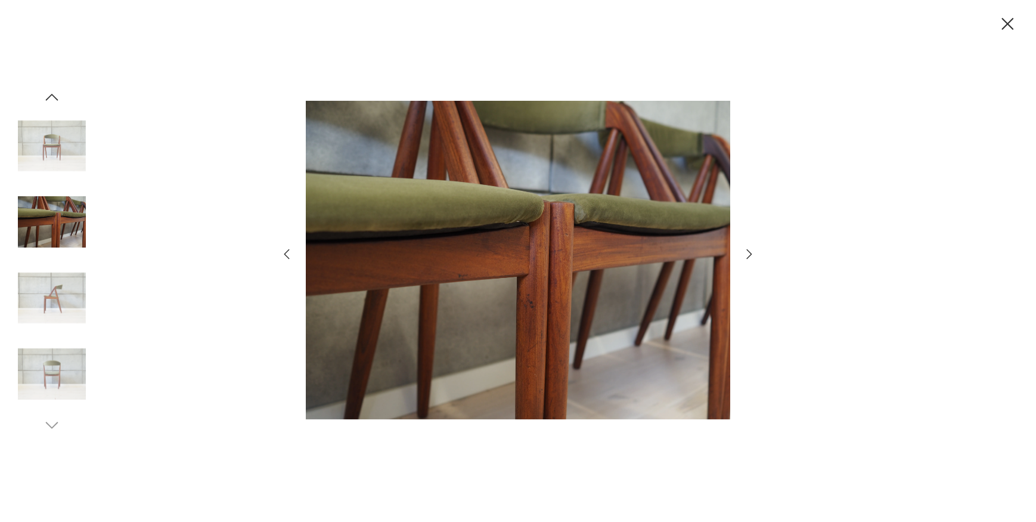
click at [748, 255] on icon "button" at bounding box center [749, 254] width 14 height 14
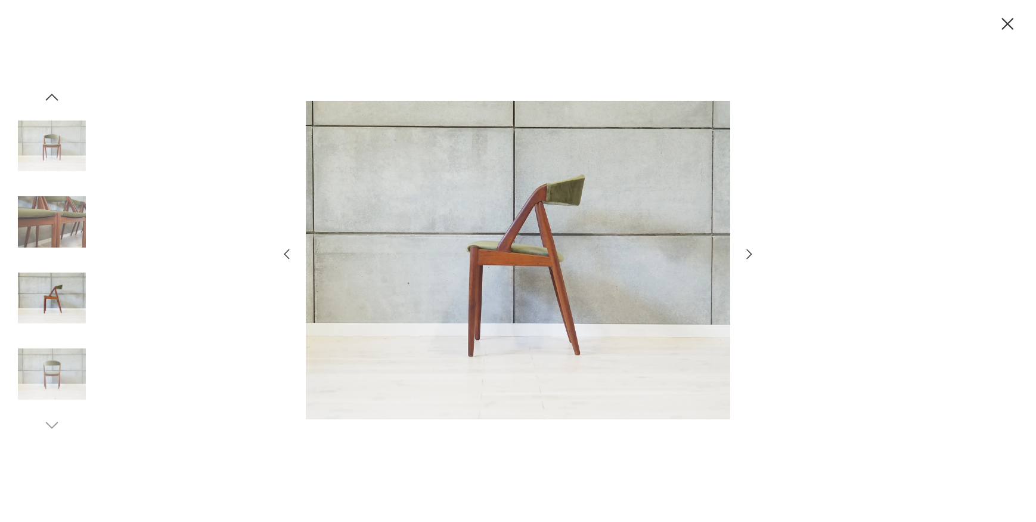
click at [748, 255] on icon "button" at bounding box center [749, 254] width 14 height 14
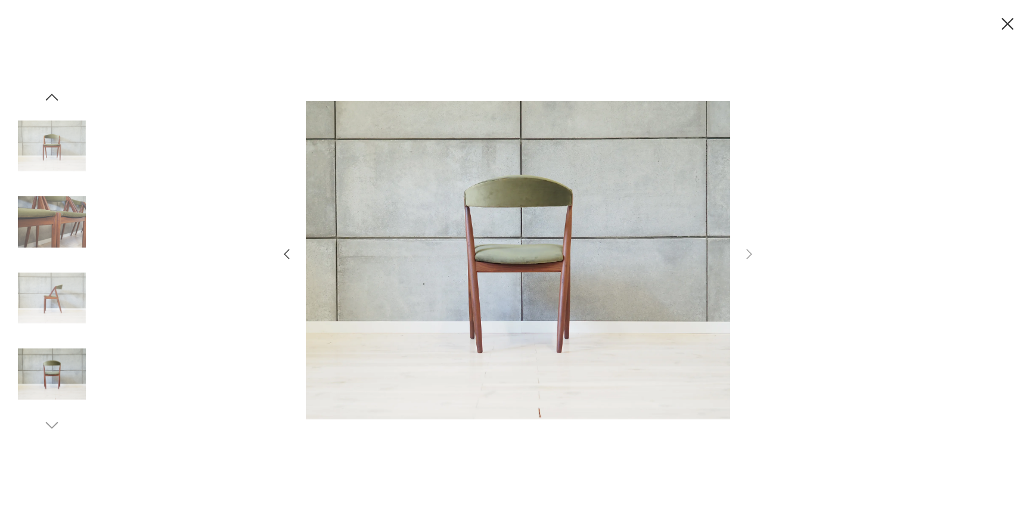
click at [1003, 24] on icon "button" at bounding box center [1007, 24] width 21 height 21
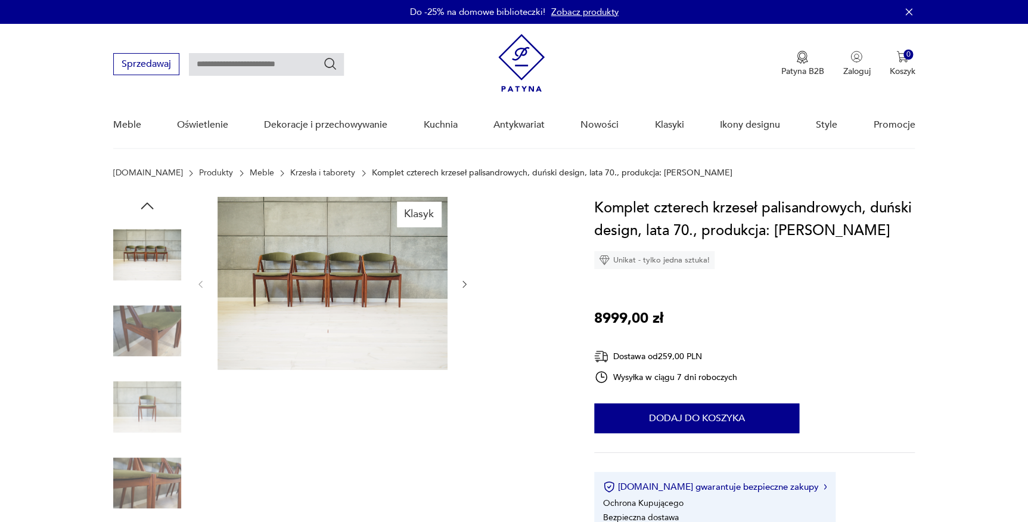
click at [597, 283] on div "Komplet czterech krzeseł palisandrowych, duński design, lata 70., produkcja: Ka…" at bounding box center [754, 371] width 321 height 349
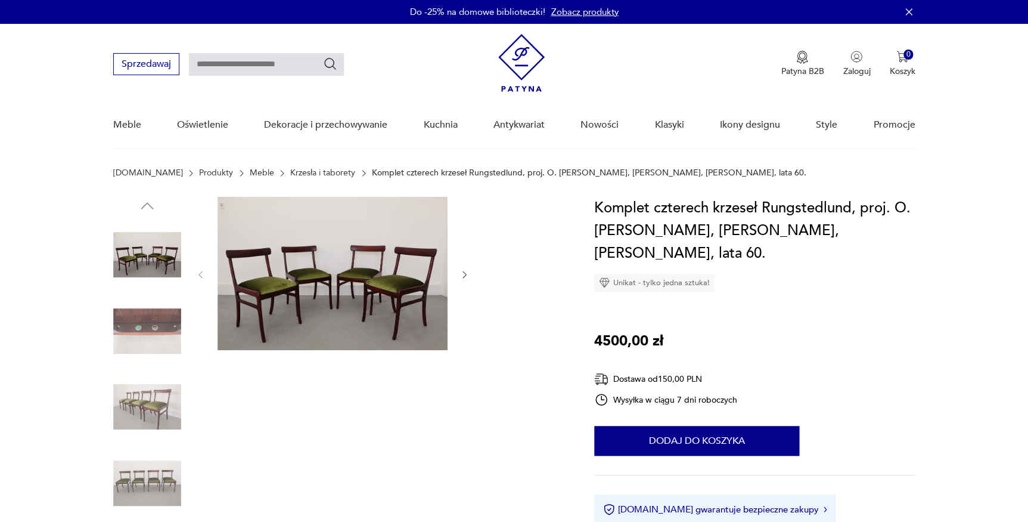
click at [431, 284] on img at bounding box center [333, 273] width 230 height 153
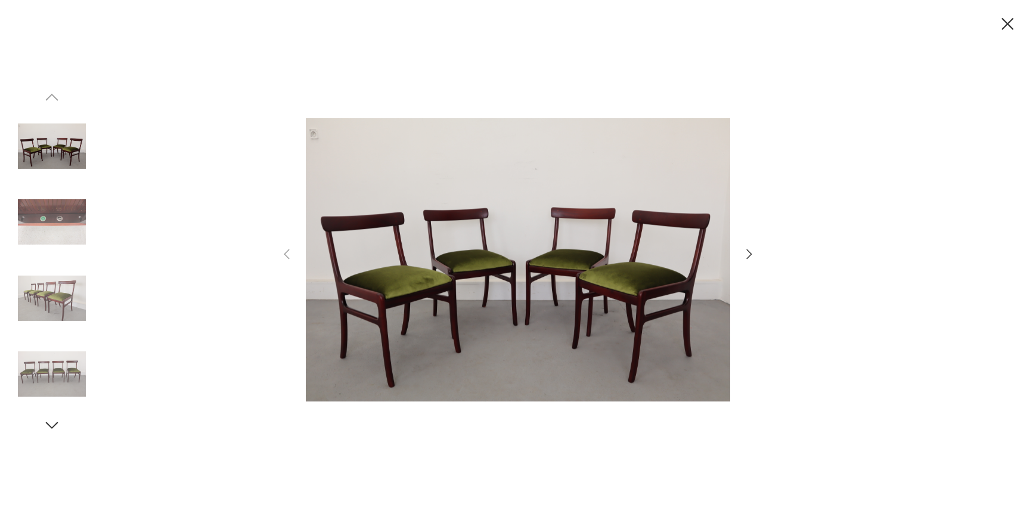
click at [743, 256] on icon "button" at bounding box center [749, 254] width 14 height 14
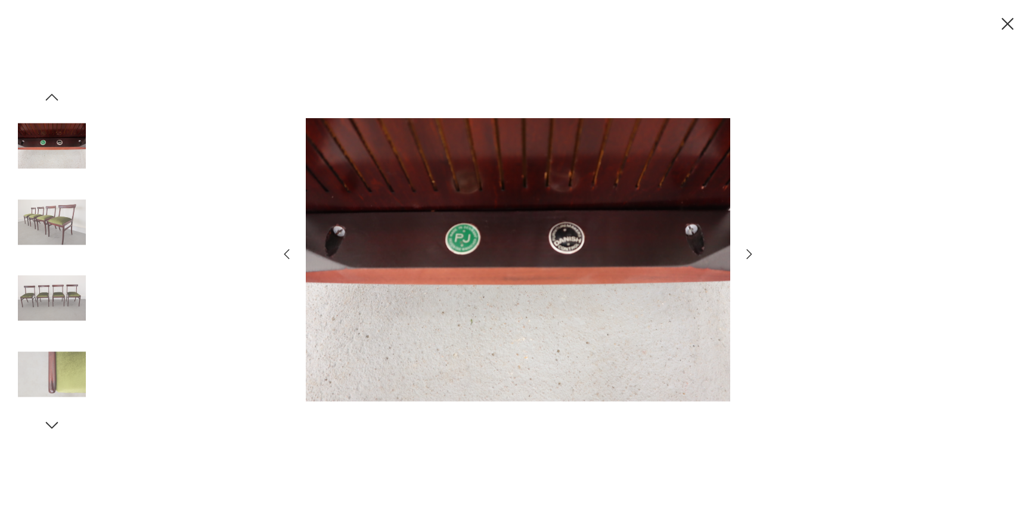
click at [749, 255] on icon "button" at bounding box center [749, 254] width 5 height 10
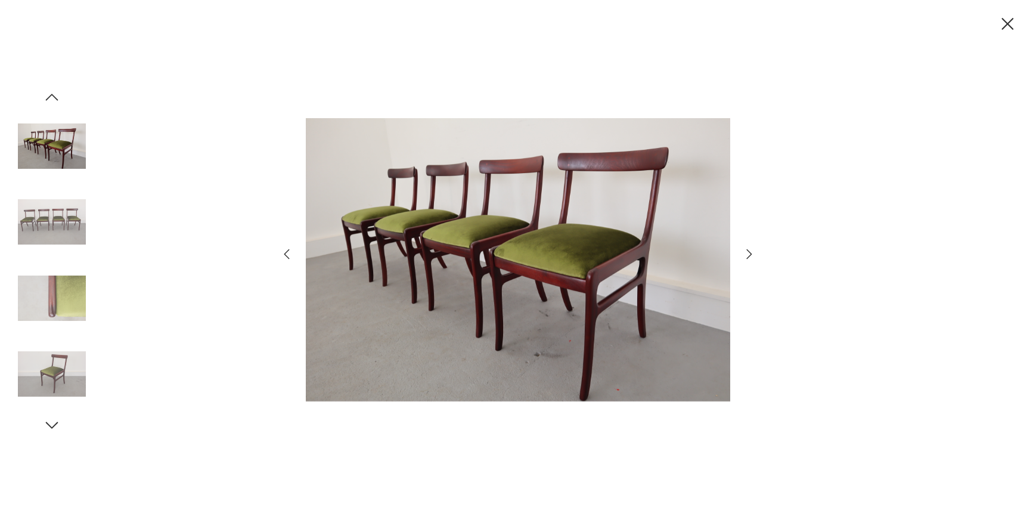
click at [749, 255] on icon "button" at bounding box center [749, 254] width 5 height 10
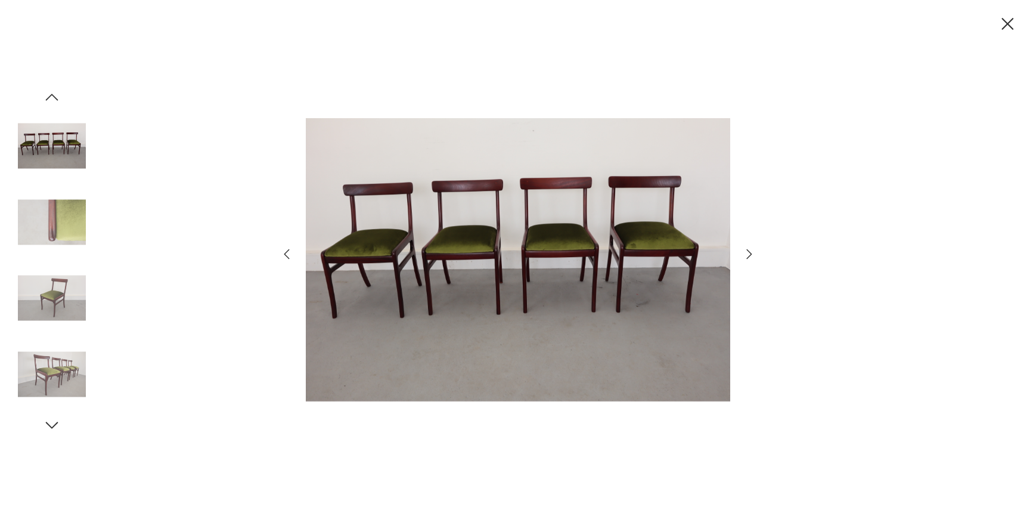
click at [749, 255] on icon "button" at bounding box center [749, 254] width 5 height 10
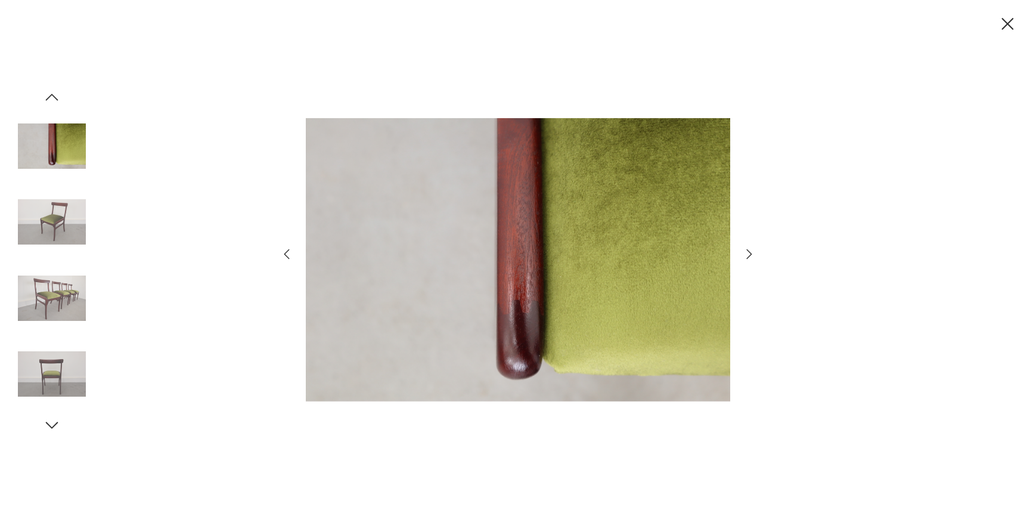
click at [749, 255] on icon "button" at bounding box center [749, 254] width 5 height 10
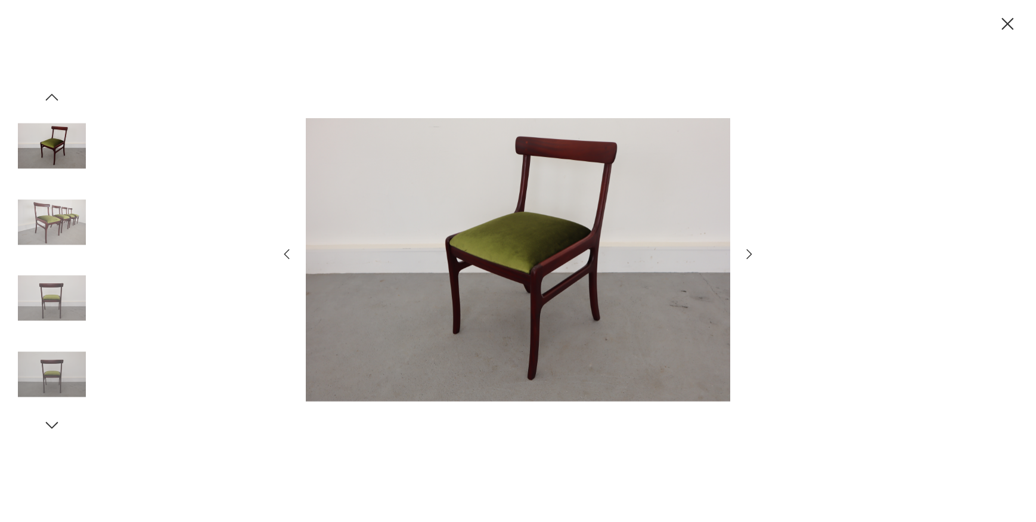
click at [749, 255] on icon "button" at bounding box center [749, 254] width 5 height 10
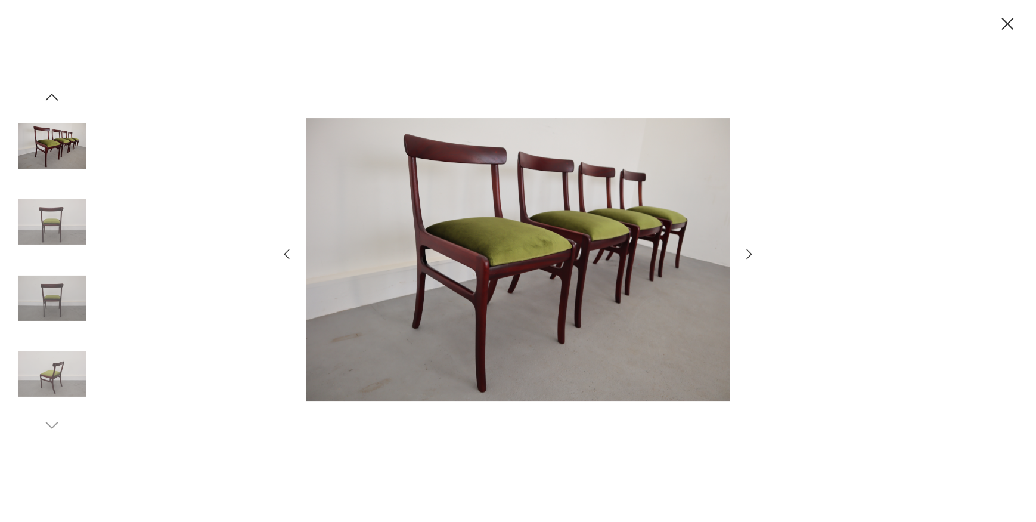
click at [746, 256] on icon "button" at bounding box center [749, 254] width 14 height 14
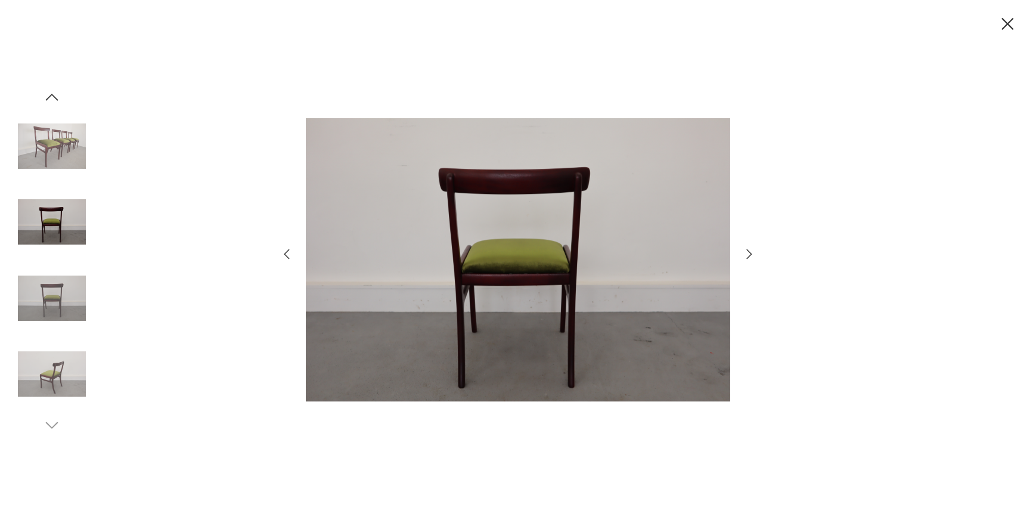
click at [745, 256] on icon "button" at bounding box center [749, 254] width 14 height 14
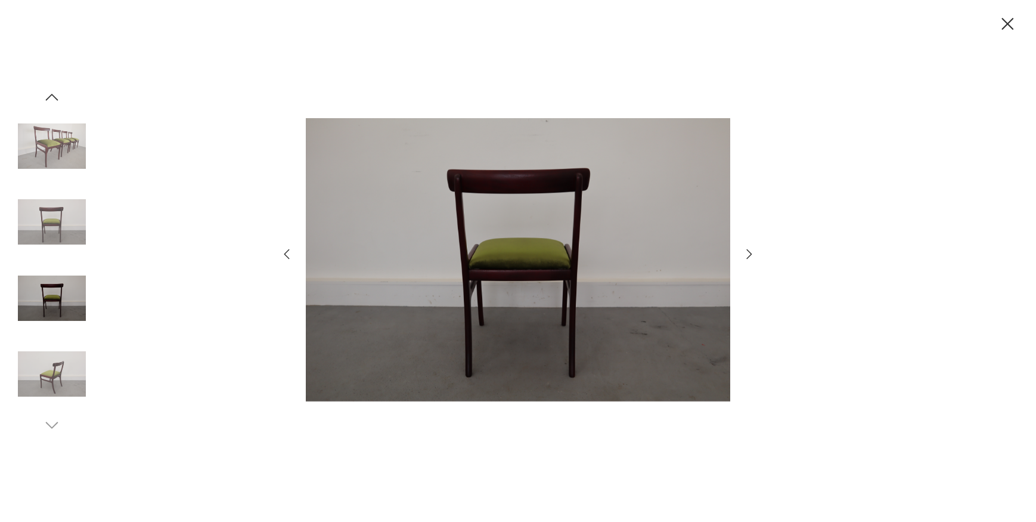
click at [745, 256] on icon "button" at bounding box center [749, 254] width 14 height 14
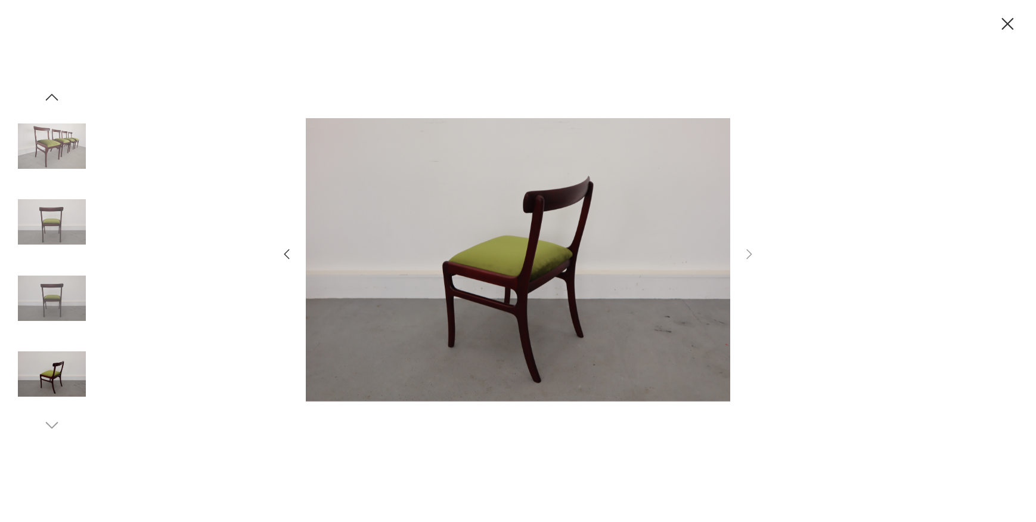
click at [1003, 27] on icon "button" at bounding box center [1007, 24] width 21 height 21
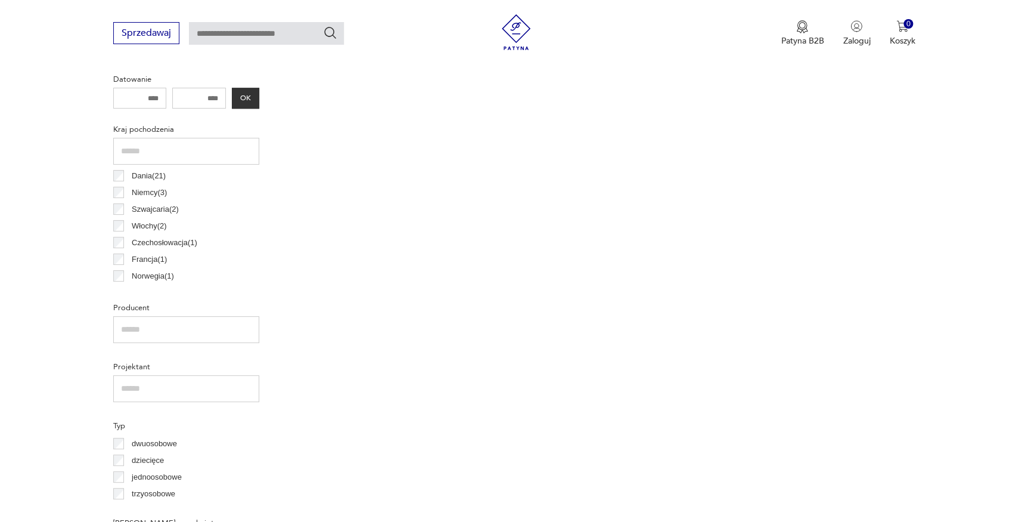
scroll to position [396, 0]
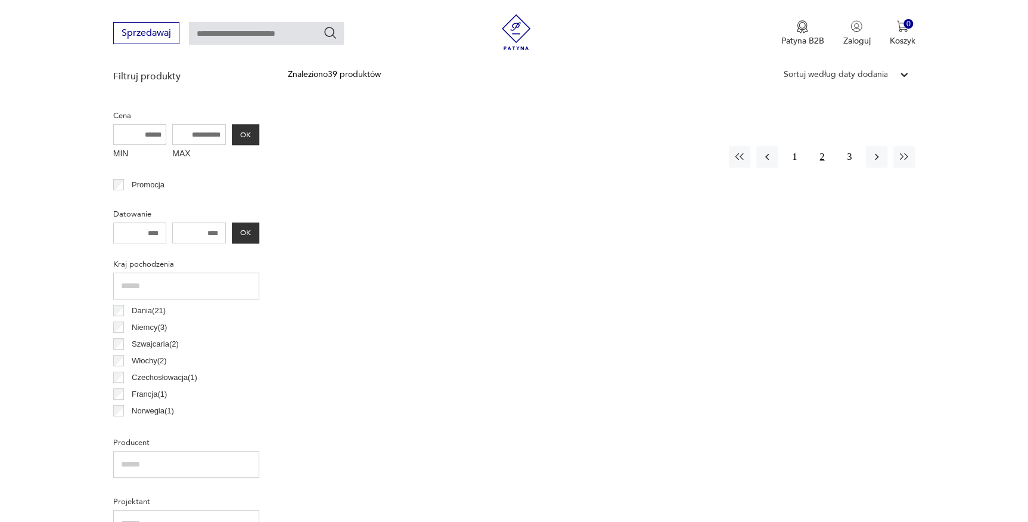
click at [820, 164] on button "2" at bounding box center [821, 156] width 21 height 21
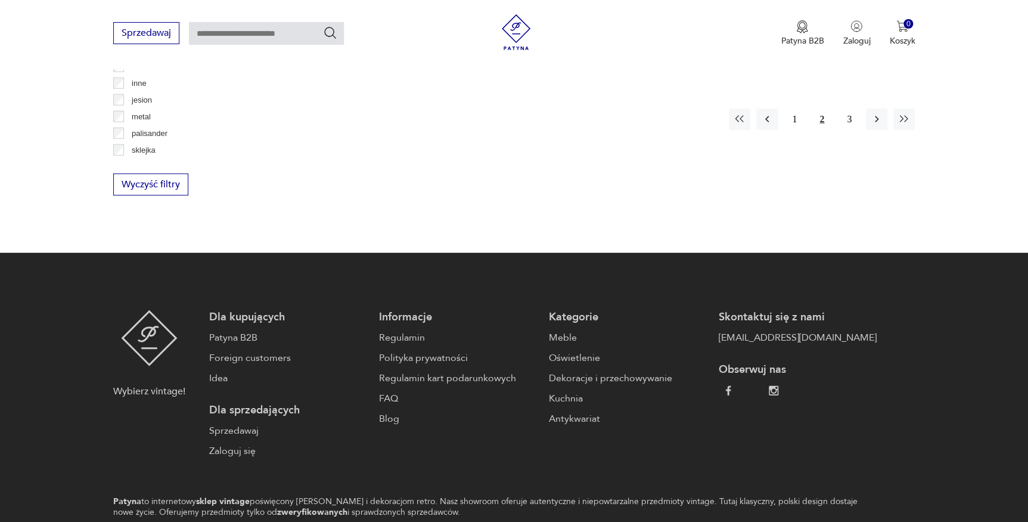
scroll to position [1334, 0]
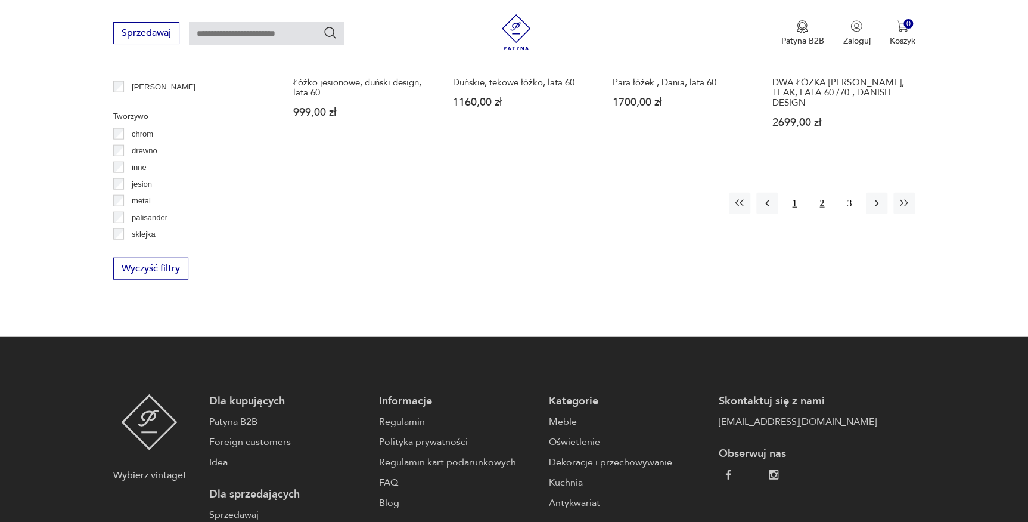
click at [801, 193] on button "1" at bounding box center [794, 203] width 21 height 21
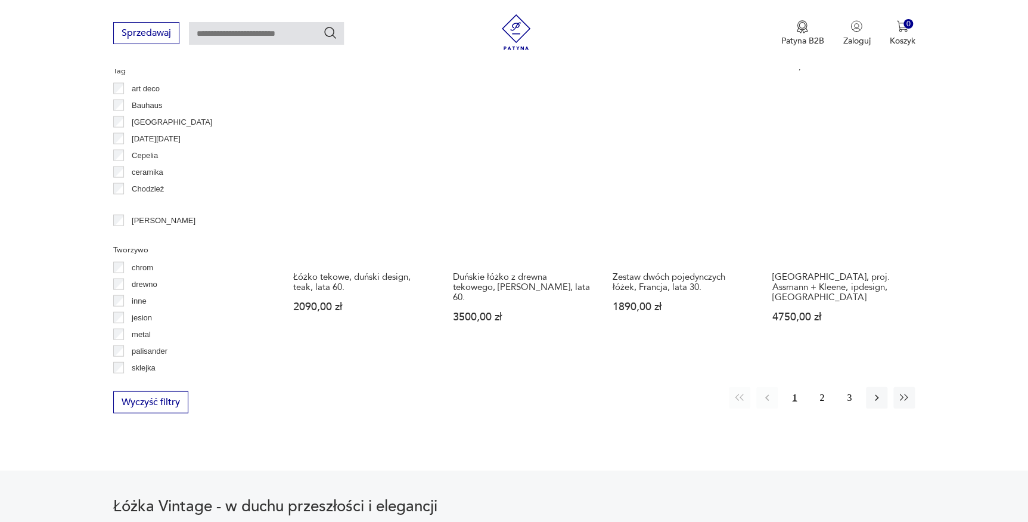
scroll to position [1202, 0]
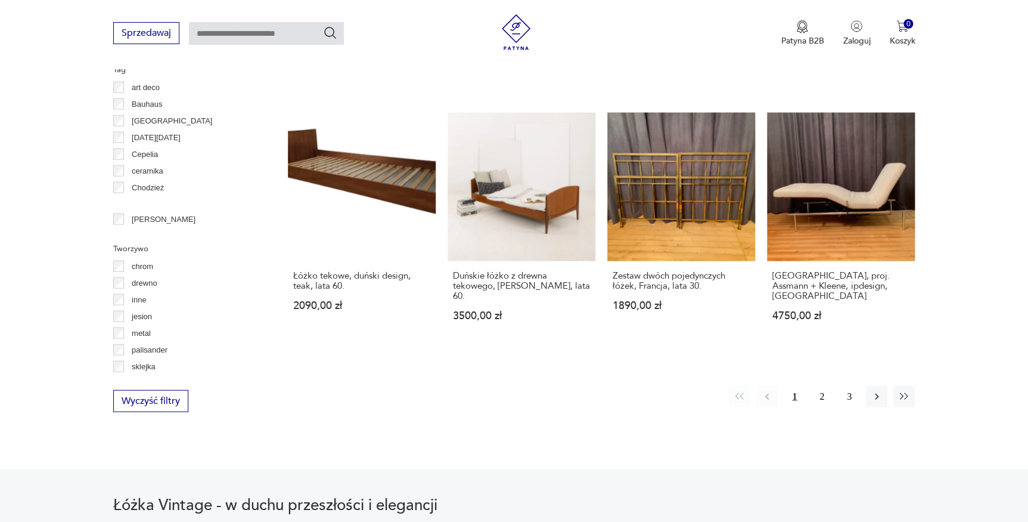
drag, startPoint x: 819, startPoint y: 363, endPoint x: 890, endPoint y: 334, distance: 76.2
click at [820, 386] on button "2" at bounding box center [821, 396] width 21 height 21
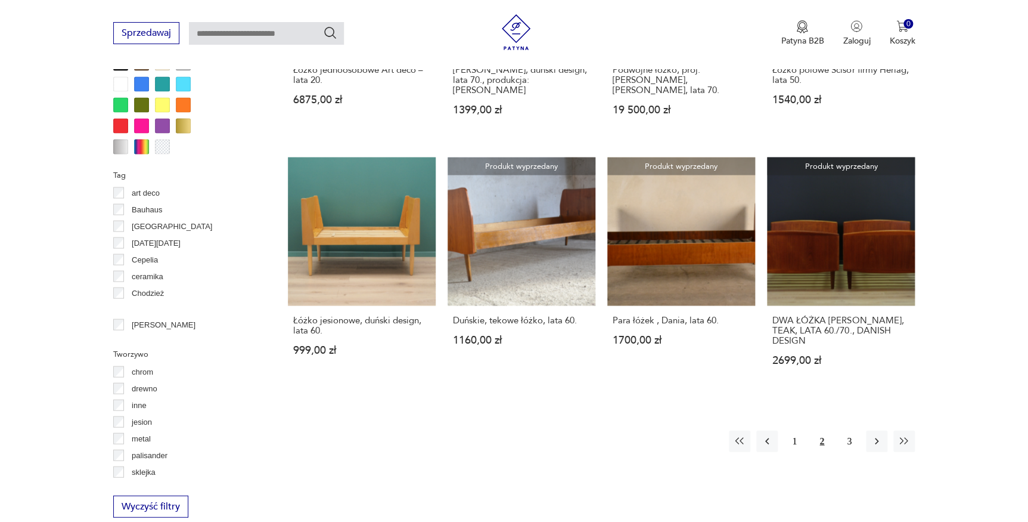
scroll to position [1202, 0]
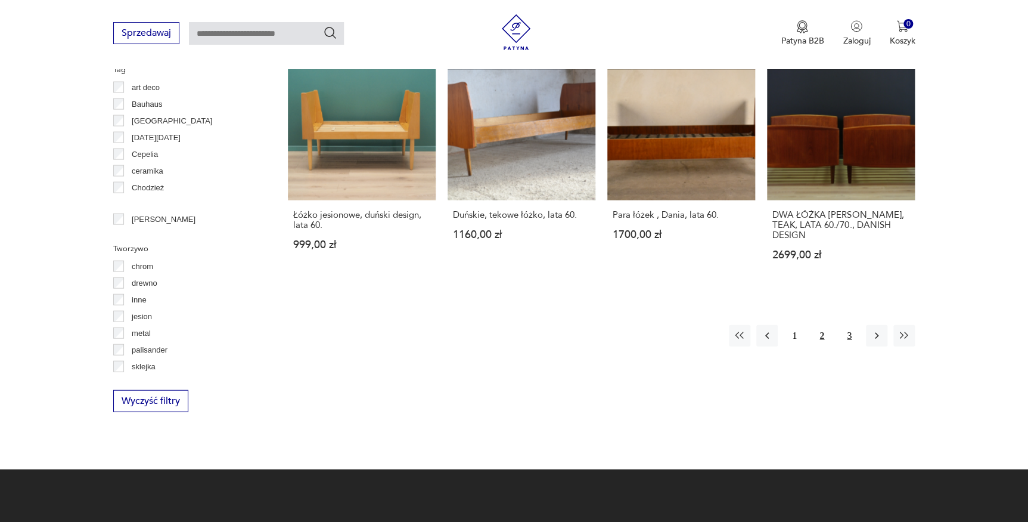
click at [855, 325] on button "3" at bounding box center [849, 335] width 21 height 21
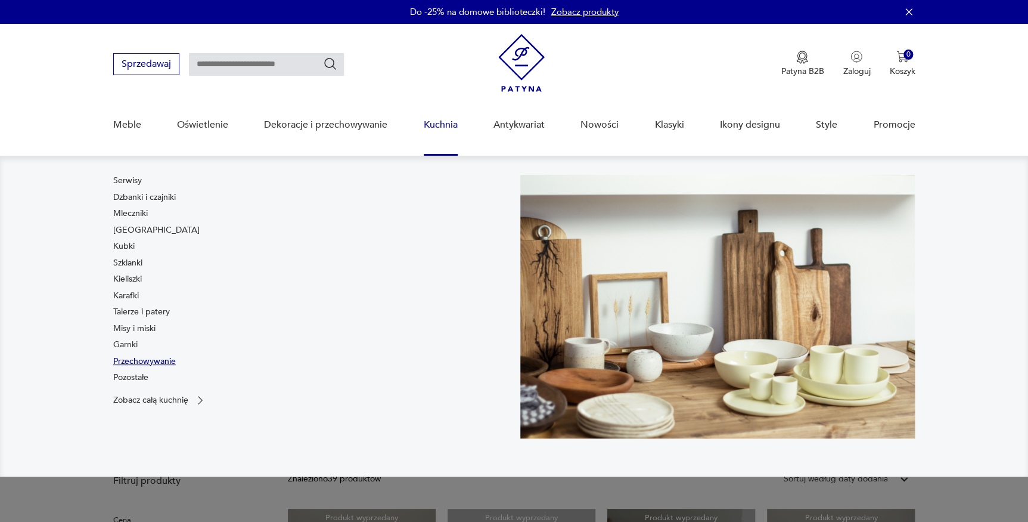
click at [139, 358] on link "Przechowywanie" at bounding box center [144, 361] width 63 height 12
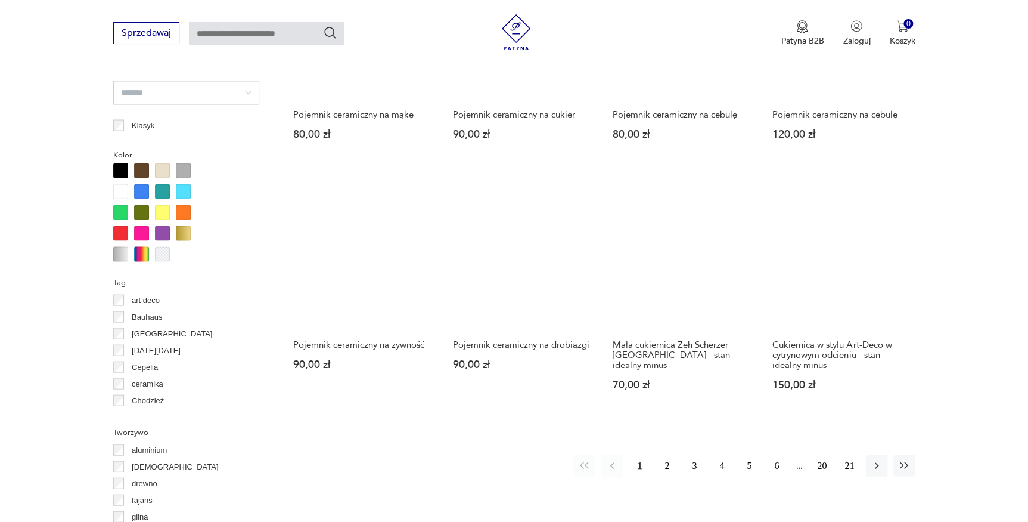
scroll to position [1093, 0]
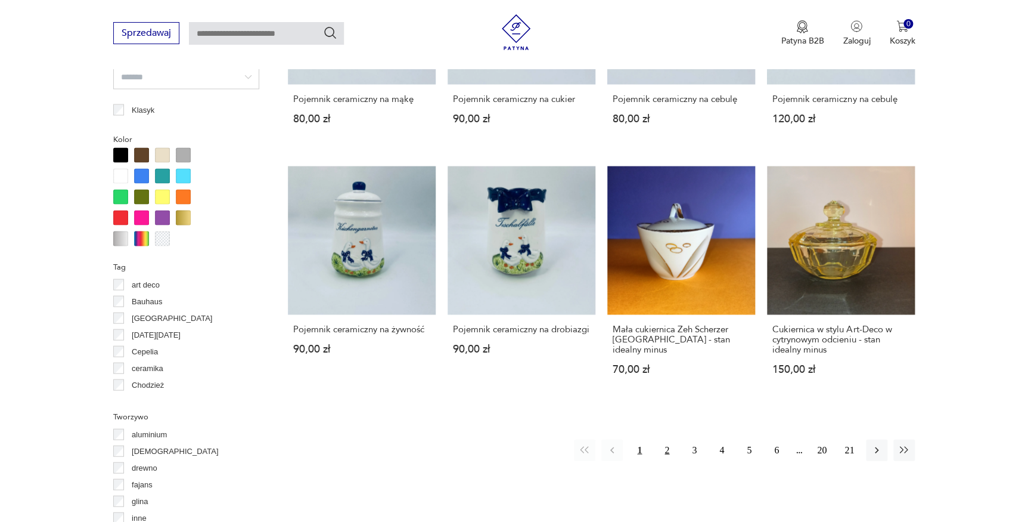
click at [664, 445] on button "2" at bounding box center [666, 449] width 21 height 21
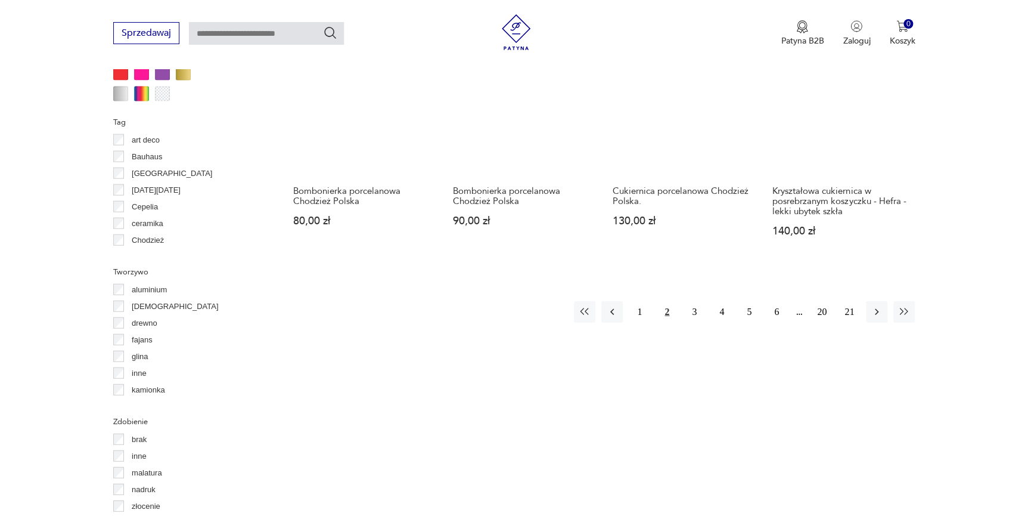
scroll to position [1183, 0]
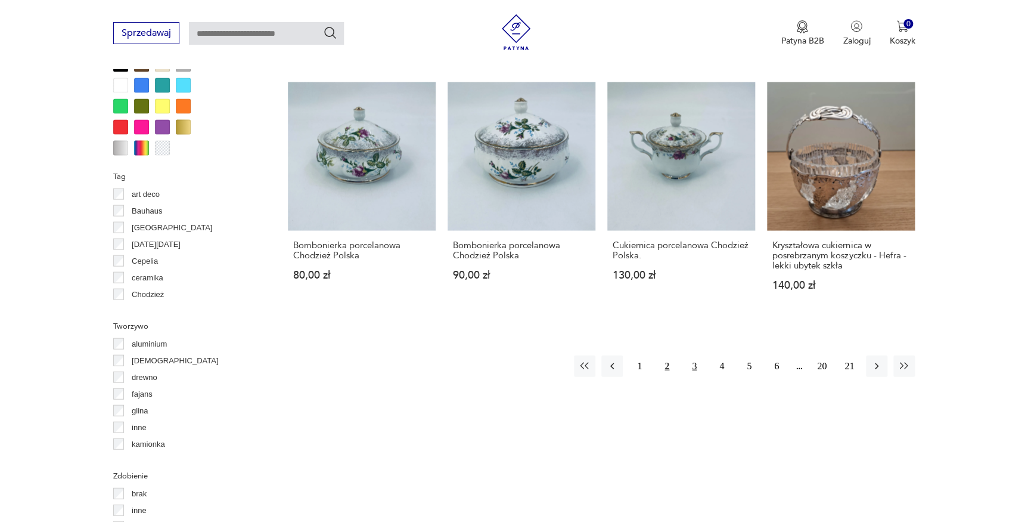
click at [696, 366] on button "3" at bounding box center [694, 365] width 21 height 21
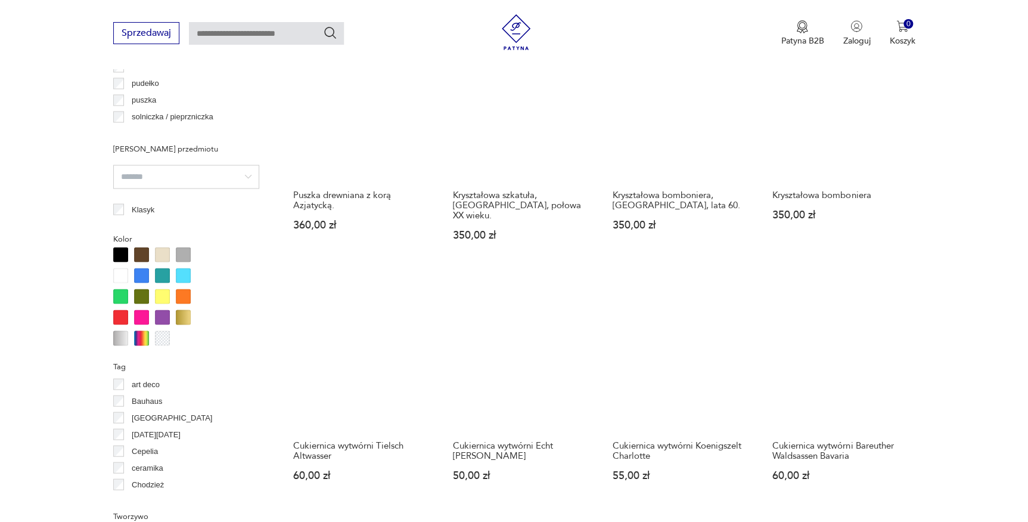
scroll to position [1183, 0]
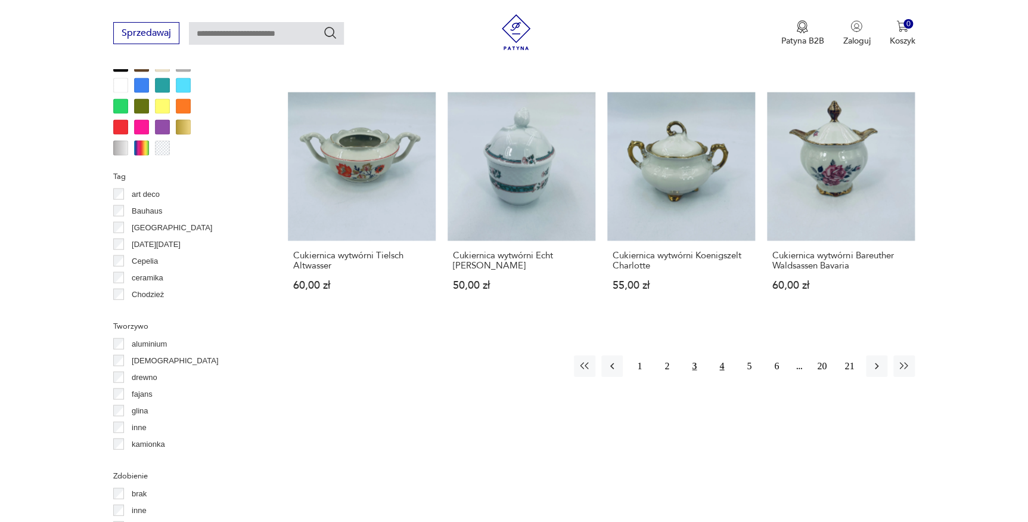
click at [727, 355] on button "4" at bounding box center [721, 365] width 21 height 21
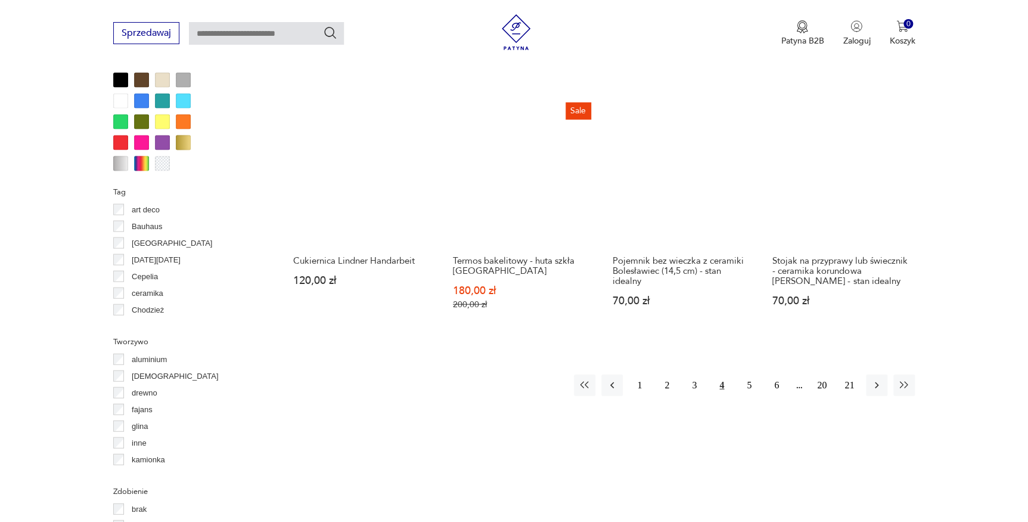
scroll to position [1238, 0]
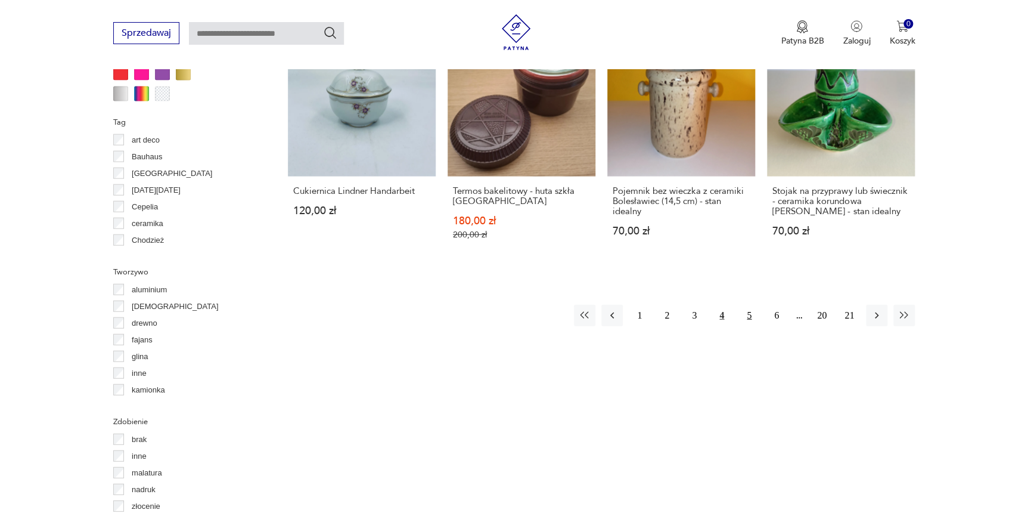
click at [750, 306] on button "5" at bounding box center [749, 315] width 21 height 21
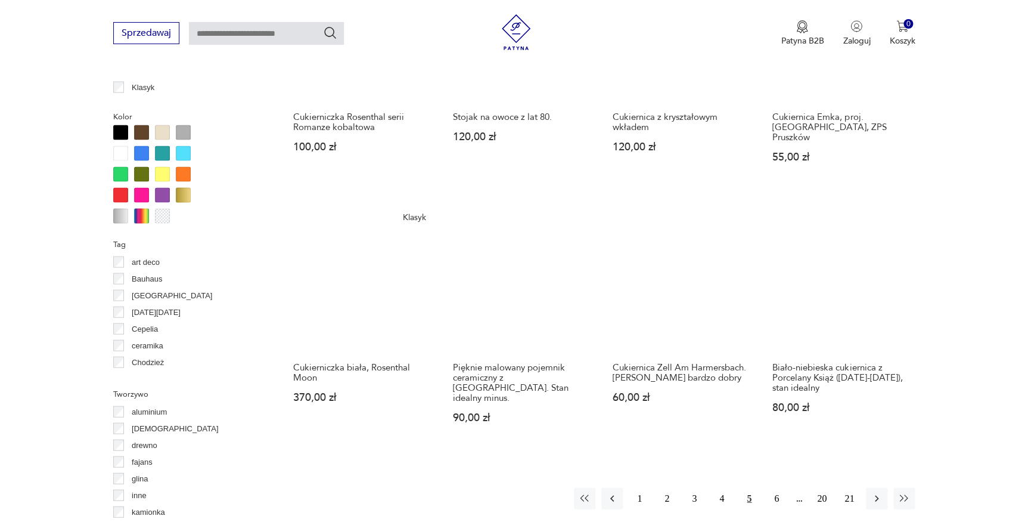
scroll to position [1238, 0]
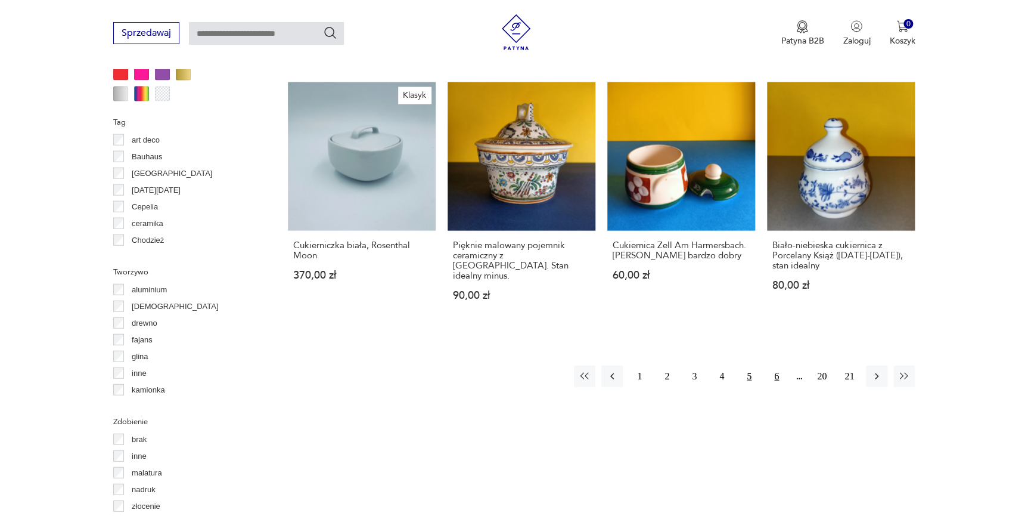
click at [779, 365] on button "6" at bounding box center [776, 375] width 21 height 21
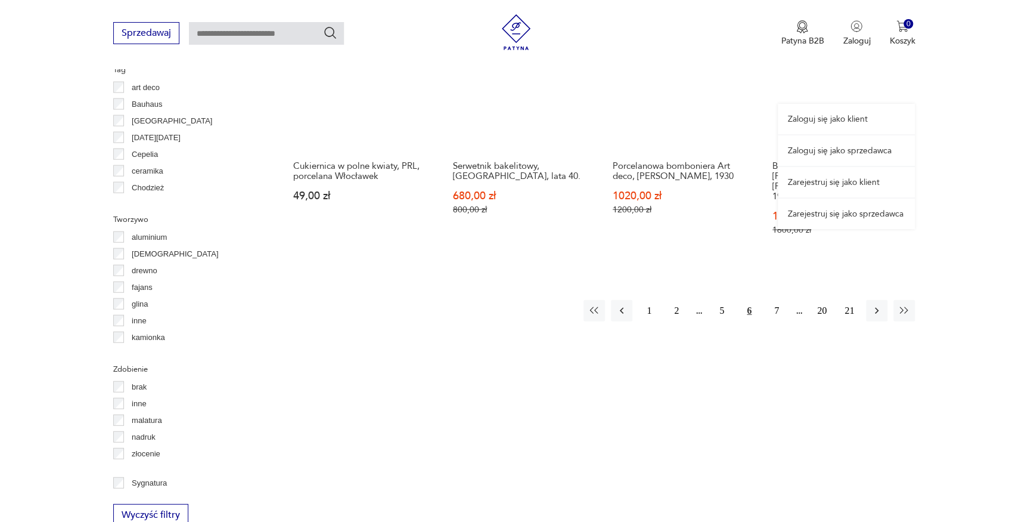
scroll to position [1292, 0]
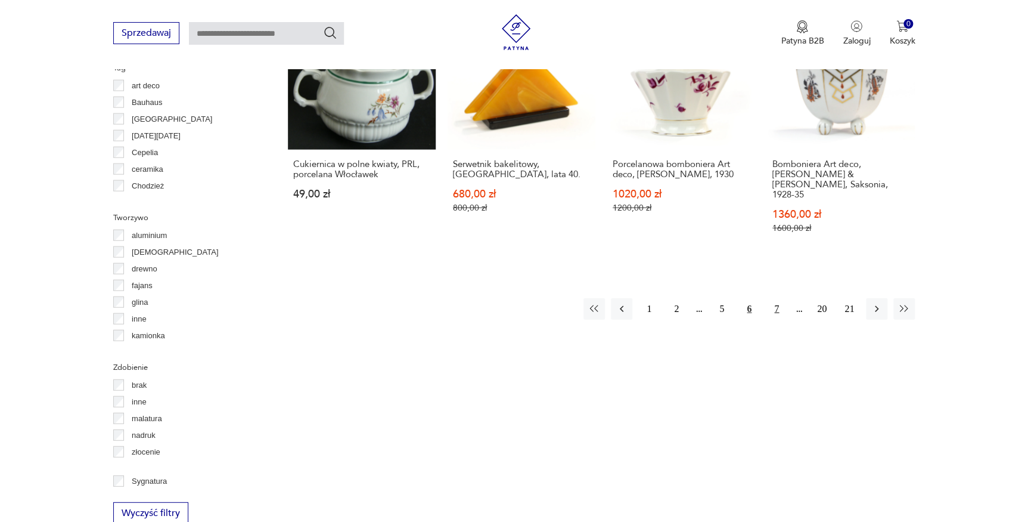
click at [775, 298] on button "7" at bounding box center [776, 308] width 21 height 21
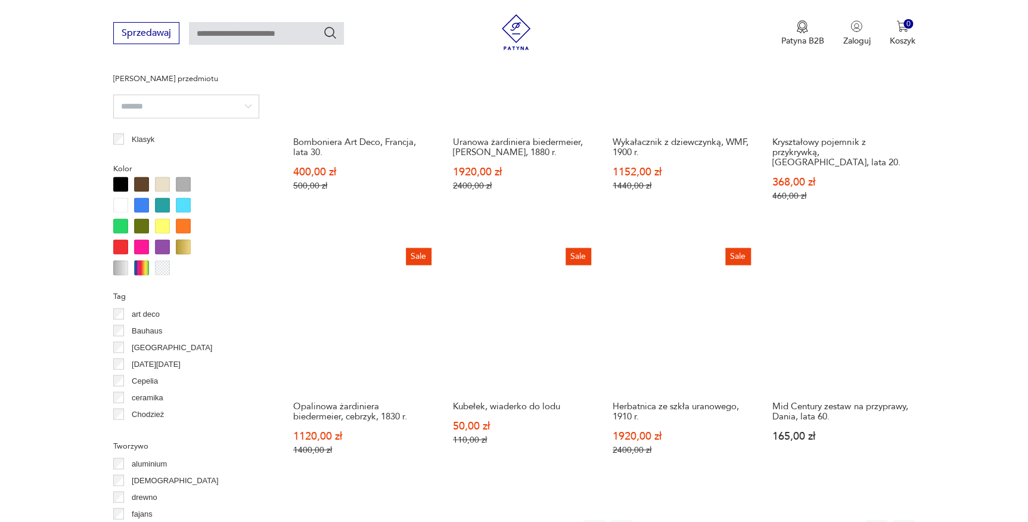
scroll to position [1183, 0]
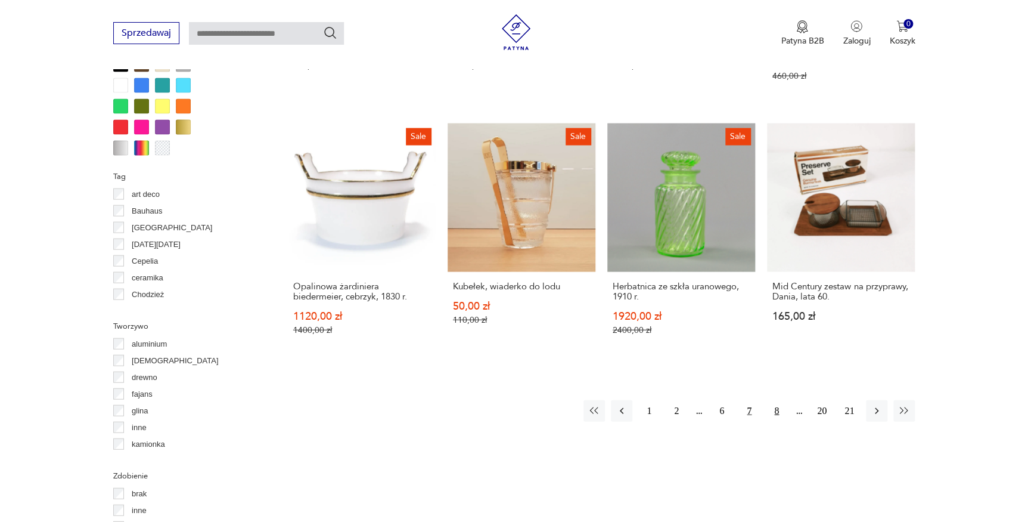
click at [778, 400] on button "8" at bounding box center [776, 410] width 21 height 21
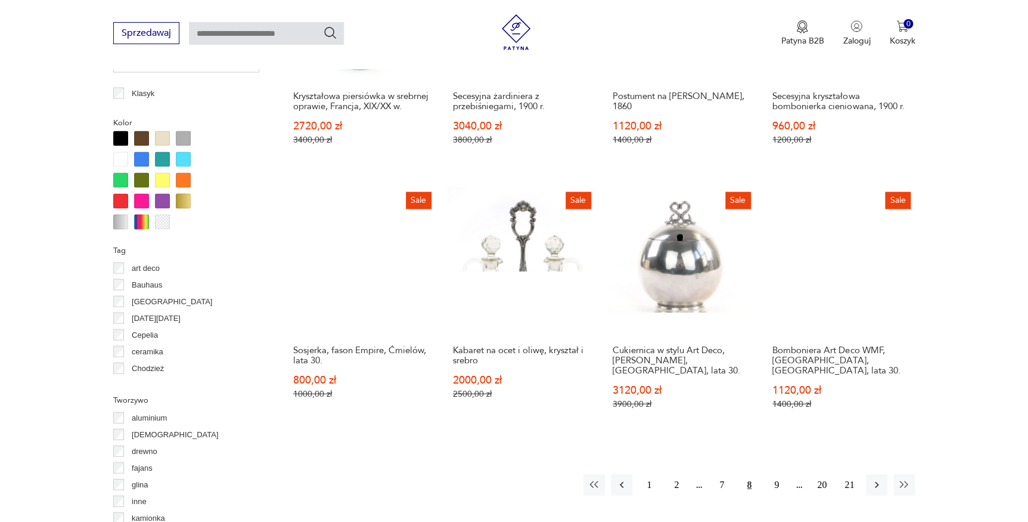
scroll to position [1129, 0]
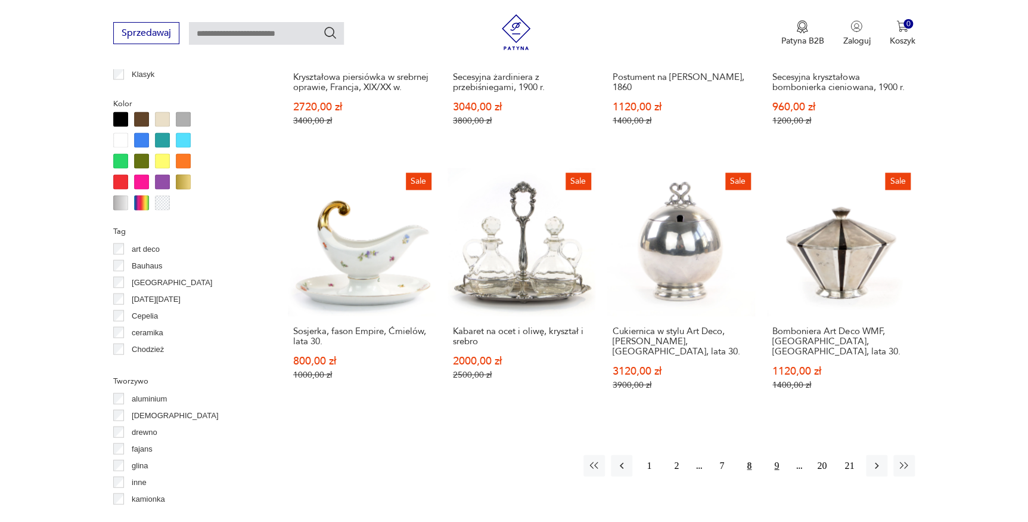
click at [776, 454] on button "9" at bounding box center [776, 464] width 21 height 21
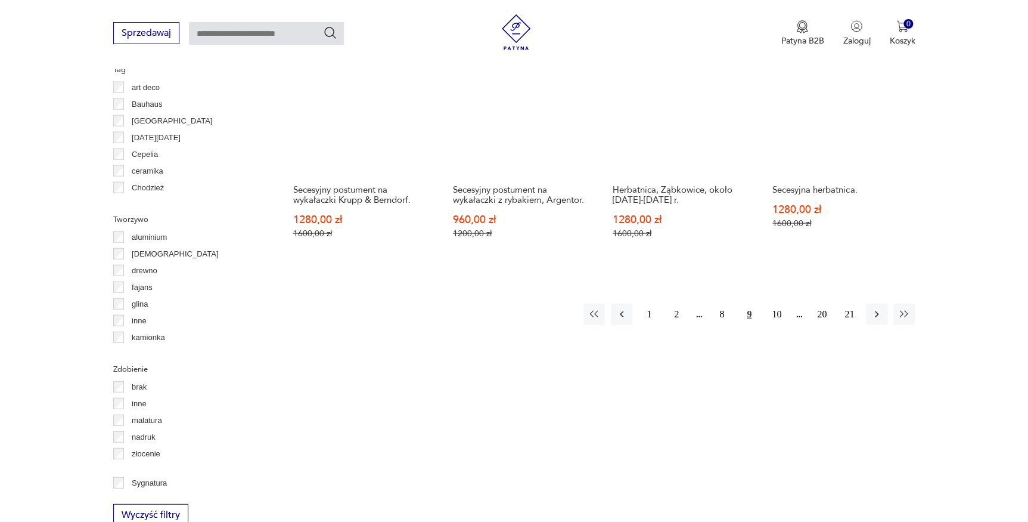
scroll to position [1292, 0]
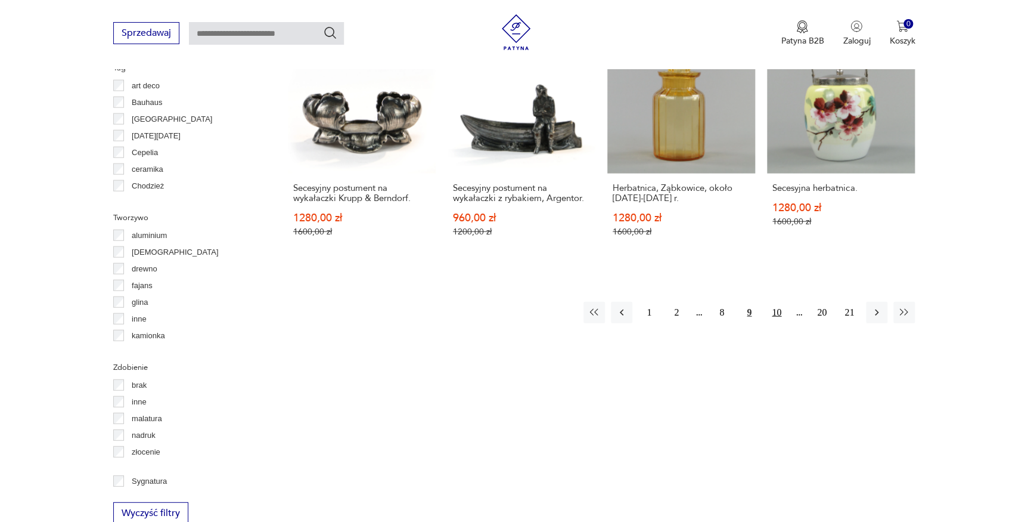
click at [777, 303] on button "10" at bounding box center [776, 312] width 21 height 21
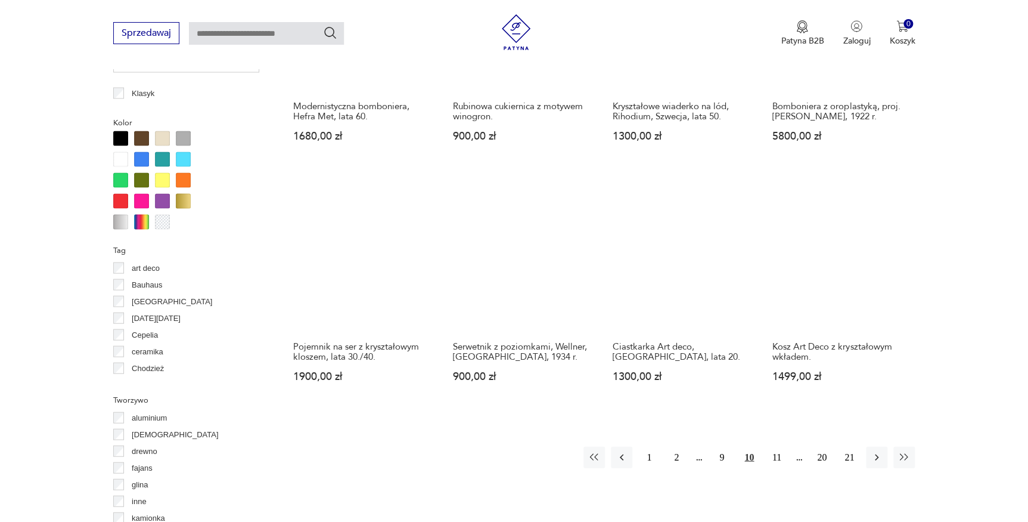
scroll to position [1129, 0]
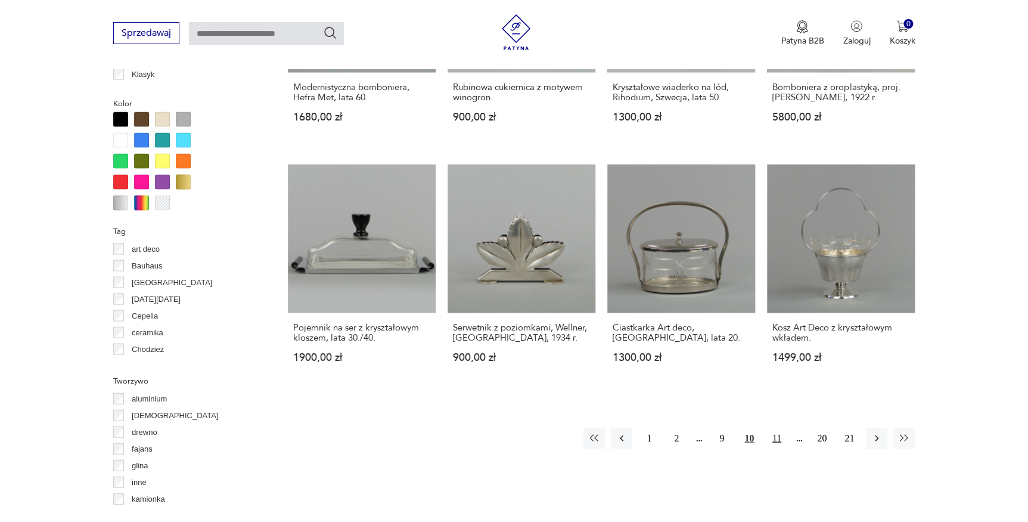
click at [783, 438] on button "11" at bounding box center [776, 437] width 21 height 21
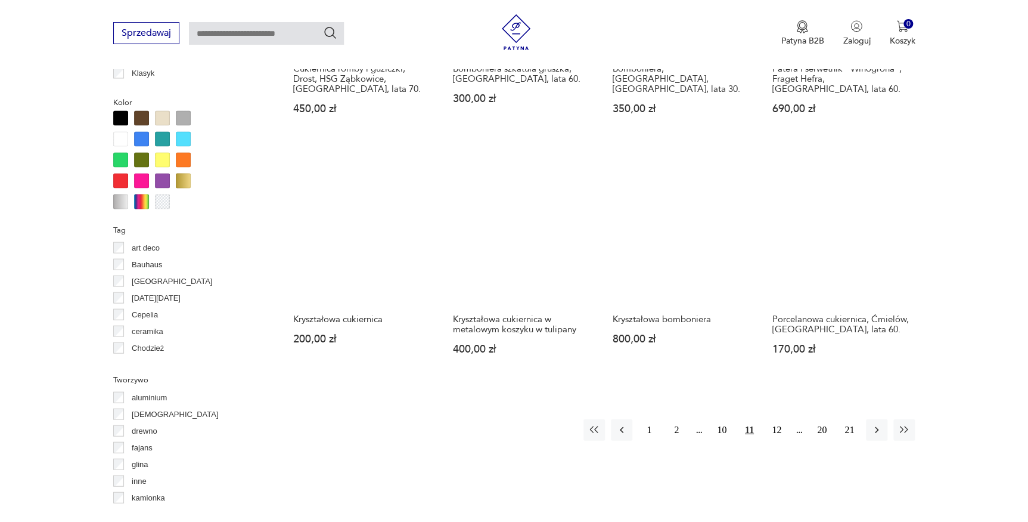
scroll to position [1238, 0]
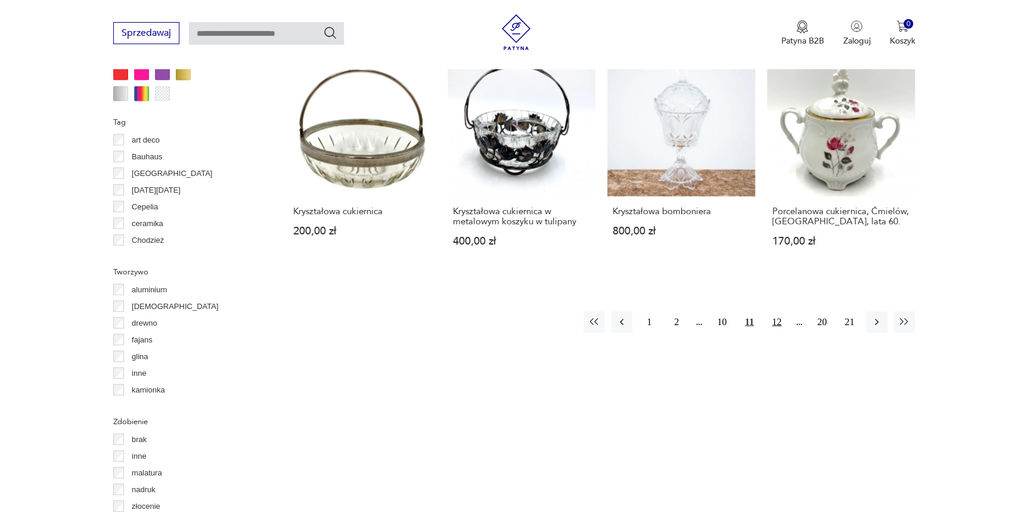
click at [778, 312] on button "12" at bounding box center [776, 321] width 21 height 21
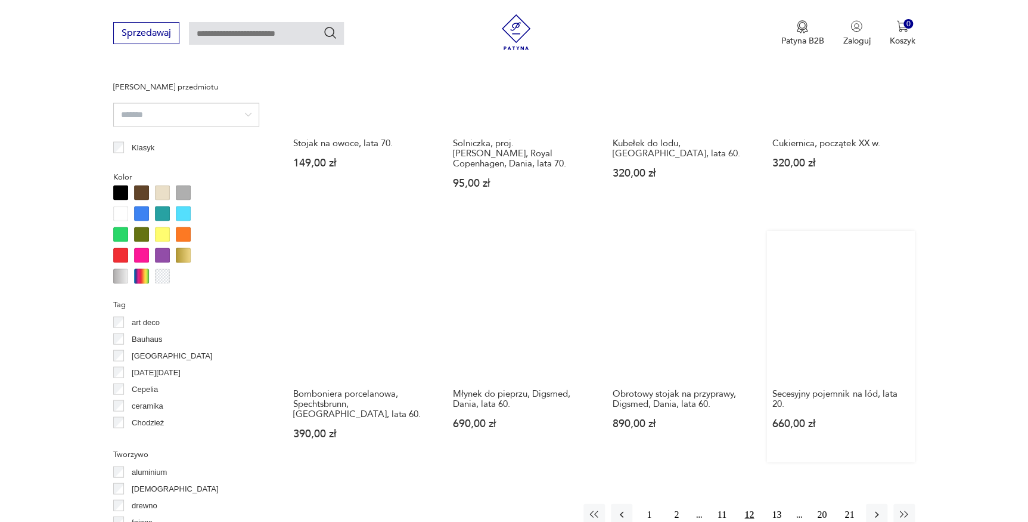
scroll to position [1075, 0]
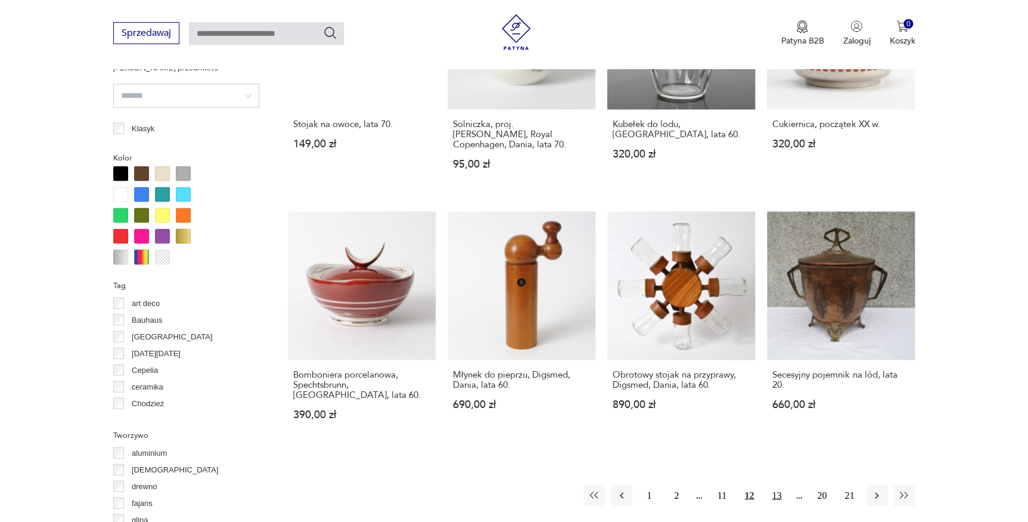
click at [774, 484] on button "13" at bounding box center [776, 494] width 21 height 21
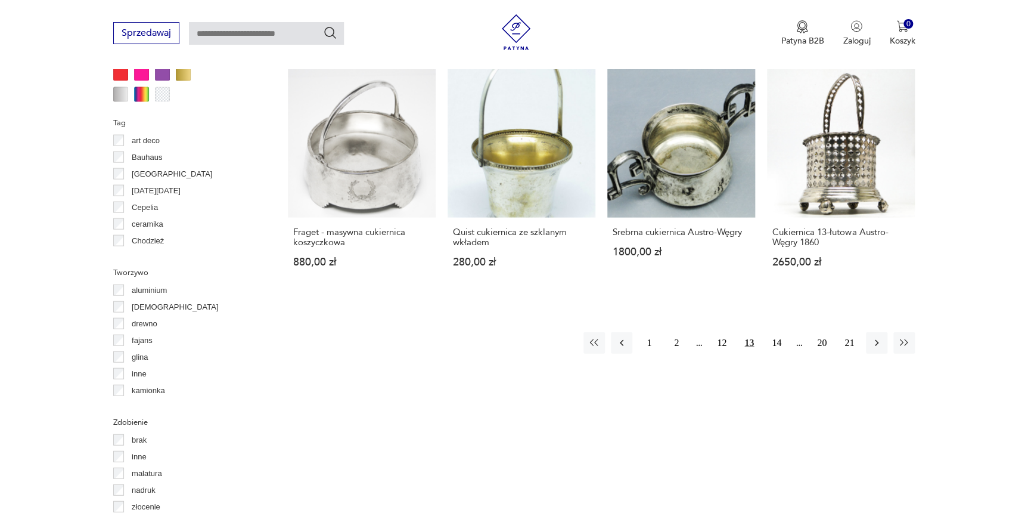
scroll to position [1238, 0]
click at [776, 340] on button "14" at bounding box center [776, 341] width 21 height 21
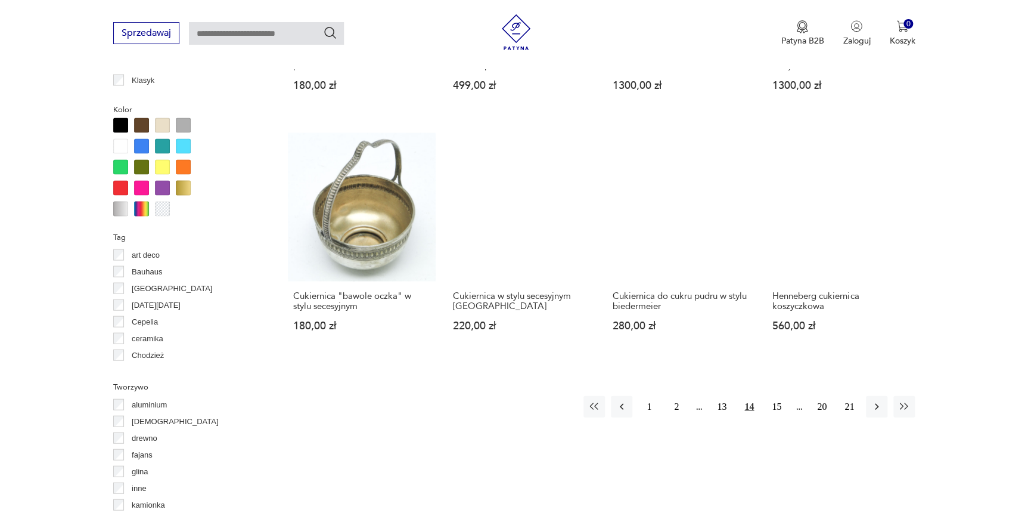
scroll to position [1183, 0]
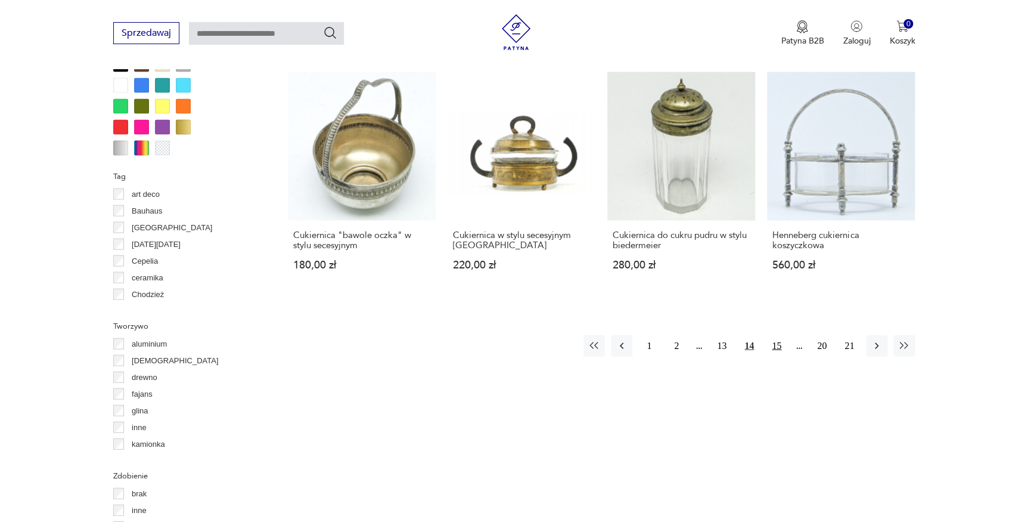
click at [782, 345] on button "15" at bounding box center [776, 345] width 21 height 21
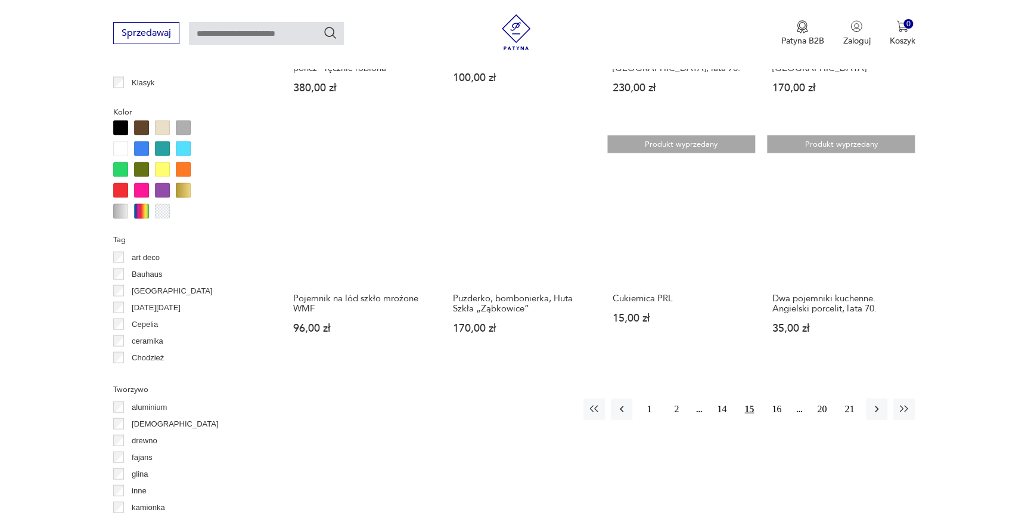
scroll to position [1129, 0]
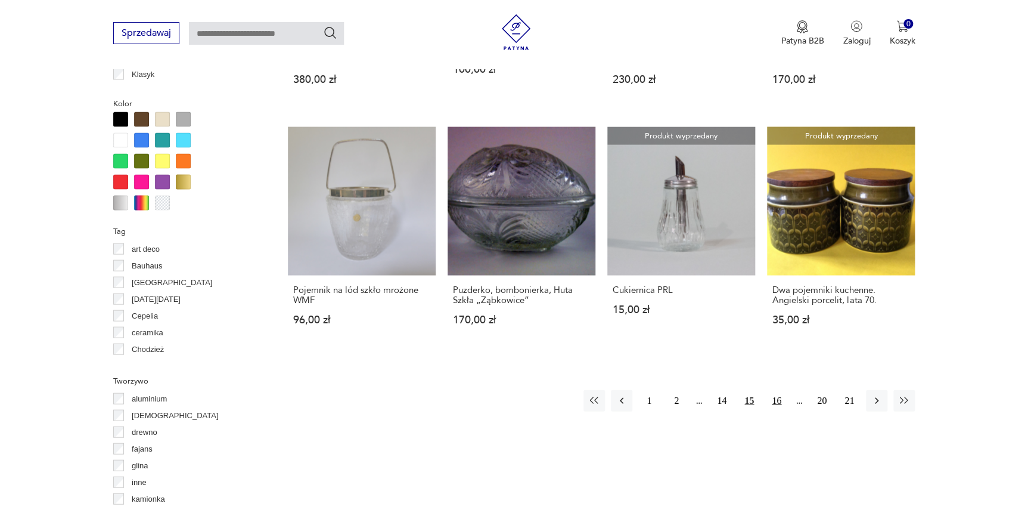
click at [779, 393] on button "16" at bounding box center [776, 399] width 21 height 21
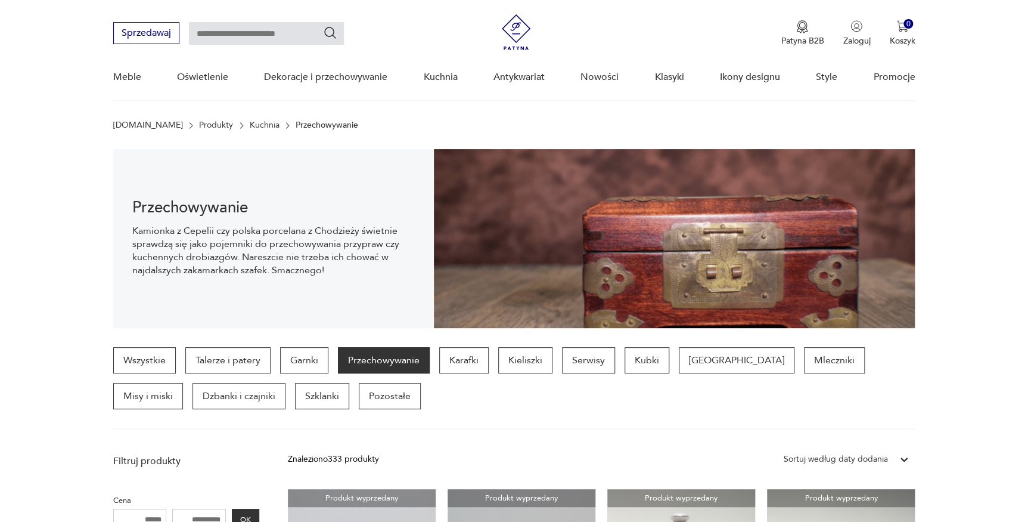
scroll to position [108, 0]
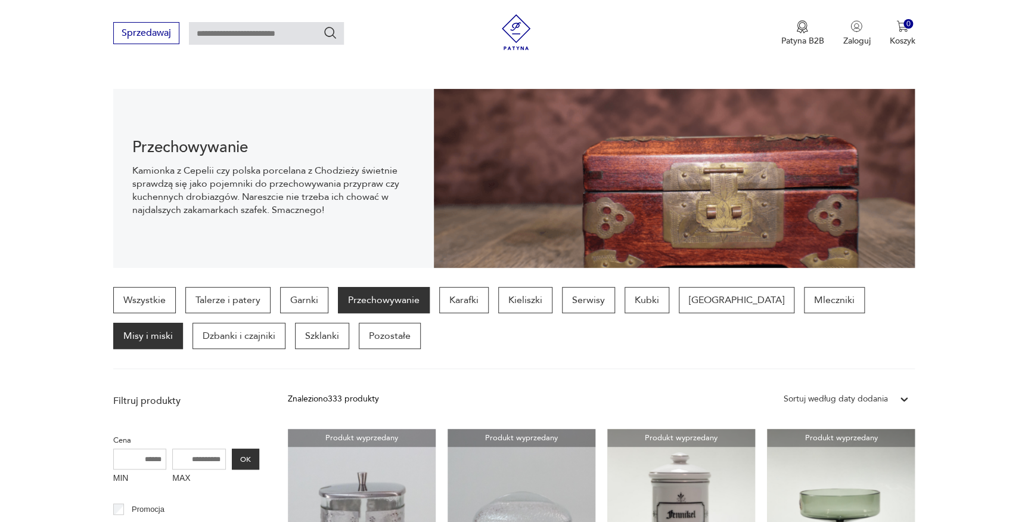
click at [183, 323] on p "Misy i miski" at bounding box center [148, 336] width 70 height 26
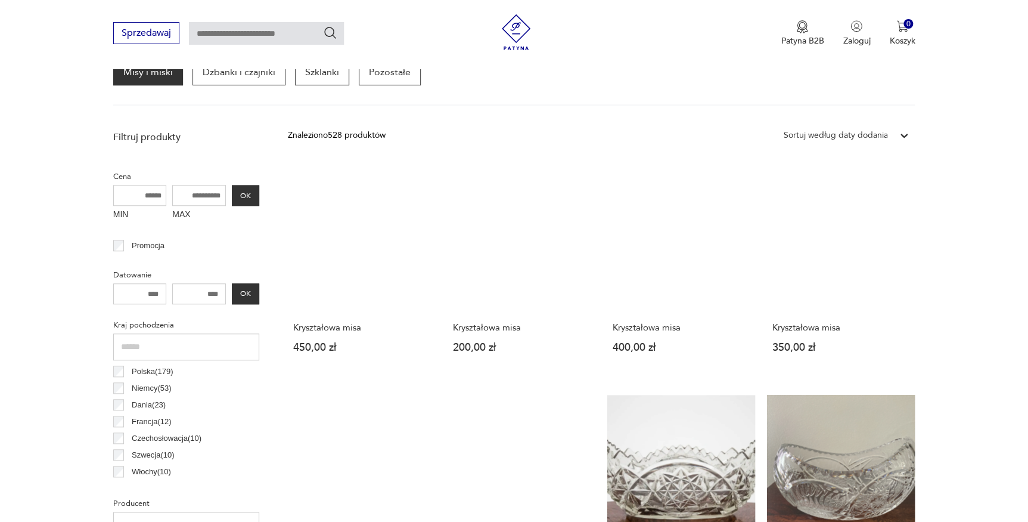
scroll to position [100, 0]
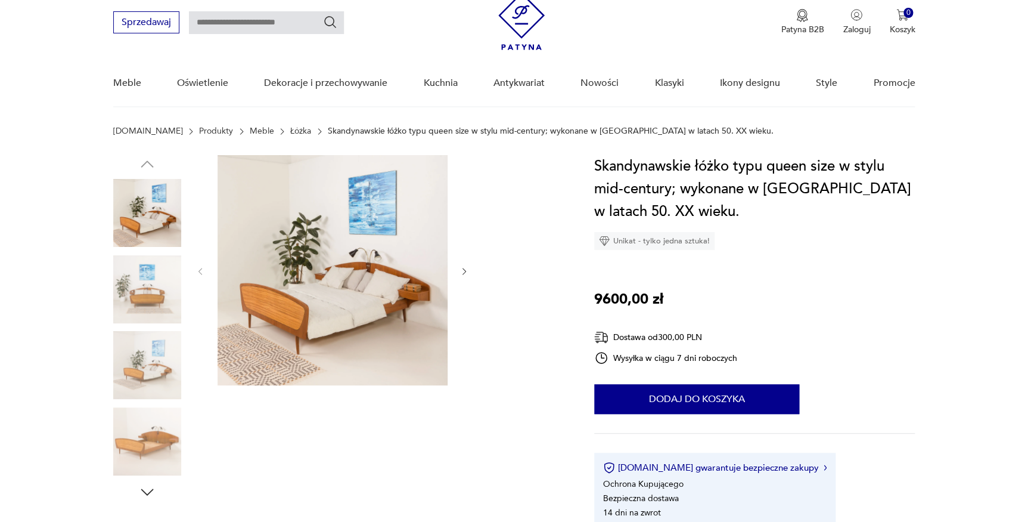
scroll to position [108, 0]
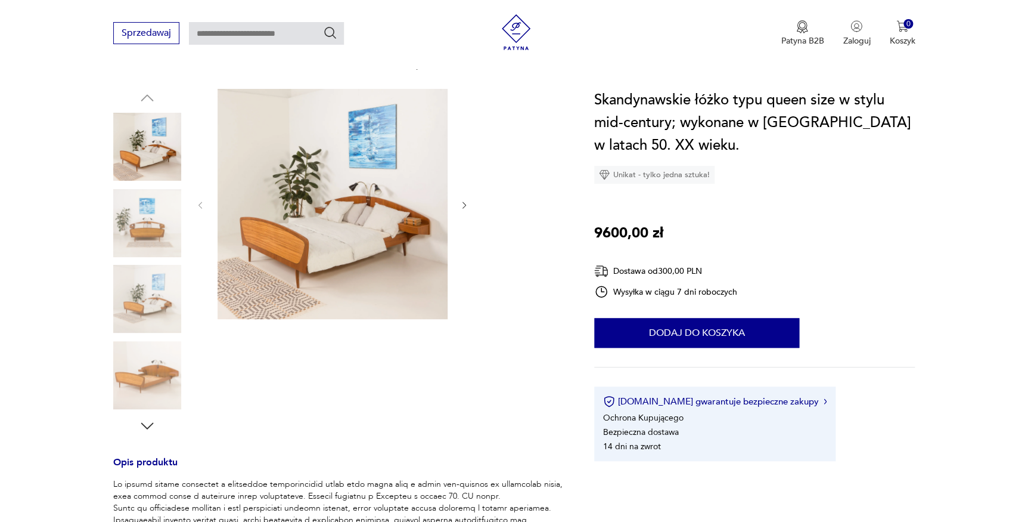
click at [380, 190] on img at bounding box center [333, 204] width 230 height 230
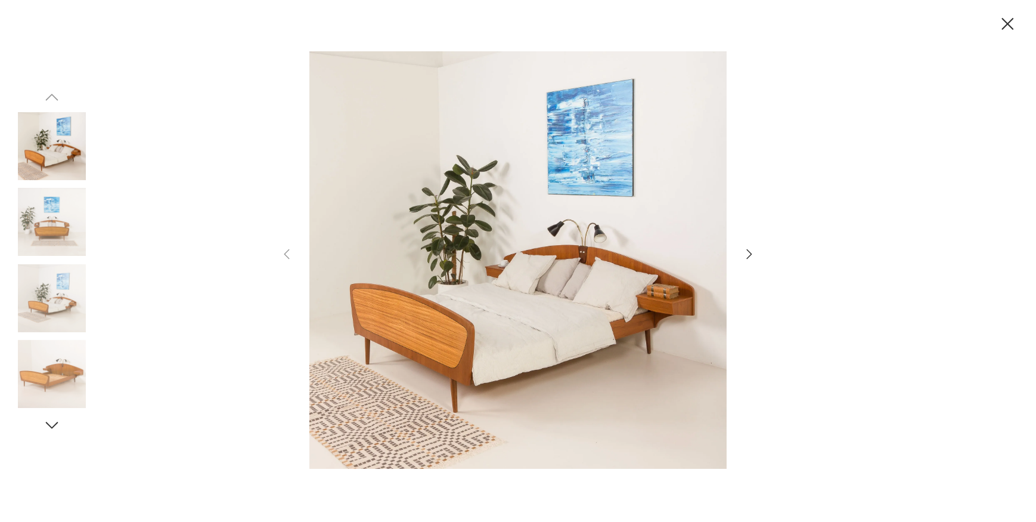
click at [751, 250] on icon "button" at bounding box center [749, 254] width 14 height 14
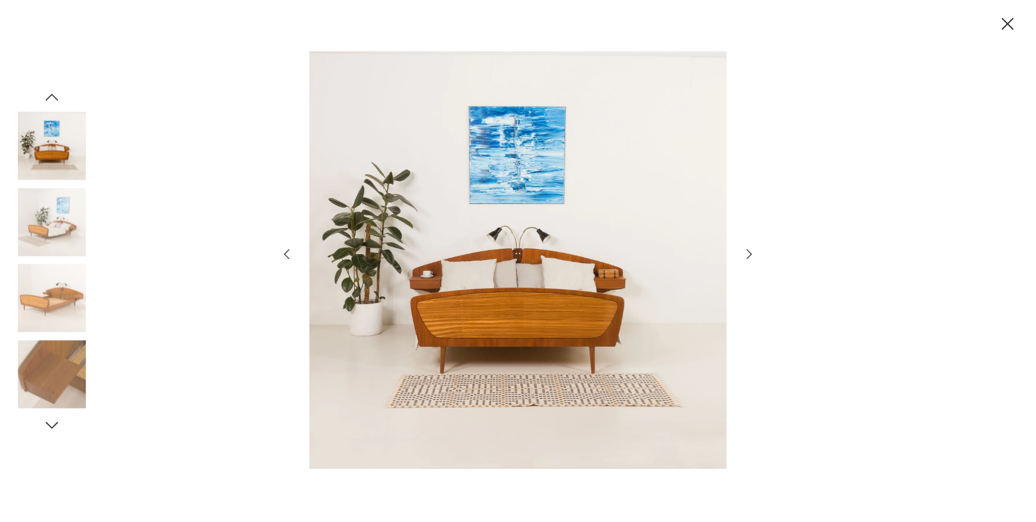
click at [751, 250] on icon "button" at bounding box center [749, 254] width 14 height 14
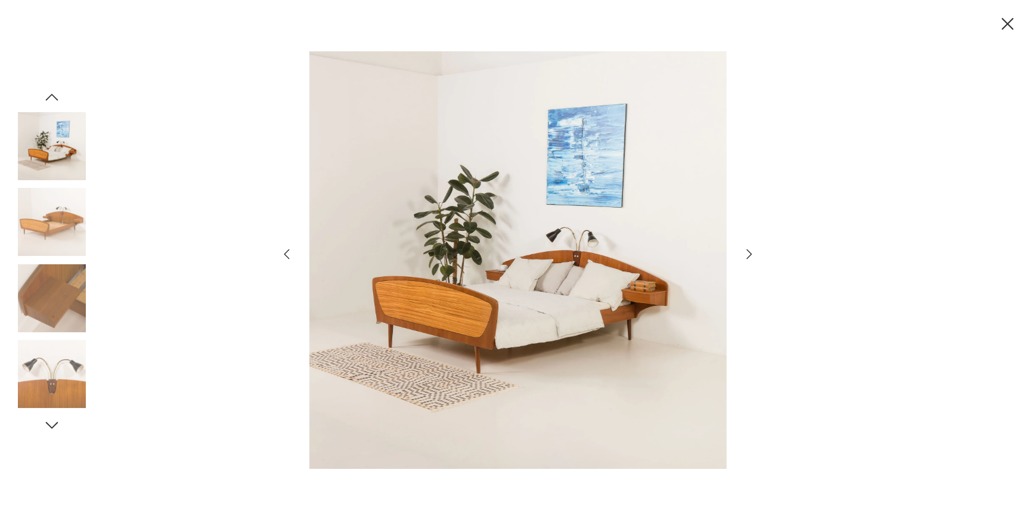
click at [751, 250] on icon "button" at bounding box center [749, 254] width 14 height 14
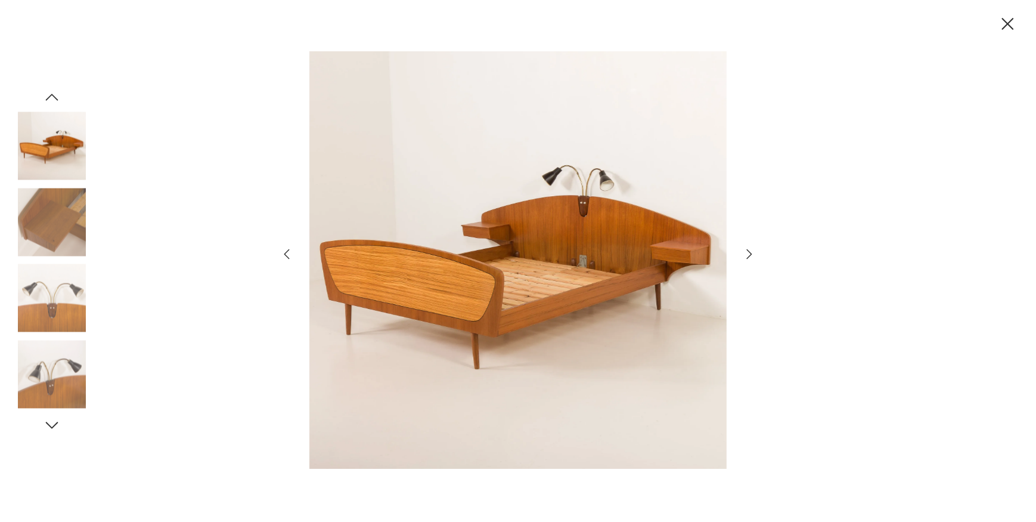
click at [745, 254] on icon "button" at bounding box center [749, 254] width 14 height 14
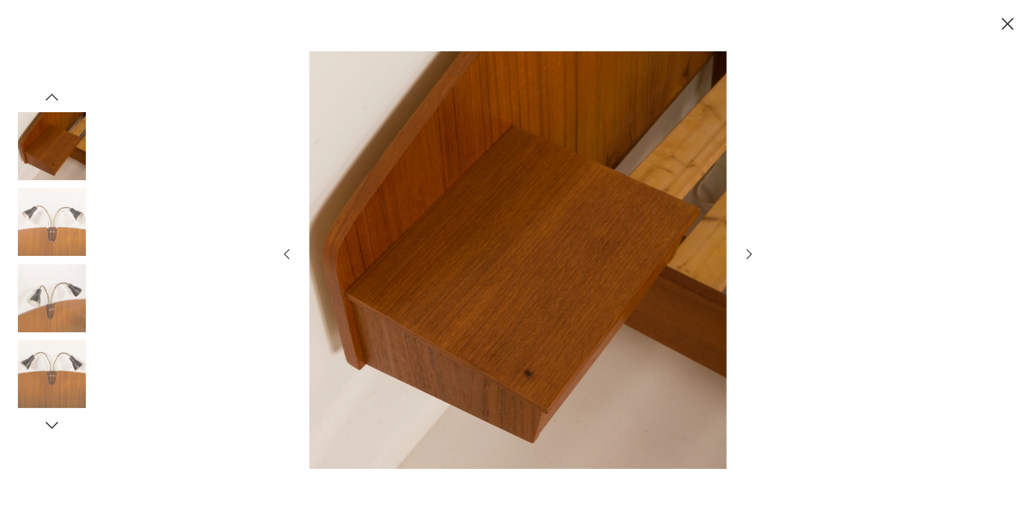
click at [745, 254] on icon "button" at bounding box center [749, 254] width 14 height 14
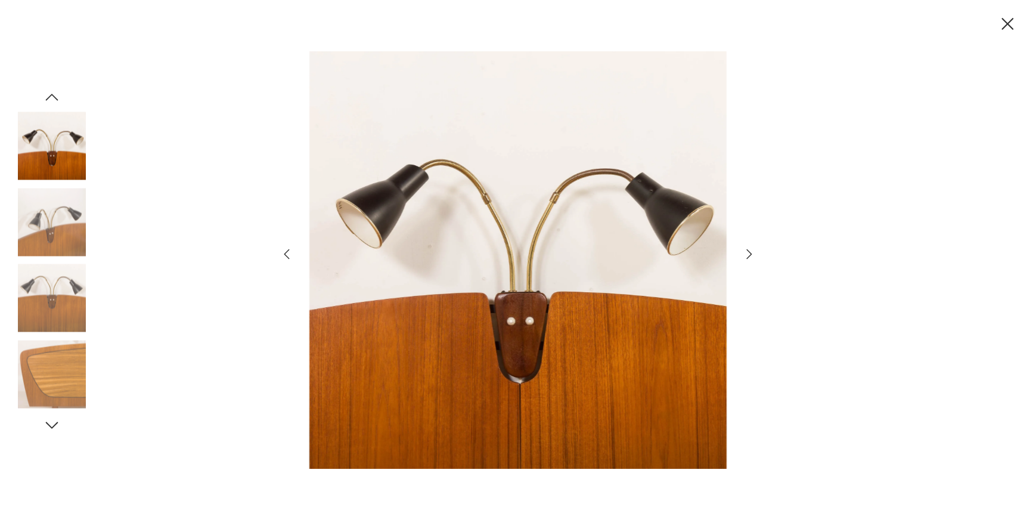
click at [745, 254] on icon "button" at bounding box center [749, 254] width 14 height 14
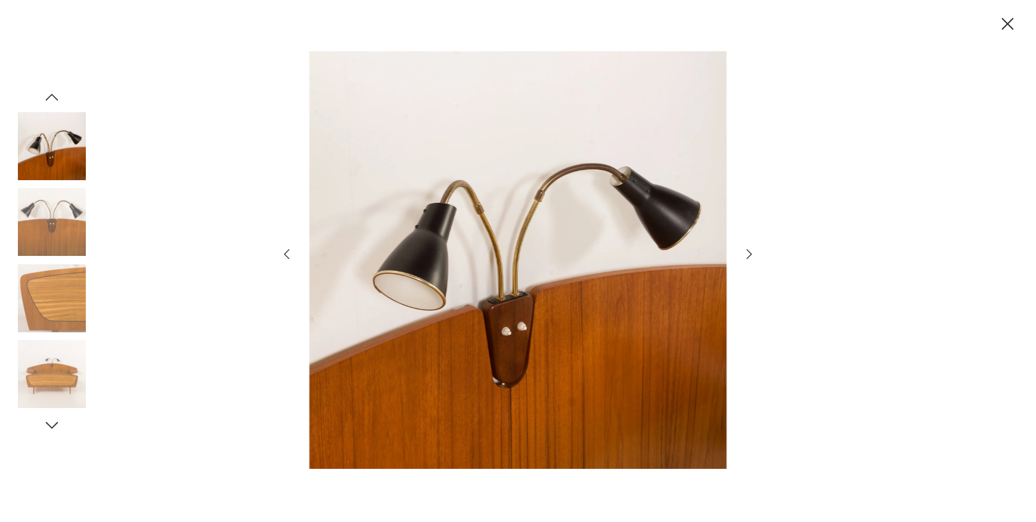
click at [745, 254] on icon "button" at bounding box center [749, 254] width 14 height 14
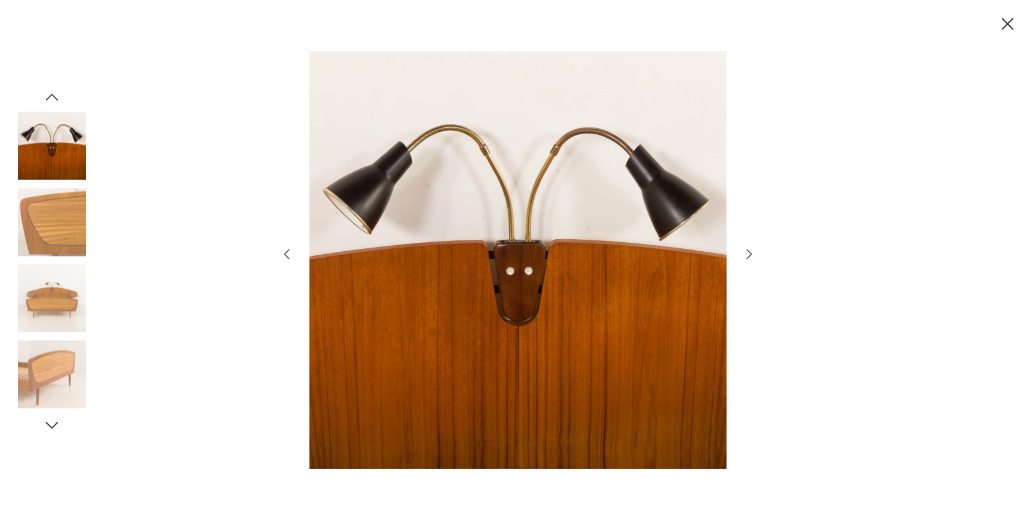
click at [745, 254] on icon "button" at bounding box center [749, 254] width 14 height 14
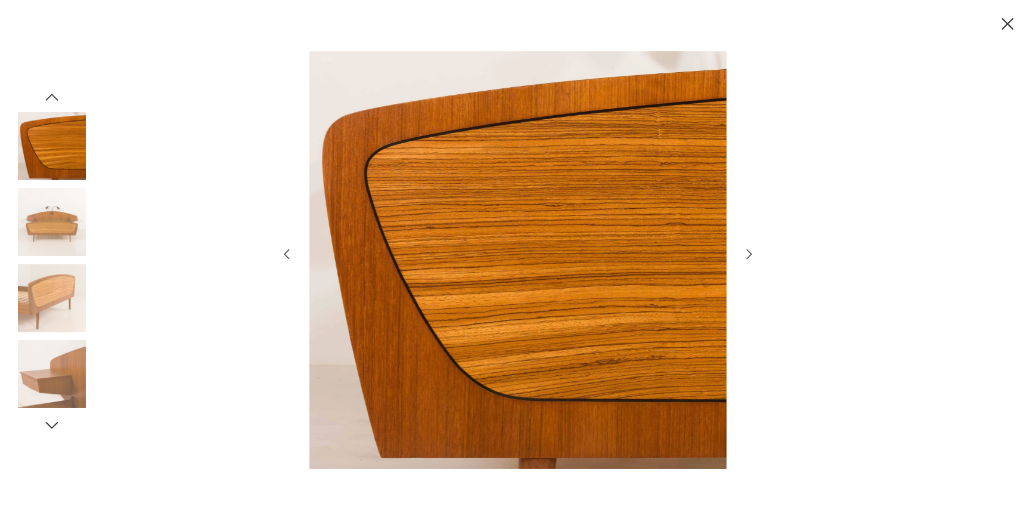
click at [745, 254] on icon "button" at bounding box center [749, 254] width 14 height 14
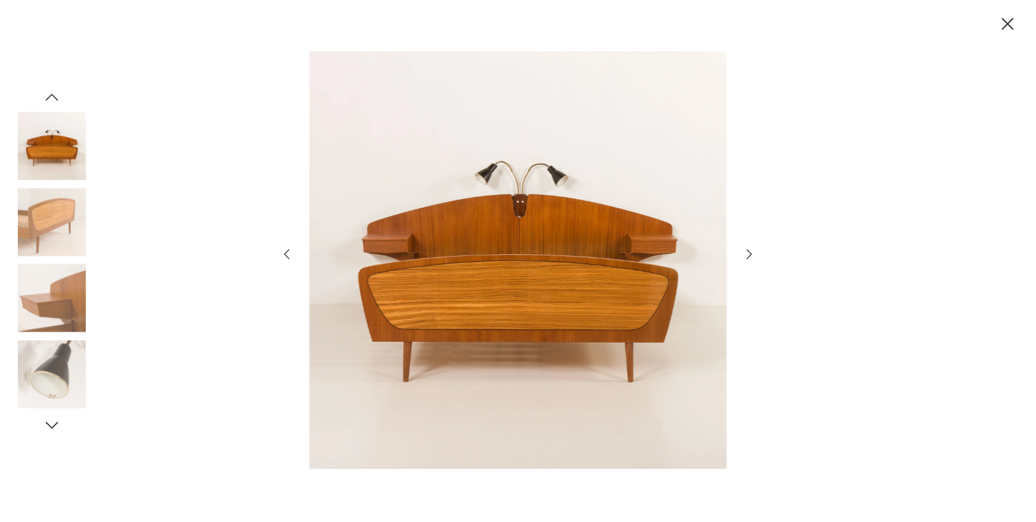
click at [745, 254] on icon "button" at bounding box center [749, 254] width 14 height 14
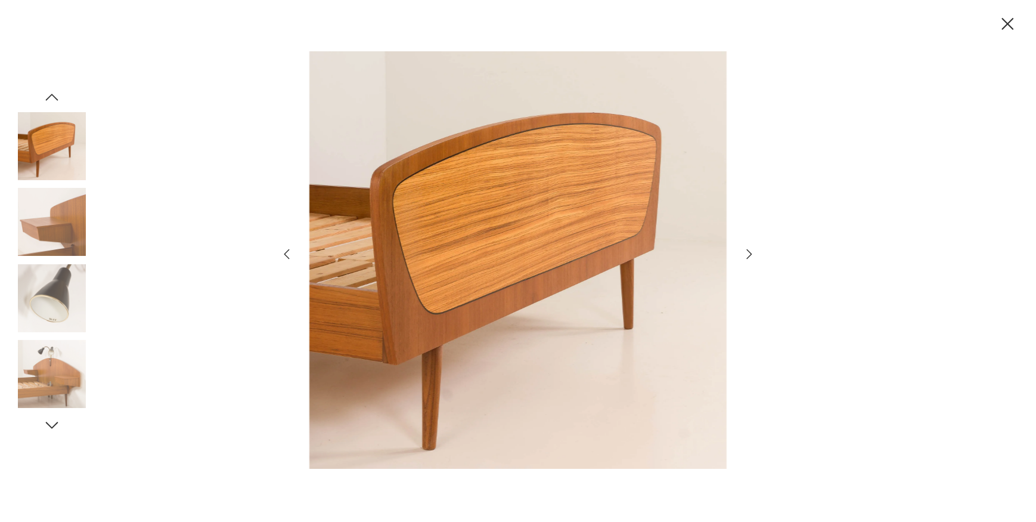
click at [745, 254] on icon "button" at bounding box center [749, 254] width 14 height 14
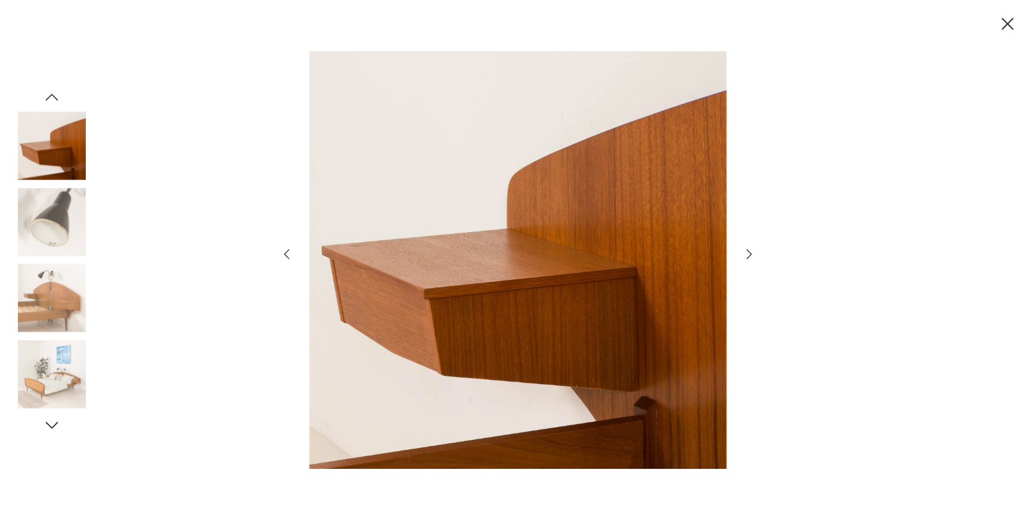
click at [745, 254] on icon "button" at bounding box center [749, 254] width 14 height 14
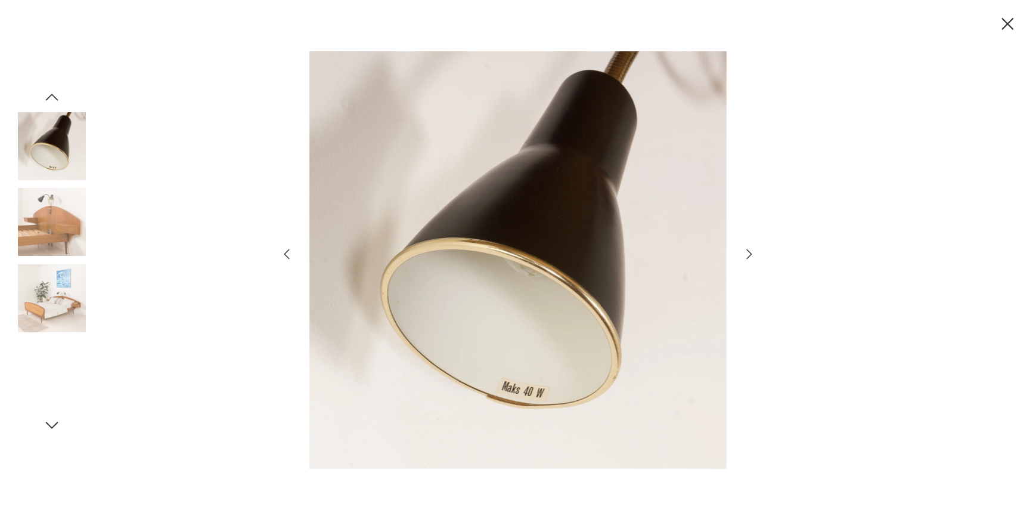
click at [745, 254] on icon "button" at bounding box center [749, 254] width 14 height 14
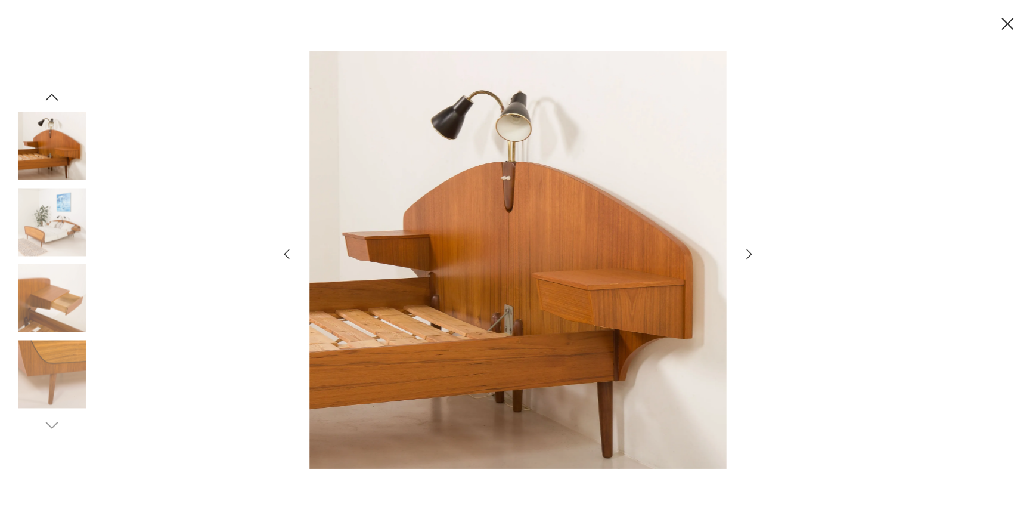
click at [1003, 26] on icon "button" at bounding box center [1007, 24] width 21 height 21
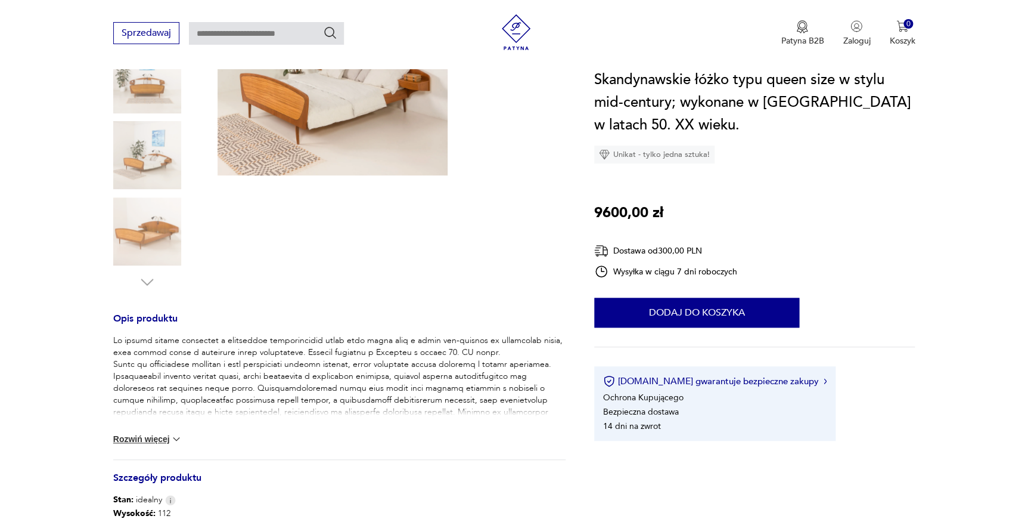
scroll to position [271, 0]
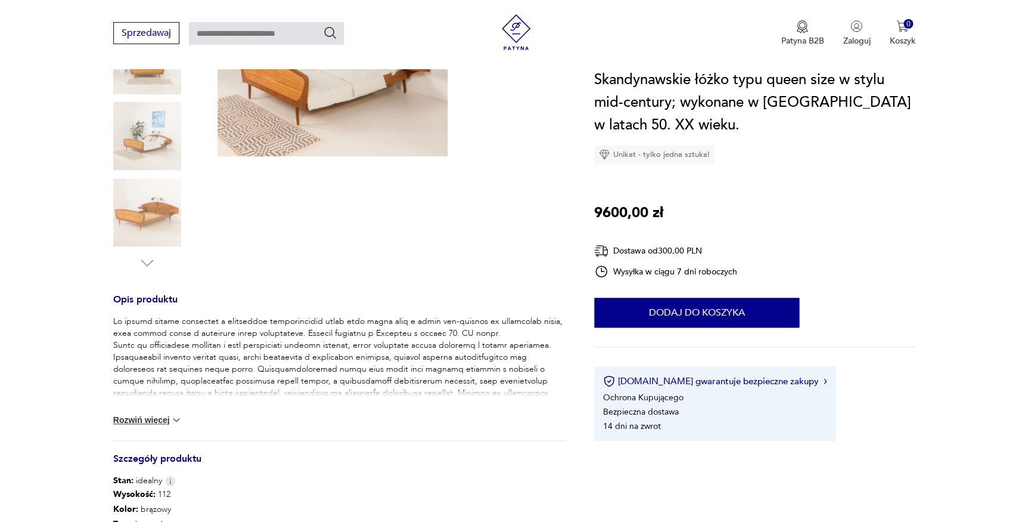
click at [138, 420] on button "Rozwiń więcej" at bounding box center [147, 420] width 69 height 12
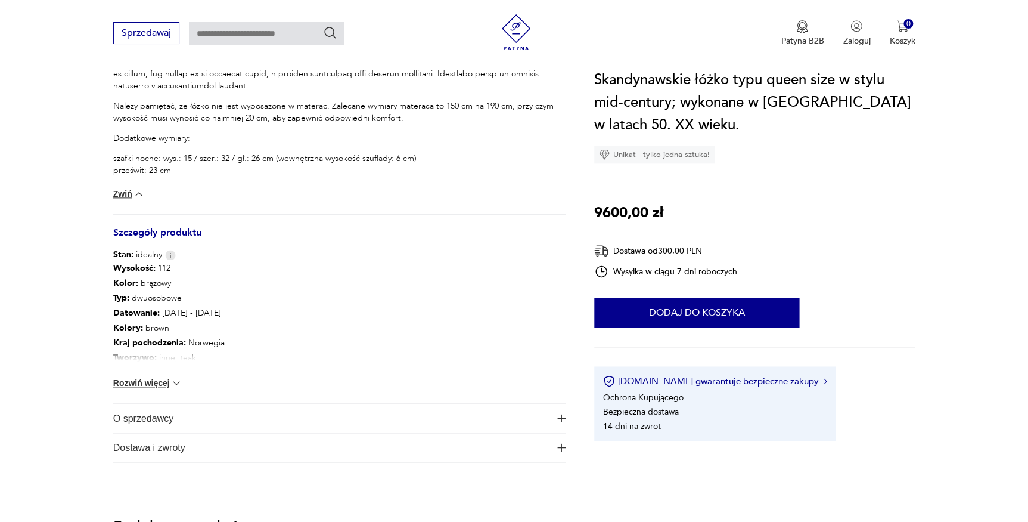
scroll to position [650, 0]
click at [179, 376] on div "Wysokość : 112 Kolor: brązowy Typ : dwuosobowe Datowanie : 1950 - 1959 Kolory :…" at bounding box center [339, 331] width 453 height 142
drag, startPoint x: 179, startPoint y: 376, endPoint x: 171, endPoint y: 377, distance: 8.4
click at [171, 377] on img at bounding box center [177, 382] width 12 height 12
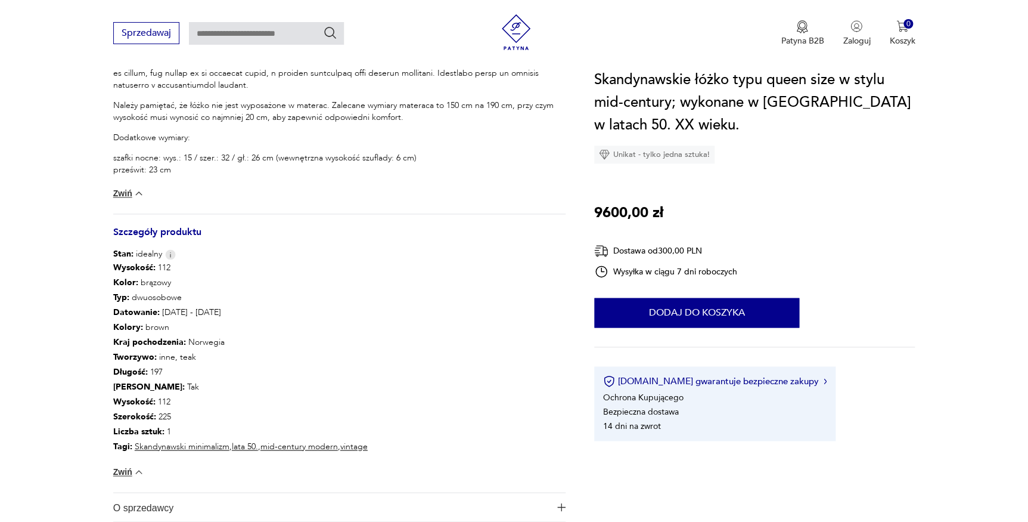
click at [330, 309] on p "Datowanie : 1950 - 1959" at bounding box center [240, 312] width 255 height 15
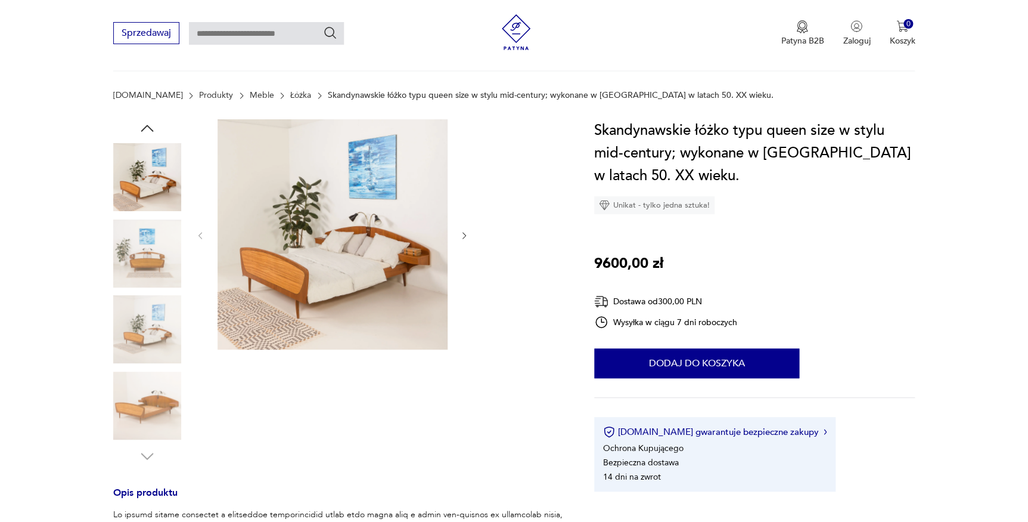
scroll to position [0, 0]
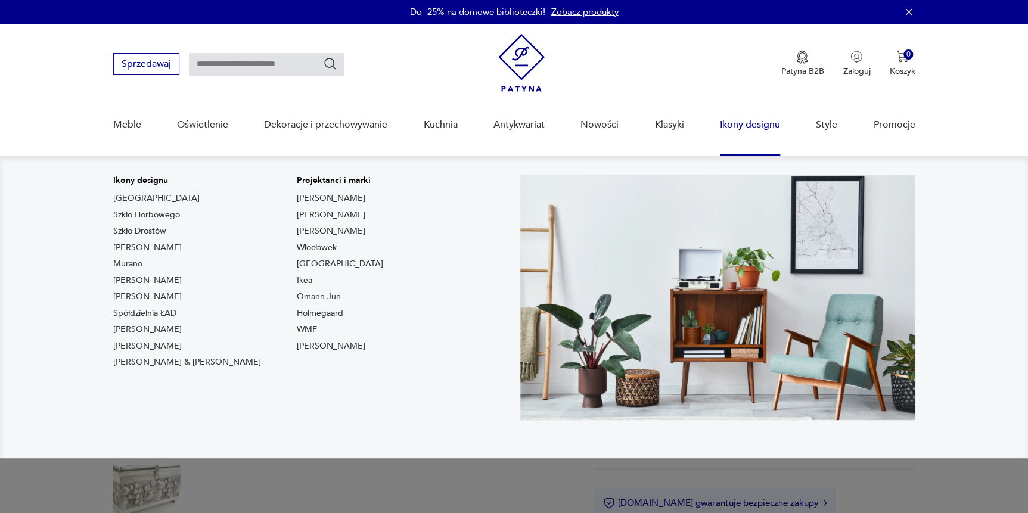
click at [978, 331] on nav "Ikony designu [GEOGRAPHIC_DATA] Szkło Horbowego Szkło Drostów Lampy [PERSON_NAM…" at bounding box center [514, 307] width 1028 height 303
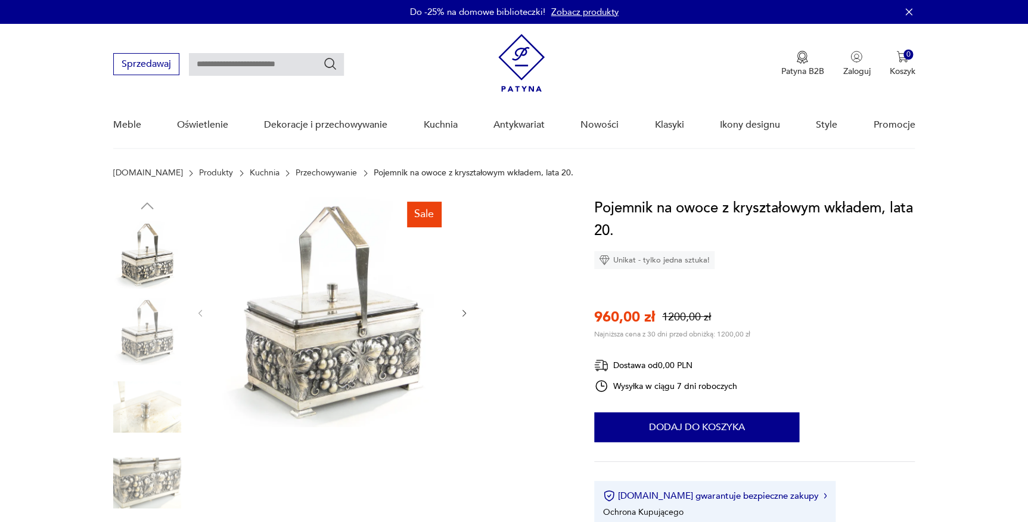
click at [135, 268] on img at bounding box center [147, 255] width 68 height 68
click at [464, 314] on icon "button" at bounding box center [465, 313] width 10 height 10
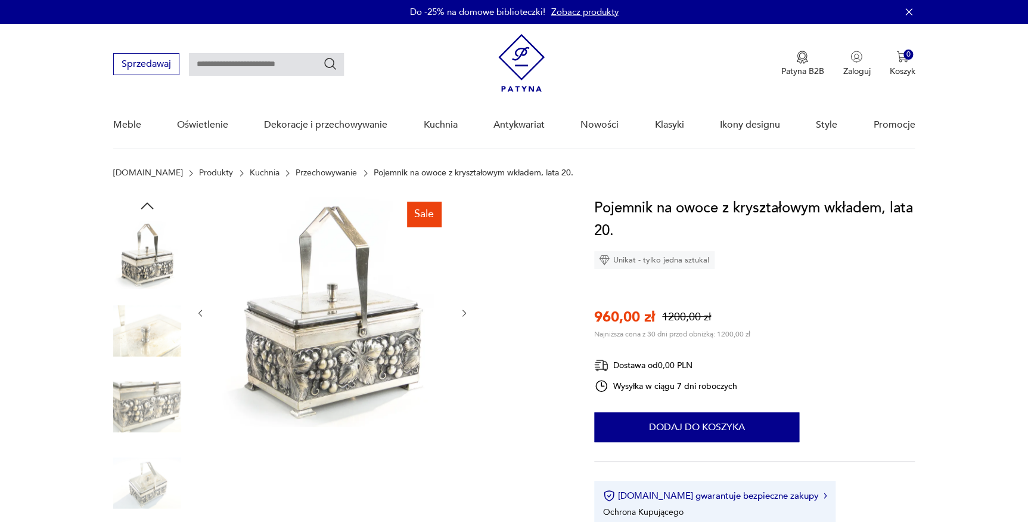
click at [464, 314] on icon "button" at bounding box center [465, 313] width 10 height 10
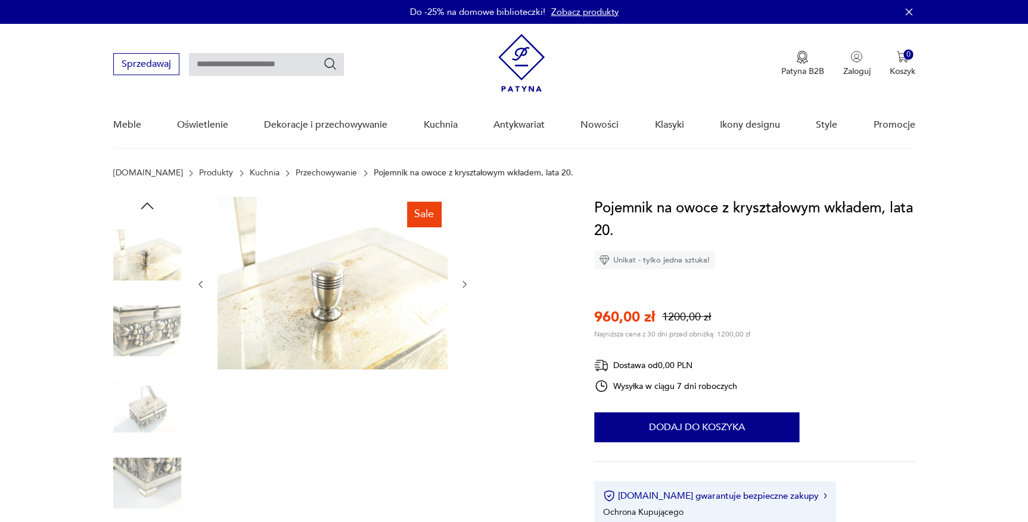
click at [464, 314] on div at bounding box center [333, 284] width 274 height 175
click at [119, 320] on img at bounding box center [147, 331] width 68 height 68
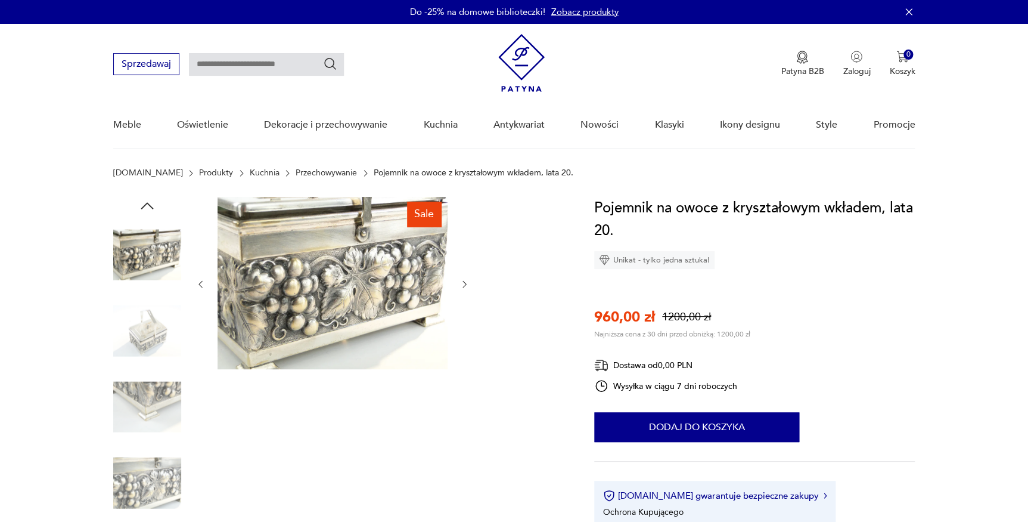
click at [126, 326] on img at bounding box center [147, 331] width 68 height 68
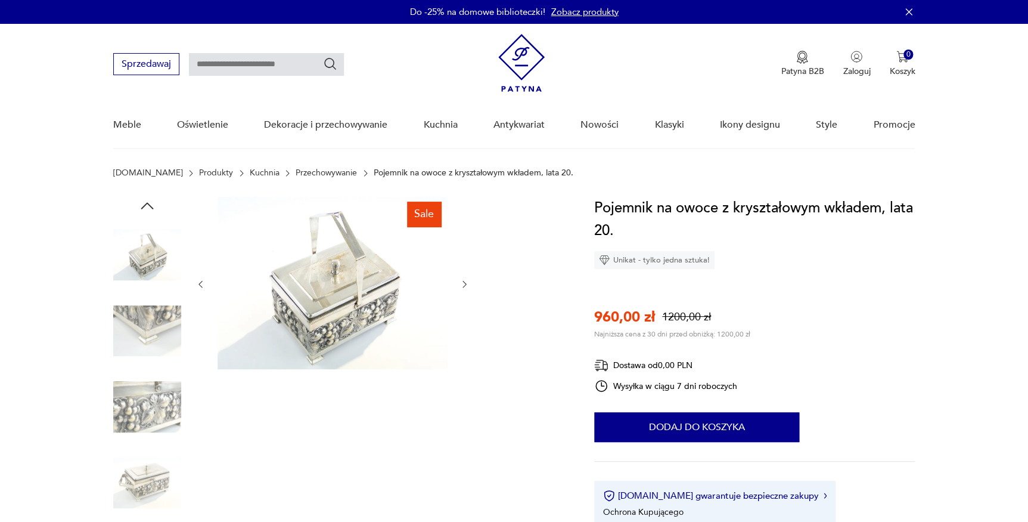
click at [135, 327] on img at bounding box center [147, 331] width 68 height 68
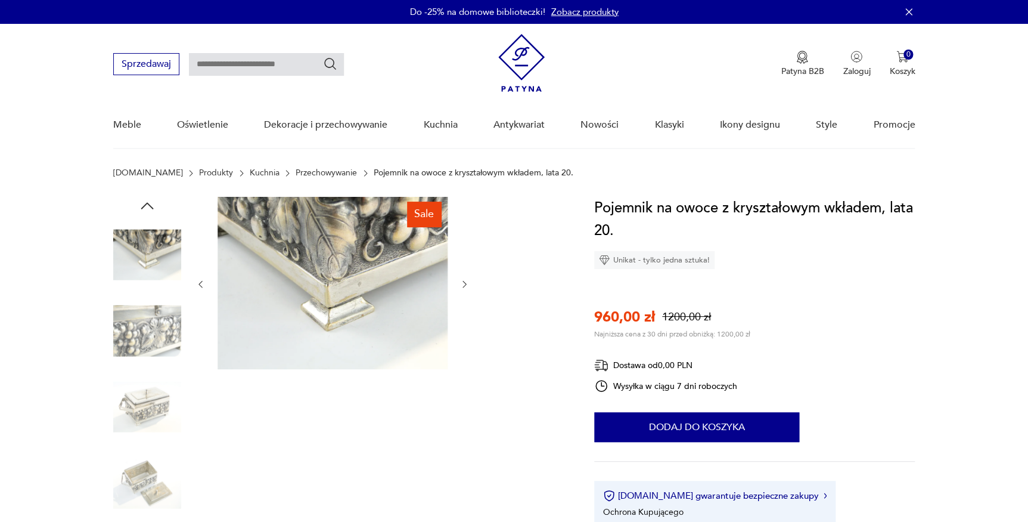
click at [146, 336] on img at bounding box center [147, 331] width 68 height 68
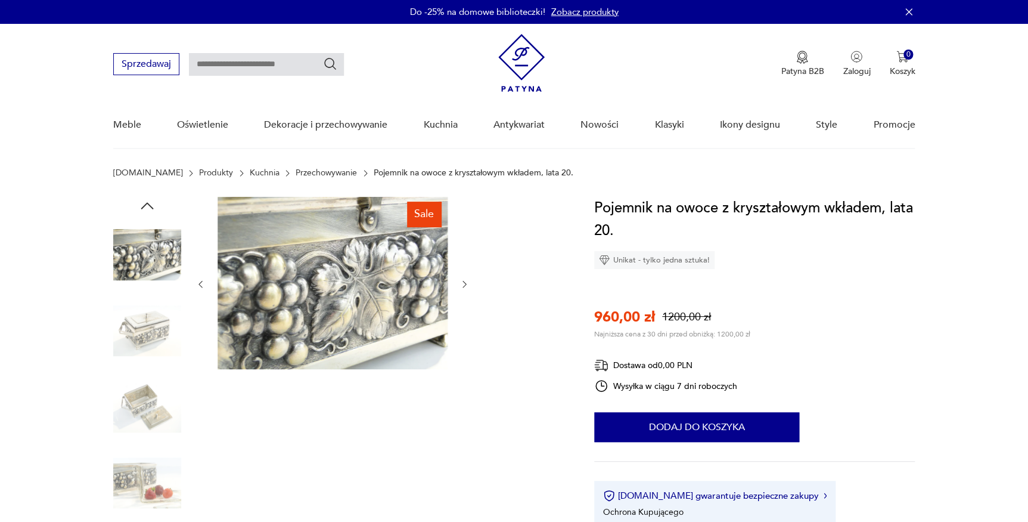
click at [148, 337] on img at bounding box center [147, 331] width 68 height 68
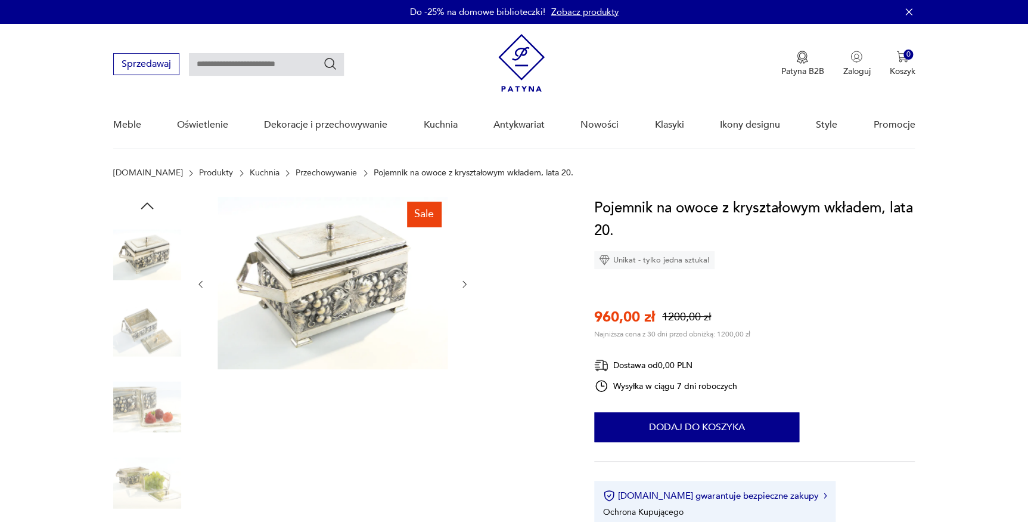
click at [149, 391] on img at bounding box center [147, 407] width 68 height 68
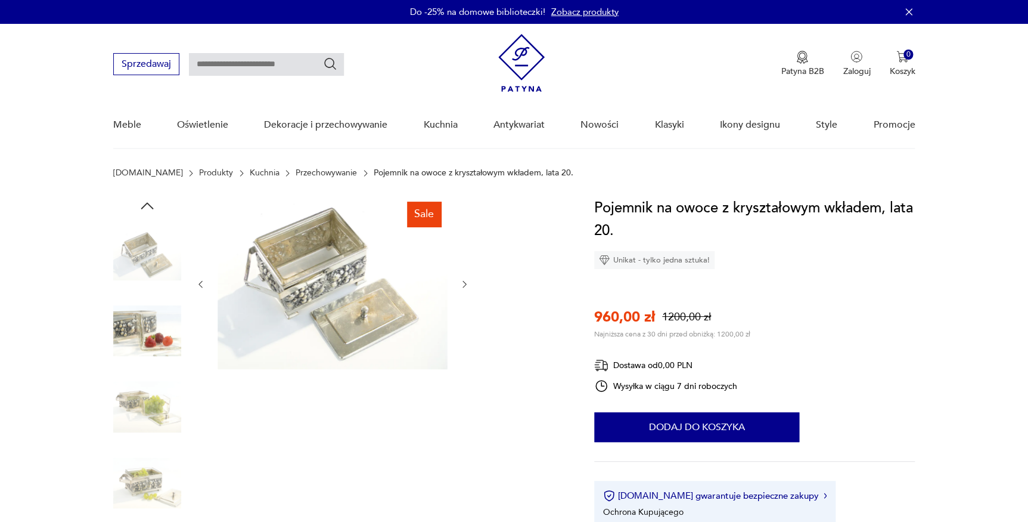
click at [124, 476] on img at bounding box center [147, 483] width 68 height 68
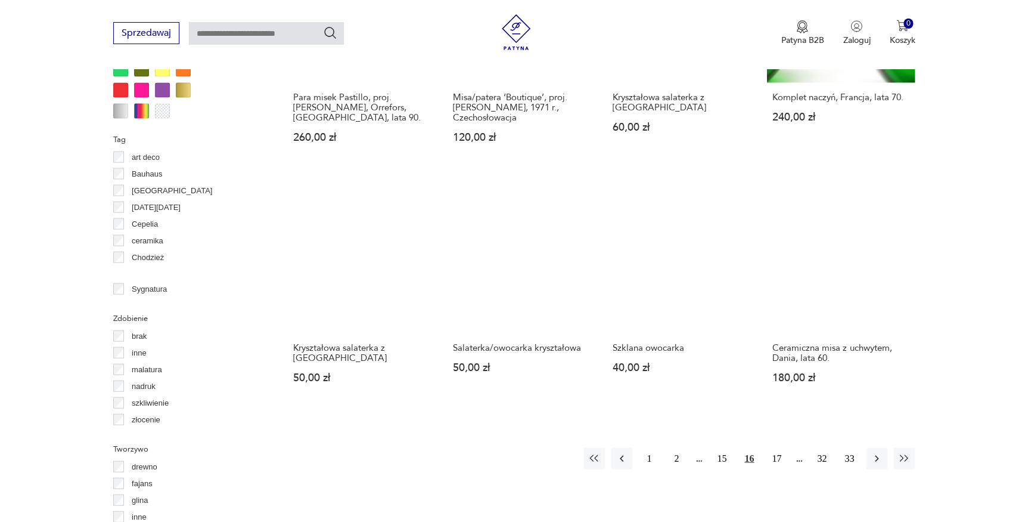
scroll to position [1264, 0]
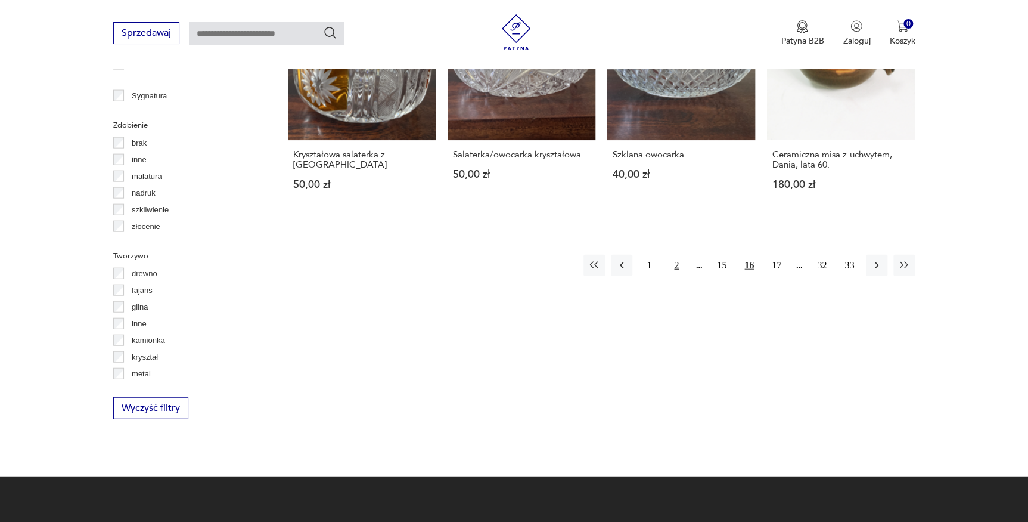
click at [677, 255] on button "2" at bounding box center [676, 265] width 21 height 21
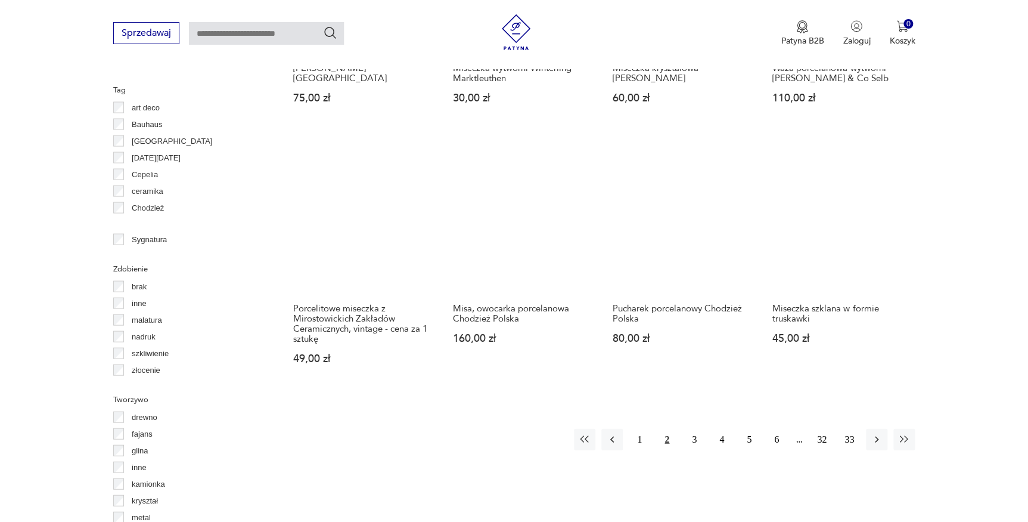
scroll to position [1183, 0]
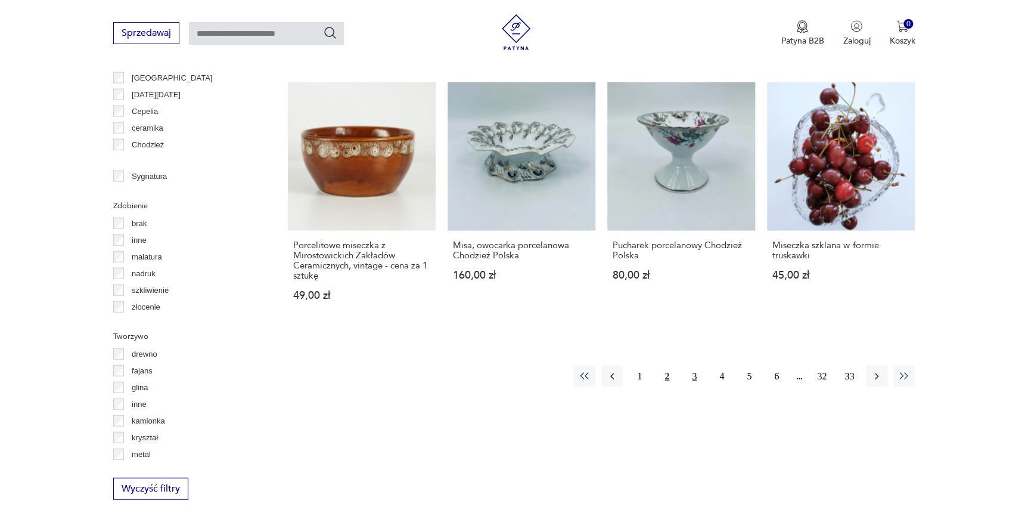
click at [698, 368] on button "3" at bounding box center [694, 375] width 21 height 21
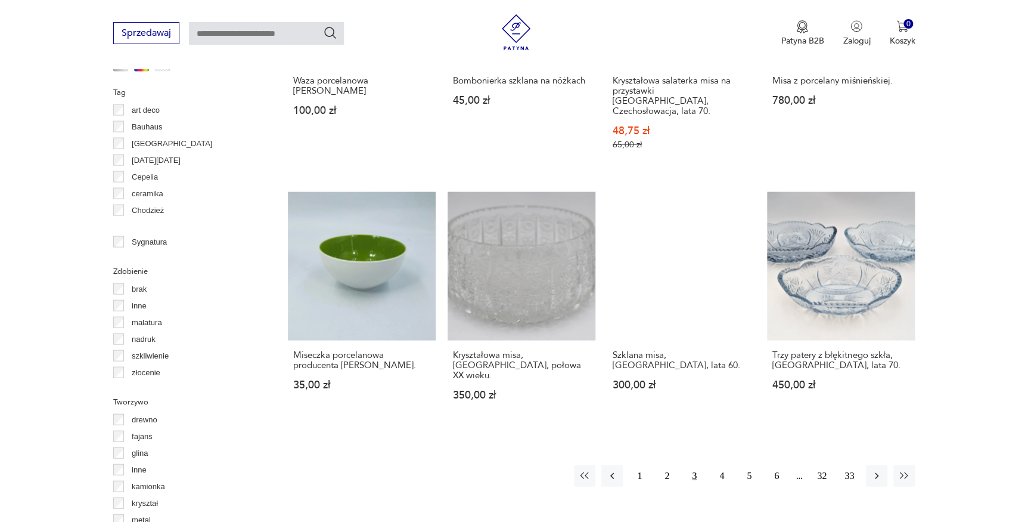
scroll to position [1238, 0]
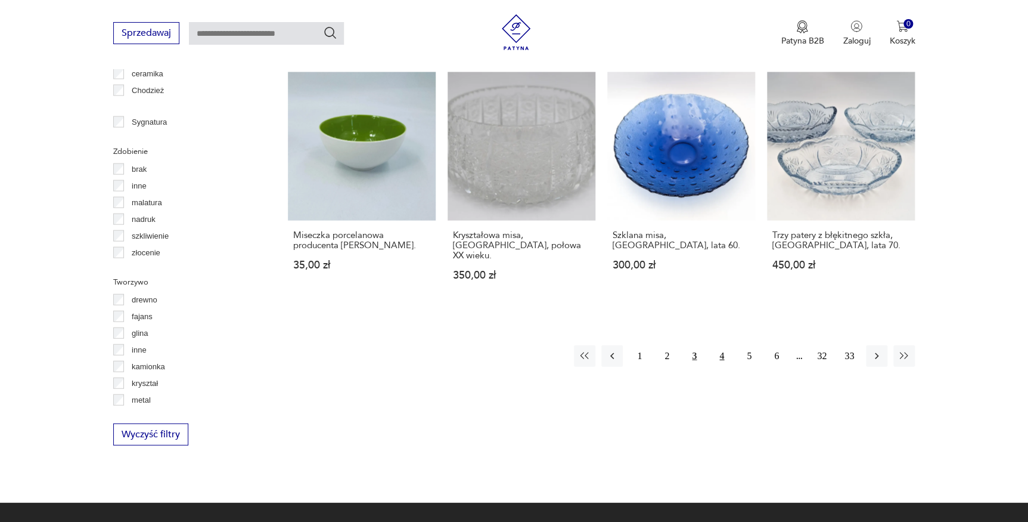
click at [724, 345] on button "4" at bounding box center [721, 355] width 21 height 21
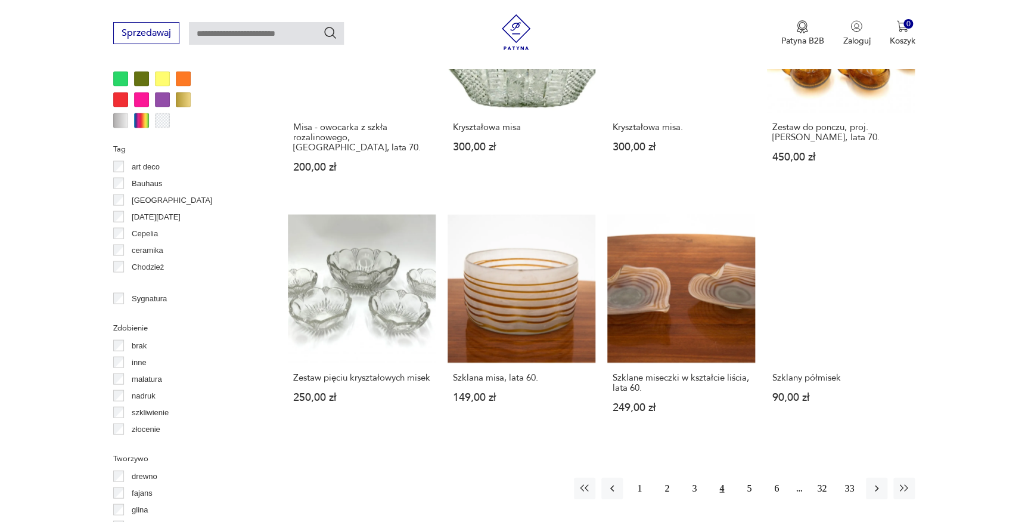
scroll to position [1238, 0]
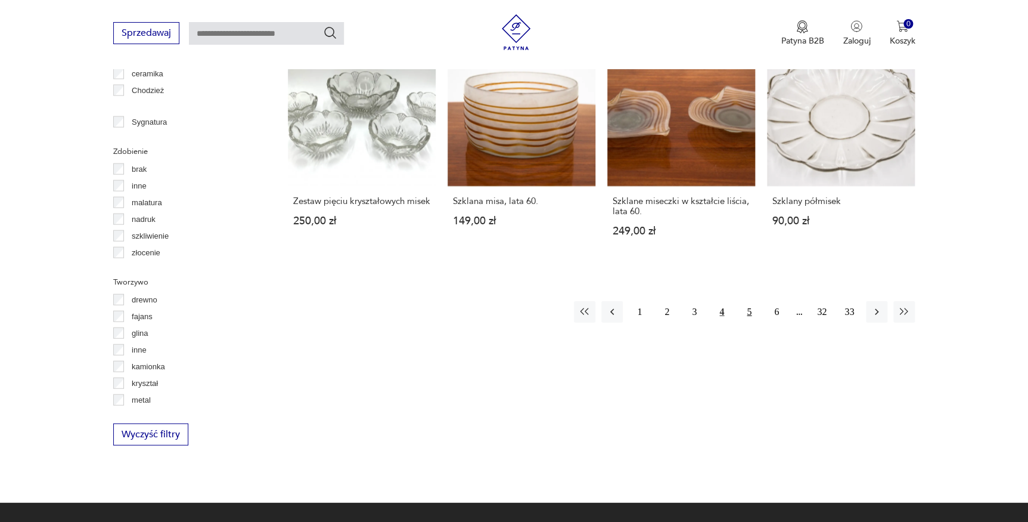
click at [745, 304] on button "5" at bounding box center [749, 311] width 21 height 21
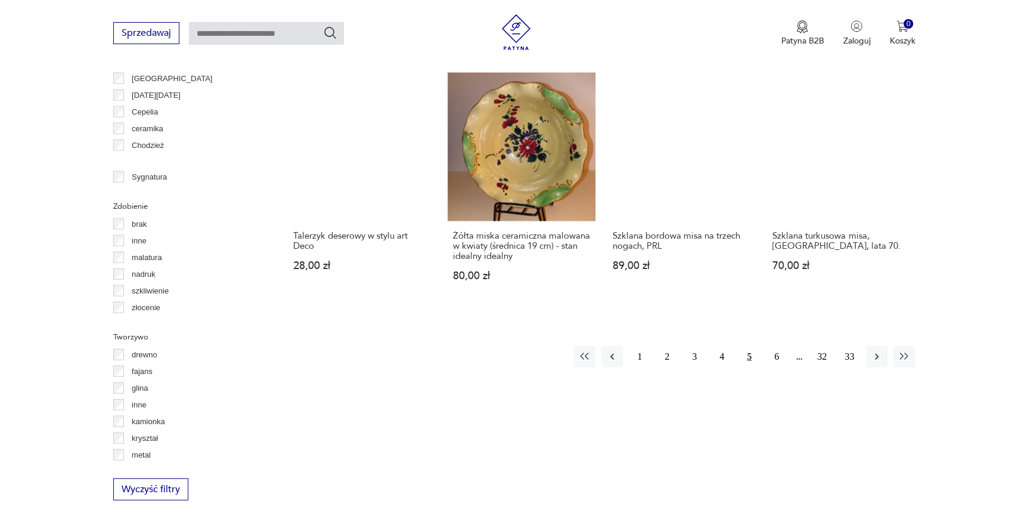
scroll to position [1183, 0]
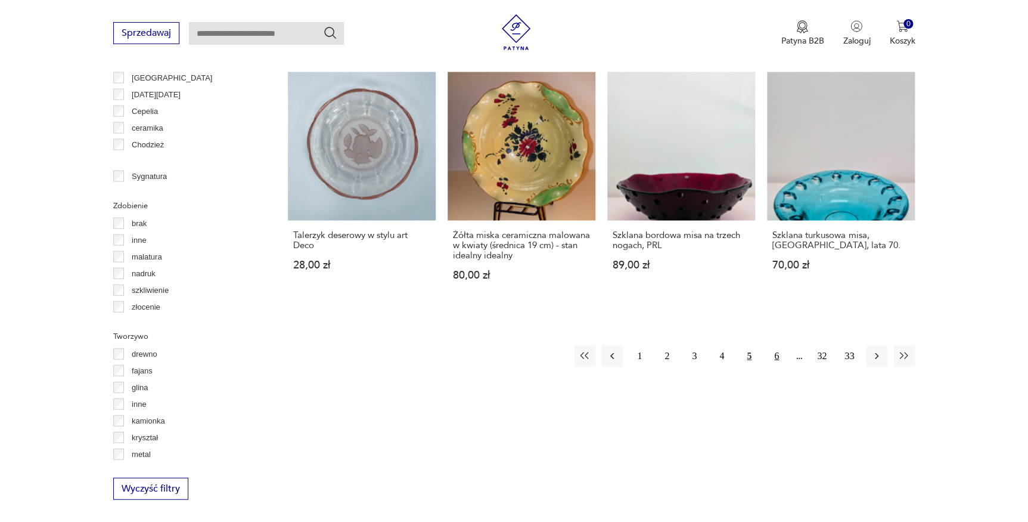
click at [780, 357] on button "6" at bounding box center [776, 355] width 21 height 21
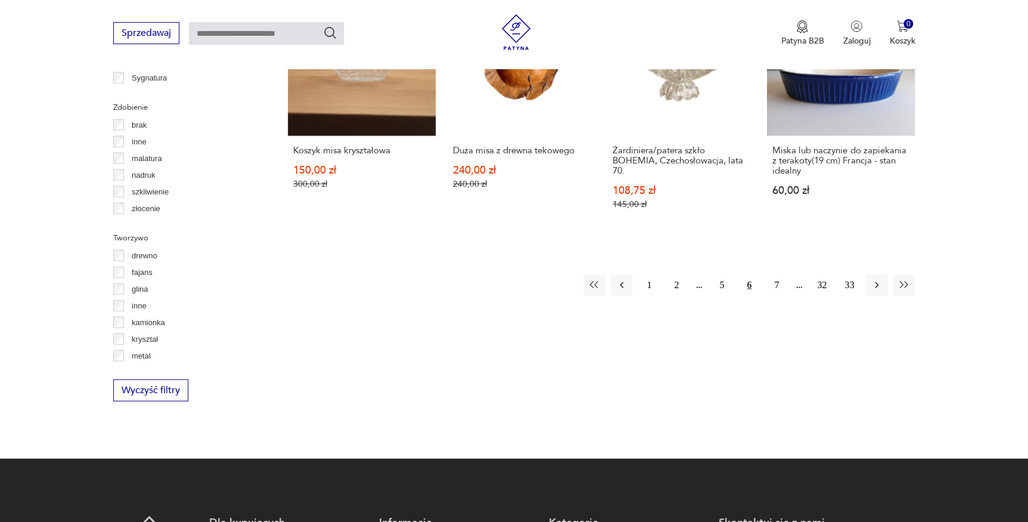
scroll to position [1300, 0]
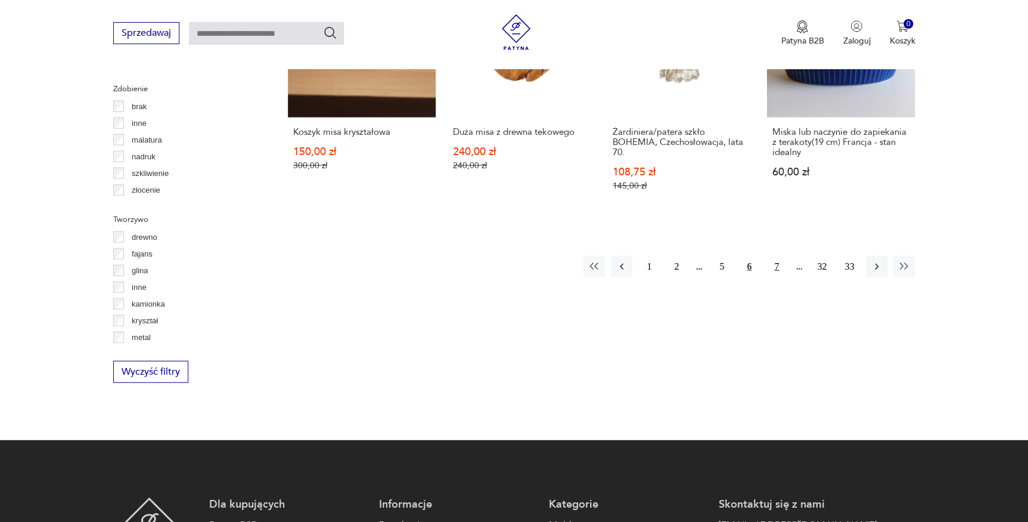
click at [775, 268] on button "7" at bounding box center [776, 266] width 21 height 21
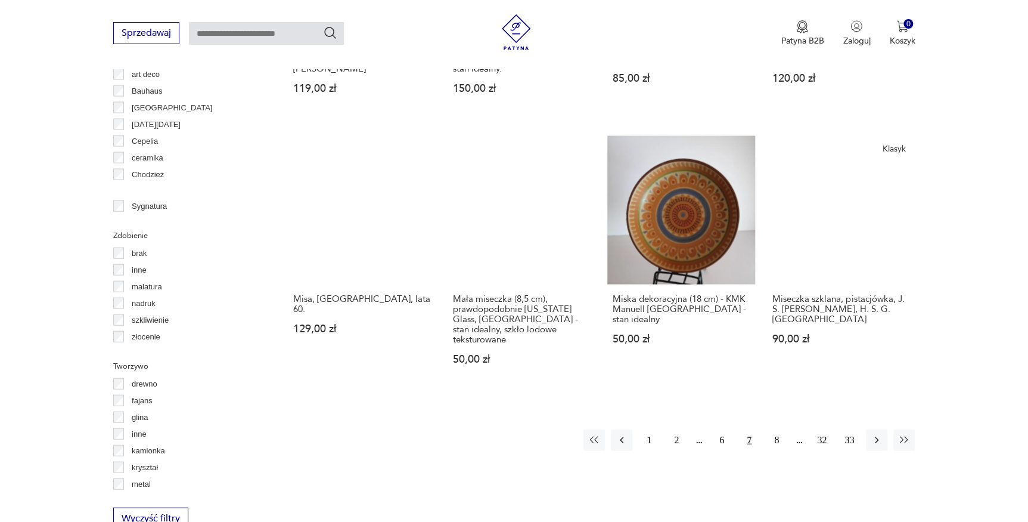
scroll to position [1238, 0]
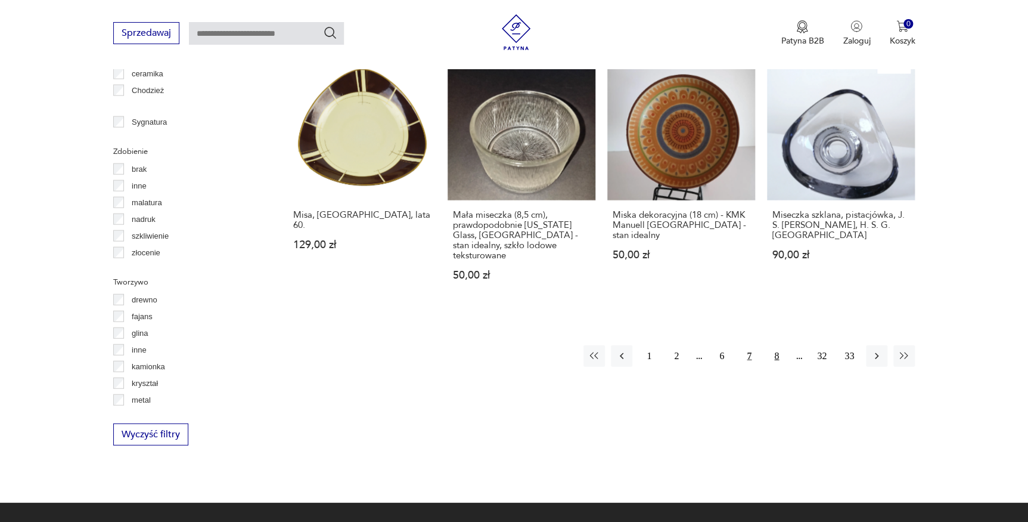
click at [773, 346] on button "8" at bounding box center [776, 355] width 21 height 21
